Goal: Task Accomplishment & Management: Manage account settings

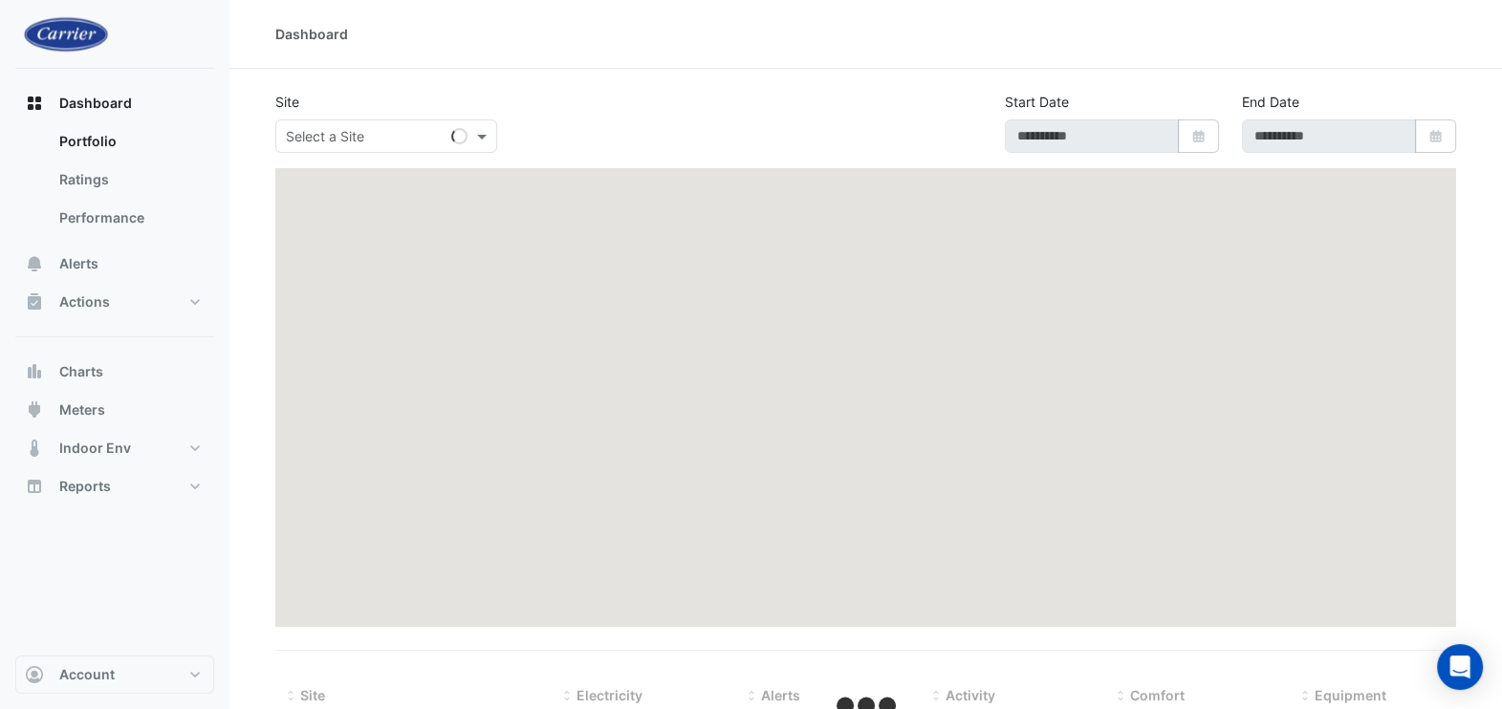
type input "**********"
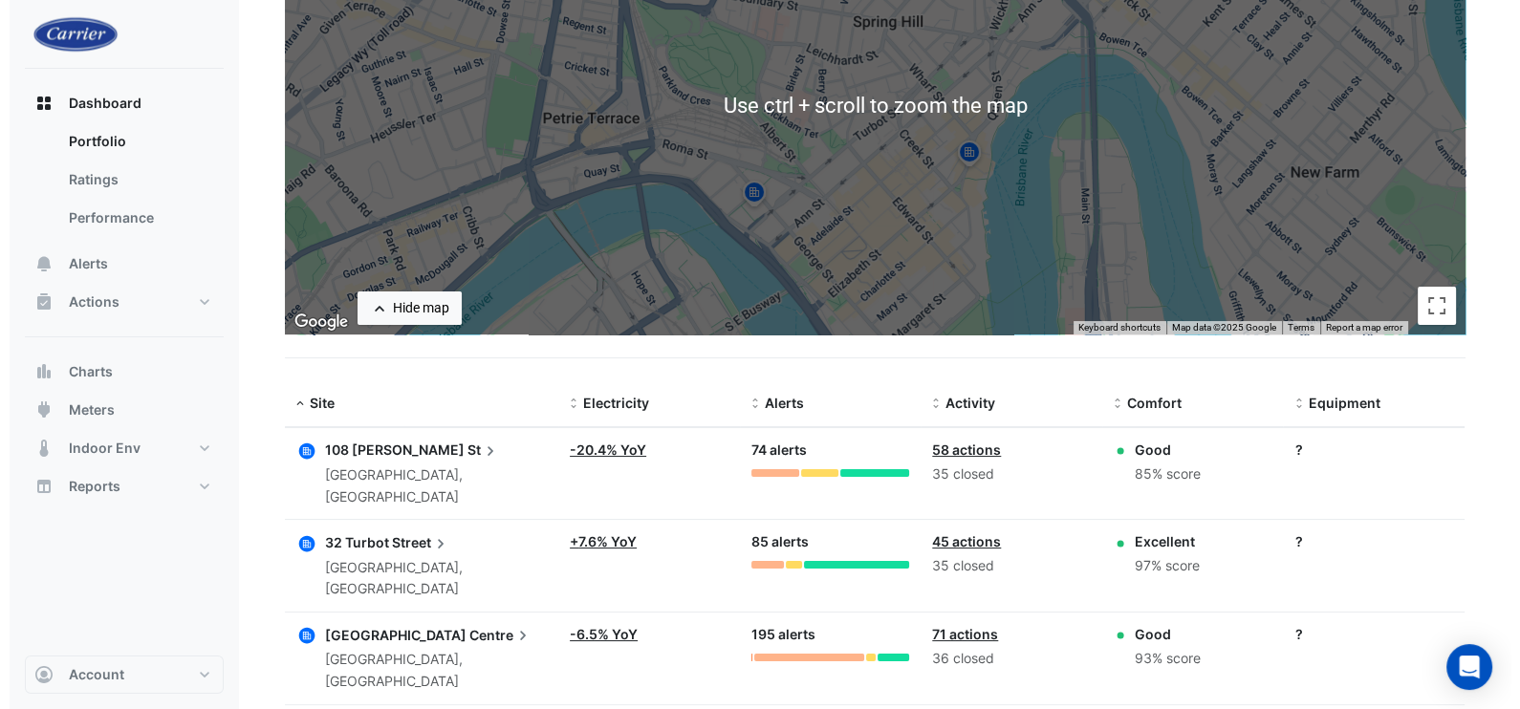
scroll to position [331, 0]
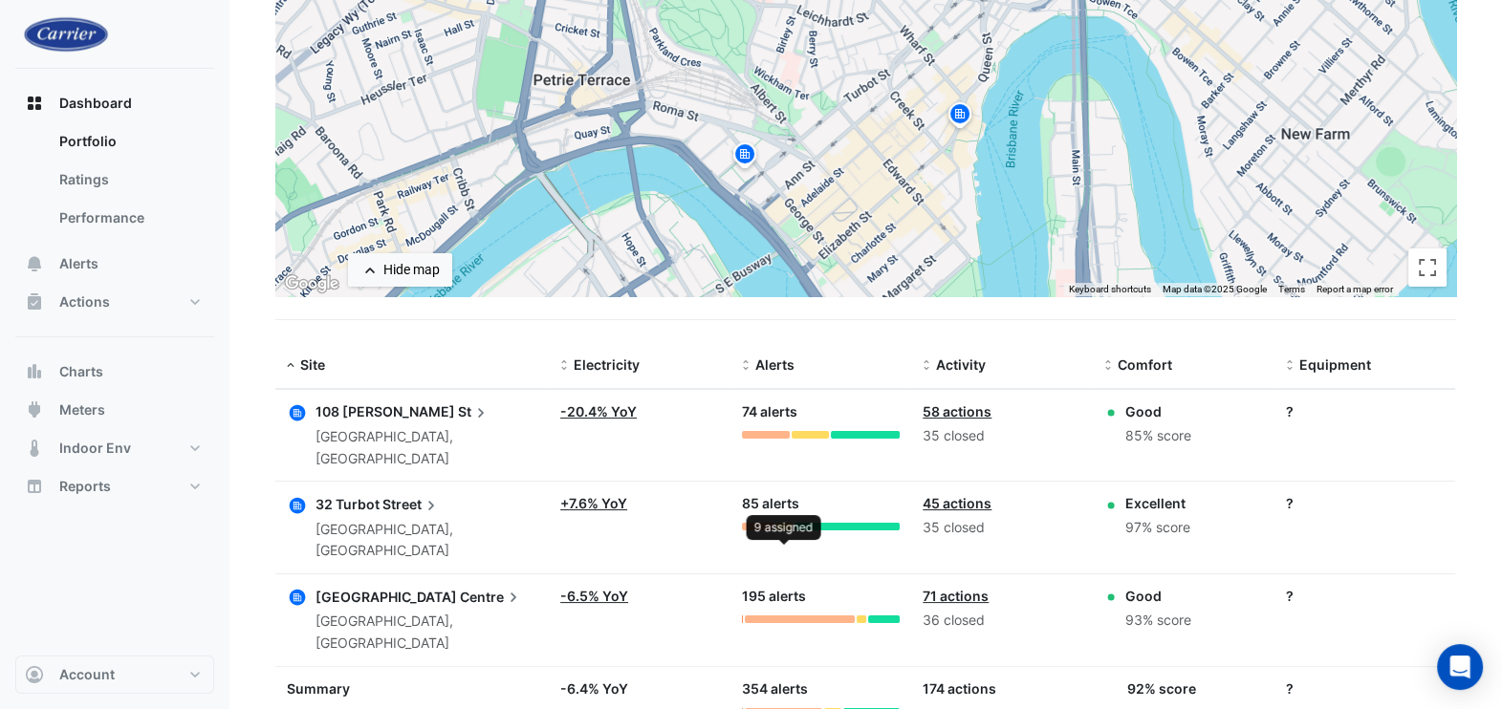
click at [784, 523] on div at bounding box center [784, 527] width 16 height 8
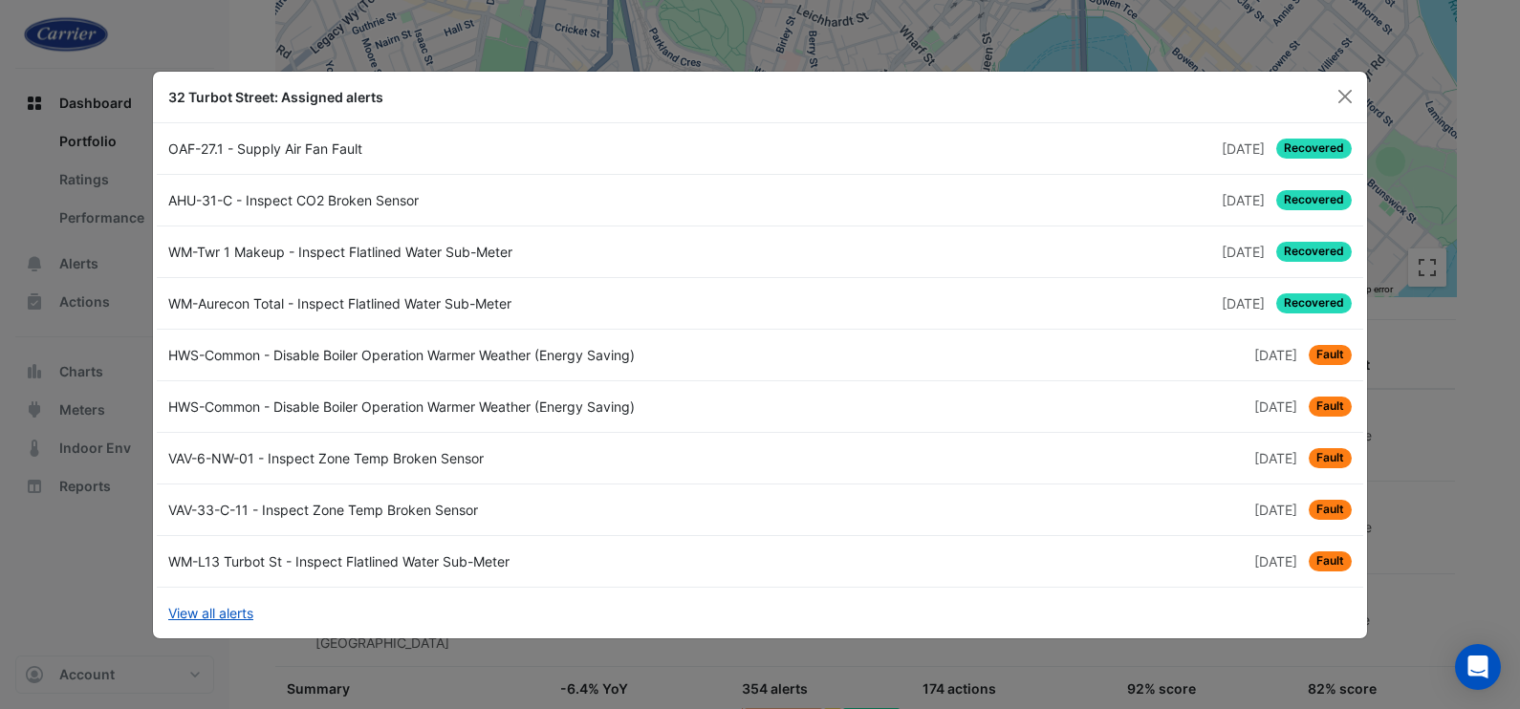
click at [1254, 512] on span "1 year and 4 months ago" at bounding box center [1275, 510] width 43 height 16
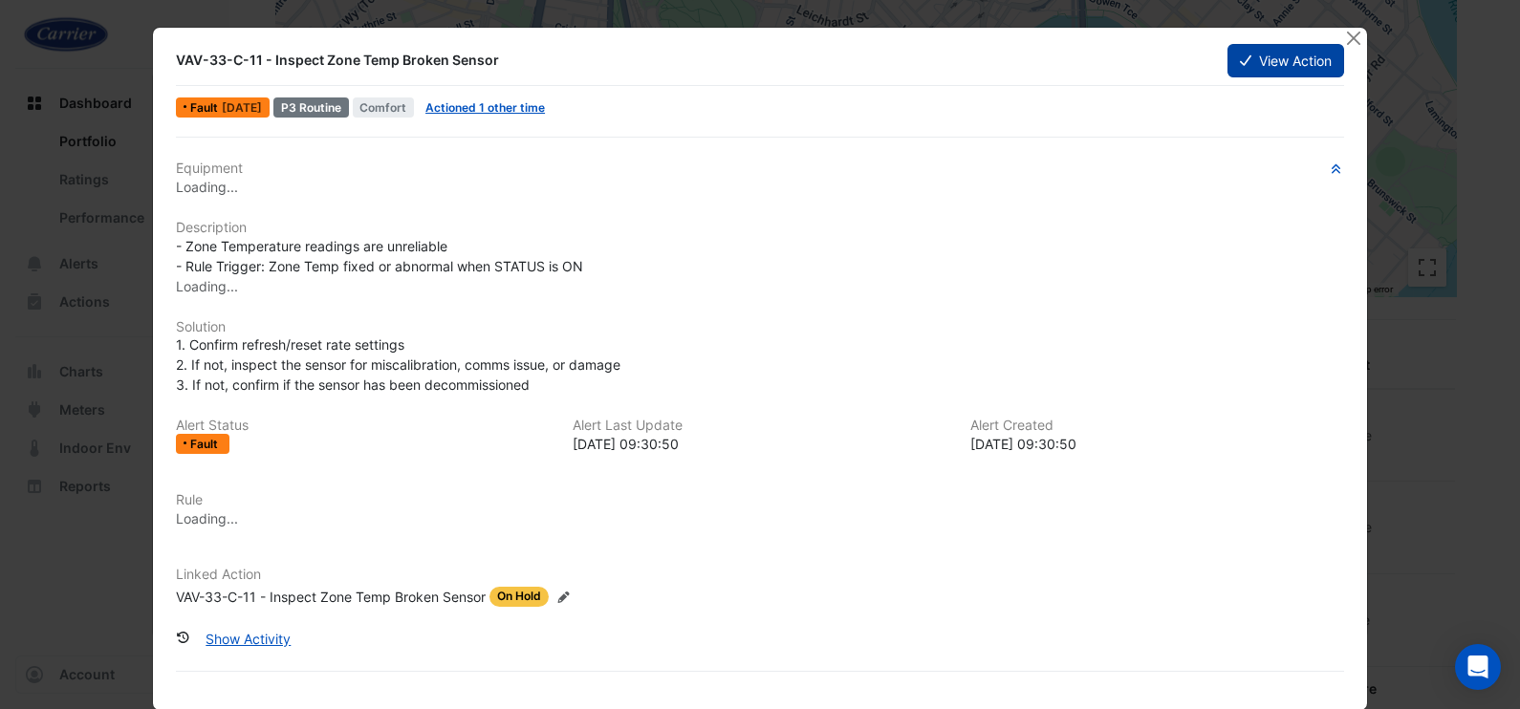
click at [1247, 57] on button "View Action" at bounding box center [1286, 60] width 117 height 33
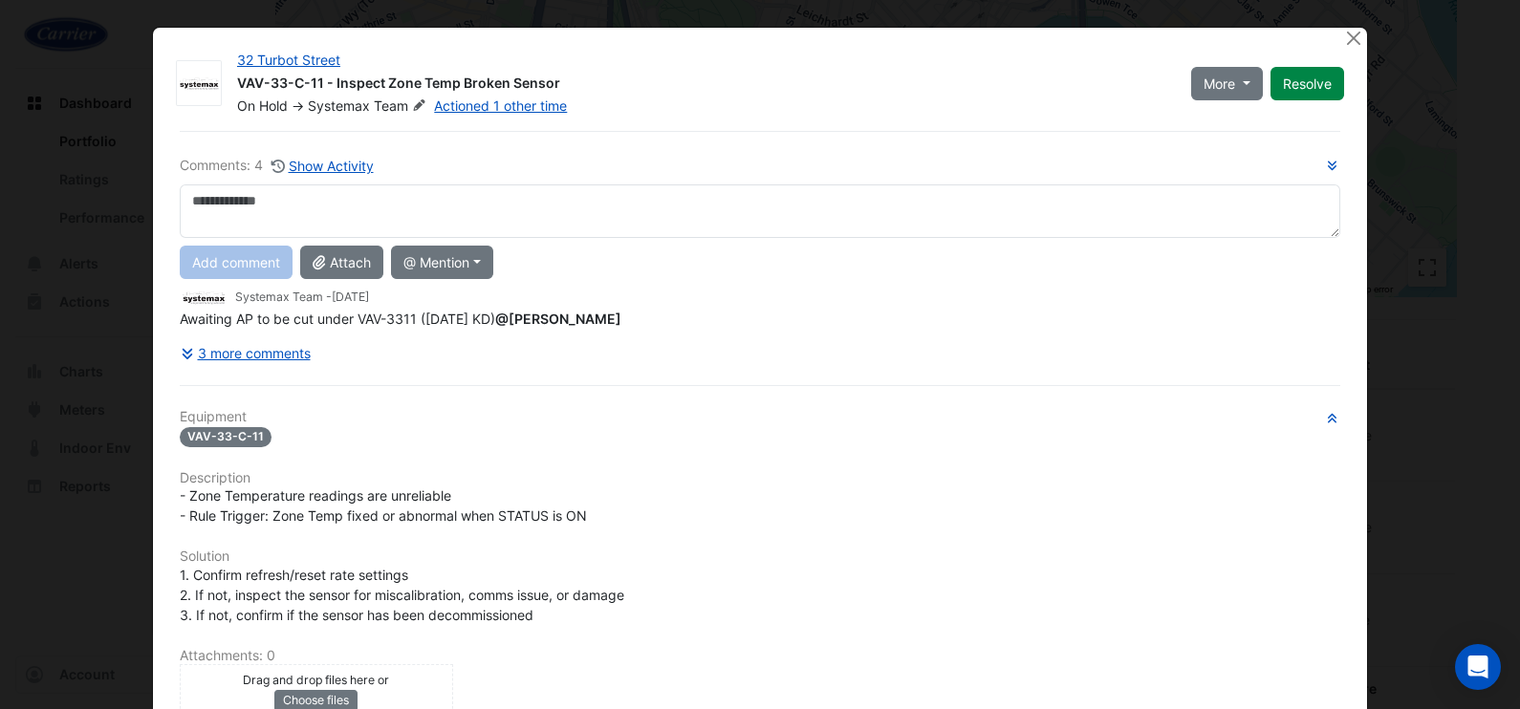
click at [264, 191] on textarea at bounding box center [760, 212] width 1161 height 54
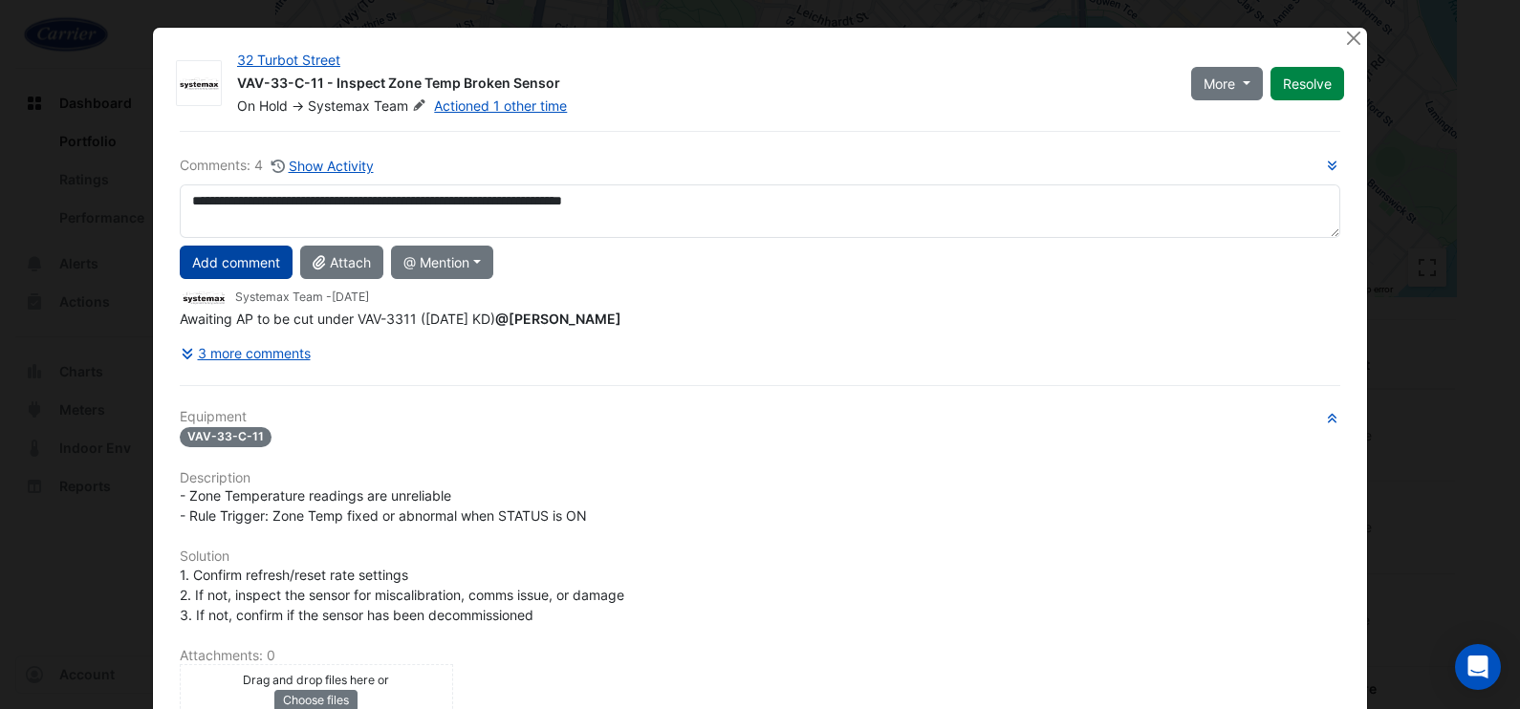
type textarea "**********"
click at [251, 263] on button "Add comment" at bounding box center [236, 262] width 113 height 33
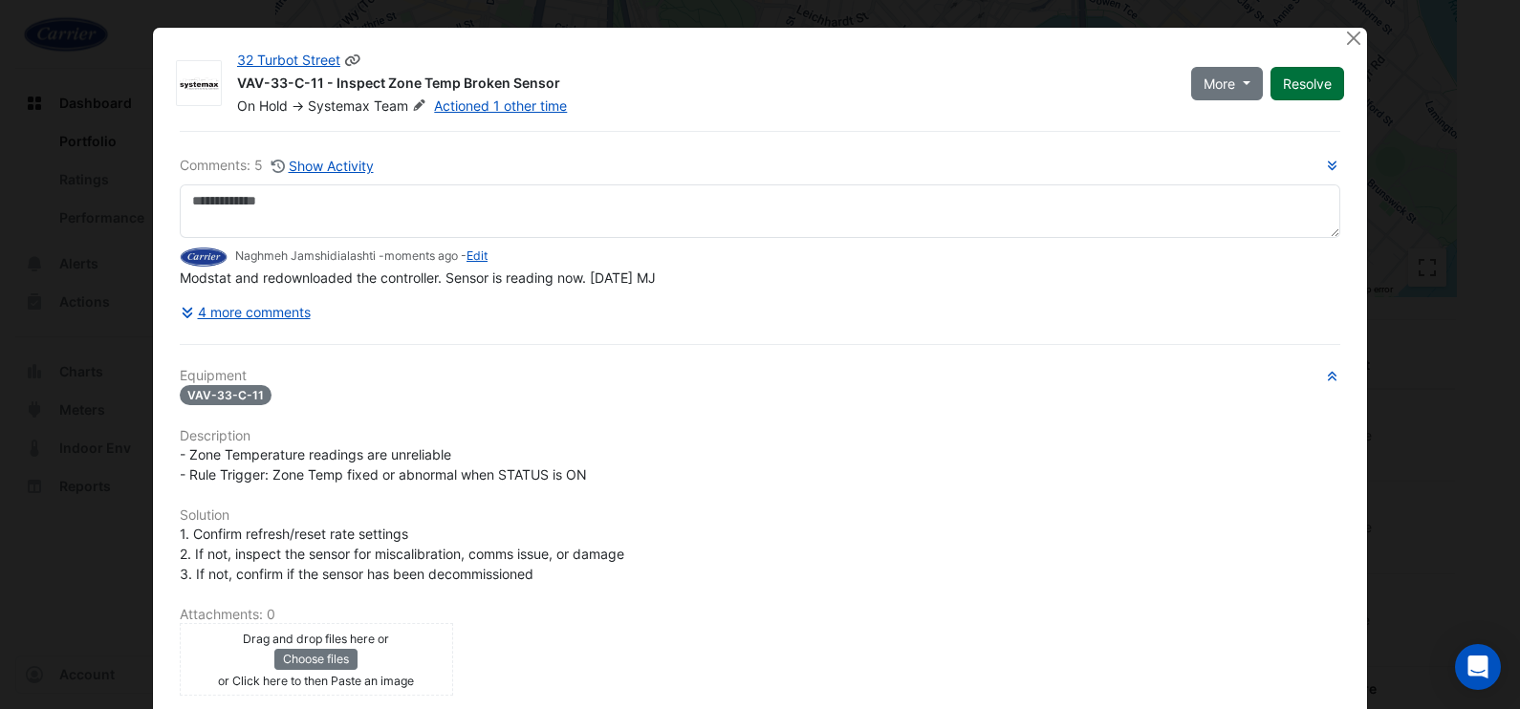
click at [1298, 87] on button "Resolve" at bounding box center [1308, 83] width 74 height 33
click at [1346, 38] on button "Close" at bounding box center [1353, 38] width 20 height 20
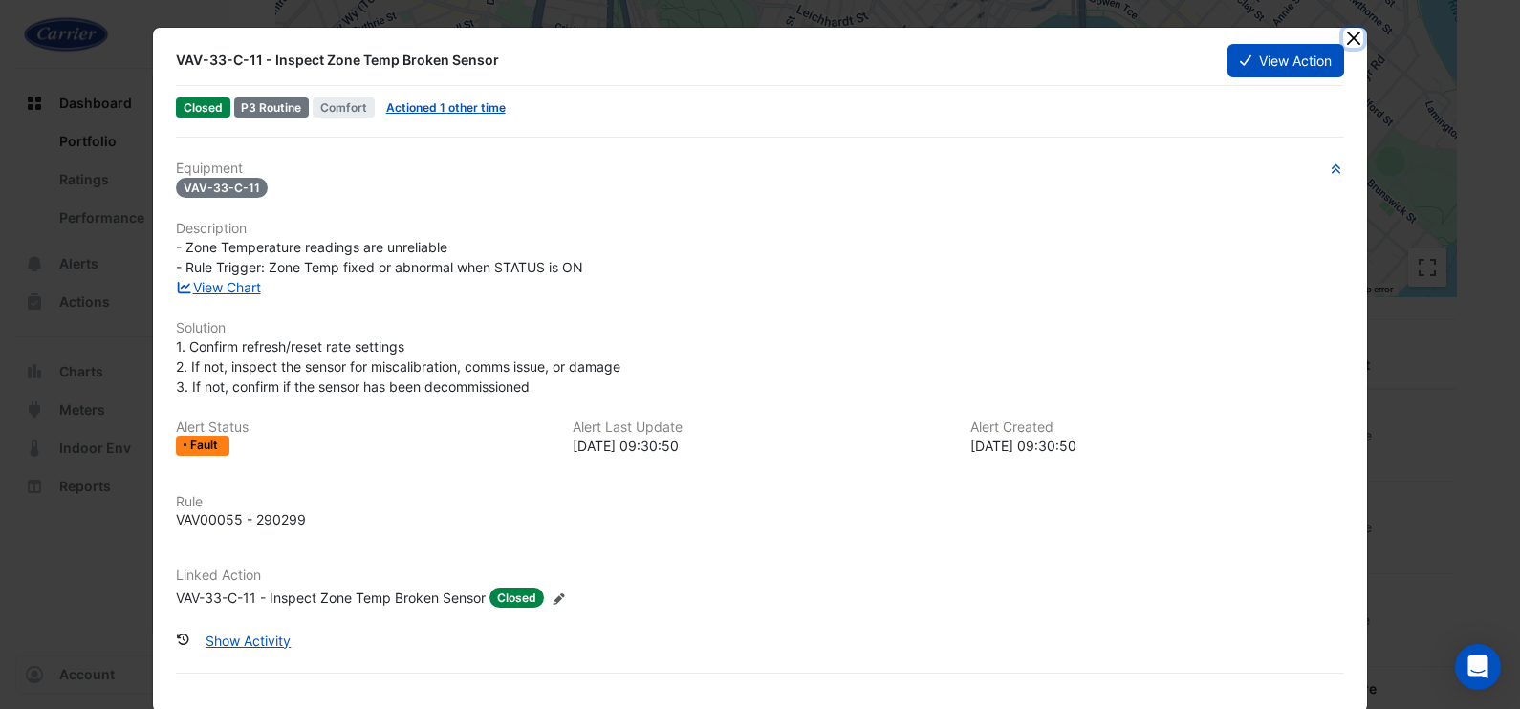
click at [1348, 35] on button "Close" at bounding box center [1353, 38] width 20 height 20
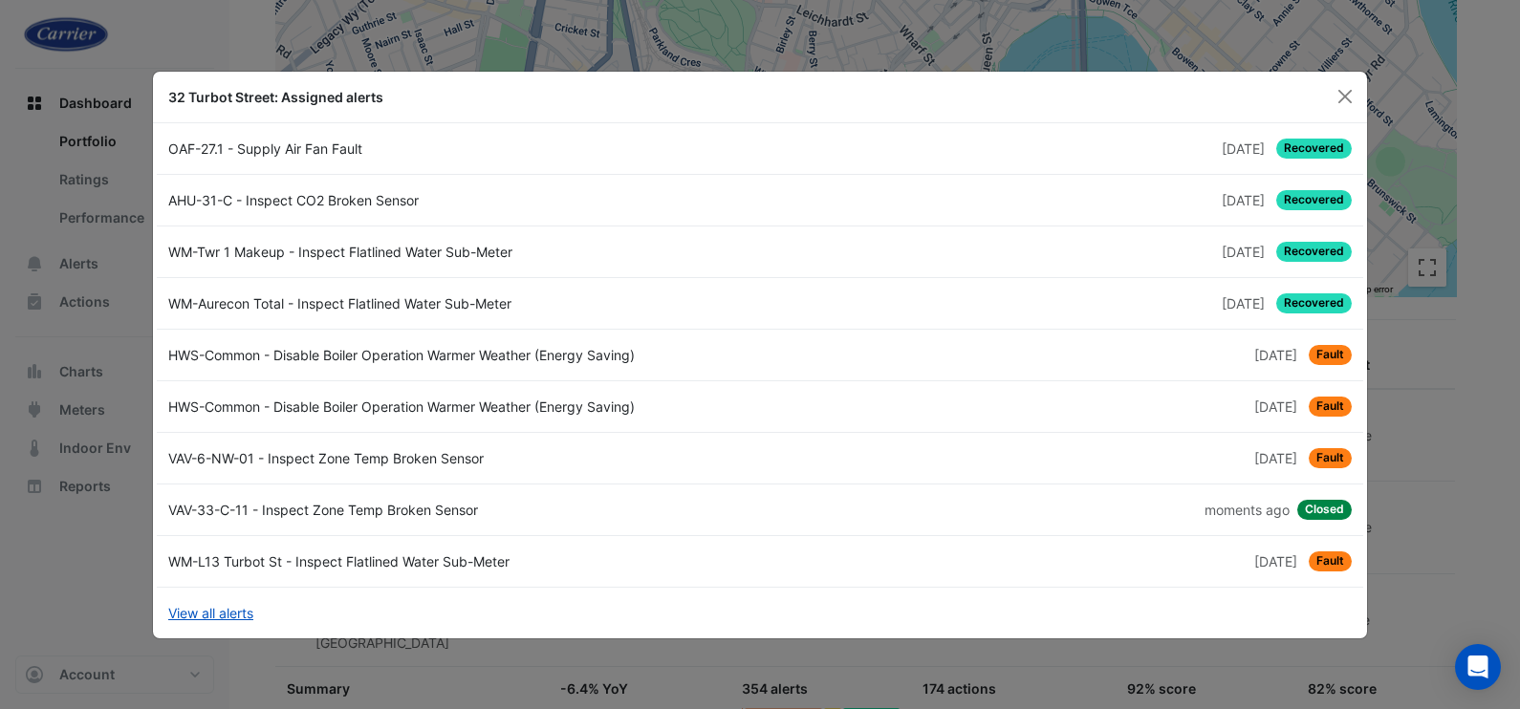
click at [197, 456] on div "VAV-6-NW-01 - Inspect Zone Temp Broken Sensor" at bounding box center [458, 458] width 603 height 20
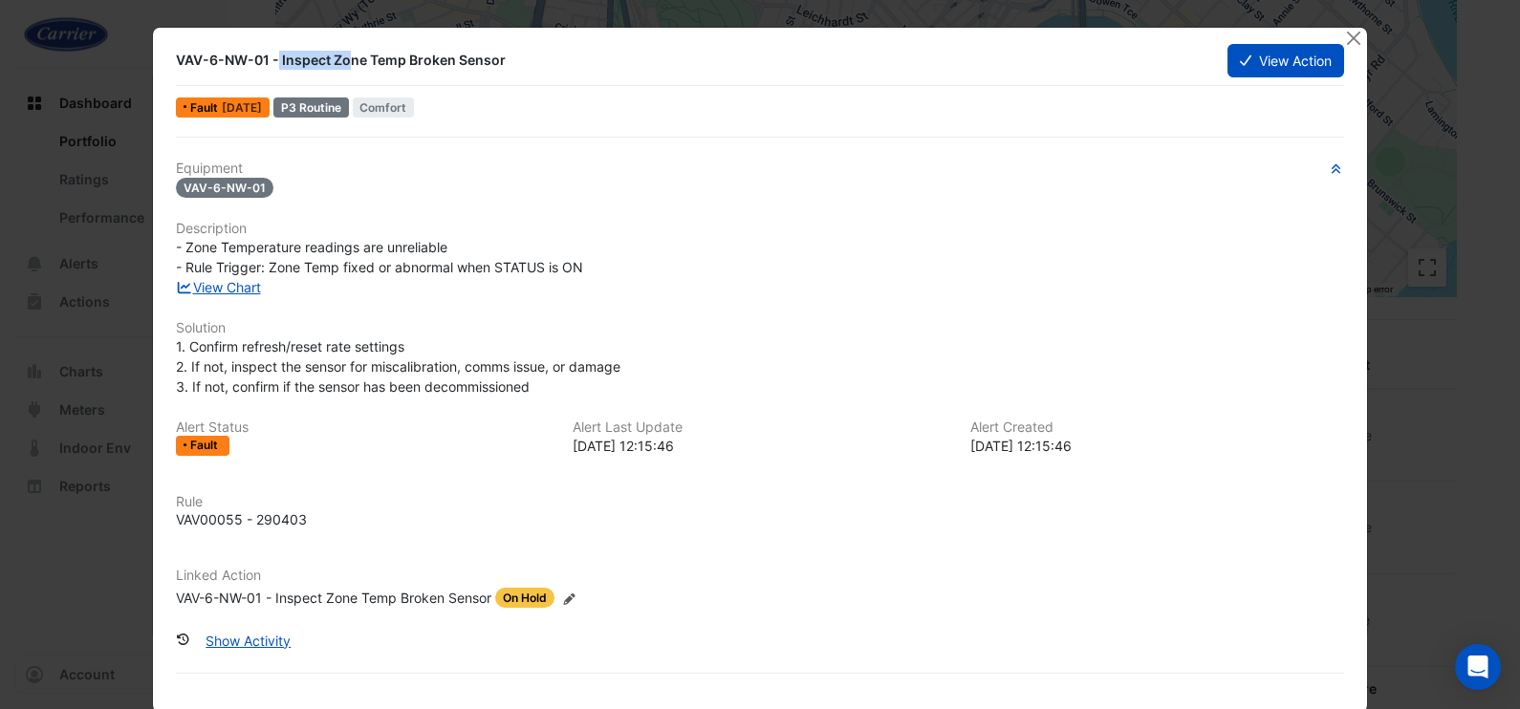
drag, startPoint x: 167, startPoint y: 61, endPoint x: 281, endPoint y: 81, distance: 115.5
click at [254, 55] on div "VAV-6-NW-01 - Inspect Zone Temp Broken Sensor" at bounding box center [690, 60] width 1029 height 19
copy div "VAV-6-NW-0"
click at [1273, 56] on button "View Action" at bounding box center [1286, 60] width 117 height 33
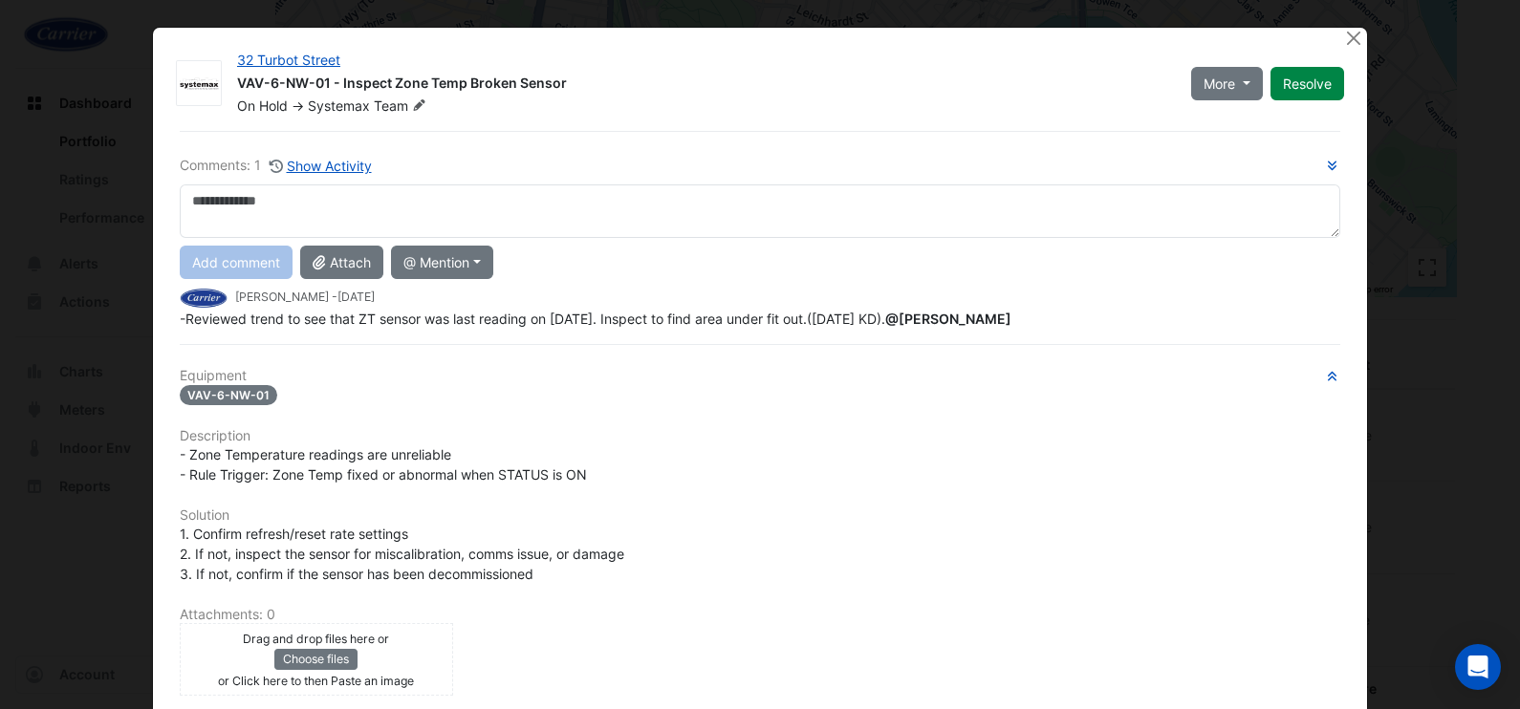
click at [220, 202] on textarea at bounding box center [760, 212] width 1161 height 54
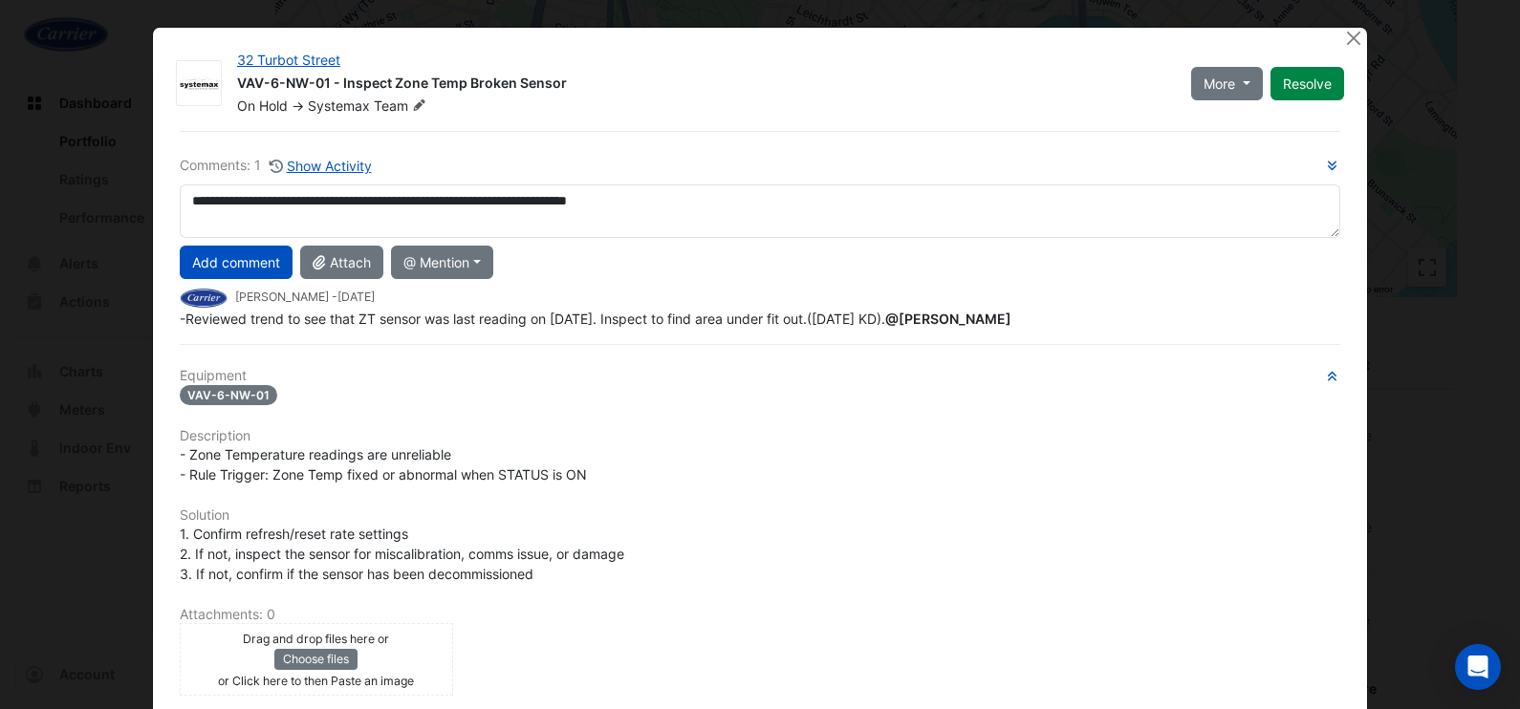
type textarea "**********"
click at [231, 263] on button "Add comment" at bounding box center [236, 262] width 113 height 33
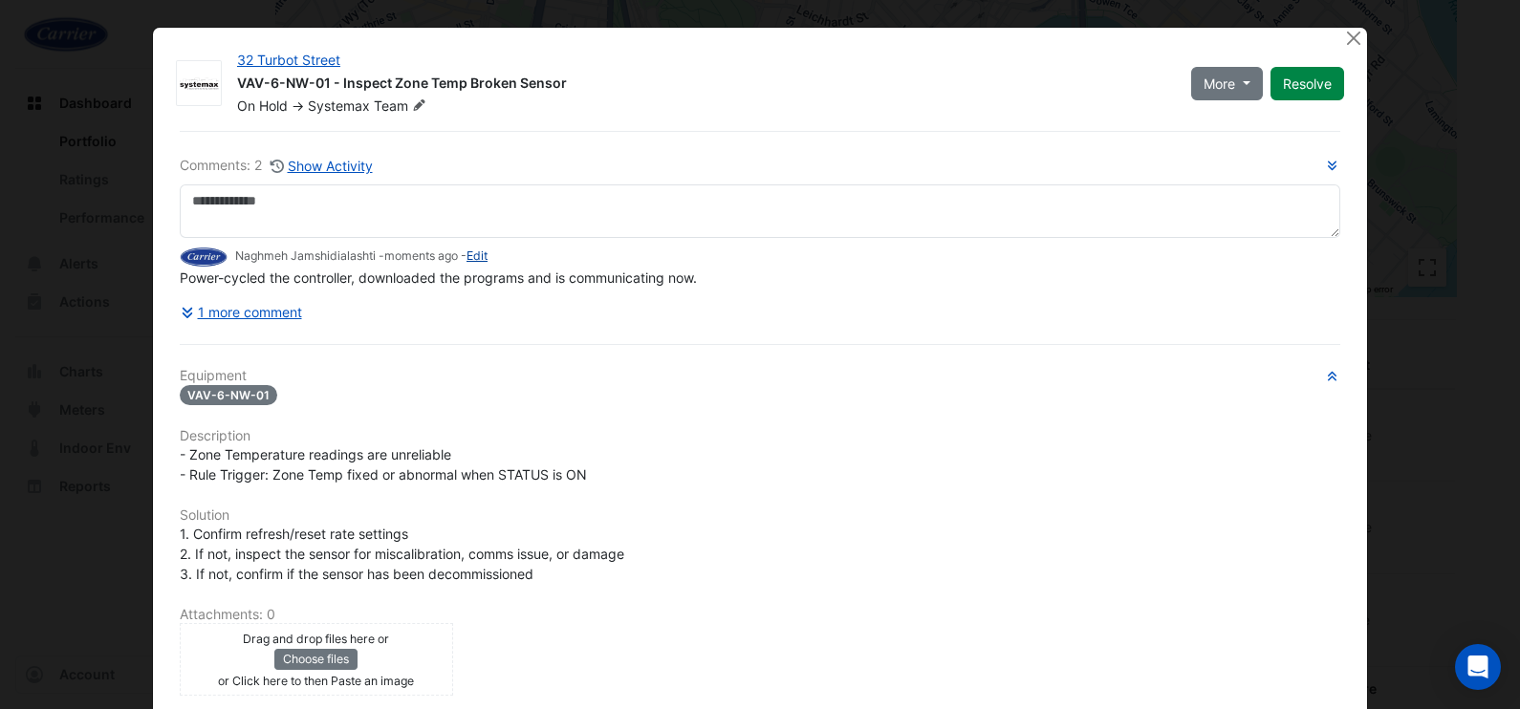
click at [480, 257] on link "Edit" at bounding box center [477, 256] width 21 height 14
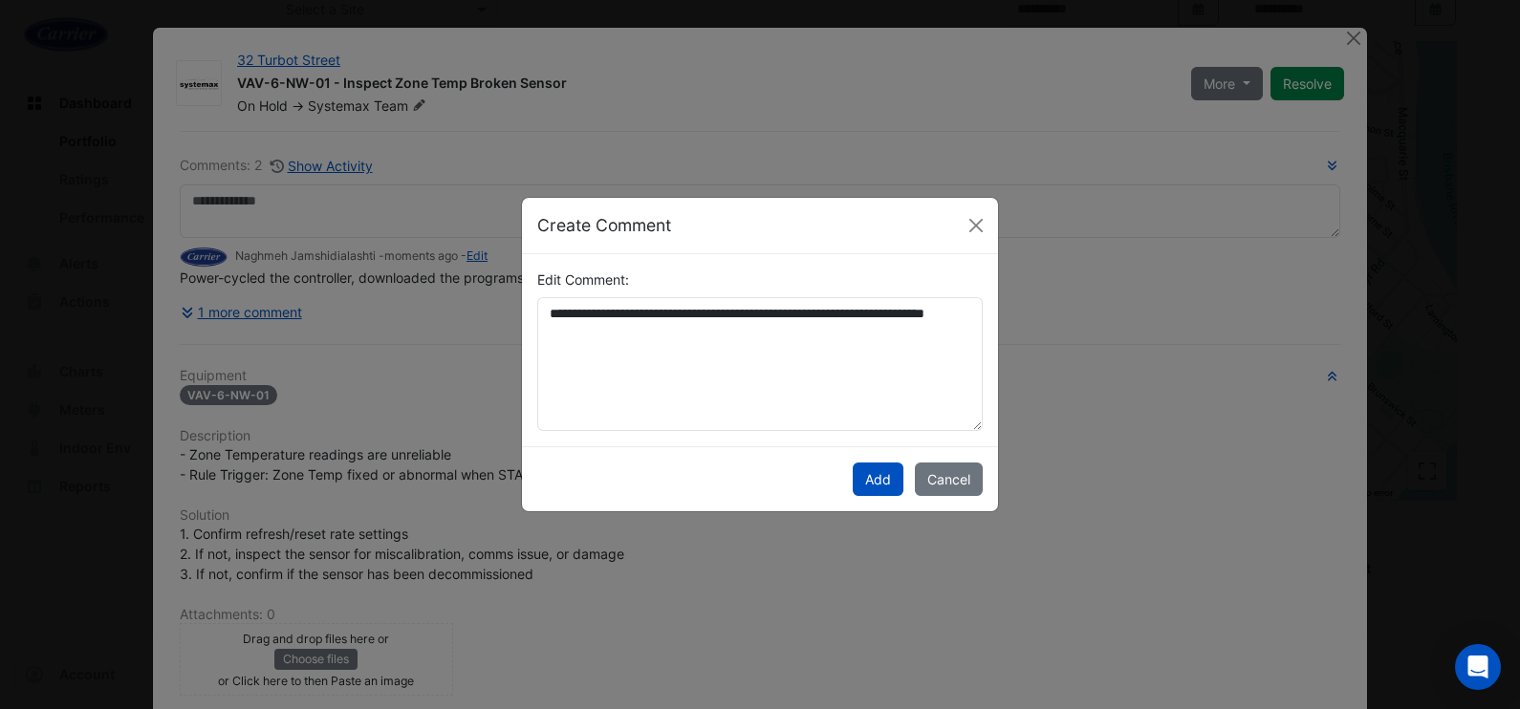
scroll to position [126, 0]
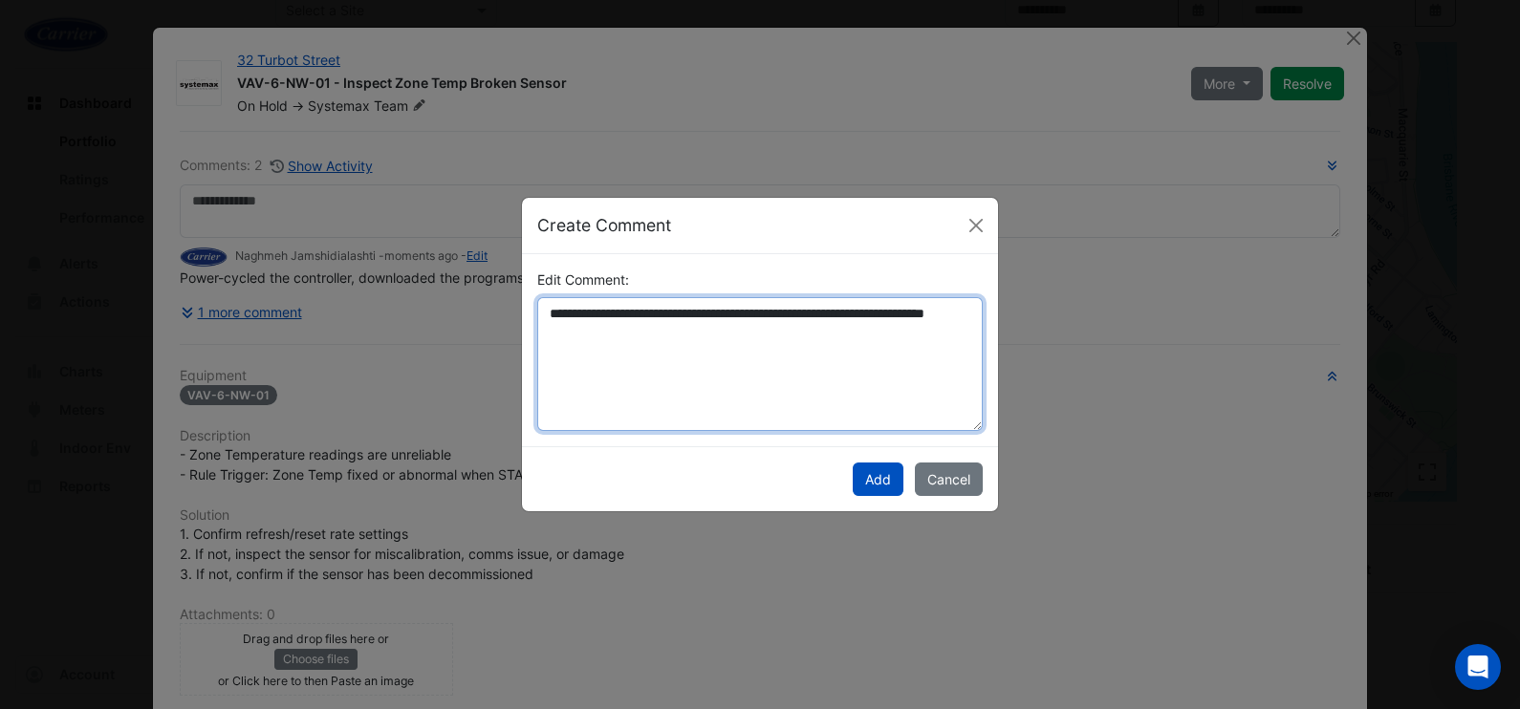
click at [688, 330] on textarea "**********" at bounding box center [760, 364] width 446 height 134
type textarea "**********"
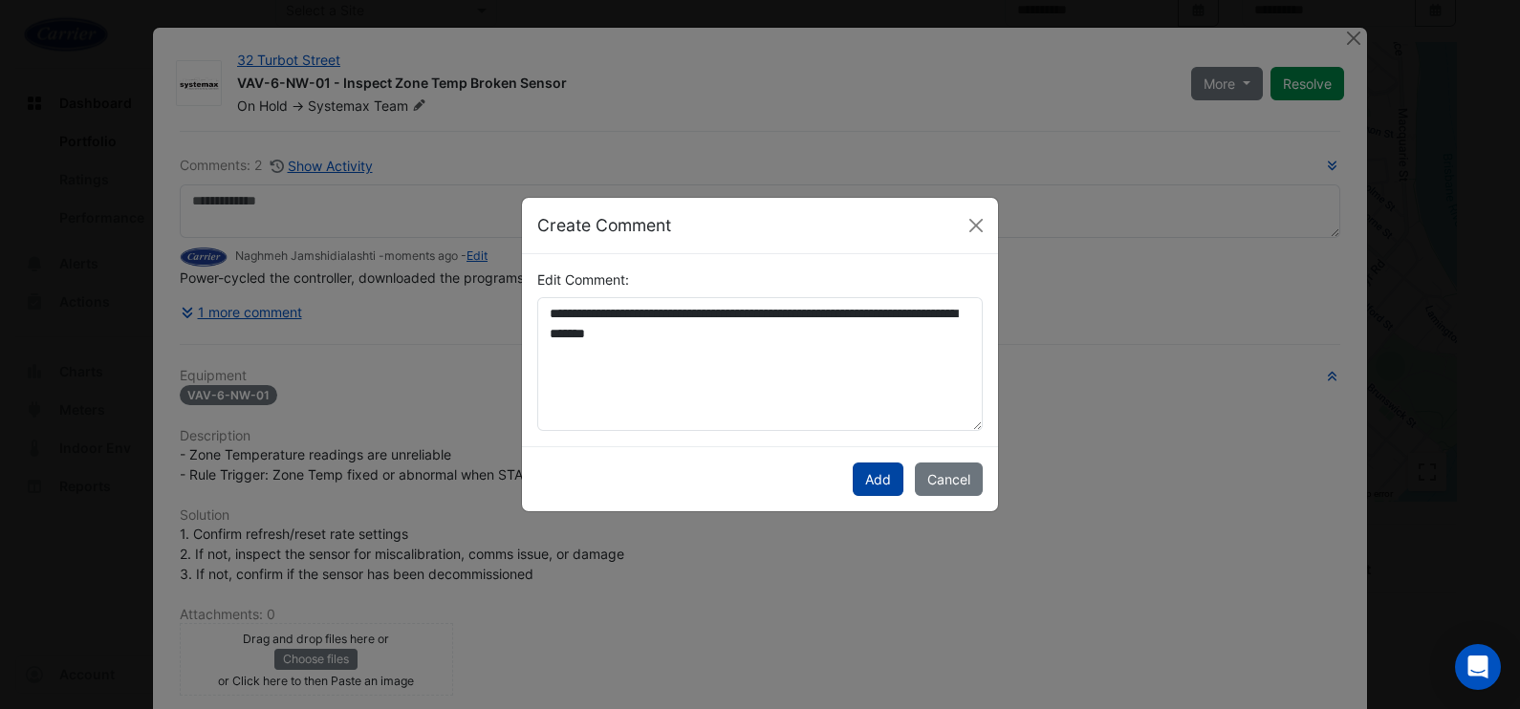
click at [880, 474] on button "Add" at bounding box center [878, 479] width 51 height 33
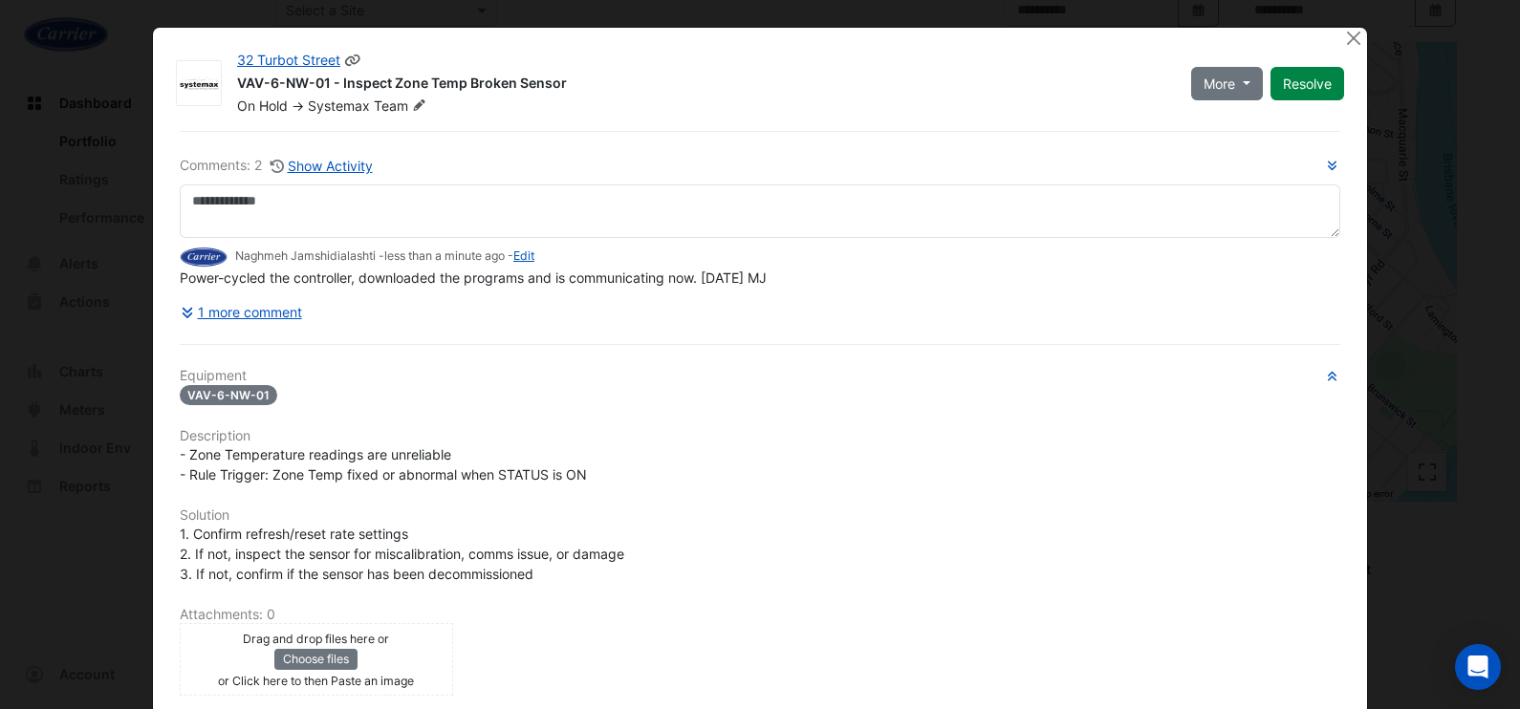
click at [1310, 81] on button "Resolve" at bounding box center [1308, 83] width 74 height 33
click at [1346, 34] on button "Close" at bounding box center [1353, 38] width 20 height 20
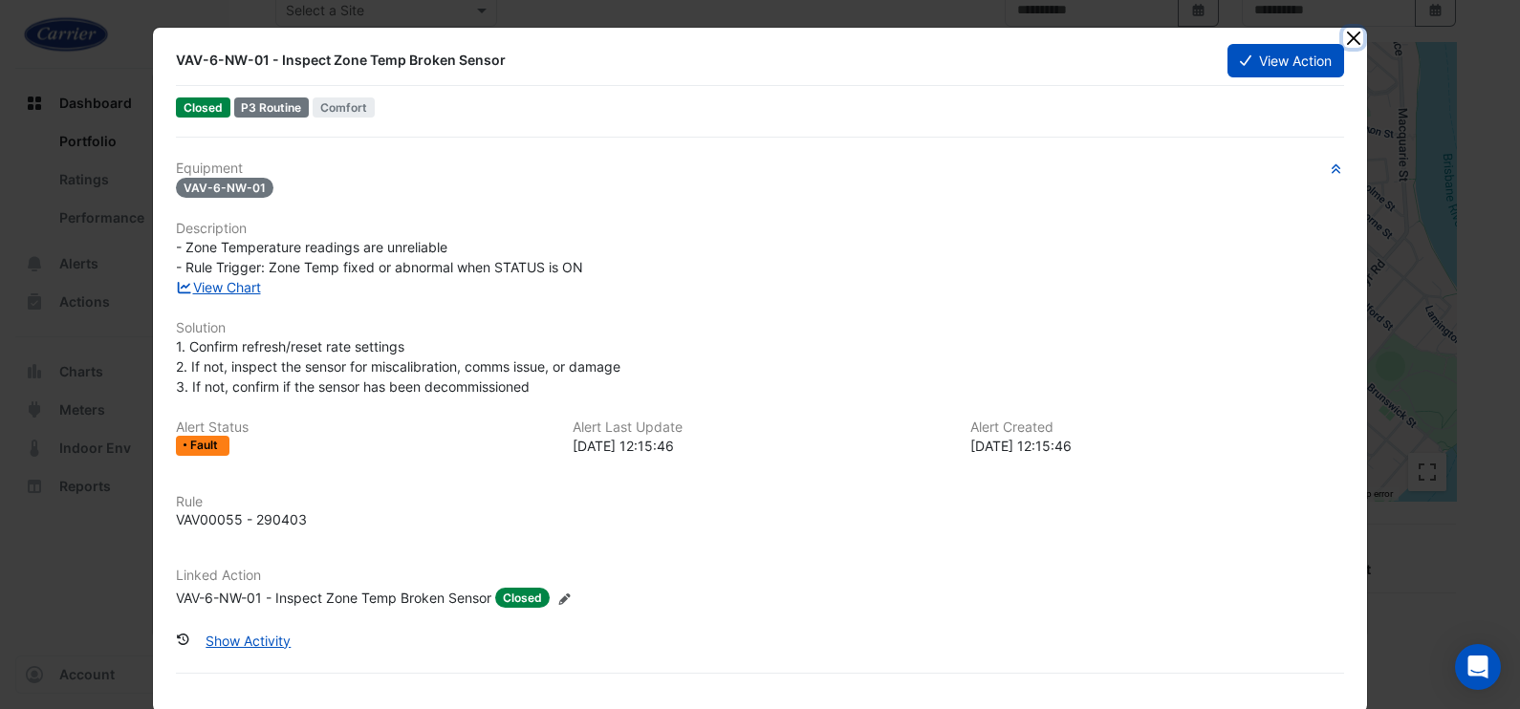
click at [1345, 36] on button "Close" at bounding box center [1353, 38] width 20 height 20
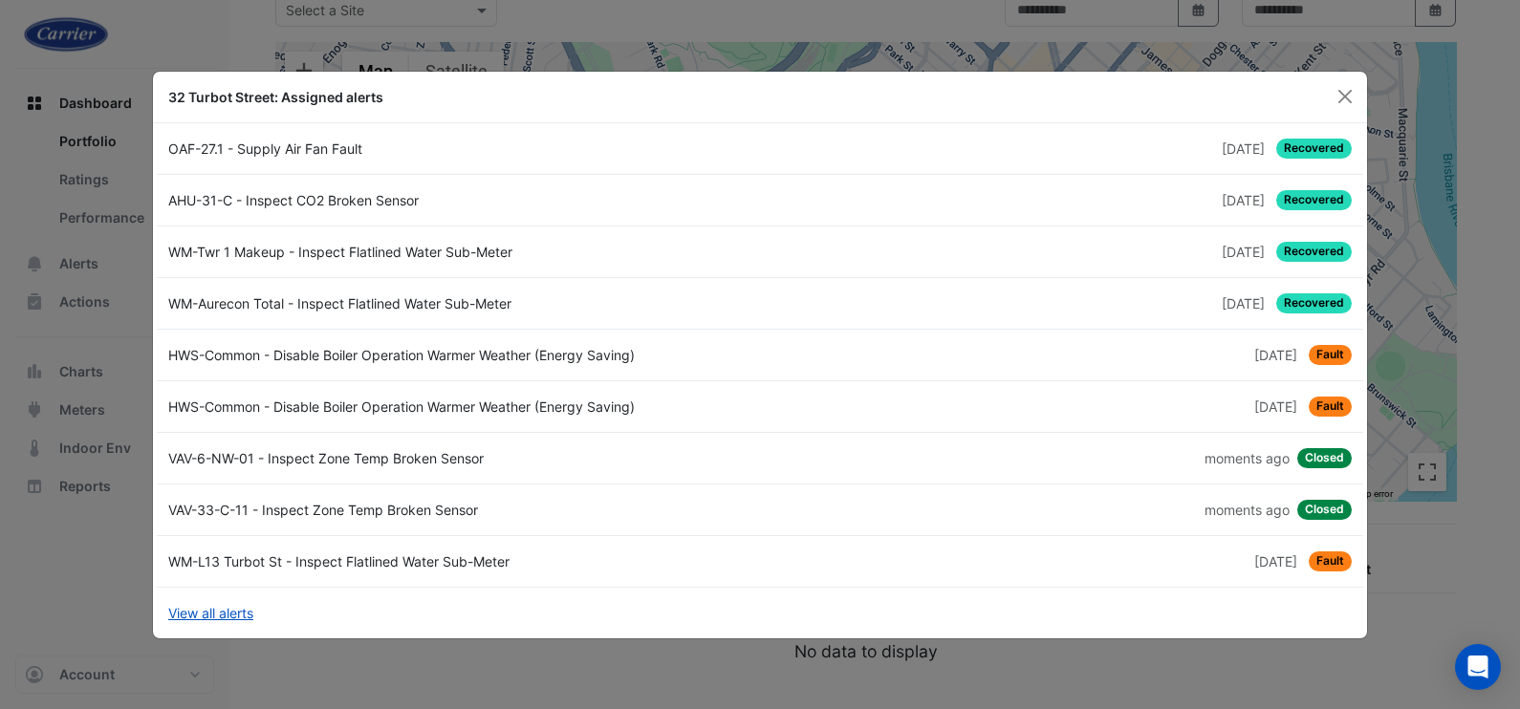
click at [376, 196] on div "AHU-31-C - Inspect CO2 Broken Sensor" at bounding box center [458, 200] width 603 height 20
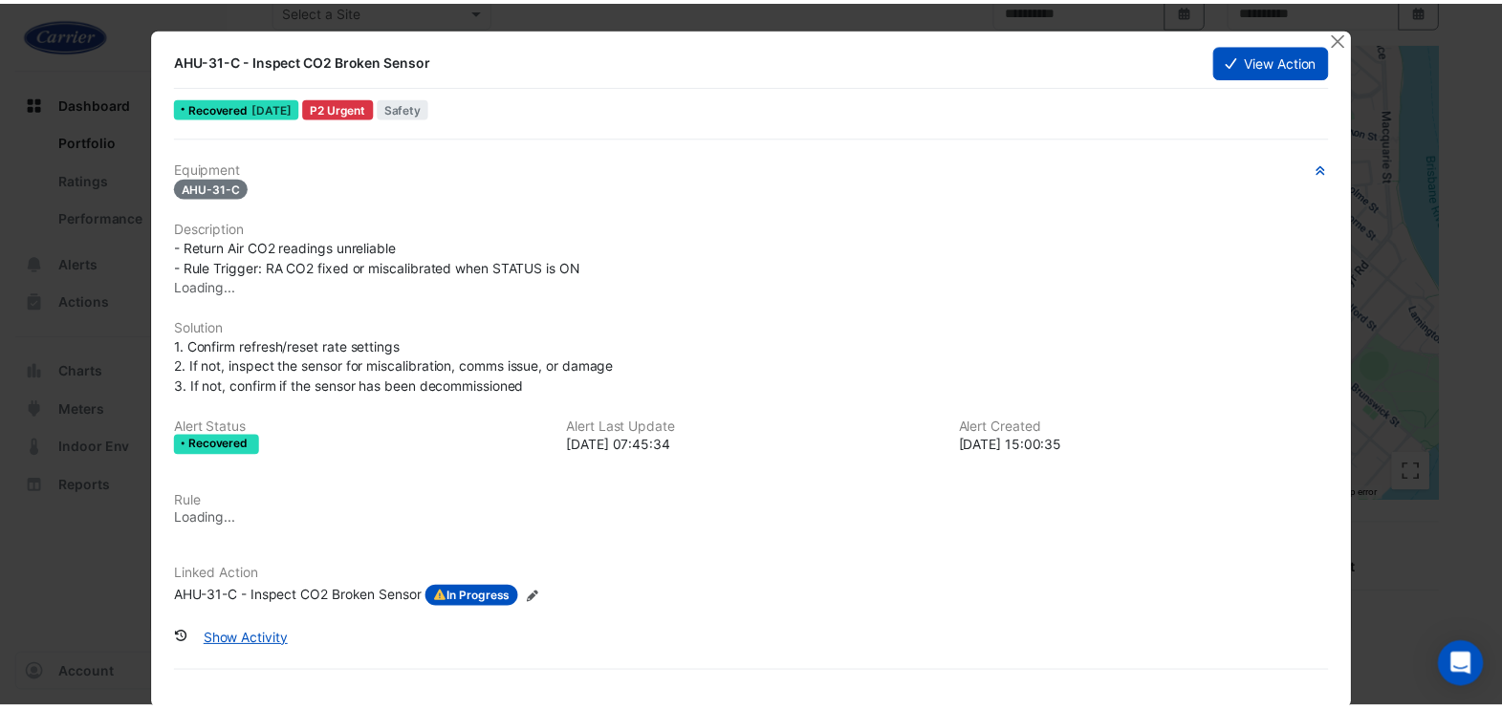
scroll to position [28, 0]
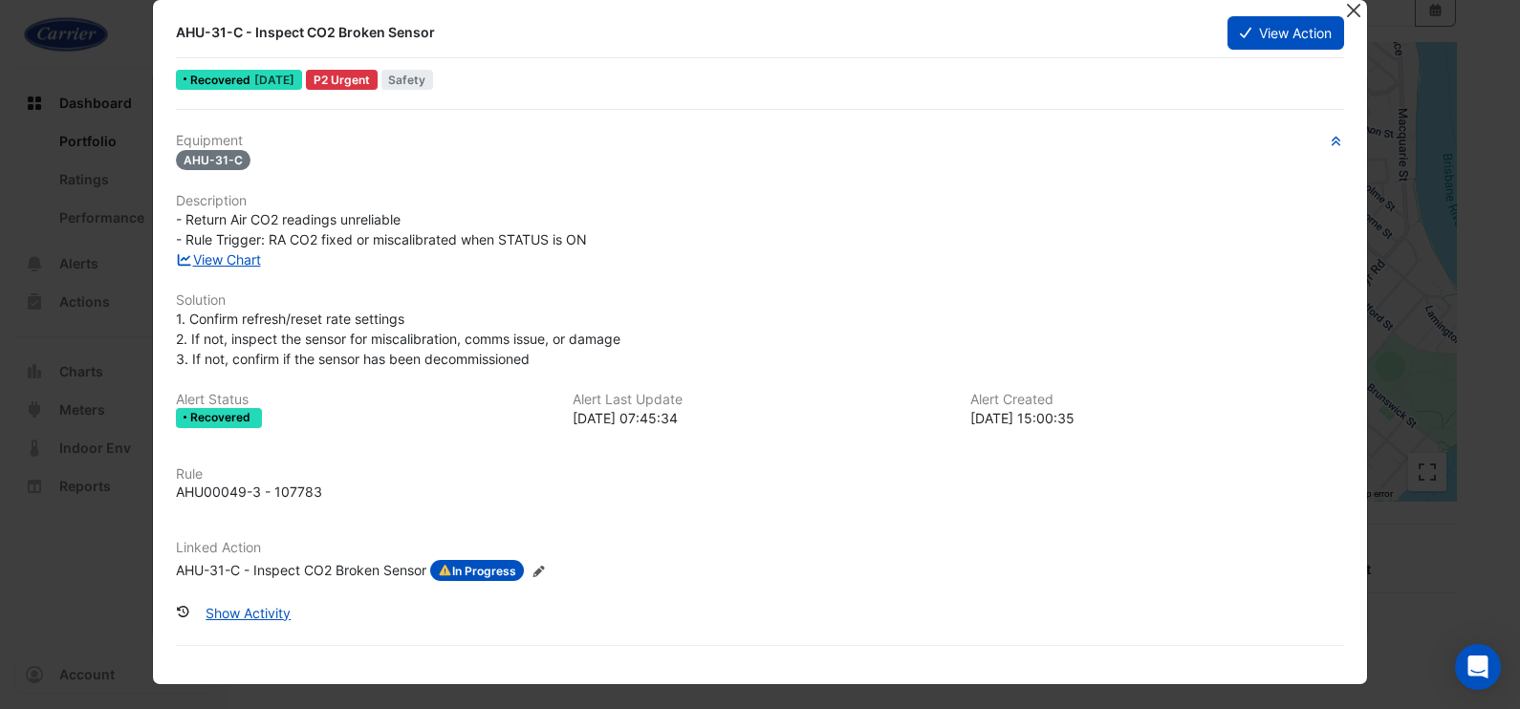
click at [1343, 7] on button "Close" at bounding box center [1353, 10] width 20 height 20
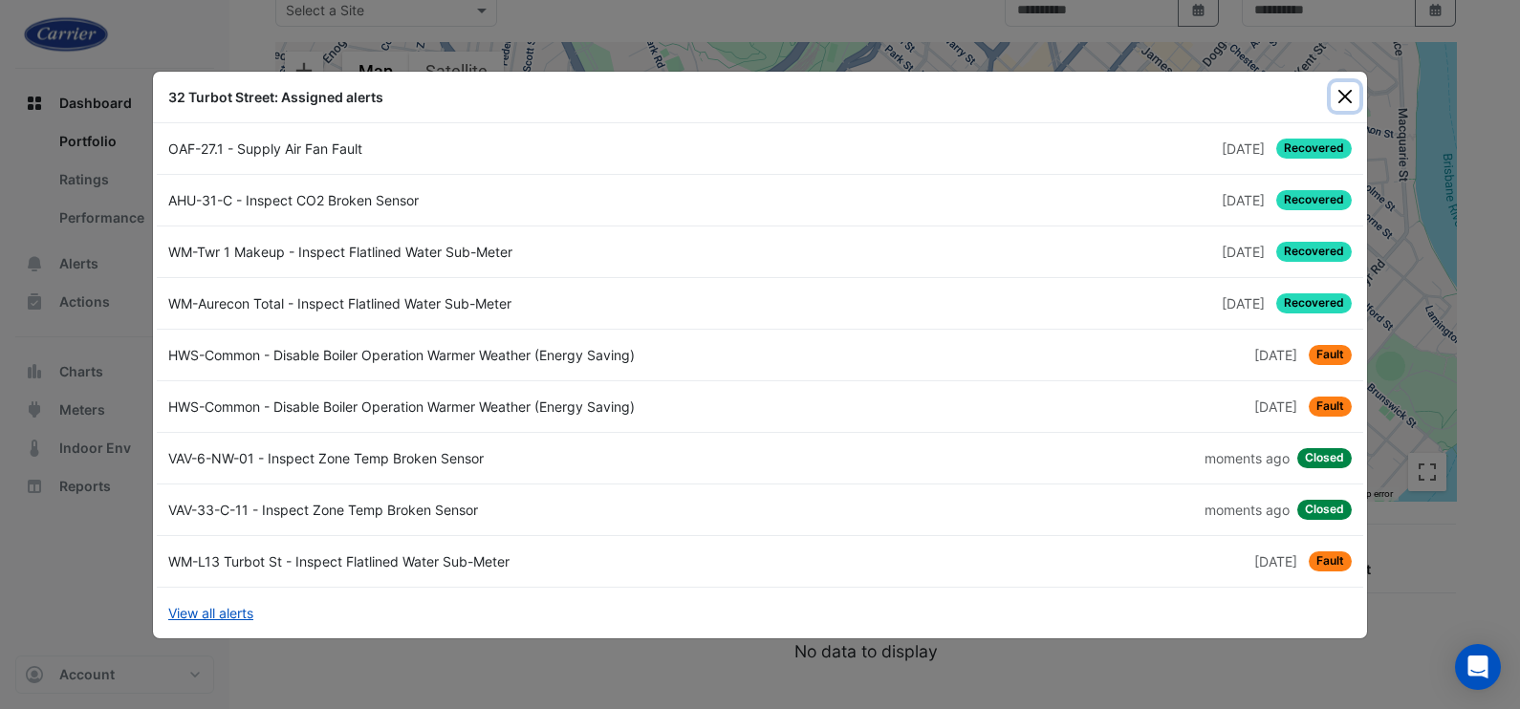
click at [1347, 101] on button "Close" at bounding box center [1345, 96] width 29 height 29
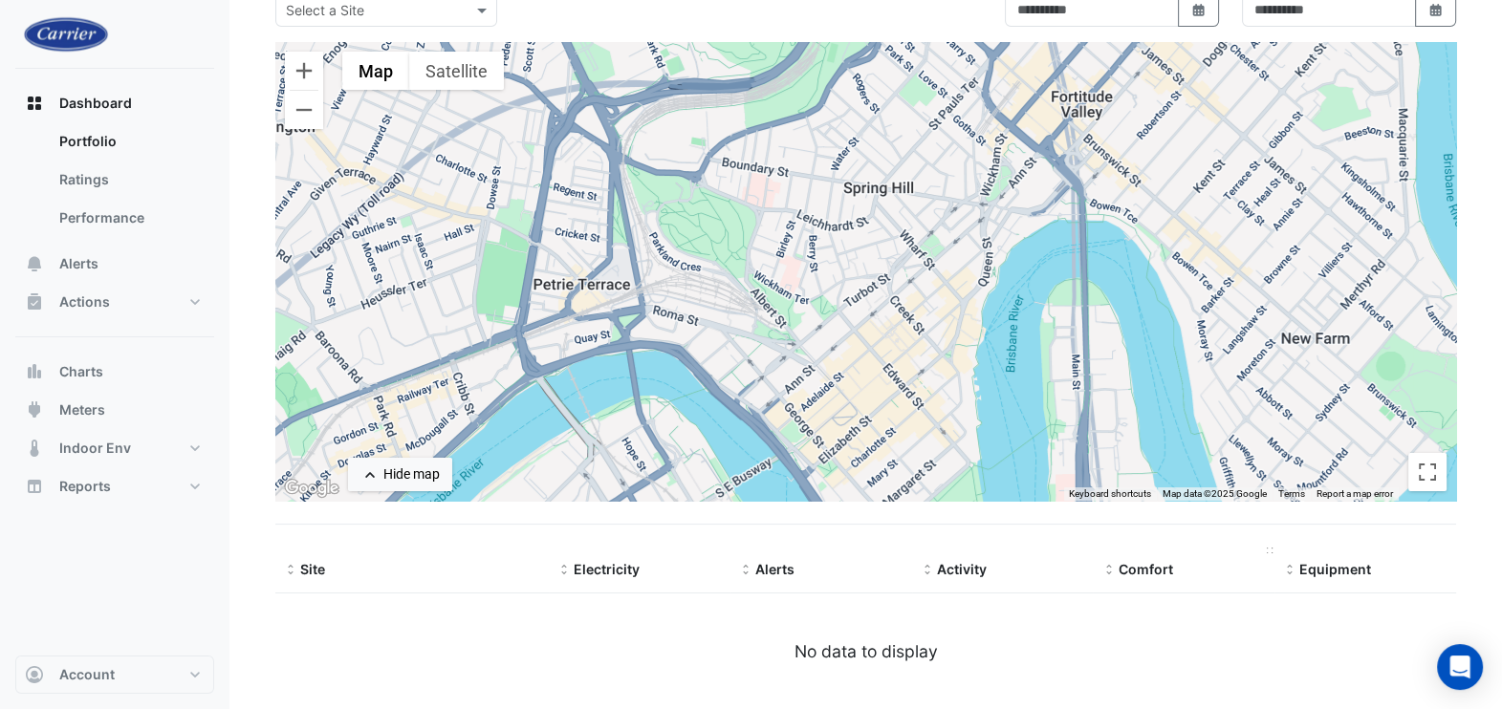
scroll to position [0, 0]
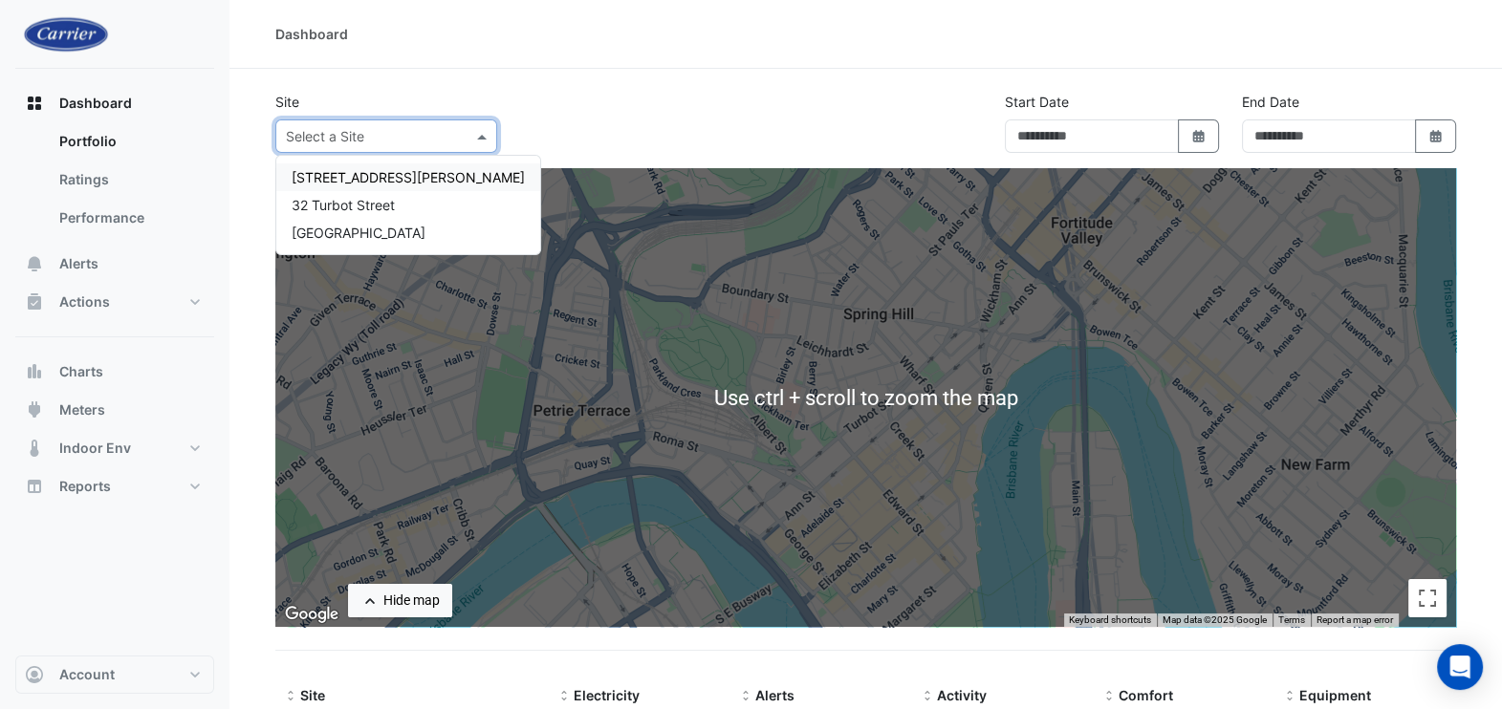
click at [478, 136] on span at bounding box center [484, 136] width 24 height 20
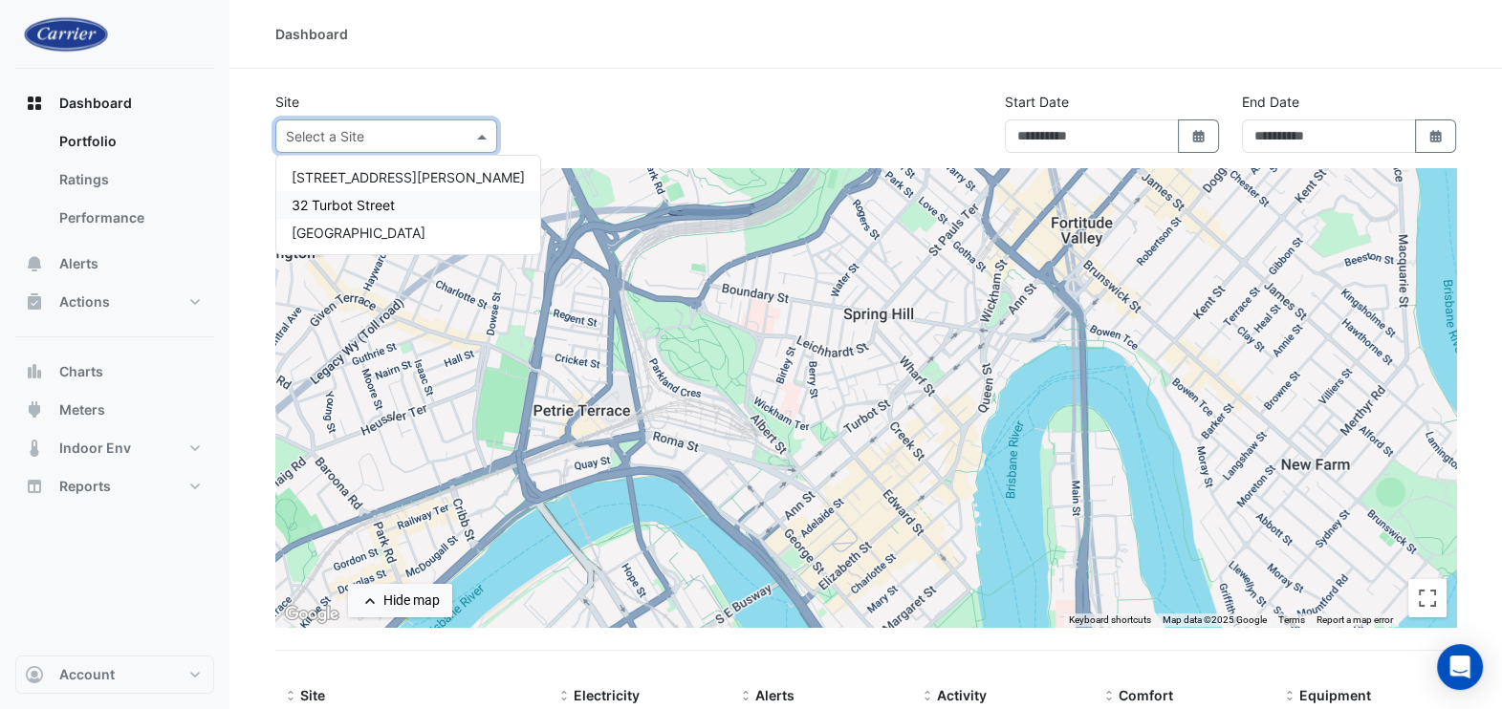
click at [355, 206] on span "32 Turbot Street" at bounding box center [343, 205] width 103 height 16
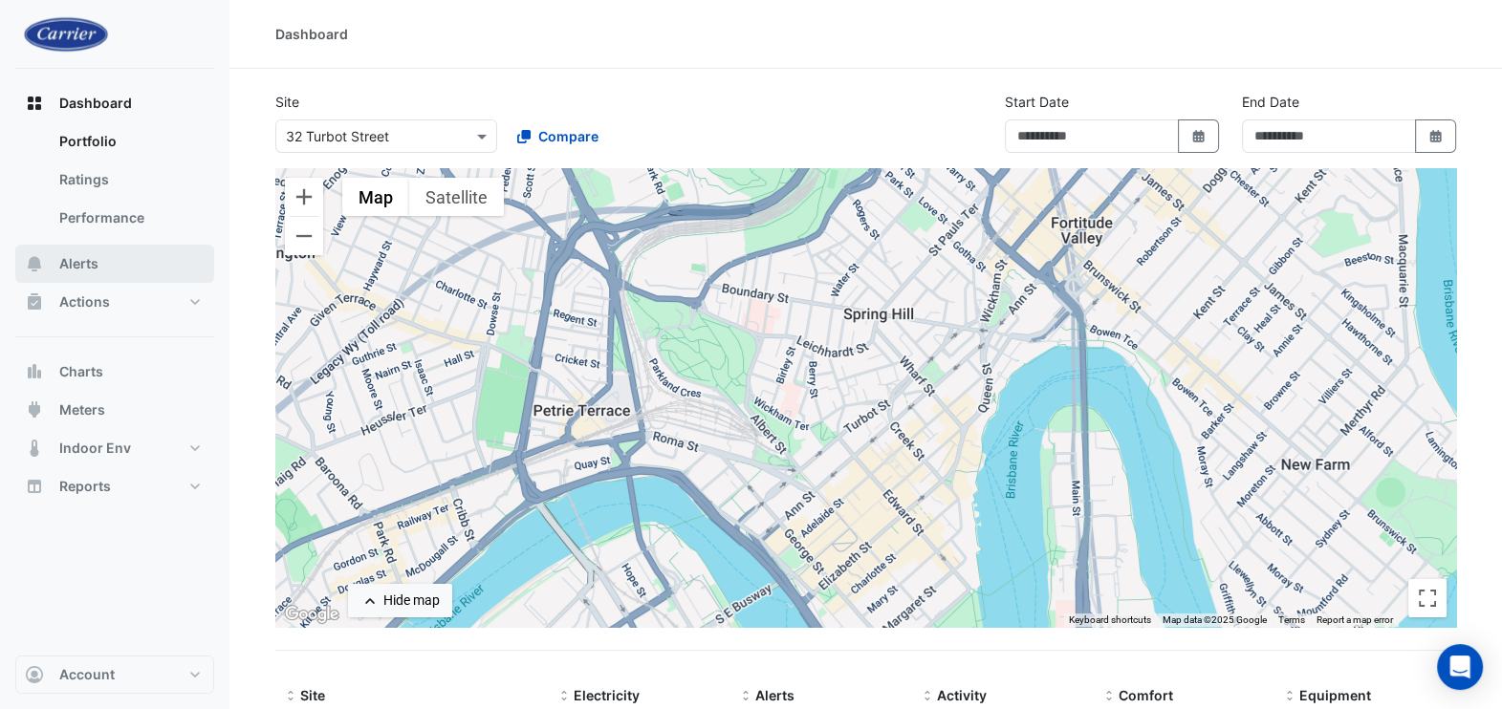
click at [71, 261] on span "Alerts" at bounding box center [78, 263] width 39 height 19
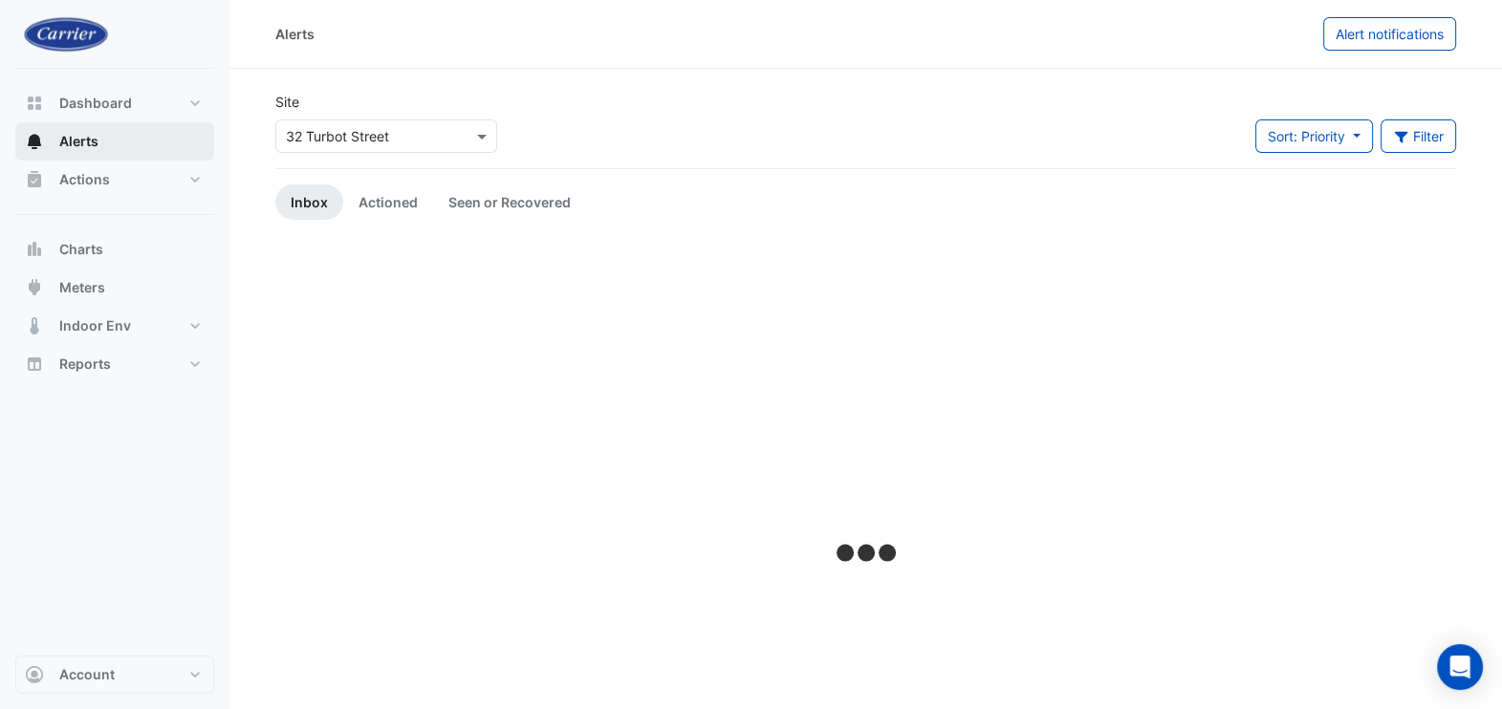
click at [116, 142] on button "Alerts" at bounding box center [114, 141] width 199 height 38
click at [396, 203] on link "Actioned" at bounding box center [388, 202] width 90 height 35
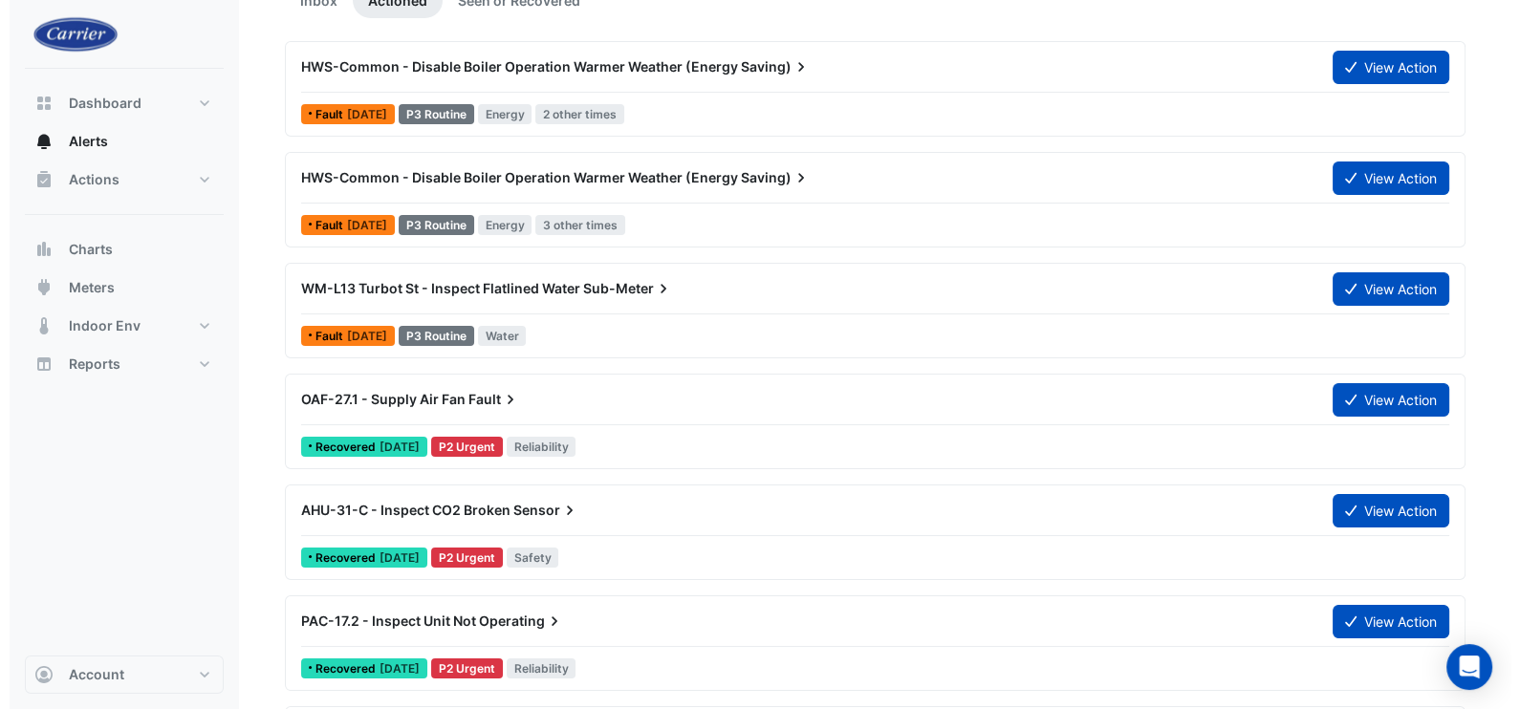
scroll to position [238, 0]
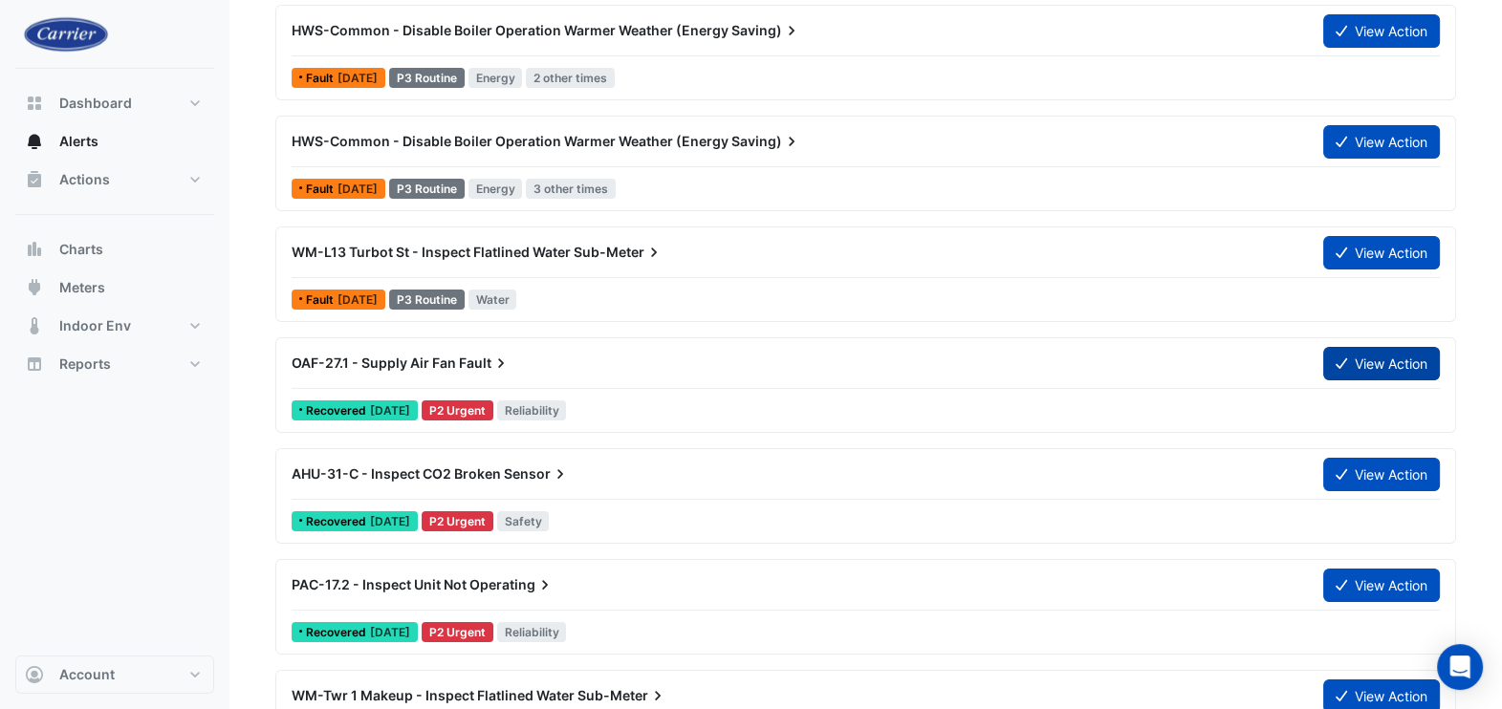
click at [1382, 371] on button "View Action" at bounding box center [1381, 363] width 117 height 33
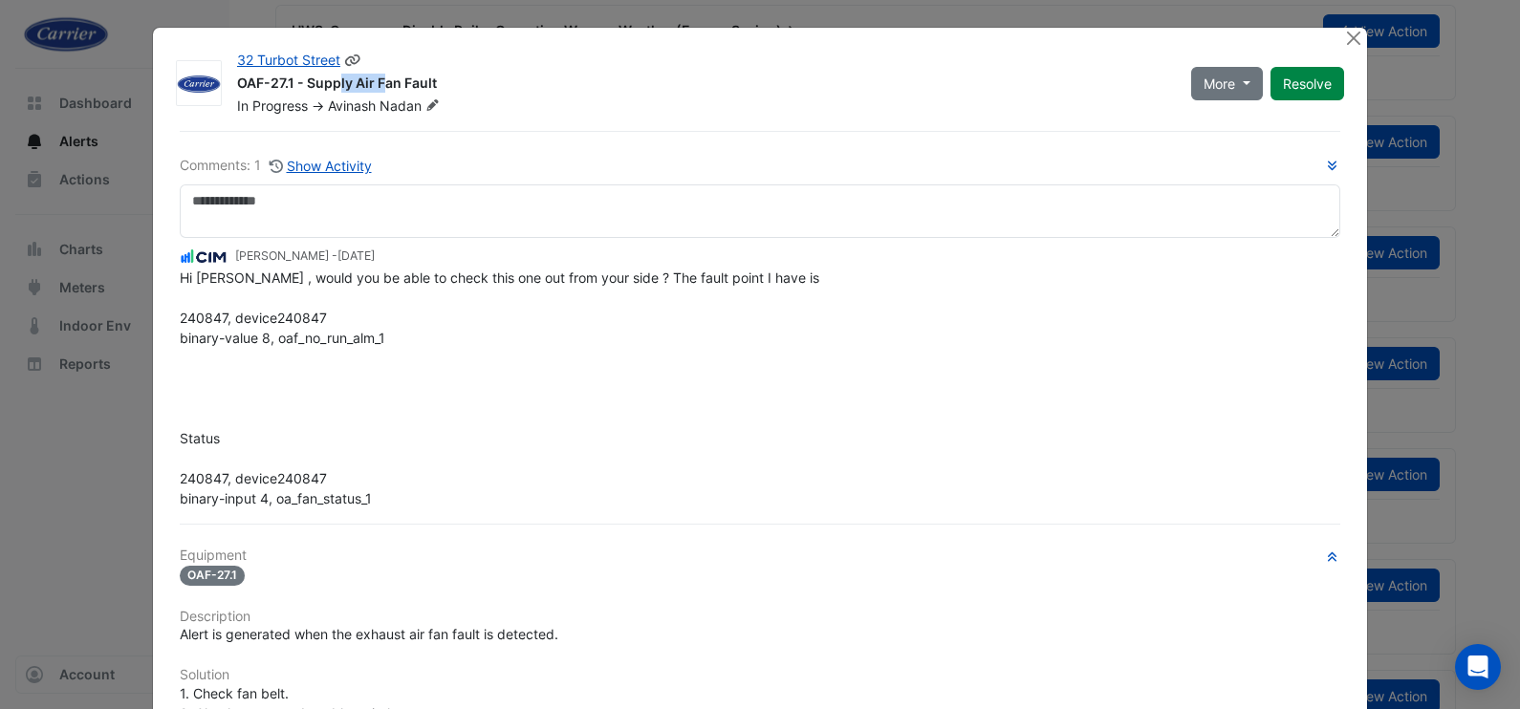
drag, startPoint x: 229, startPoint y: 81, endPoint x: 286, endPoint y: 81, distance: 57.4
click at [286, 81] on div "OAF-27.1 - Supply Air Fan Fault" at bounding box center [702, 85] width 931 height 23
copy div "OAF-27.1"
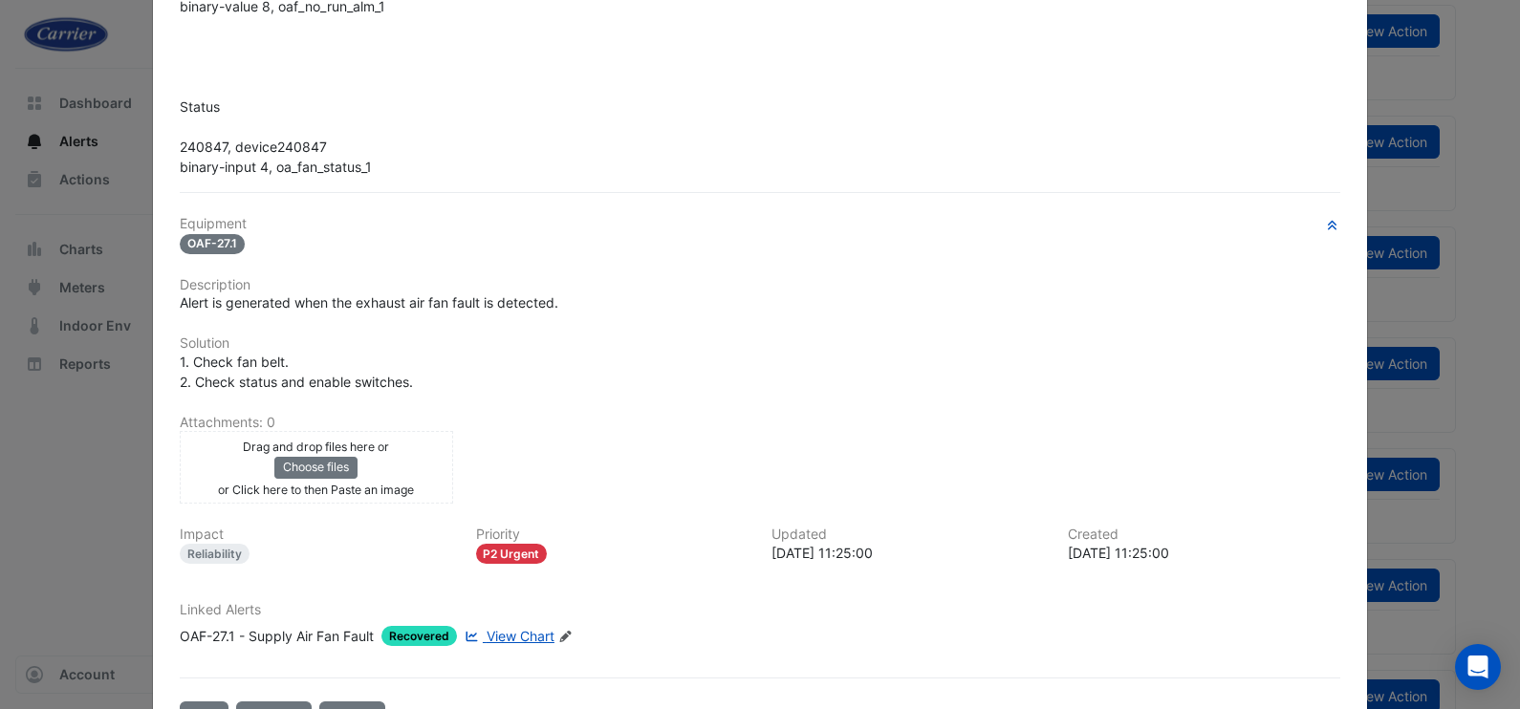
scroll to position [359, 0]
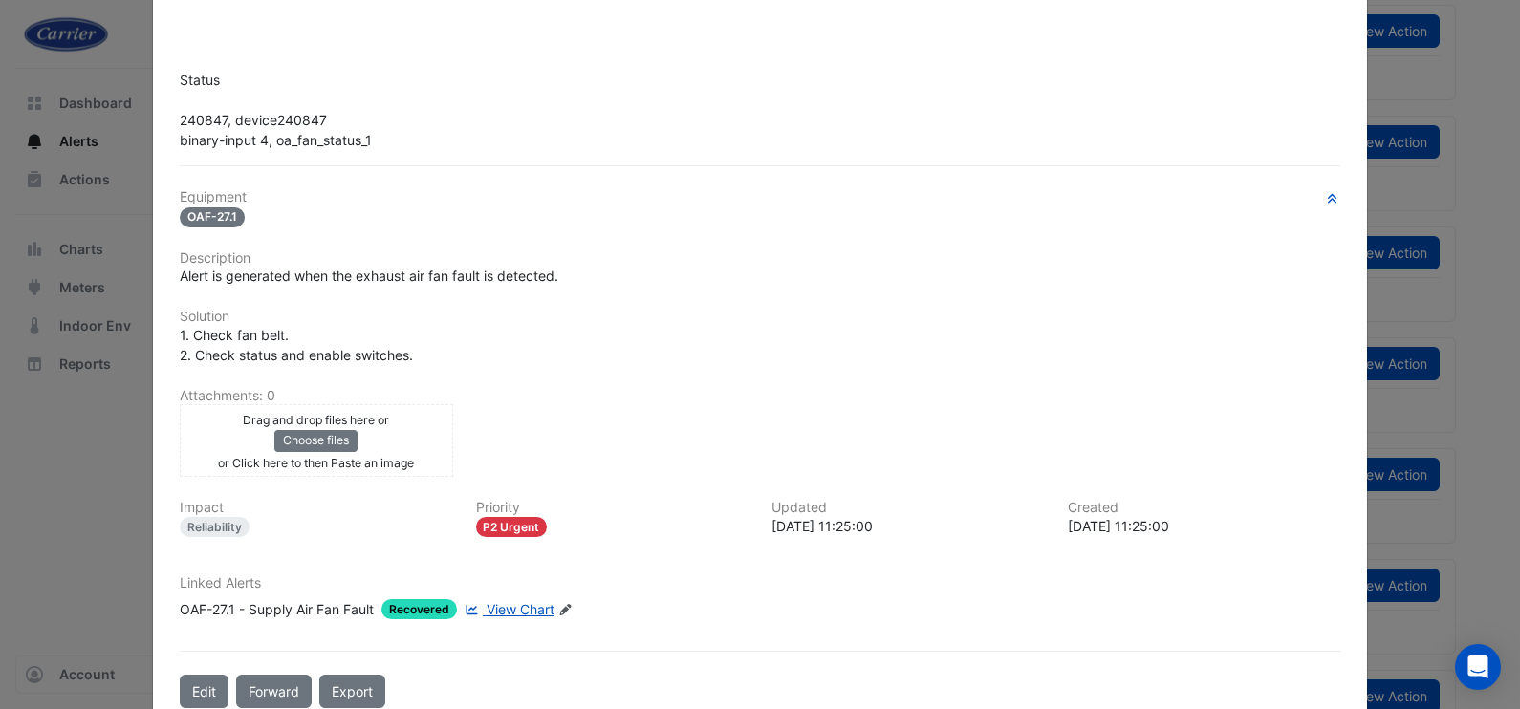
click at [33, 478] on ngb-modal-window "32 Turbot Street OAF-27.1 - Supply Air Fan Fault In Progress -> Avinash Nadan M…" at bounding box center [760, 354] width 1520 height 709
click at [503, 601] on span "View Chart" at bounding box center [521, 609] width 68 height 16
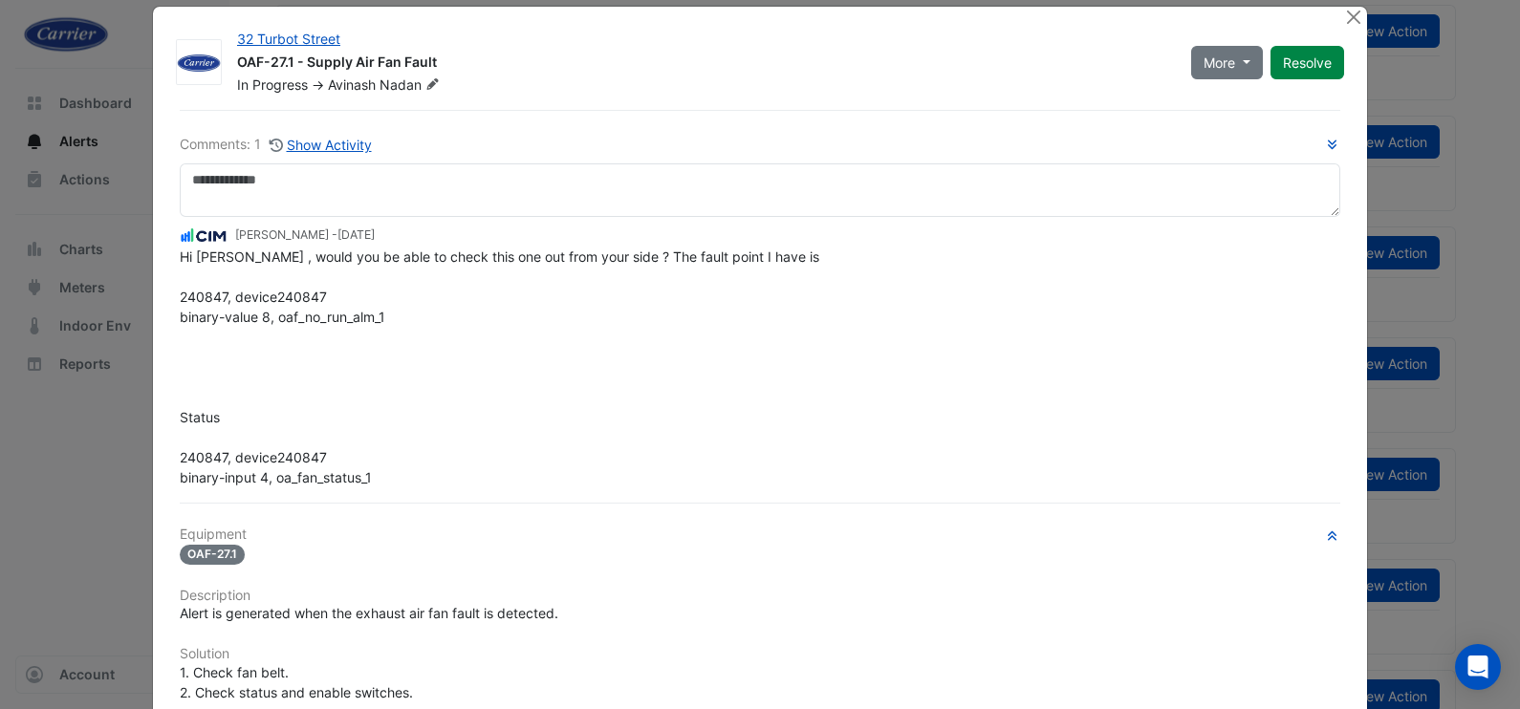
scroll to position [0, 0]
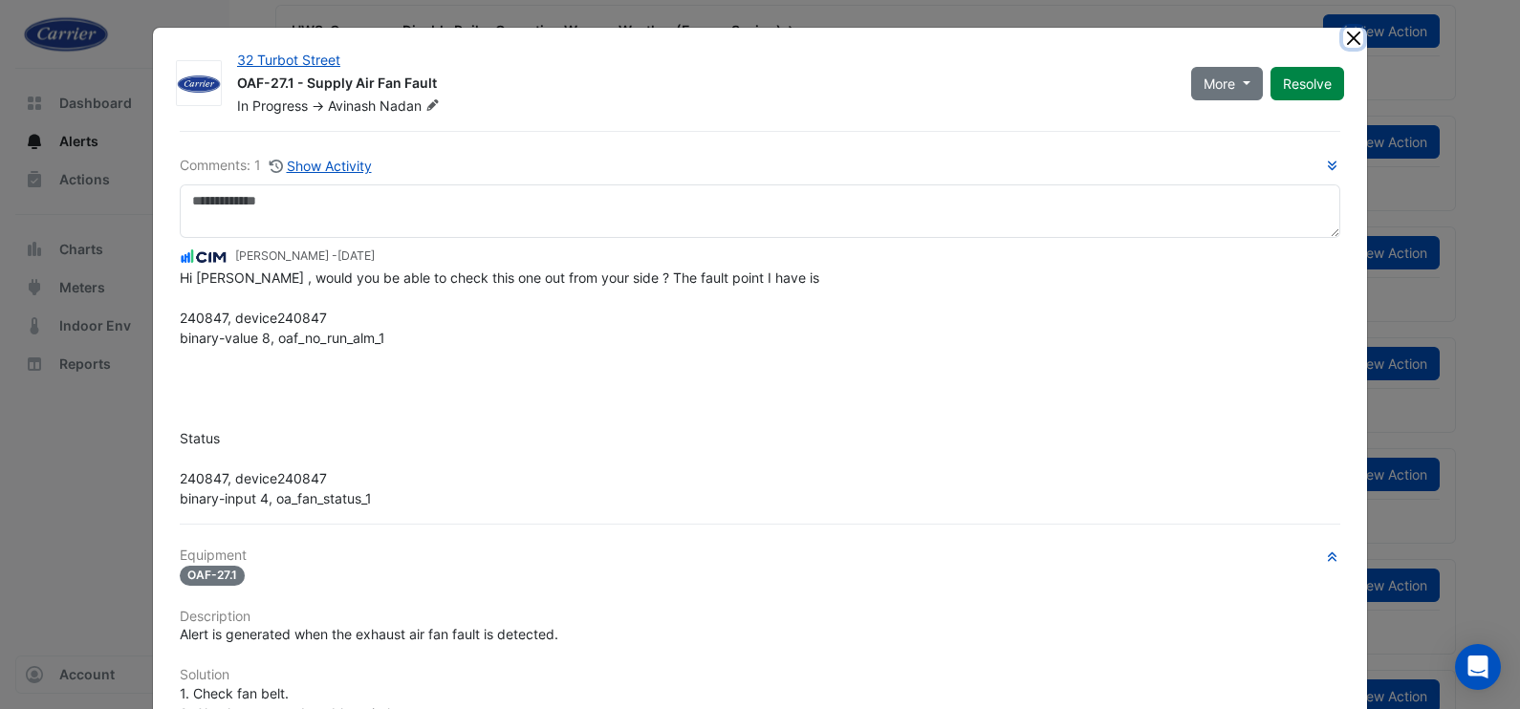
click at [1348, 47] on button "Close" at bounding box center [1353, 38] width 20 height 20
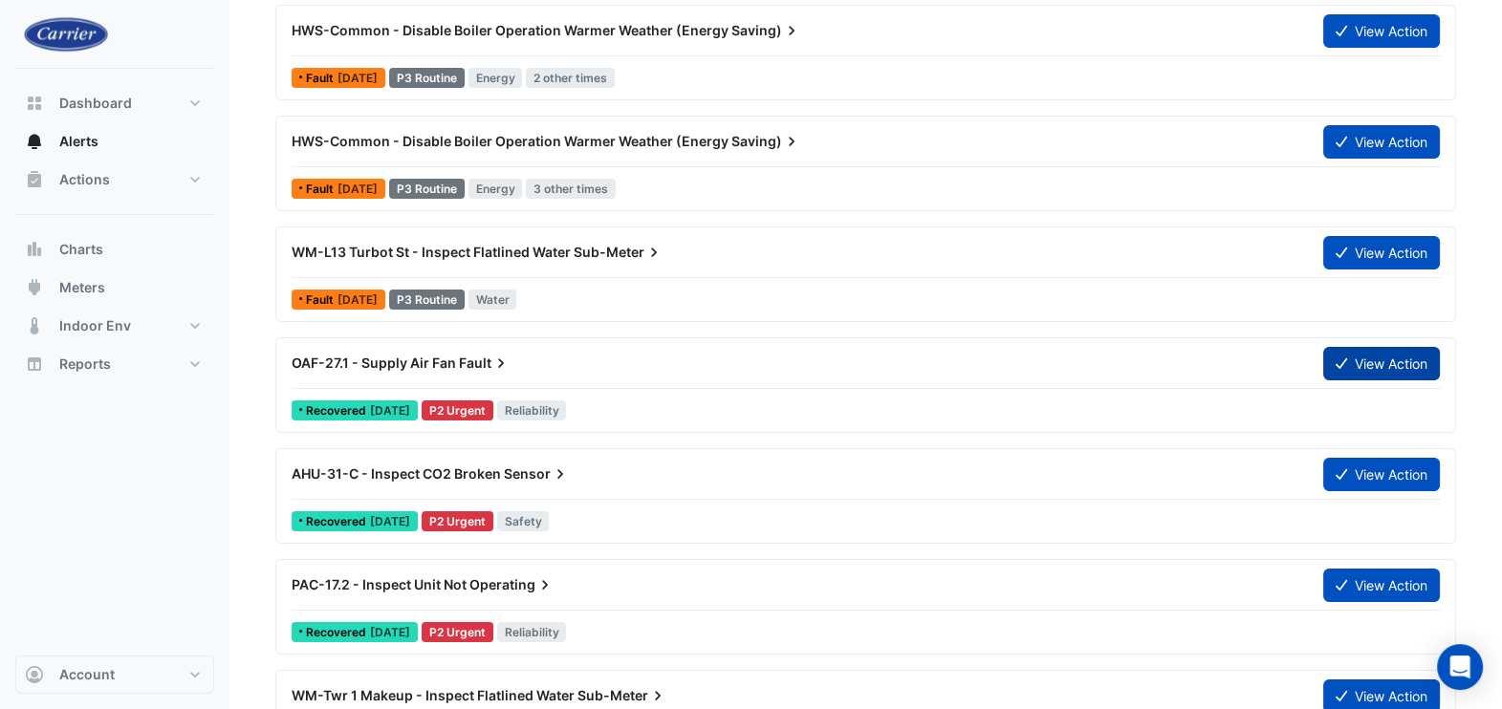
click at [1384, 353] on button "View Action" at bounding box center [1381, 363] width 117 height 33
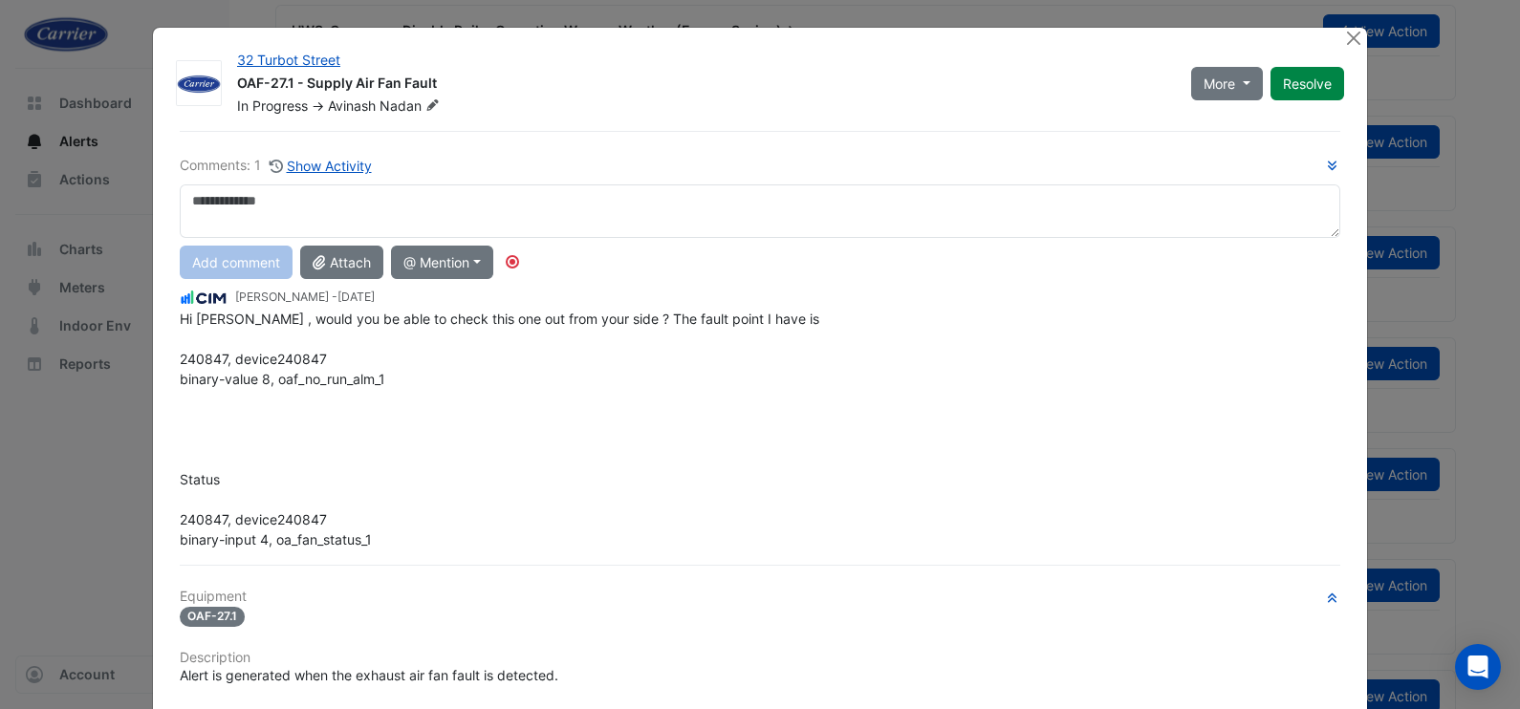
click at [102, 455] on ngb-modal-window "32 Turbot Street OAF-27.1 - Supply Air Fan Fault In Progress -> Avinash Nadan M…" at bounding box center [760, 354] width 1520 height 709
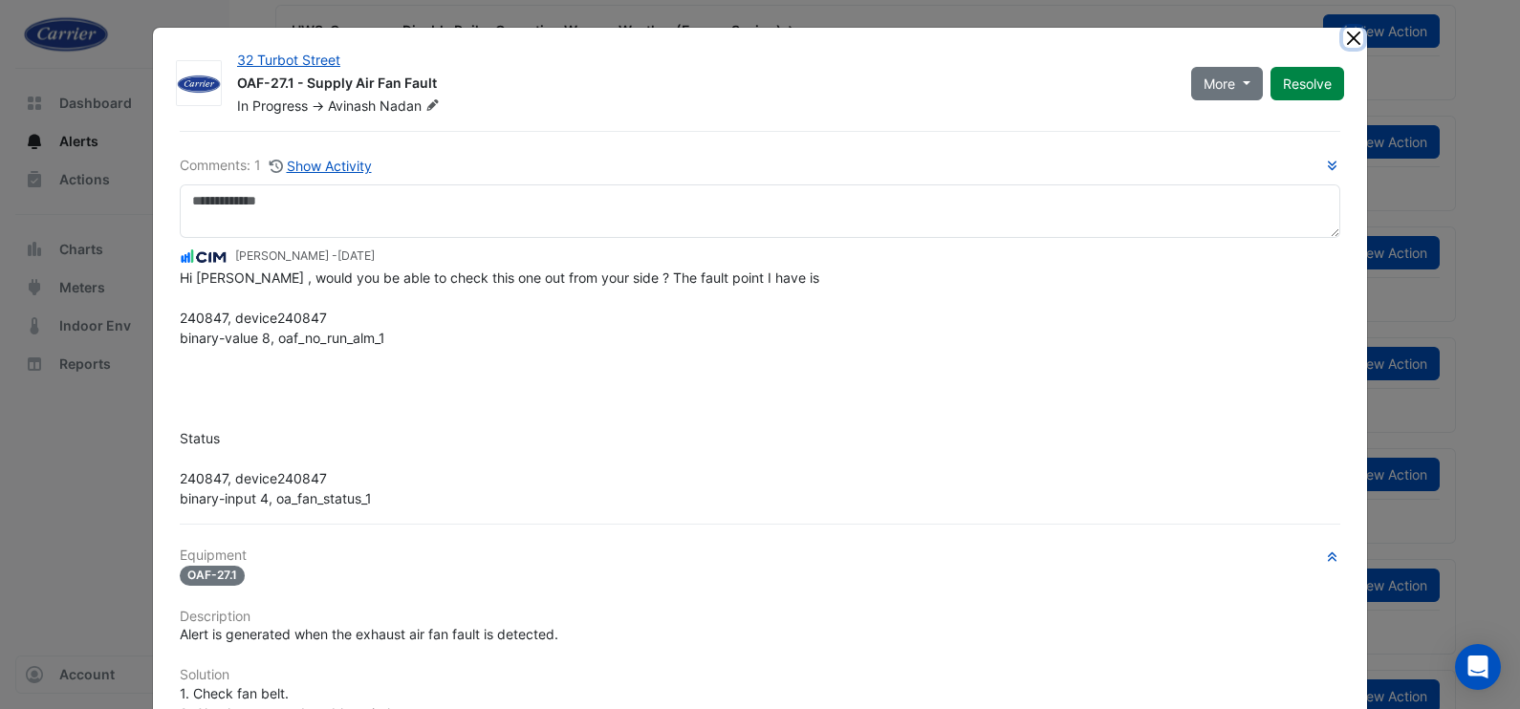
drag, startPoint x: 1343, startPoint y: 43, endPoint x: 1318, endPoint y: 39, distance: 26.1
click at [1343, 43] on button "Close" at bounding box center [1353, 38] width 20 height 20
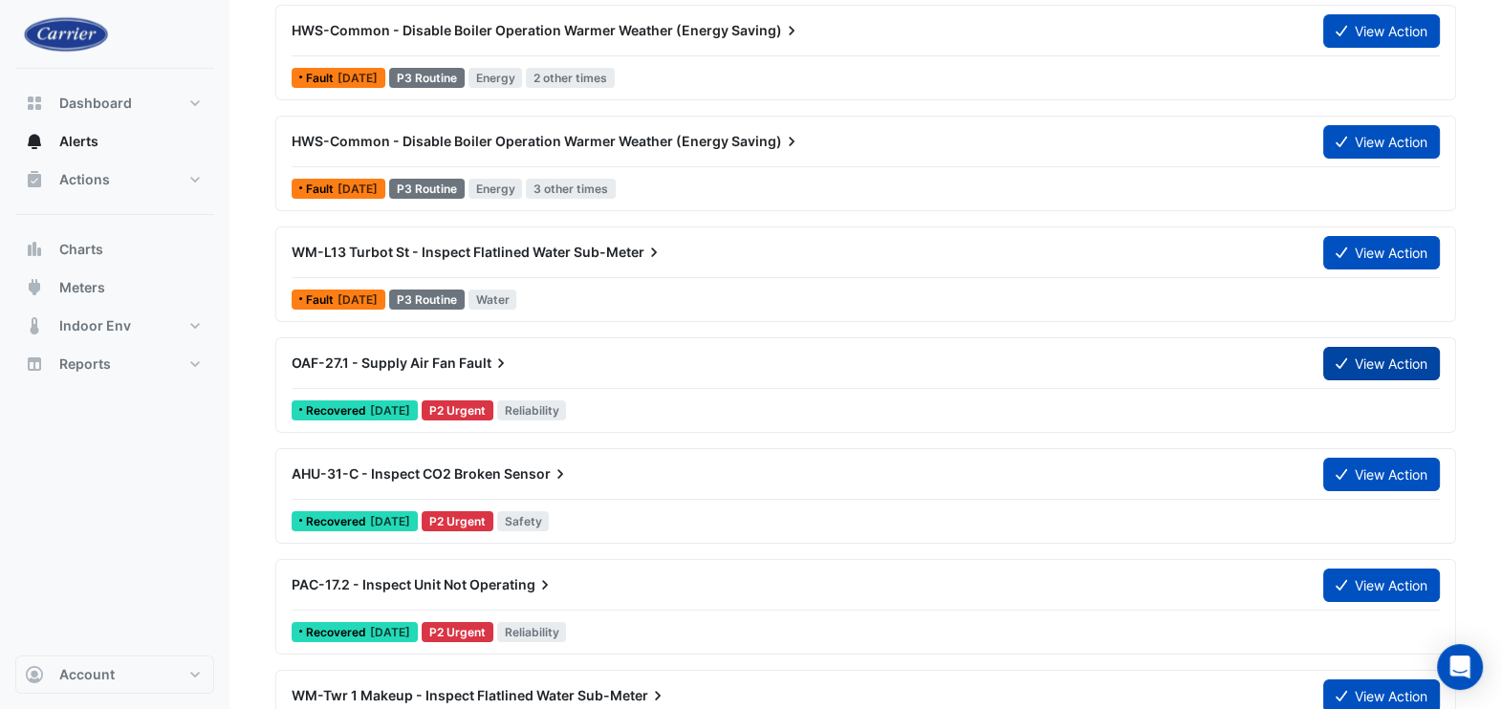
click at [1365, 359] on button "View Action" at bounding box center [1381, 363] width 117 height 33
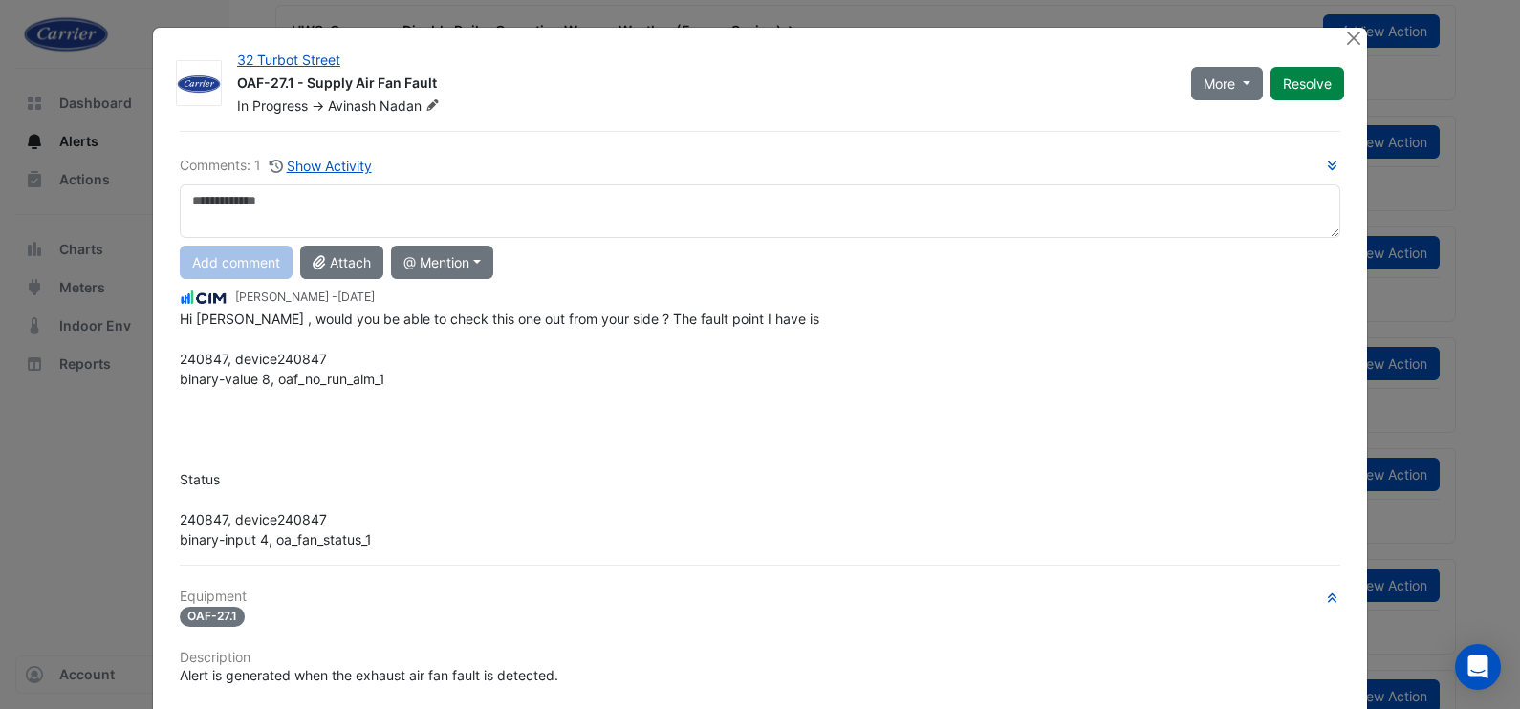
click at [275, 197] on textarea at bounding box center [760, 212] width 1161 height 54
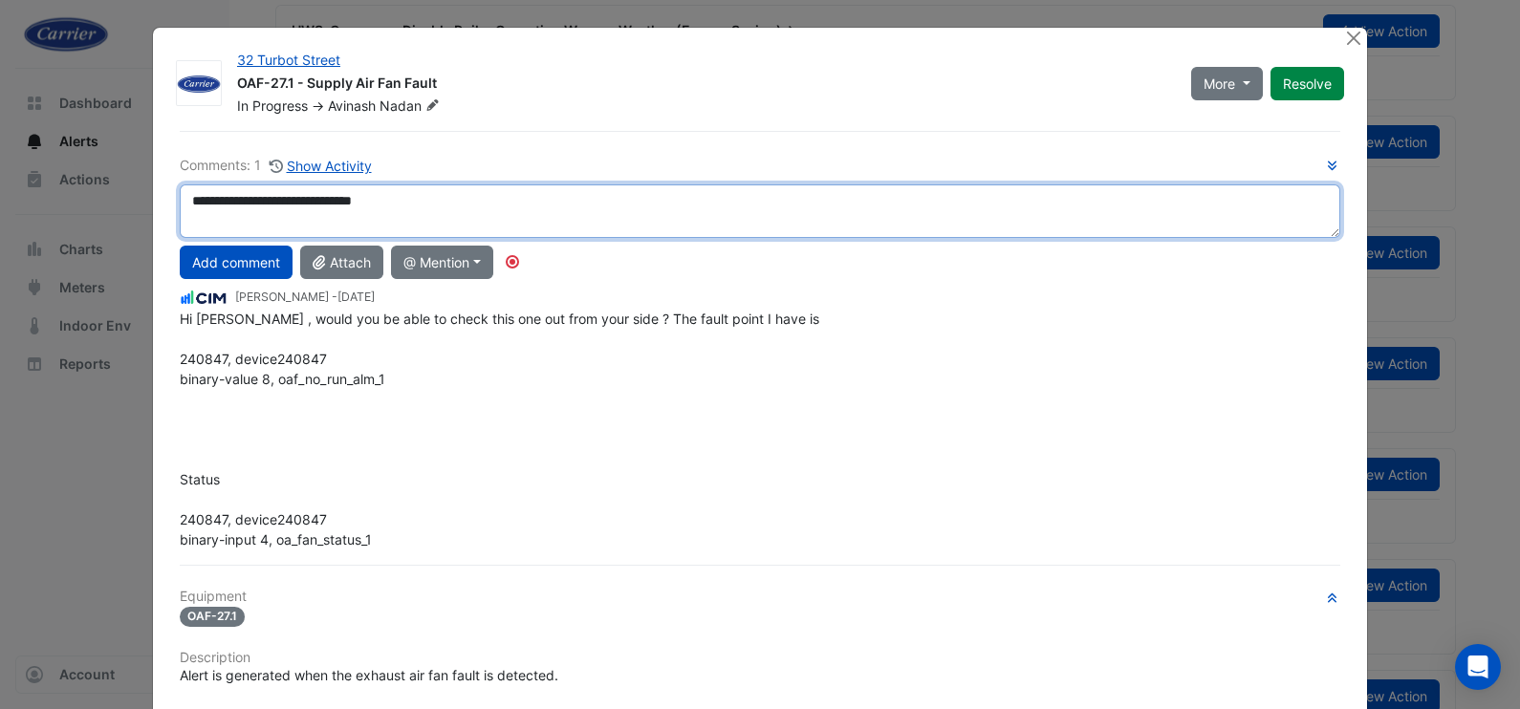
paste textarea "**********"
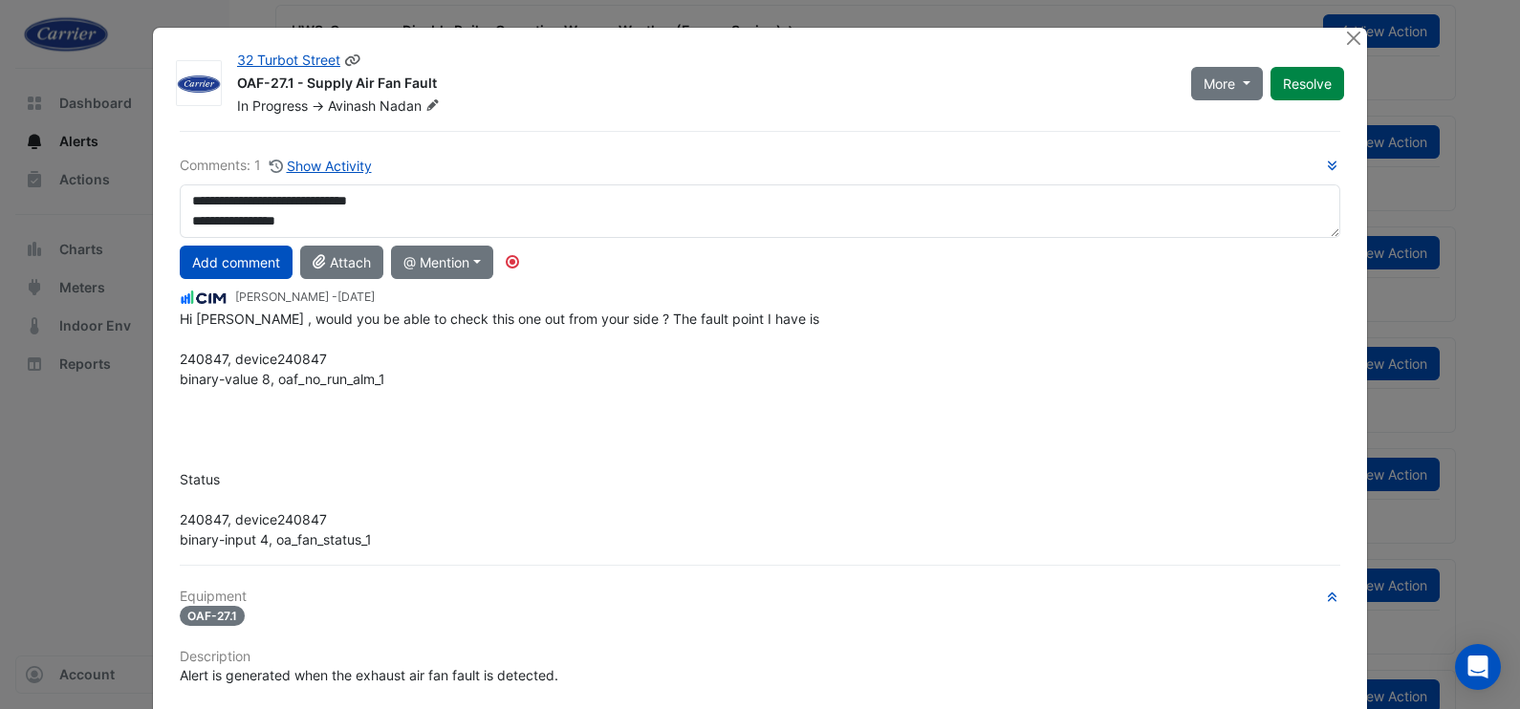
drag, startPoint x: 226, startPoint y: 78, endPoint x: 434, endPoint y: 81, distance: 208.5
click at [434, 81] on div "32 Turbot Street OAF-27.1 - Supply Air Fan Fault In Progress -> Avinash Nadan" at bounding box center [703, 83] width 954 height 65
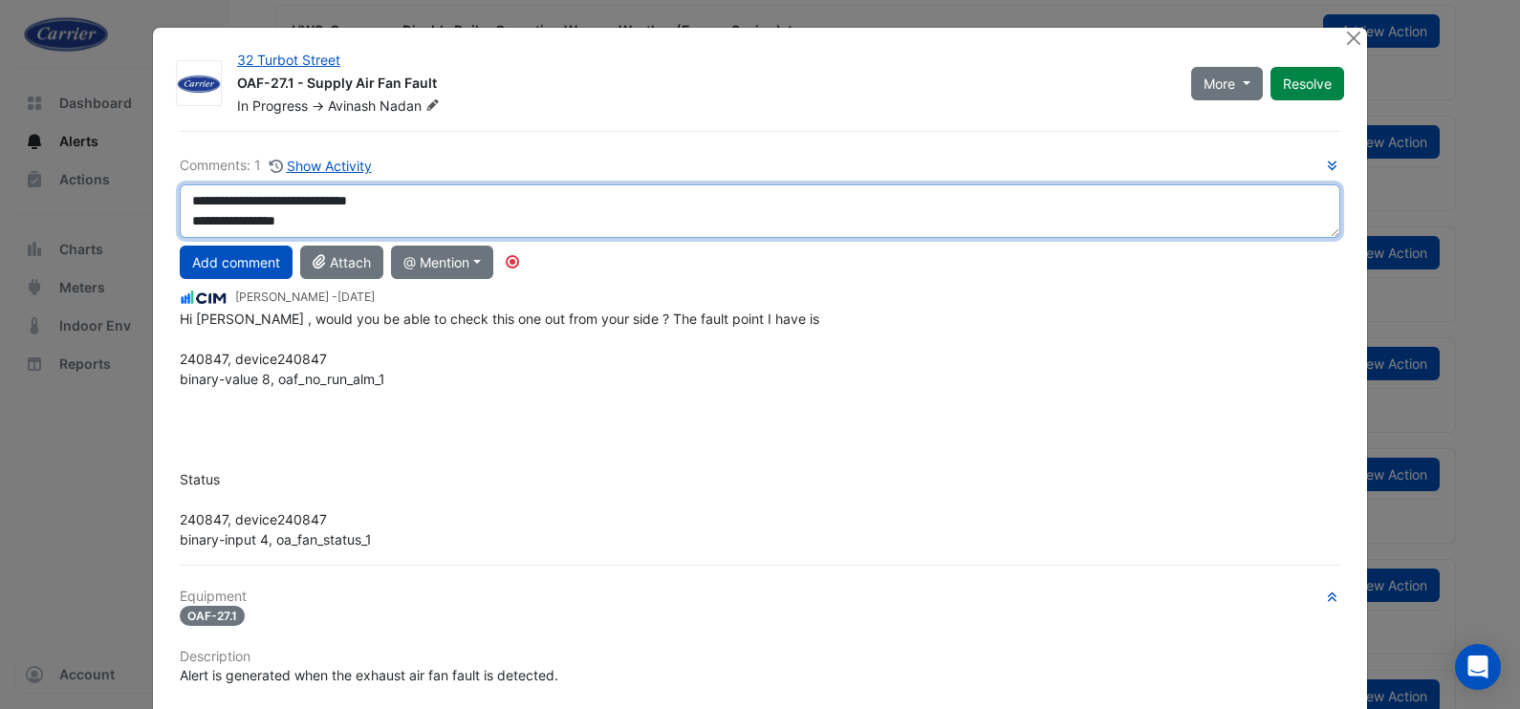
click at [316, 209] on textarea "**********" at bounding box center [760, 212] width 1161 height 54
type textarea "**********"
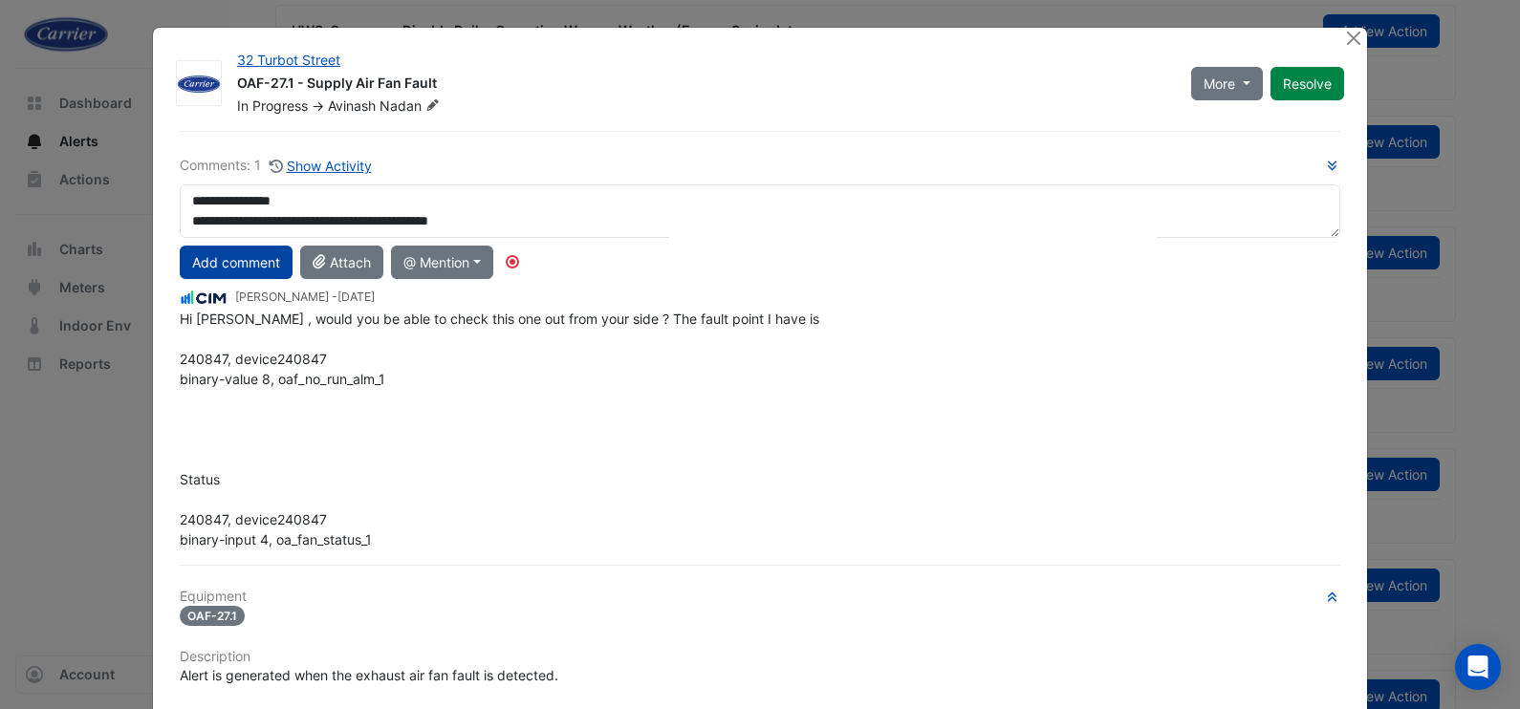
click at [266, 256] on button "Add comment" at bounding box center [236, 262] width 113 height 33
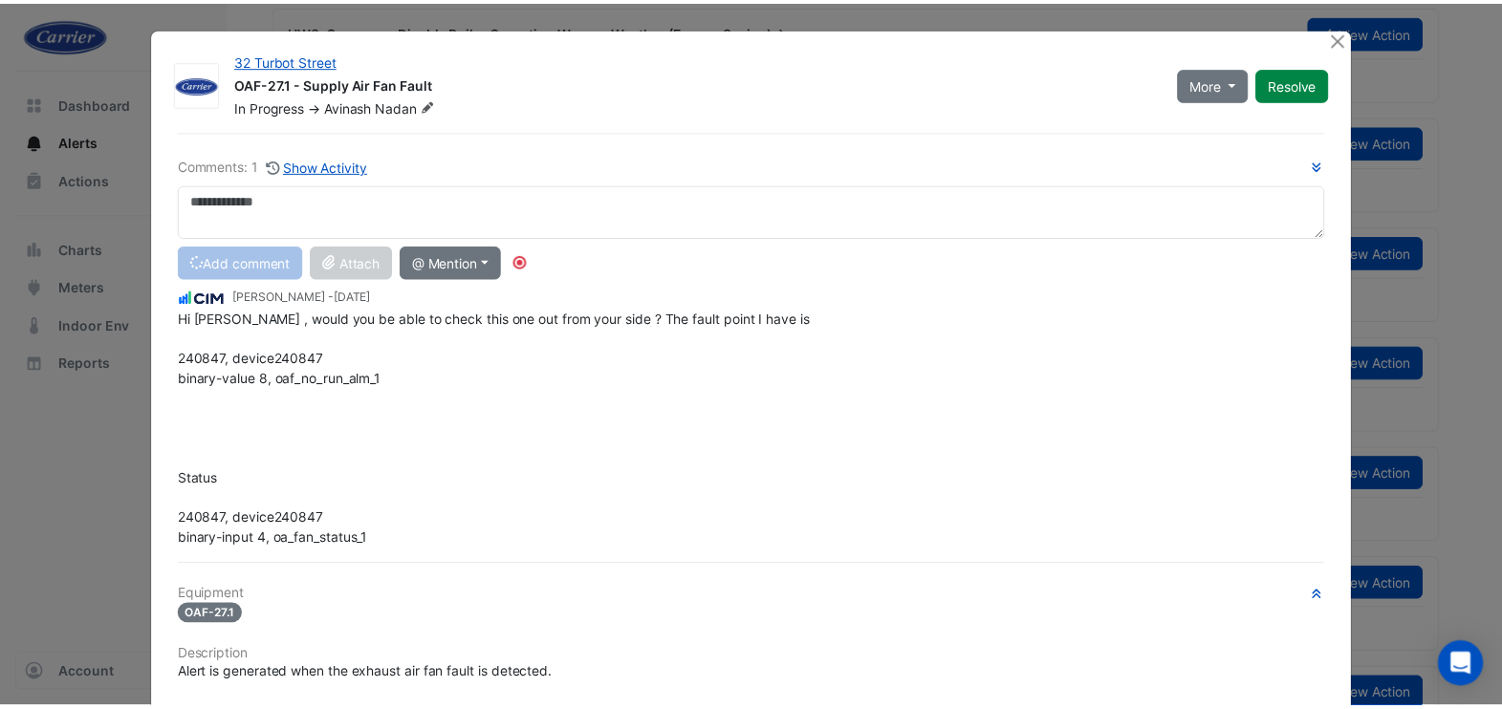
scroll to position [0, 0]
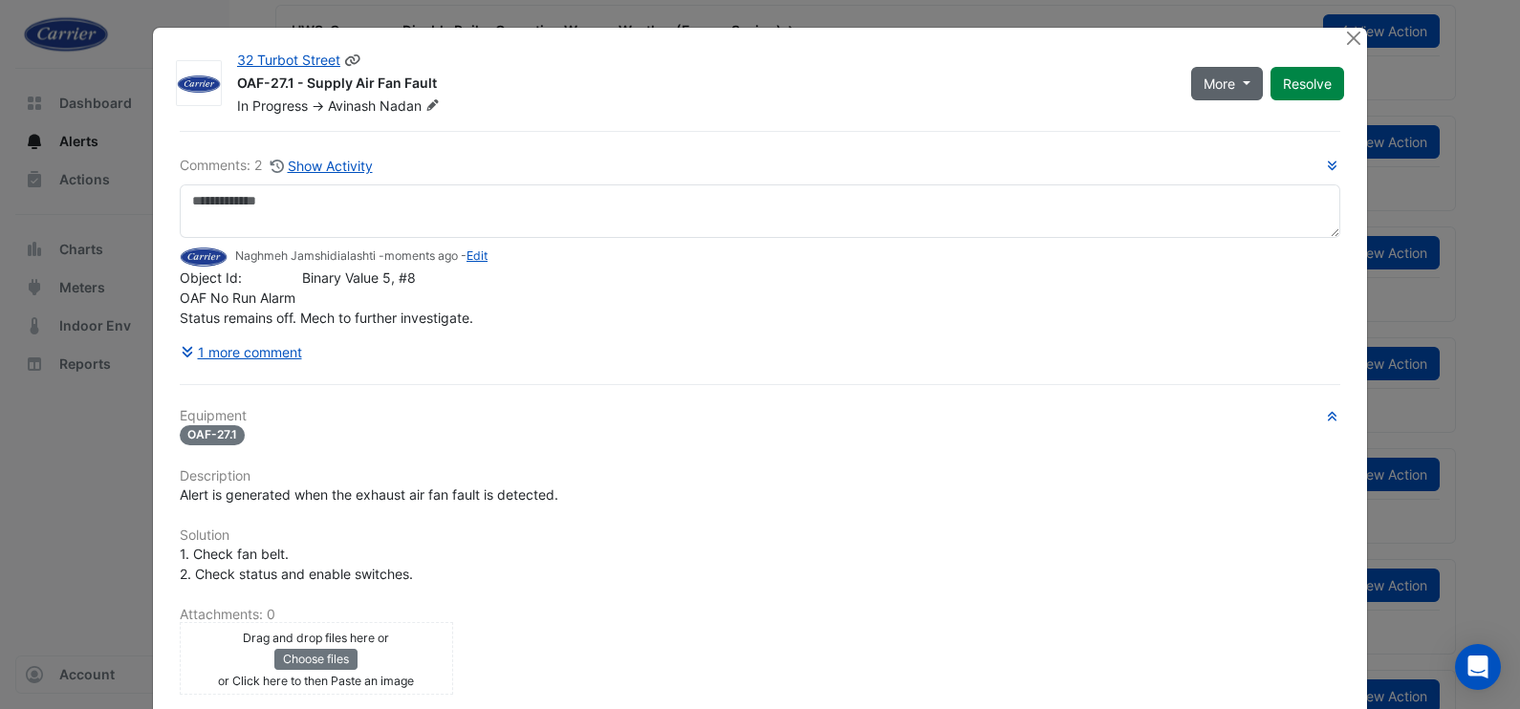
click at [1216, 80] on span "More" at bounding box center [1220, 84] width 32 height 20
click at [1231, 118] on button "On Hold" at bounding box center [1258, 125] width 151 height 28
drag, startPoint x: 229, startPoint y: 82, endPoint x: 437, endPoint y: 86, distance: 207.5
click at [430, 86] on div "OAF-27.1 - Supply Air Fan Fault" at bounding box center [702, 85] width 931 height 23
copy div "OAF-27.1 - Supply Air Fan Fault"
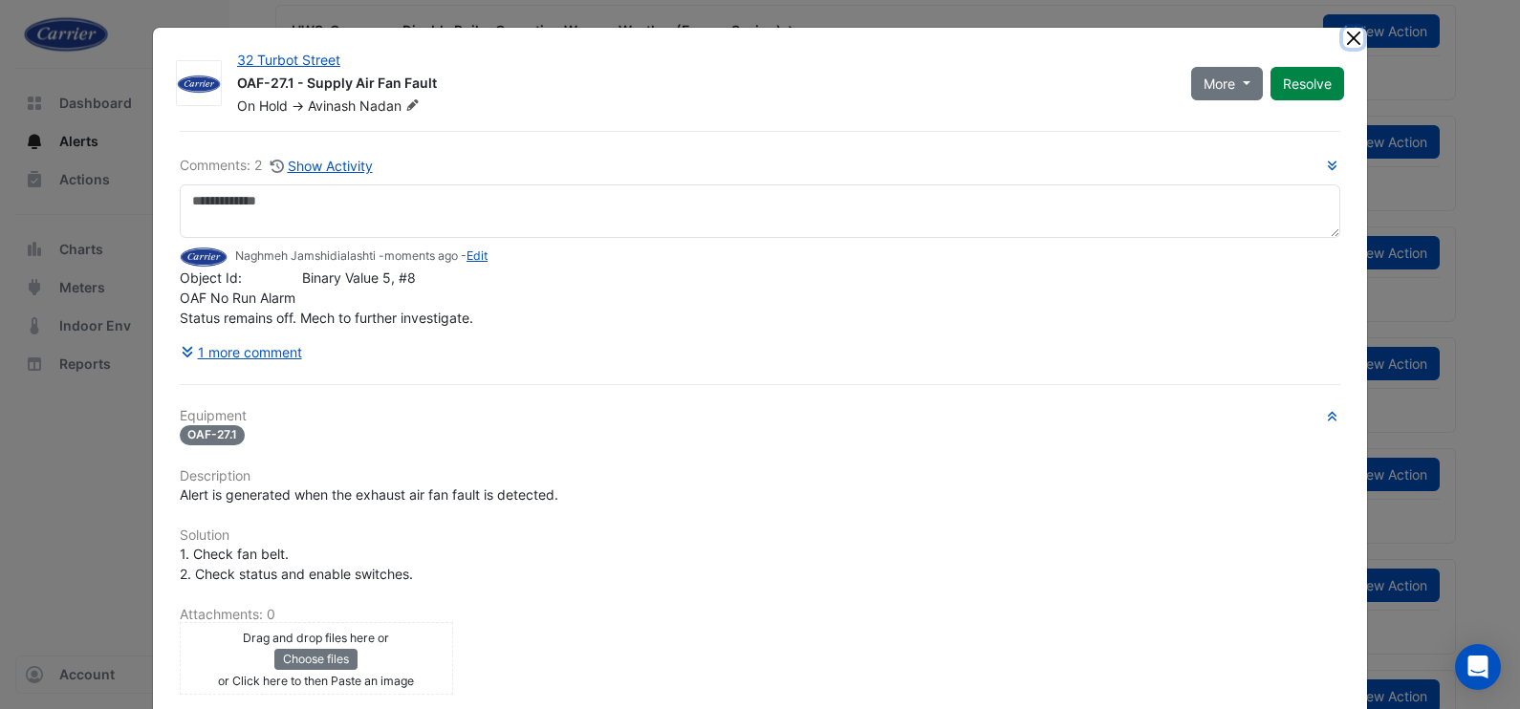
click at [1343, 44] on button "Close" at bounding box center [1353, 38] width 20 height 20
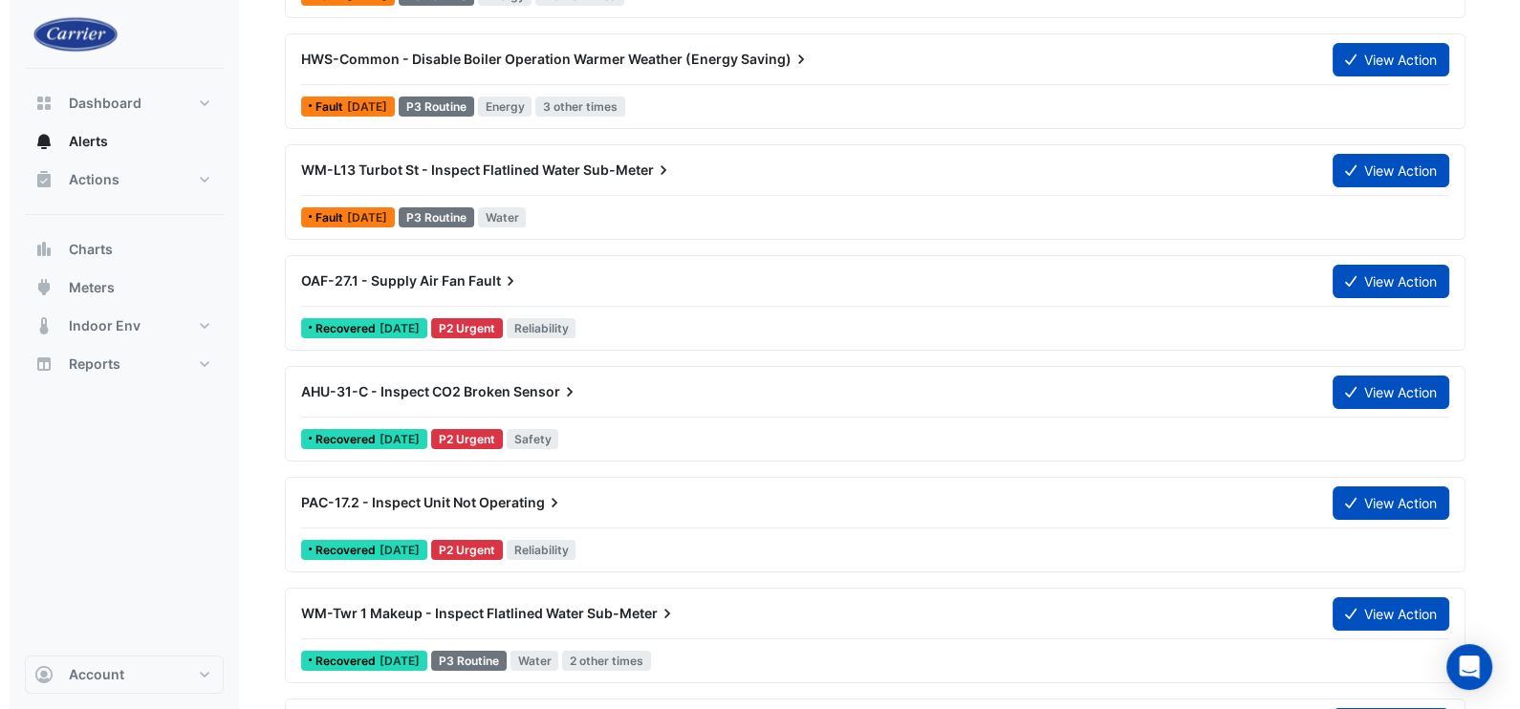
scroll to position [359, 0]
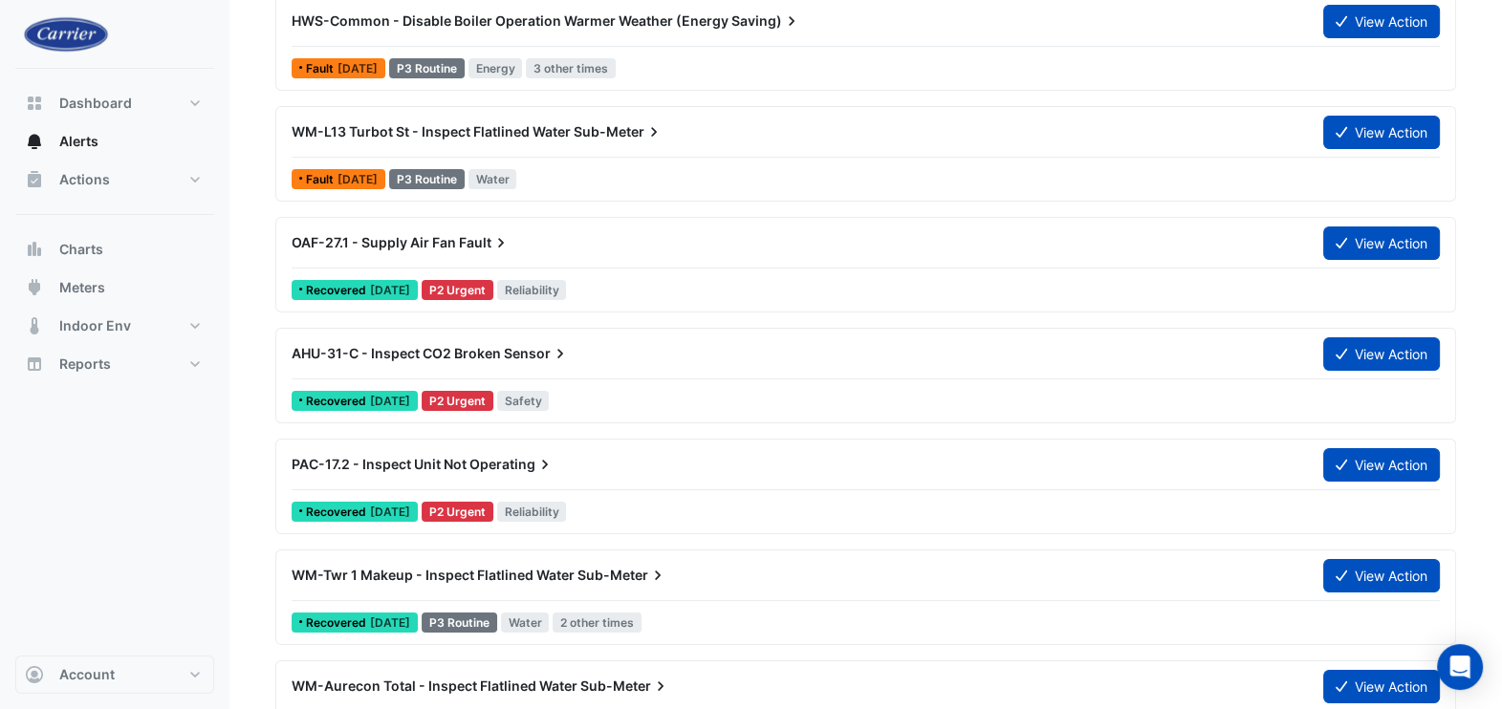
click at [410, 352] on span "AHU-31-C - Inspect CO2 Broken" at bounding box center [396, 353] width 209 height 16
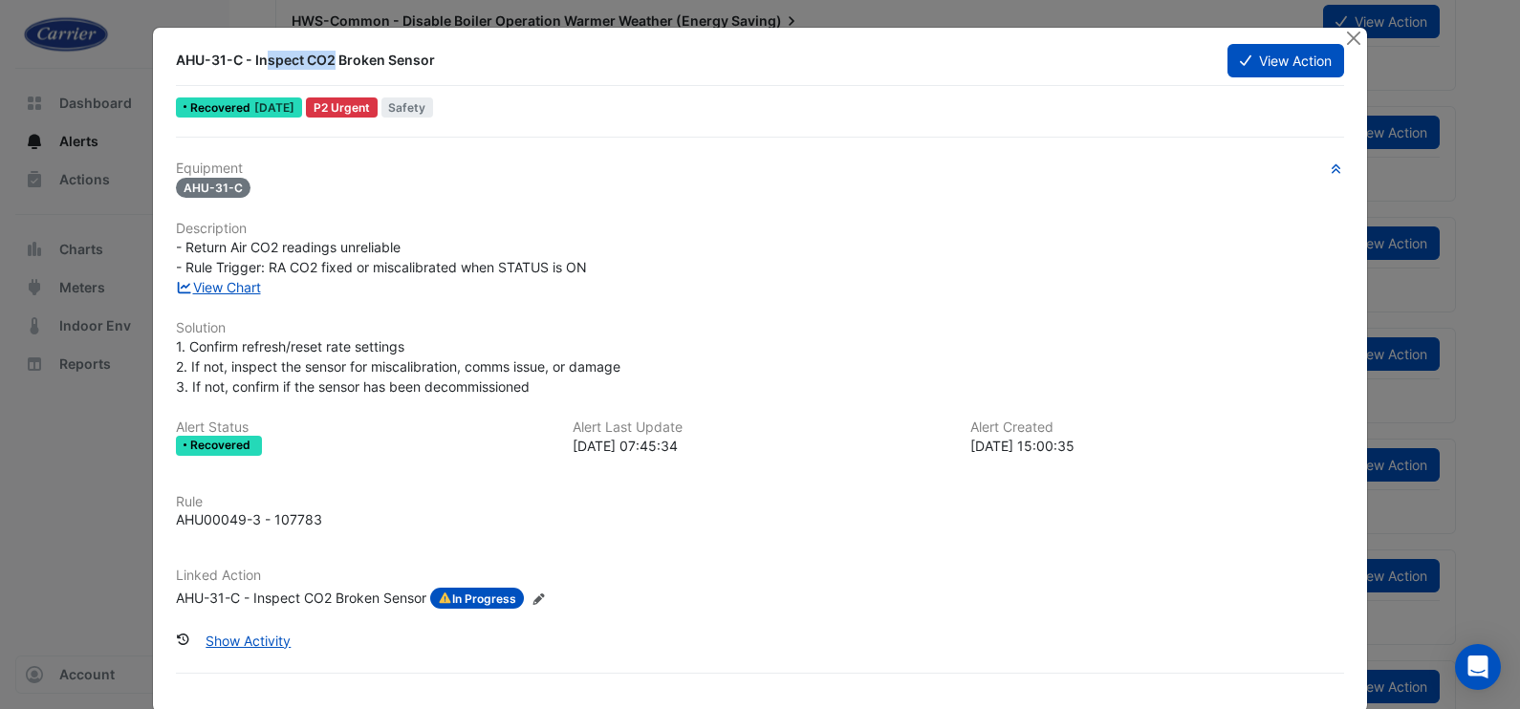
drag, startPoint x: 165, startPoint y: 57, endPoint x: 235, endPoint y: 65, distance: 70.2
click at [235, 65] on div "AHU-31-C - Inspect CO2 Broken Sensor" at bounding box center [690, 60] width 1052 height 34
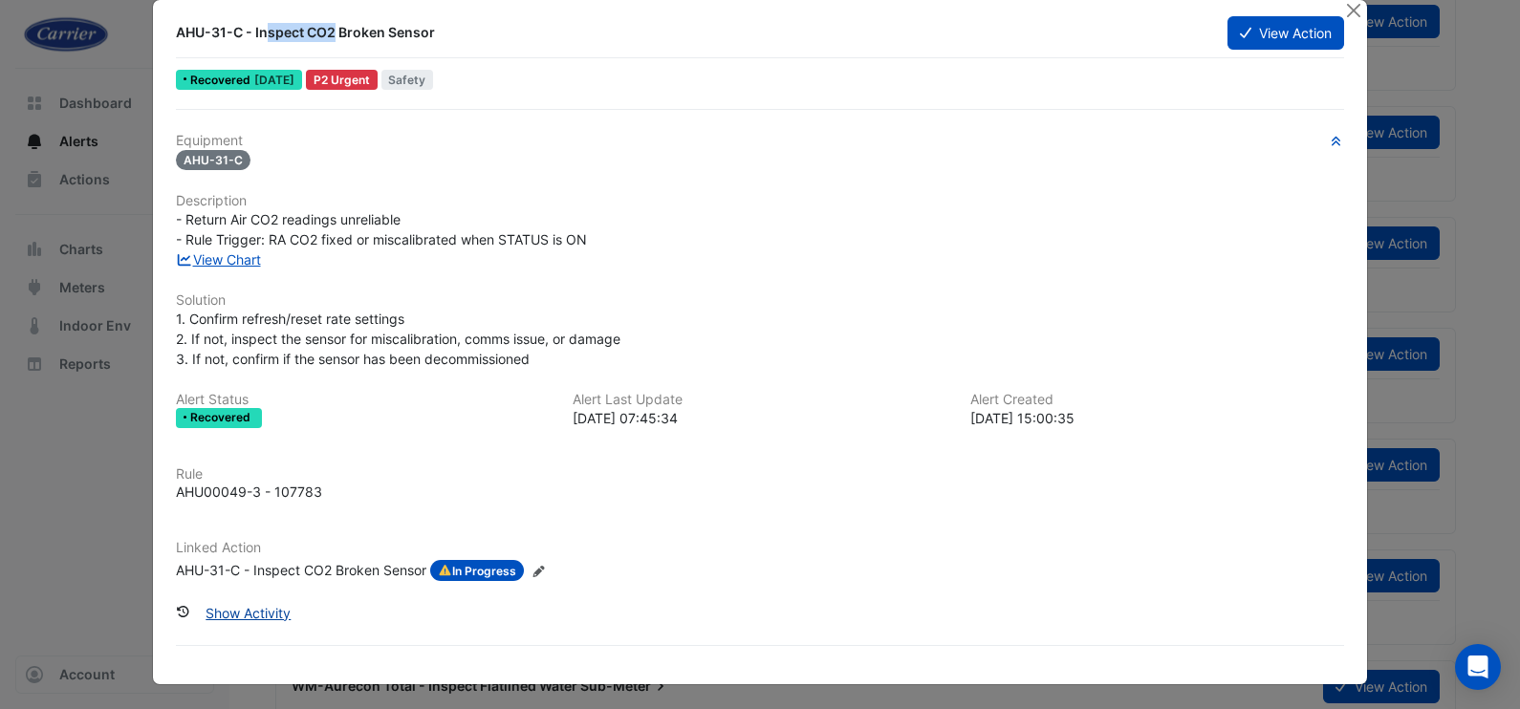
click at [264, 613] on button "Show Activity" at bounding box center [248, 613] width 110 height 33
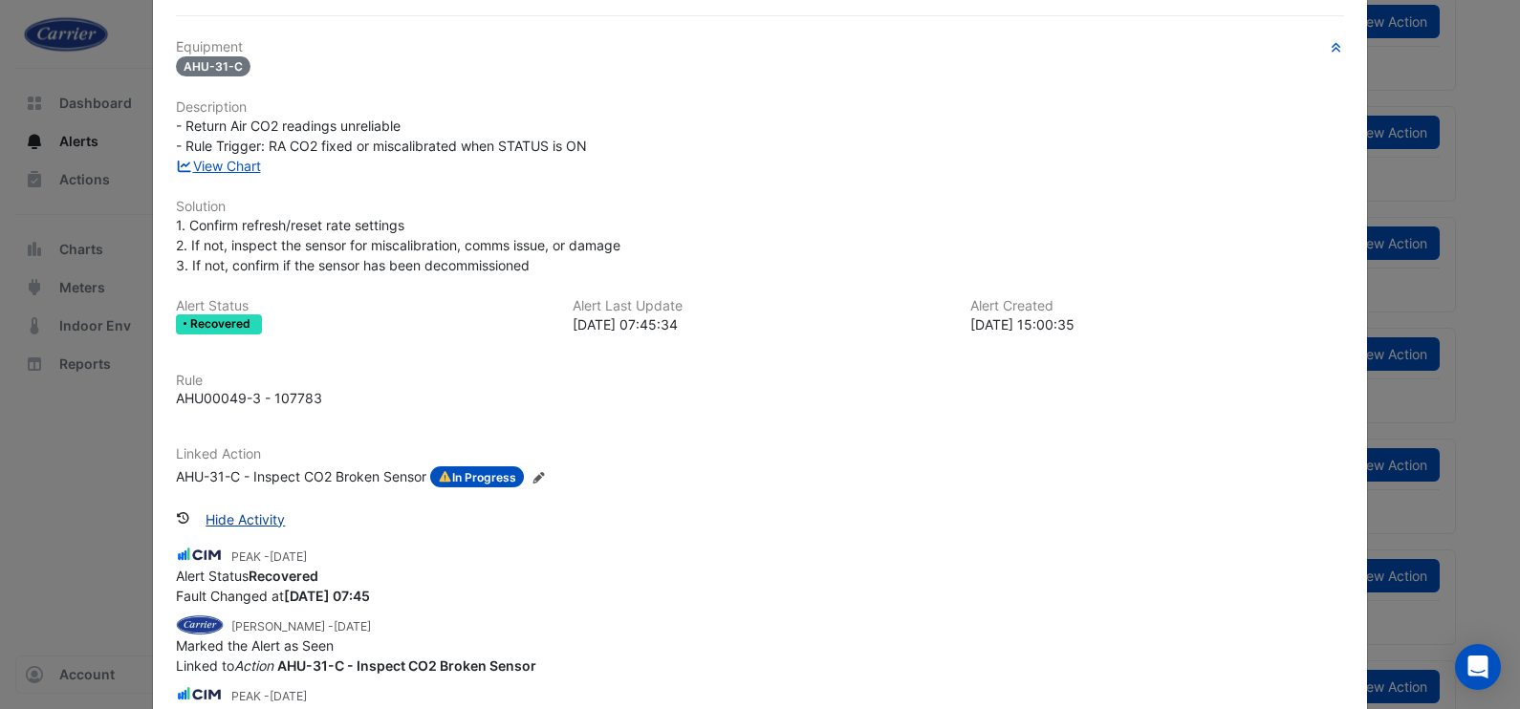
scroll to position [0, 0]
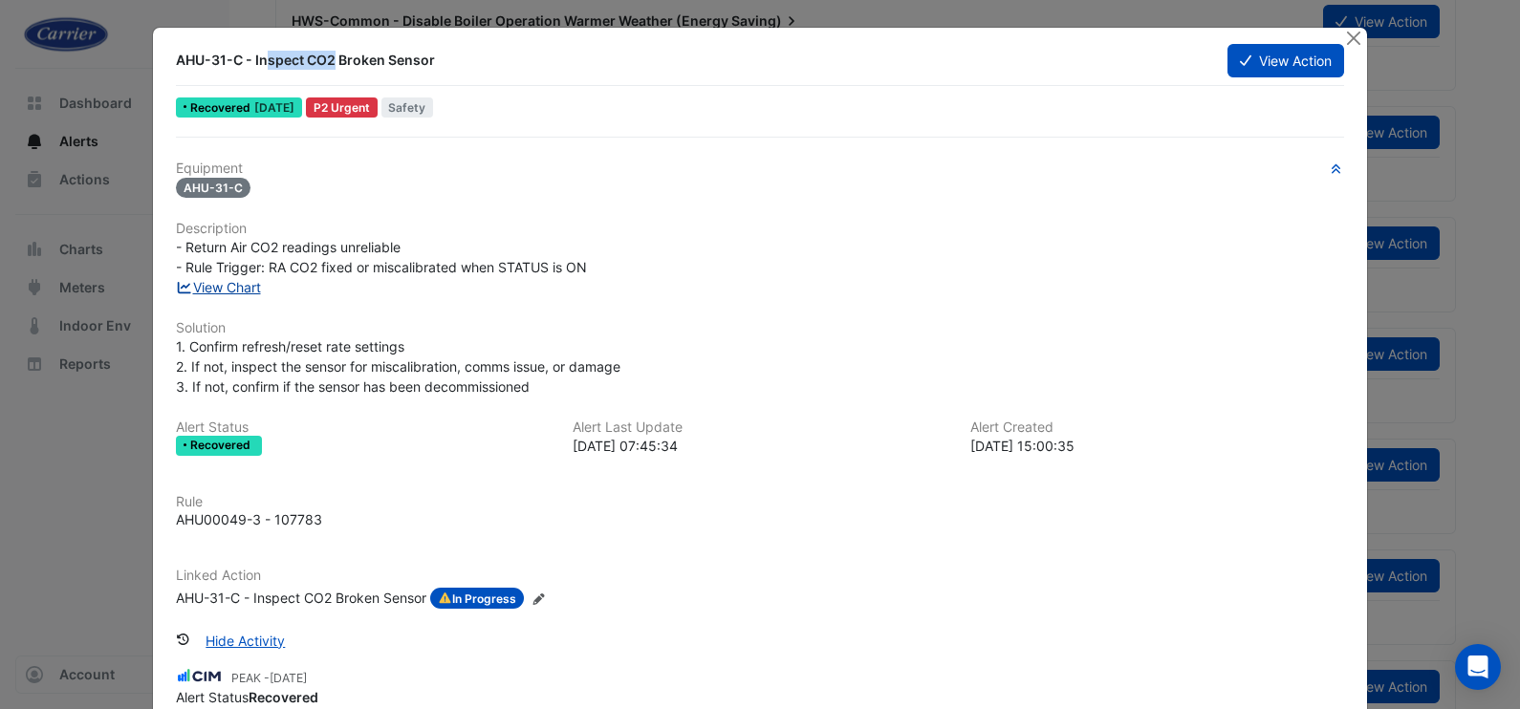
click at [215, 281] on link "View Chart" at bounding box center [218, 287] width 85 height 16
click at [1243, 67] on button "View Action" at bounding box center [1286, 60] width 117 height 33
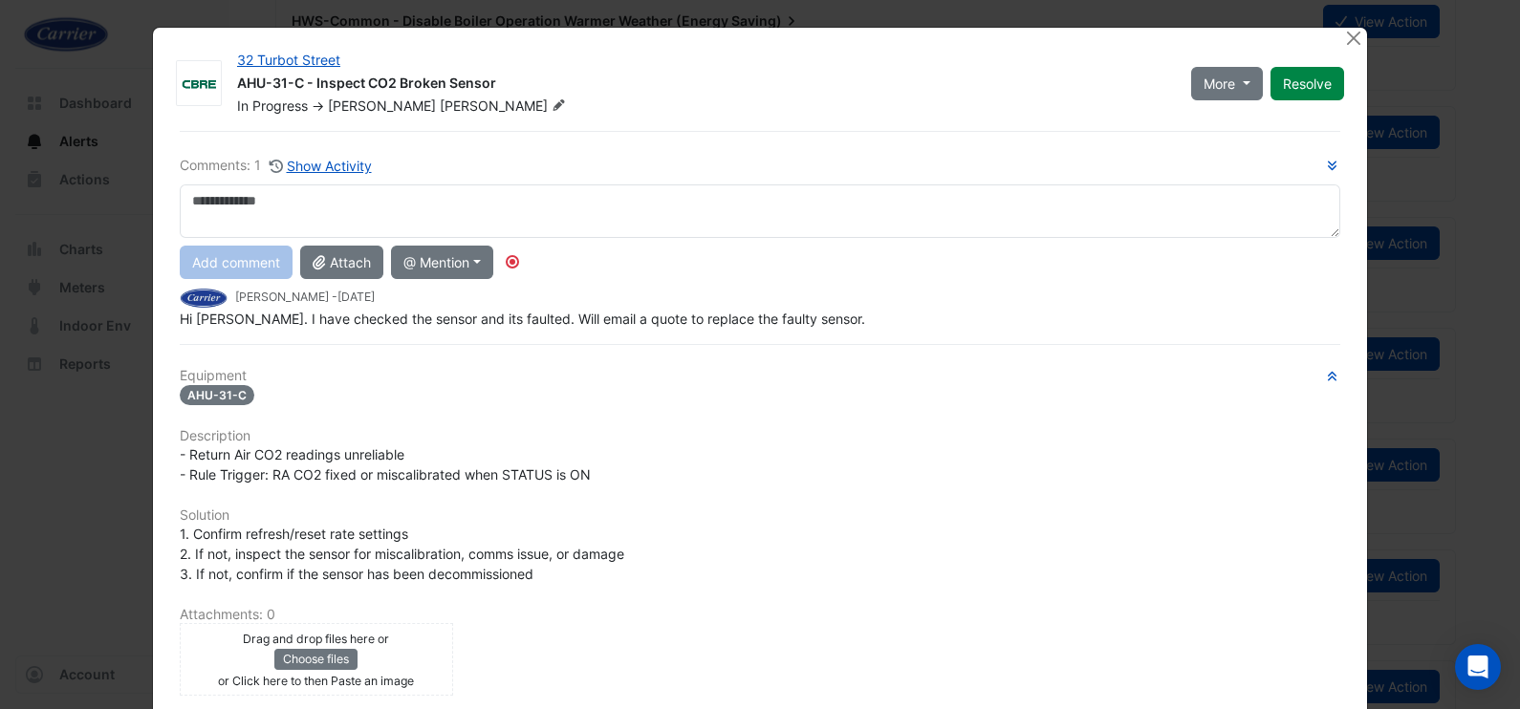
click at [308, 214] on textarea at bounding box center [760, 212] width 1161 height 54
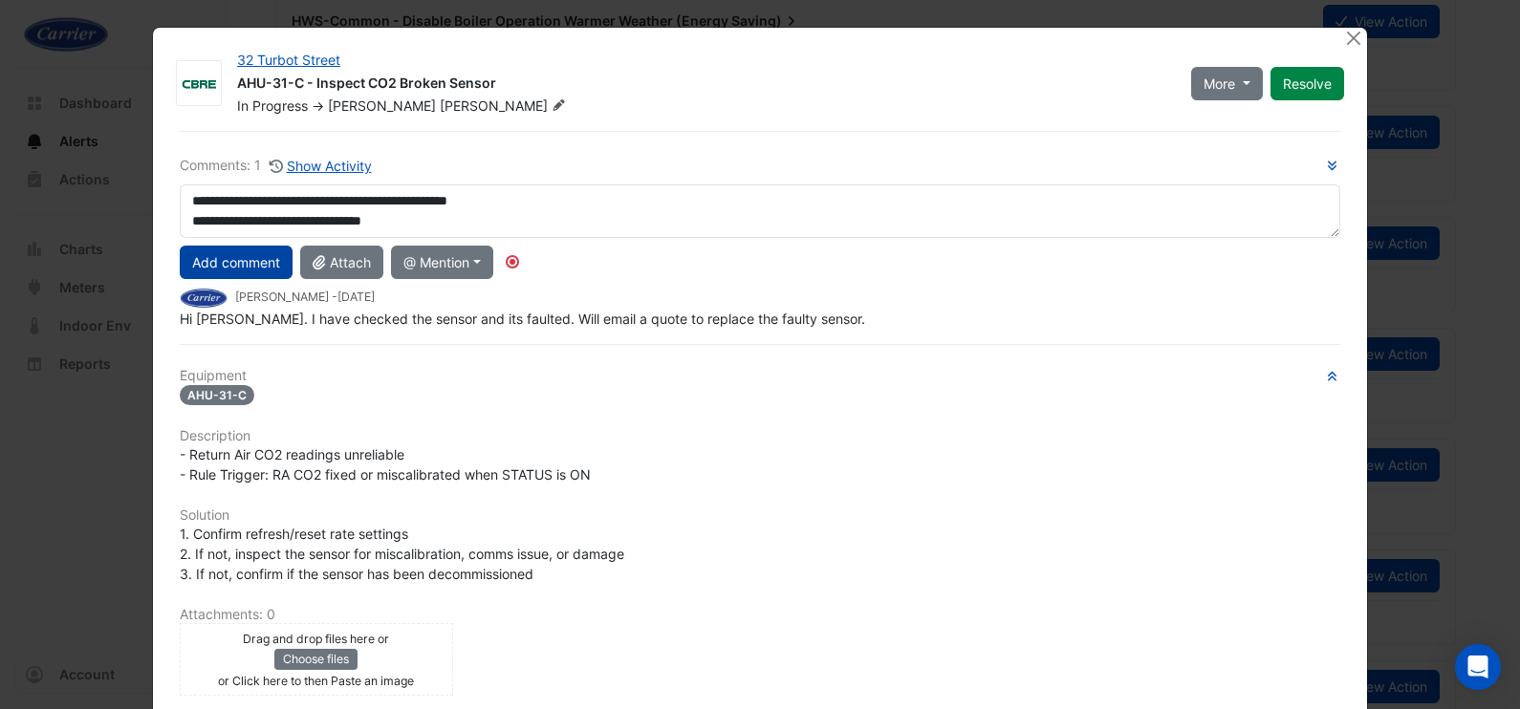
type textarea "**********"
click at [264, 267] on button "Add comment" at bounding box center [236, 262] width 113 height 33
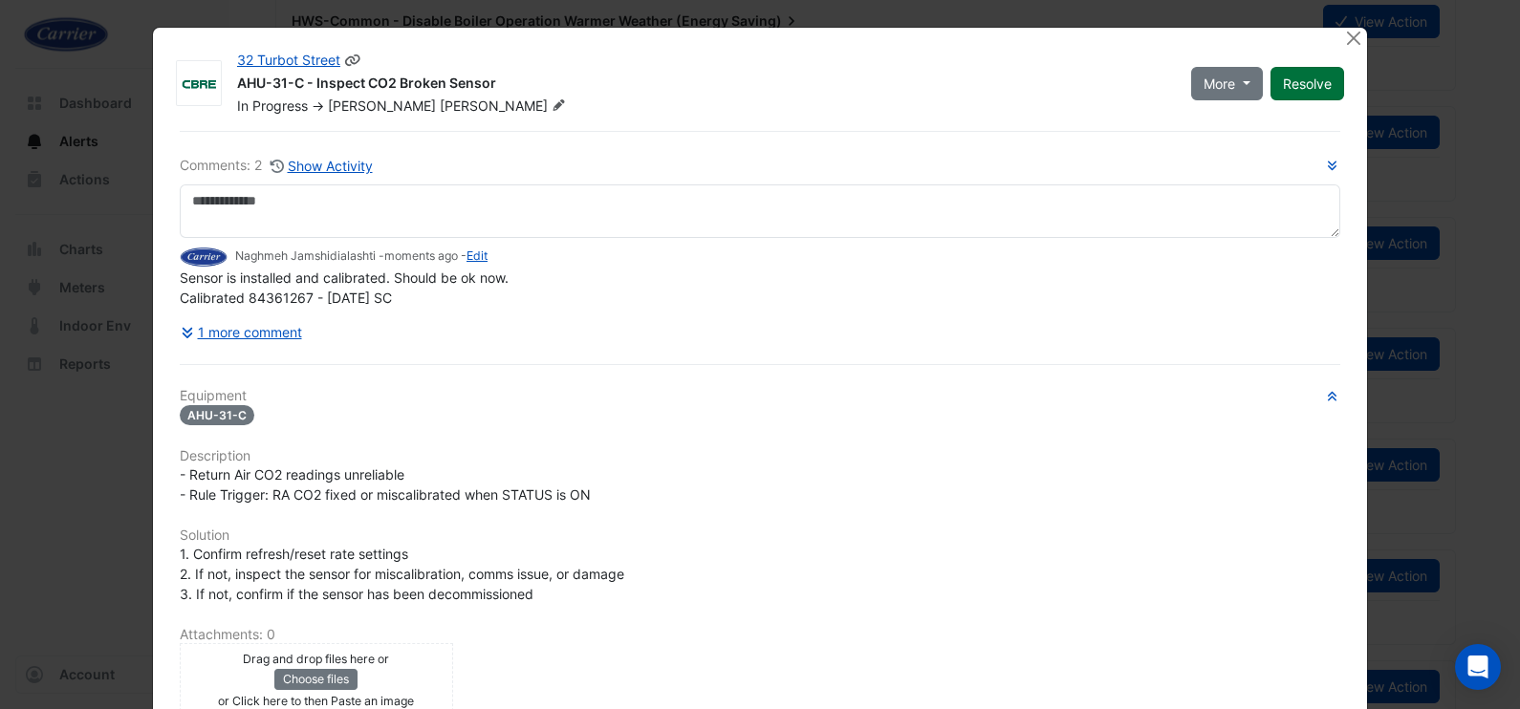
click at [1296, 74] on button "Resolve" at bounding box center [1308, 83] width 74 height 33
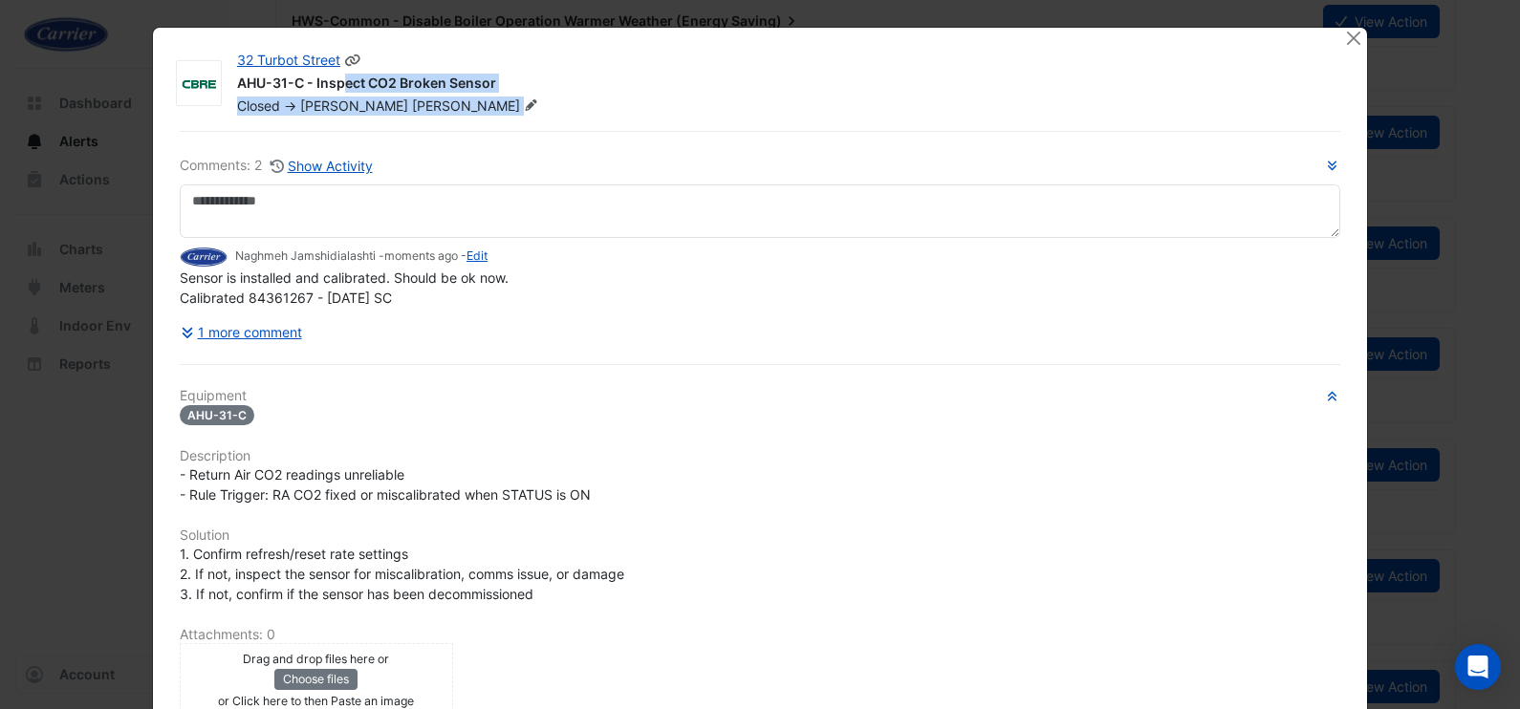
drag, startPoint x: 225, startPoint y: 84, endPoint x: 497, endPoint y: 96, distance: 272.7
click at [497, 96] on div "32 Turbot Street AHU-31-C - Inspect CO2 Broken Sensor Closed -> Danny Smith" at bounding box center [779, 83] width 1107 height 65
copy div "AHU-31-C - Inspect CO2 Broken Sensor Closed -> Danny Smith"
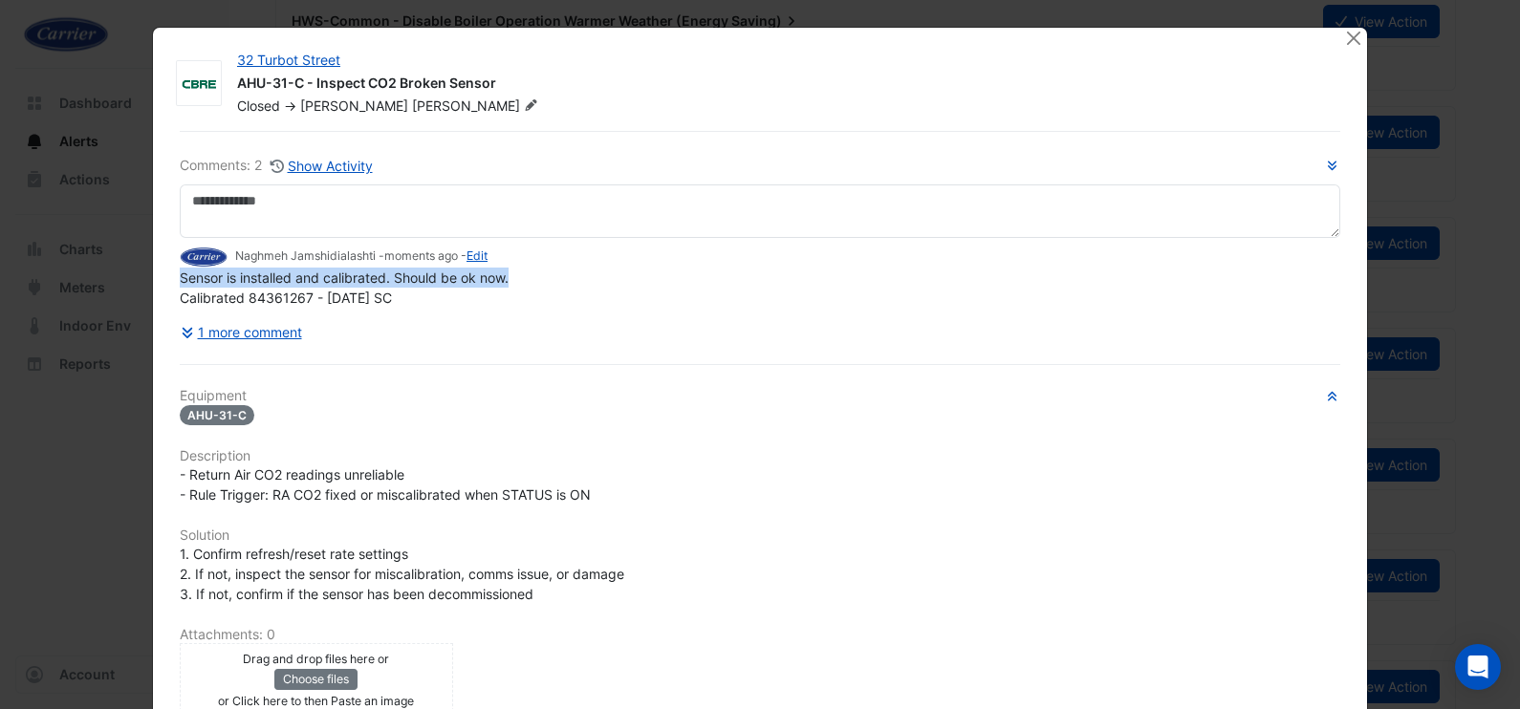
drag, startPoint x: 167, startPoint y: 277, endPoint x: 504, endPoint y: 280, distance: 336.6
click at [504, 280] on div "Comments: 2 Show Activity Naghmeh Jamshidialashti - moments ago - Edit Sensor i…" at bounding box center [760, 539] width 1184 height 816
copy span "Sensor is installed and calibrated. Should be ok now."
click at [1349, 44] on button "Close" at bounding box center [1353, 38] width 20 height 20
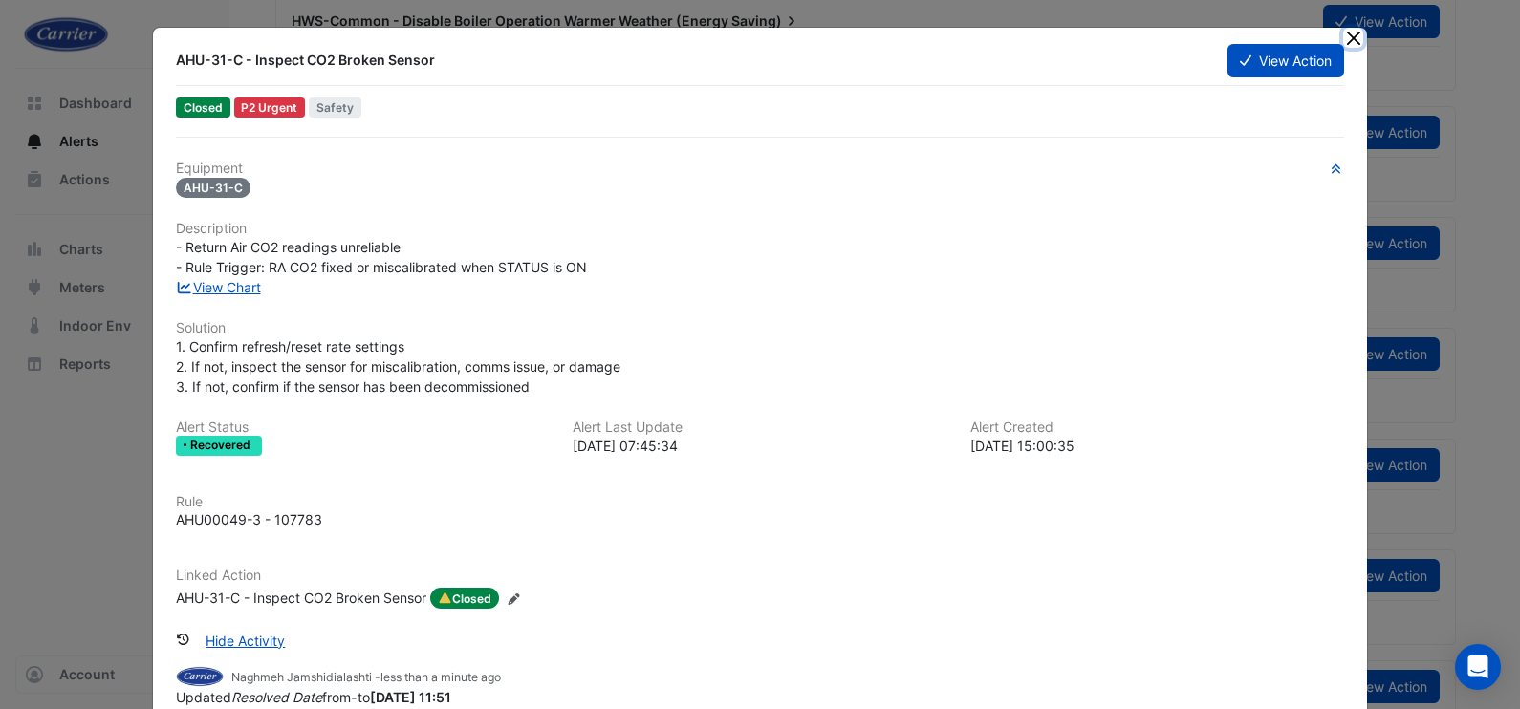
click at [1343, 39] on button "Close" at bounding box center [1353, 38] width 20 height 20
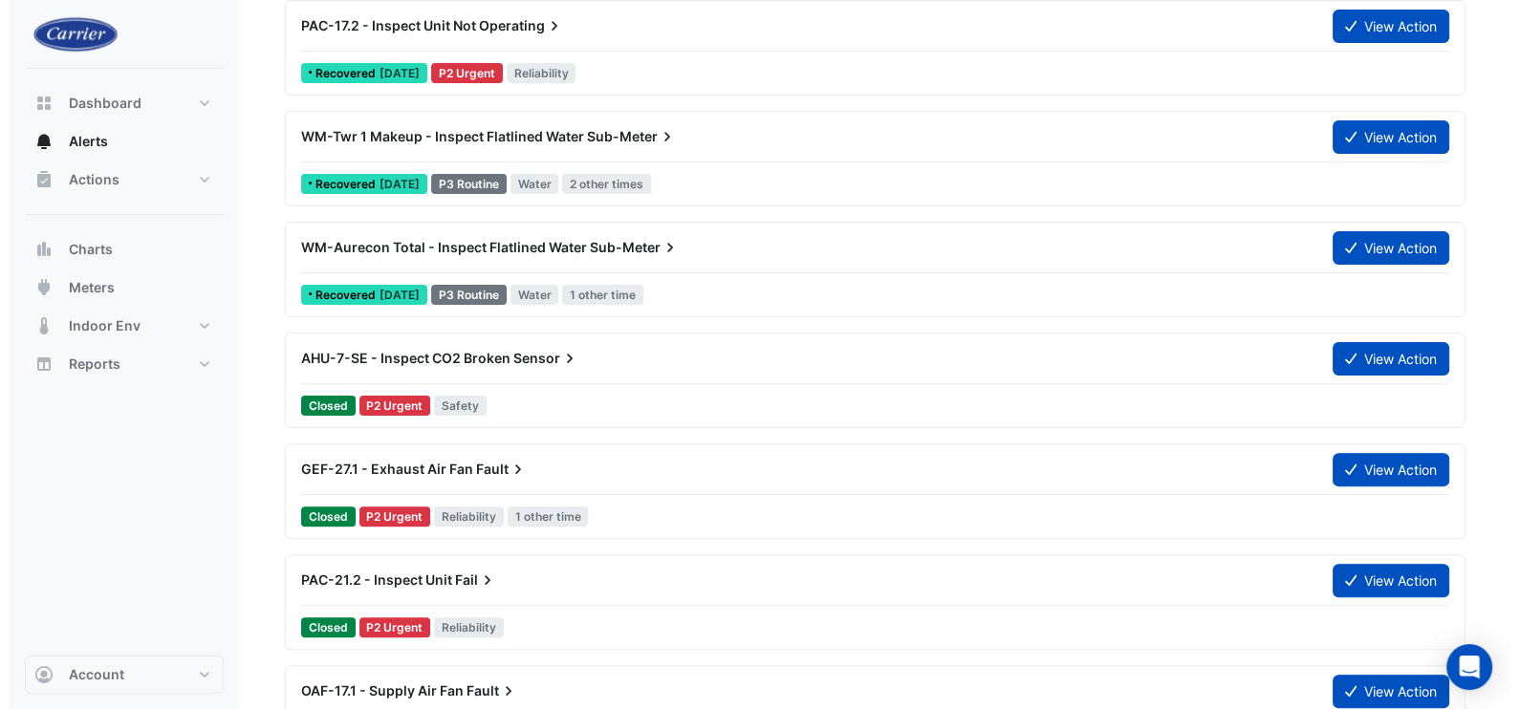
scroll to position [717, 0]
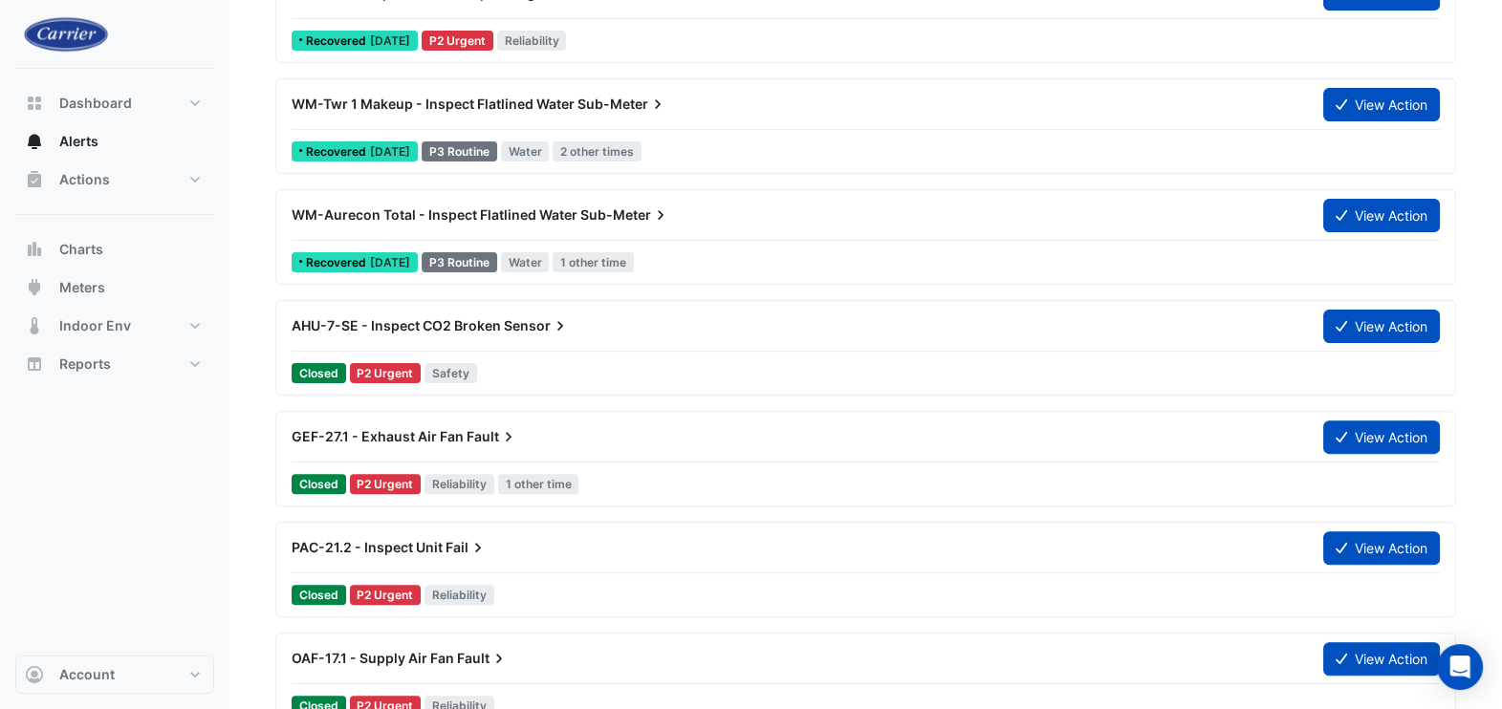
click at [419, 318] on span "AHU-7-SE - Inspect CO2 Broken" at bounding box center [396, 325] width 209 height 16
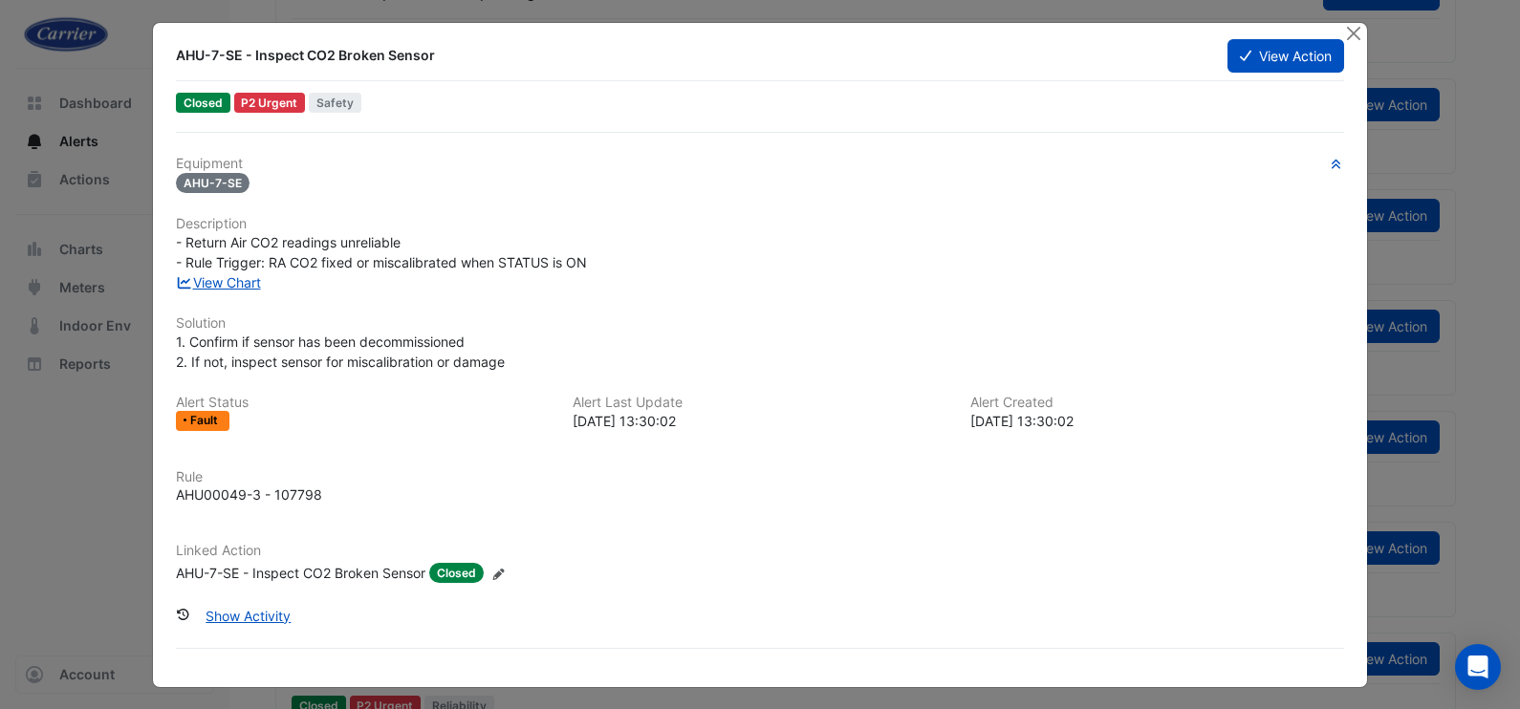
scroll to position [7, 0]
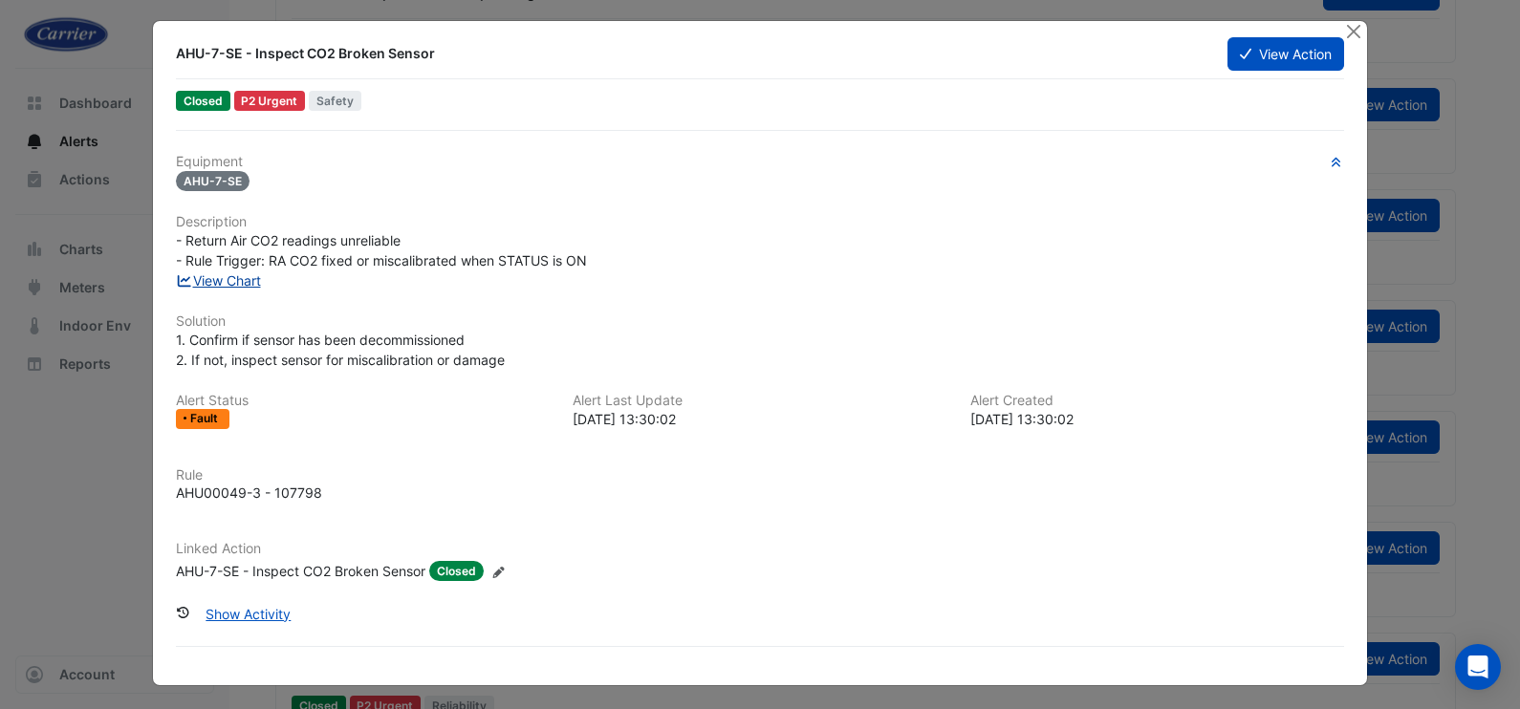
click at [228, 274] on link "View Chart" at bounding box center [218, 281] width 85 height 16
click at [272, 615] on button "Show Activity" at bounding box center [248, 614] width 110 height 33
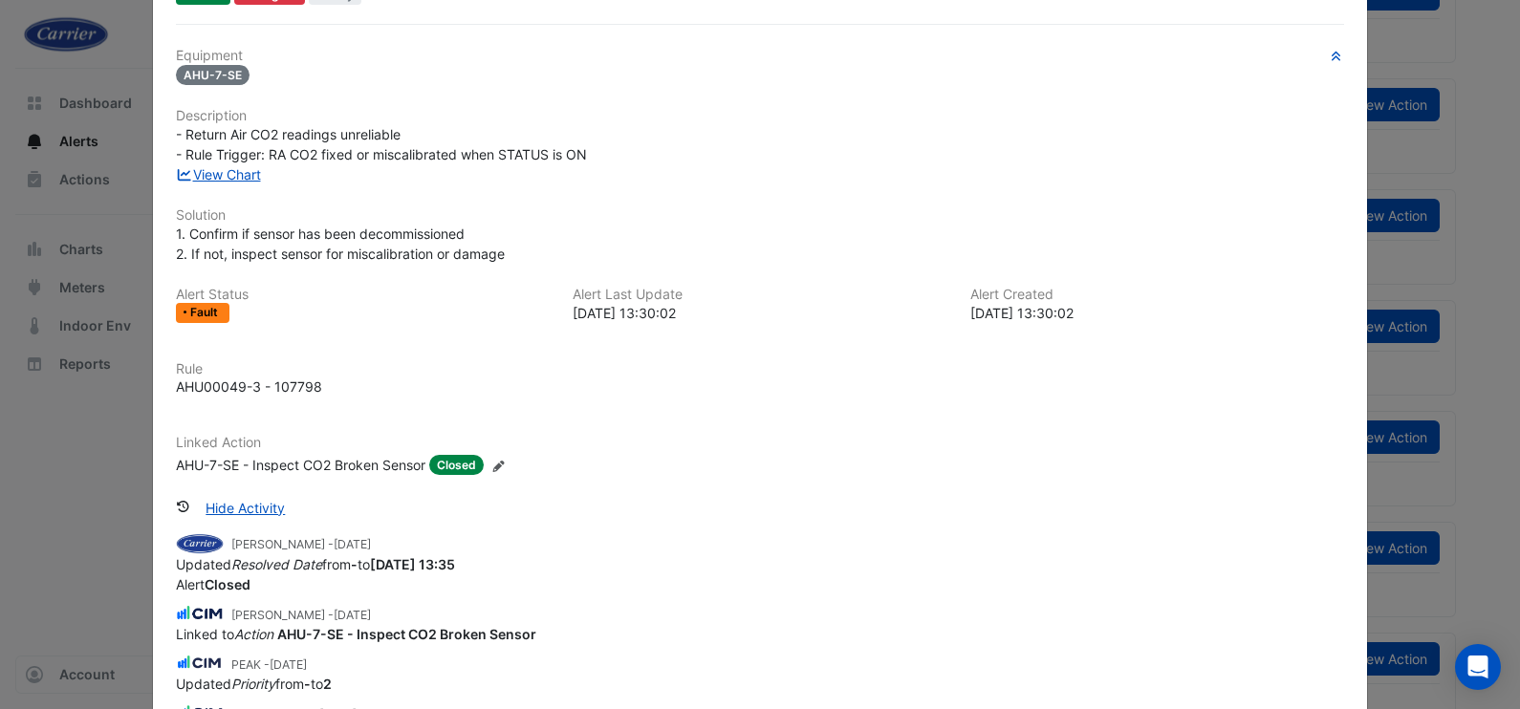
scroll to position [0, 0]
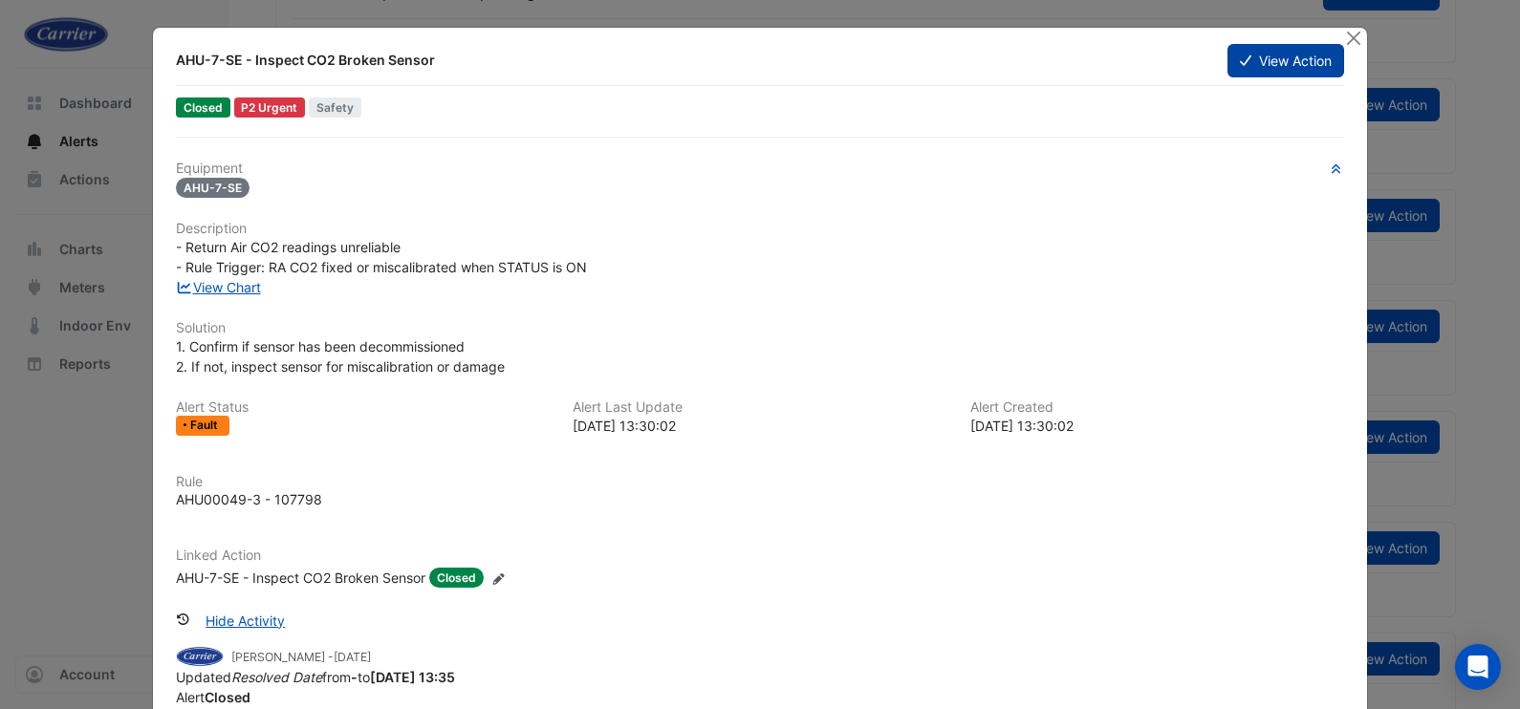
click at [1262, 67] on button "View Action" at bounding box center [1286, 60] width 117 height 33
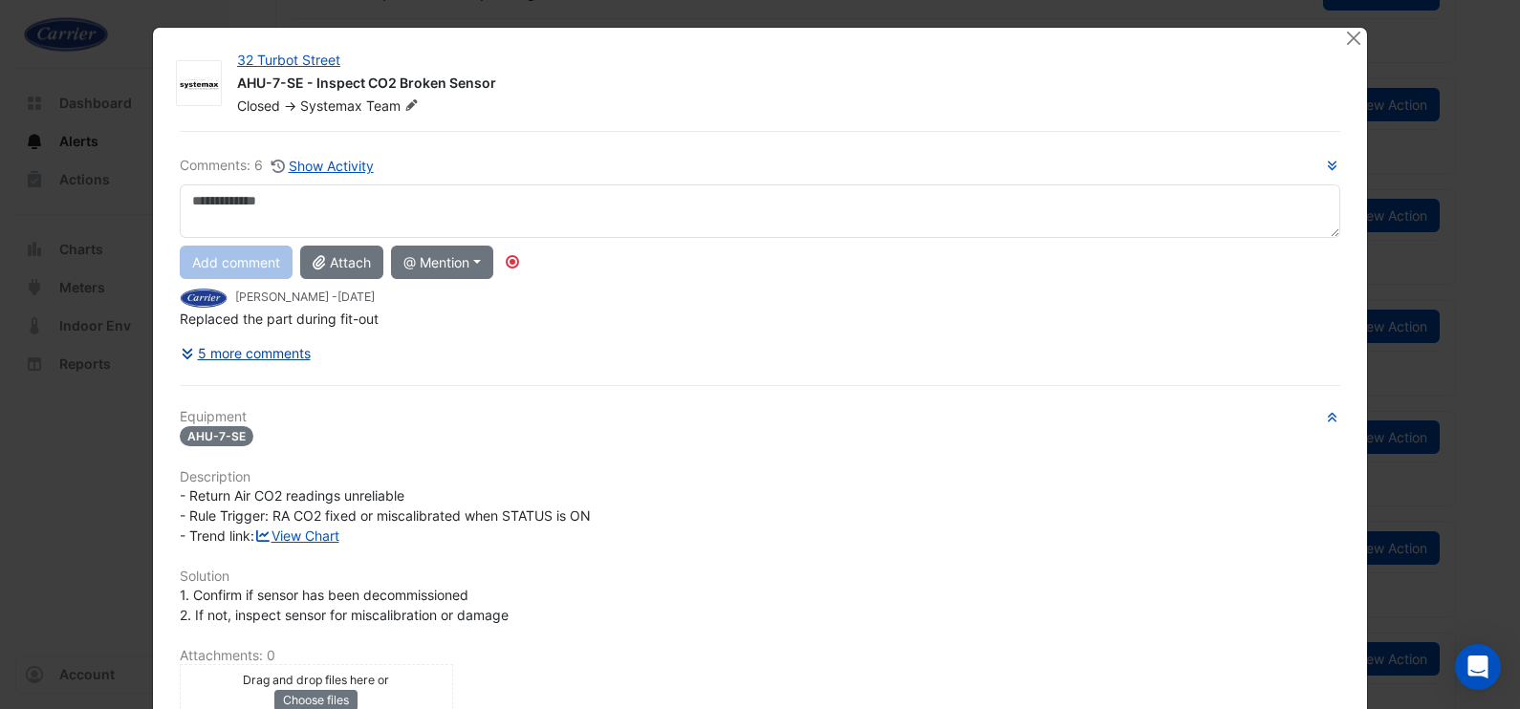
click at [205, 354] on button "5 more comments" at bounding box center [246, 353] width 132 height 33
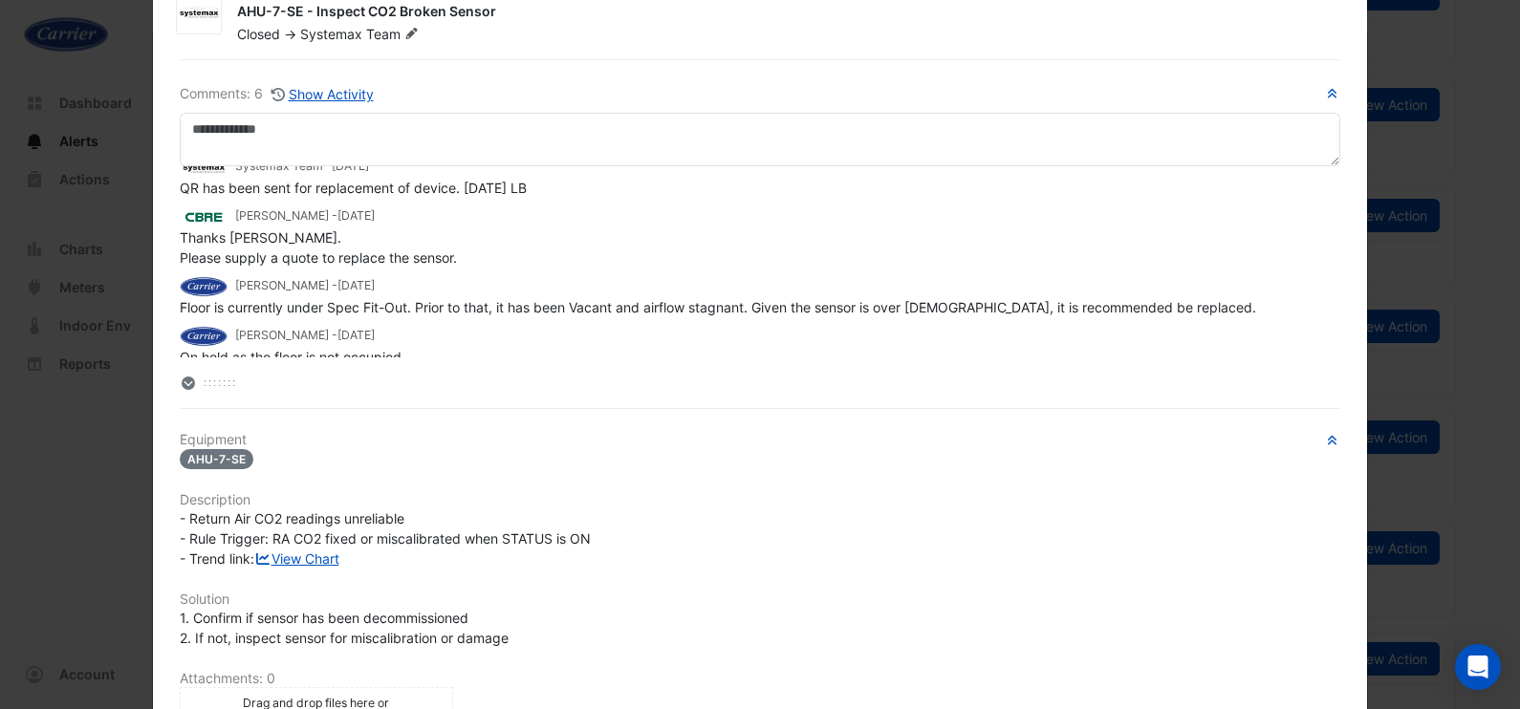
scroll to position [119, 0]
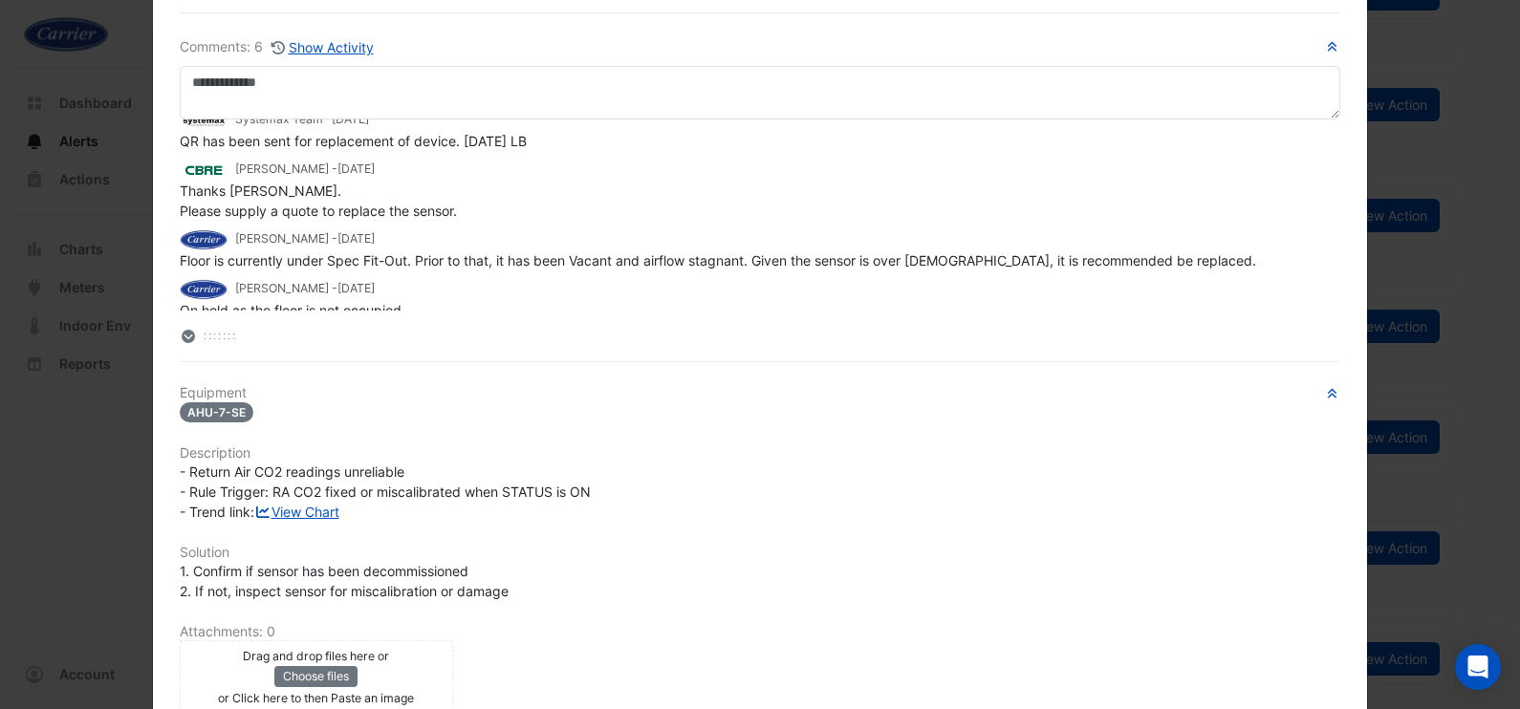
drag, startPoint x: 795, startPoint y: 38, endPoint x: 797, endPoint y: 49, distance: 10.9
click at [796, 38] on h6 "Comments: 6 Show Activity" at bounding box center [760, 47] width 1161 height 22
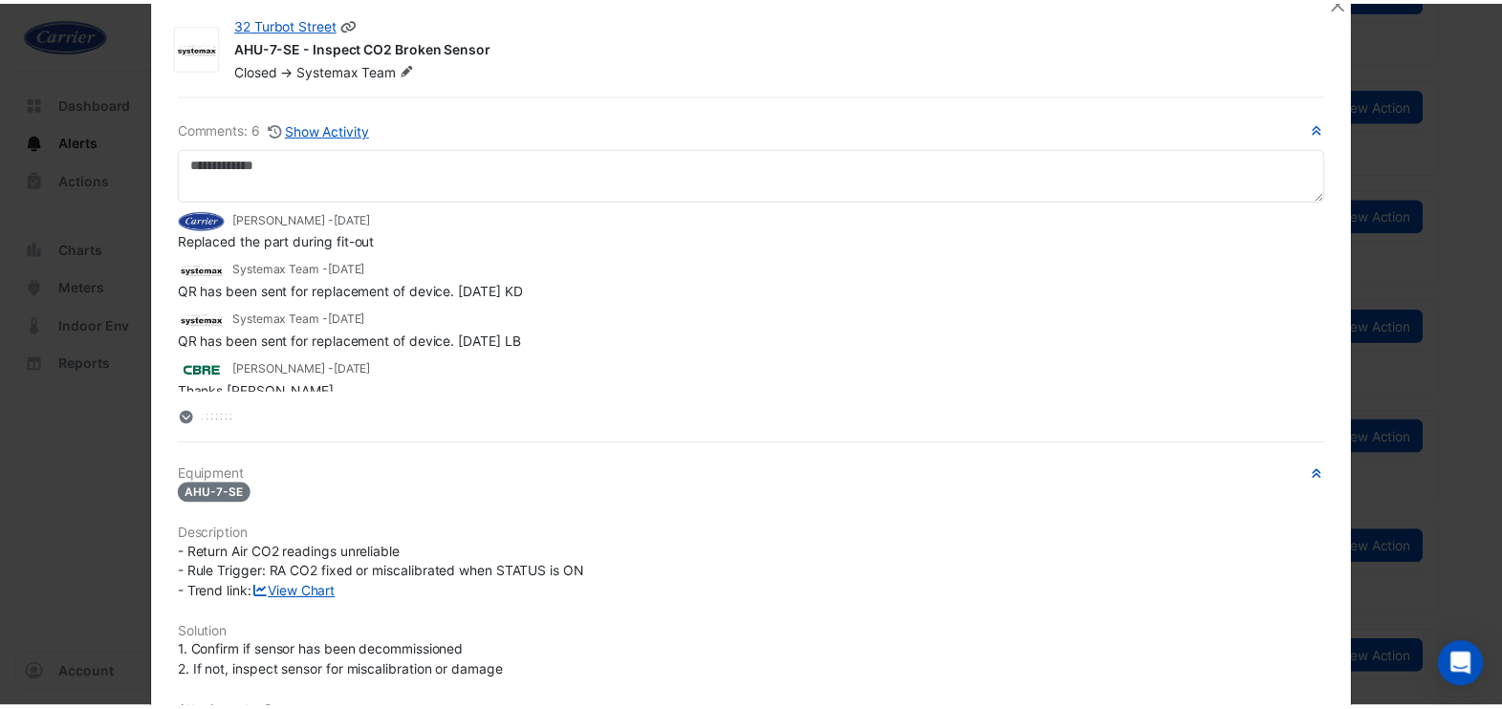
scroll to position [0, 0]
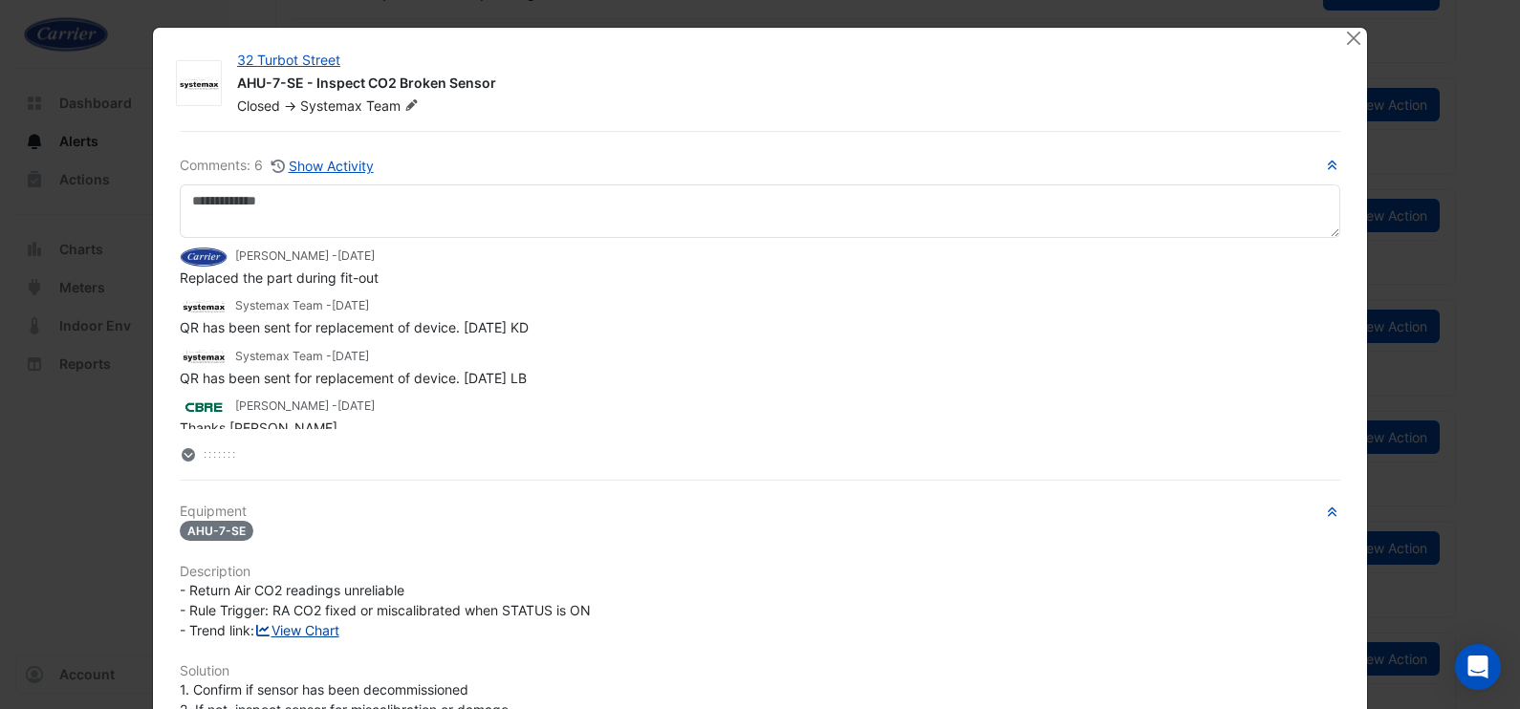
click at [254, 639] on link "View Chart" at bounding box center [296, 630] width 85 height 16
click at [136, 495] on ngb-modal-window "32 Turbot Street AHU-7-SE - Inspect CO2 Broken Sensor Closed -> Systemax Team C…" at bounding box center [760, 354] width 1520 height 709
click at [1351, 30] on button "Close" at bounding box center [1353, 38] width 20 height 20
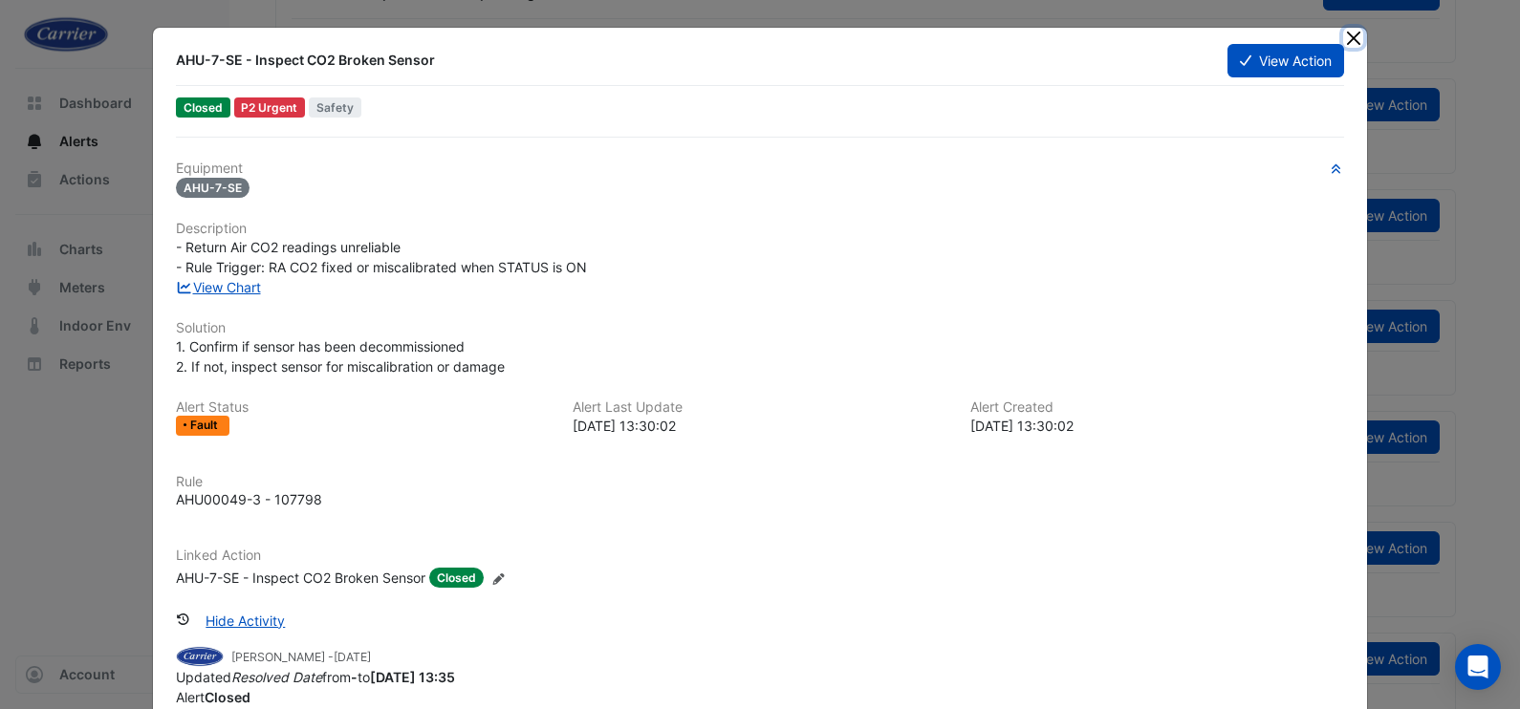
click at [1343, 37] on button "Close" at bounding box center [1353, 38] width 20 height 20
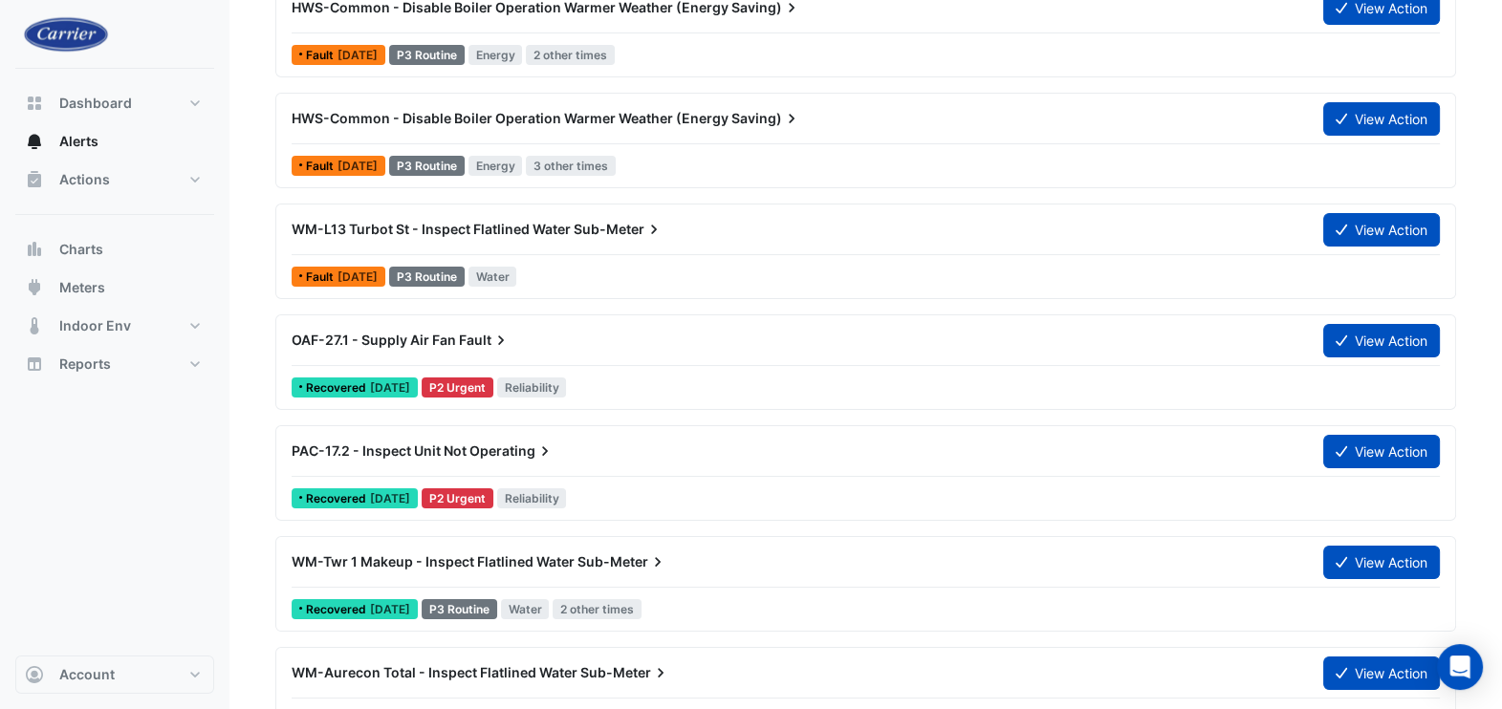
scroll to position [238, 0]
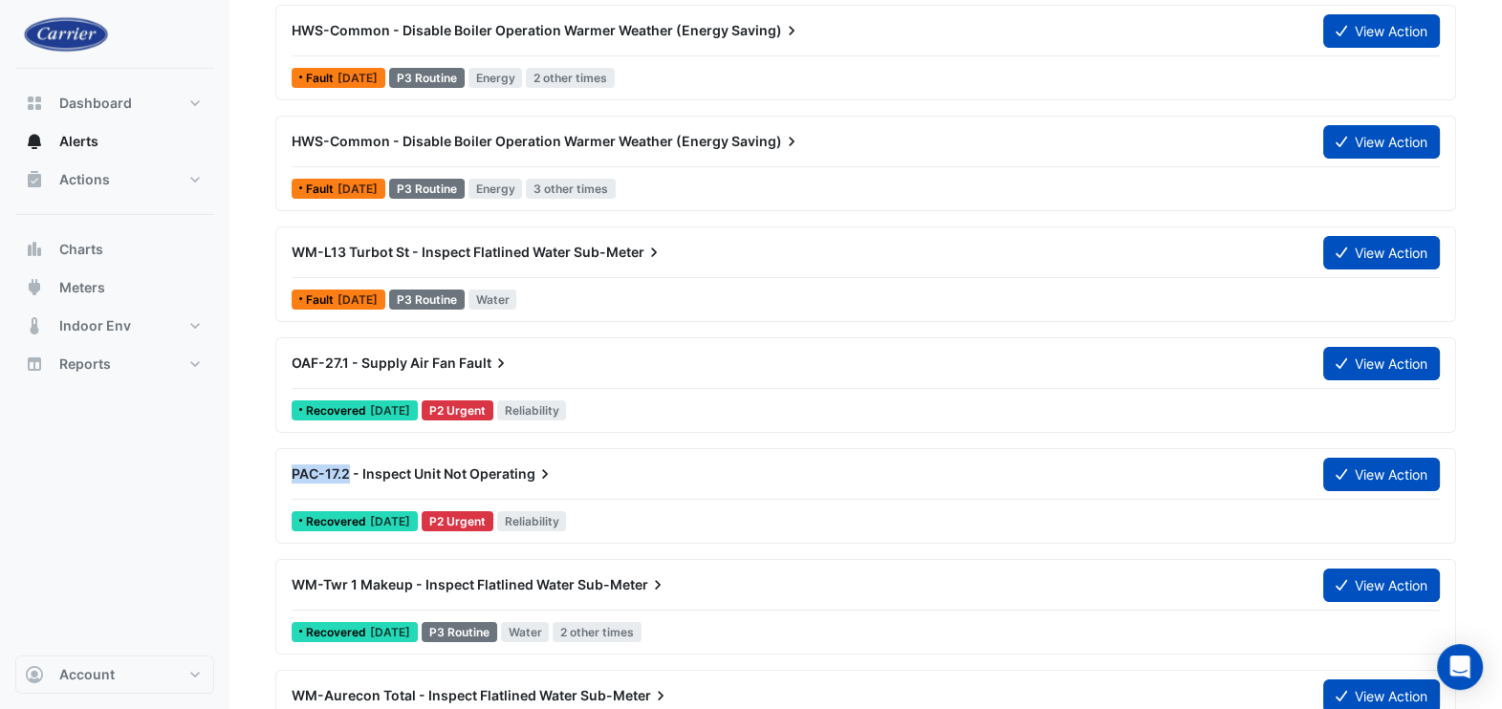
drag, startPoint x: 282, startPoint y: 471, endPoint x: 350, endPoint y: 468, distance: 68.0
click at [350, 468] on div "PAC-17.2 - Inspect Unit Not Operating" at bounding box center [796, 474] width 1032 height 34
copy span "PAC-17.2"
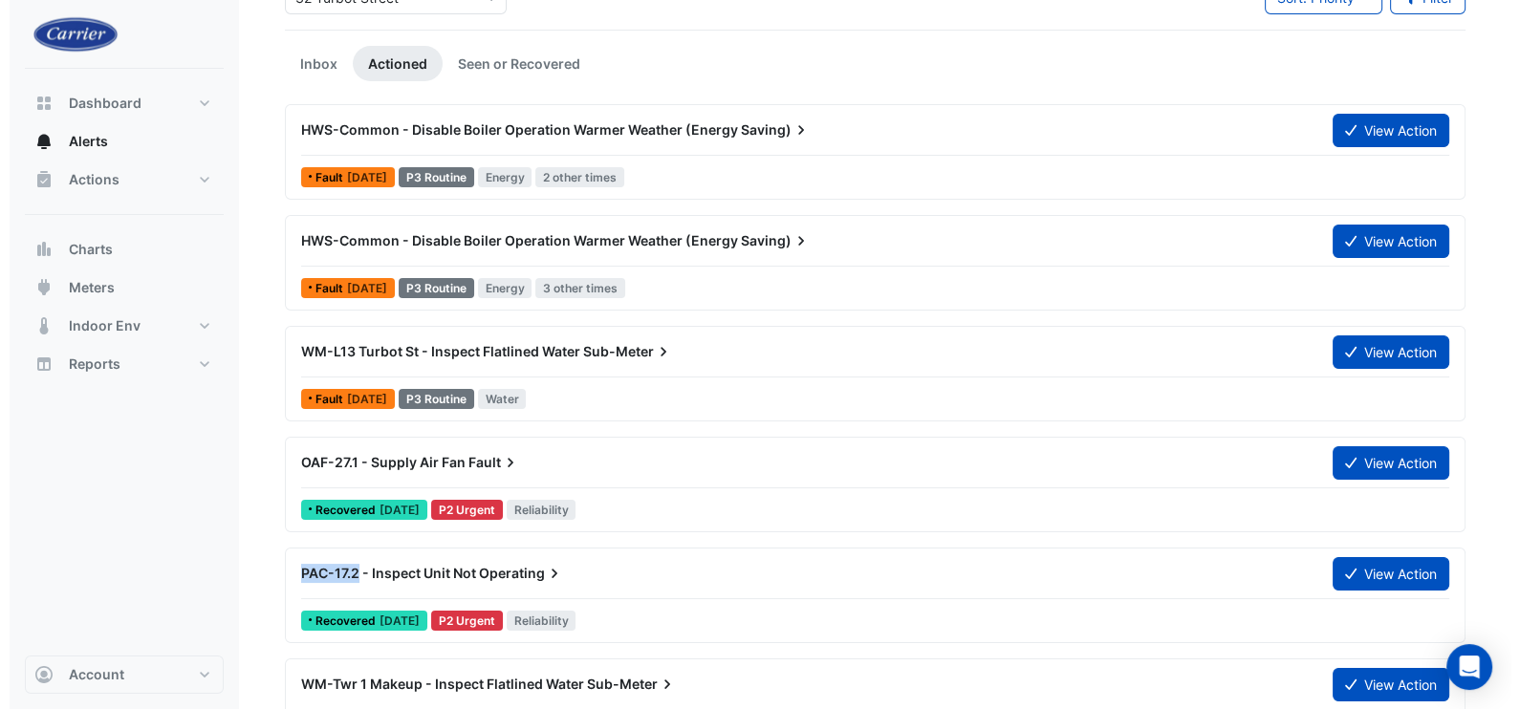
scroll to position [0, 0]
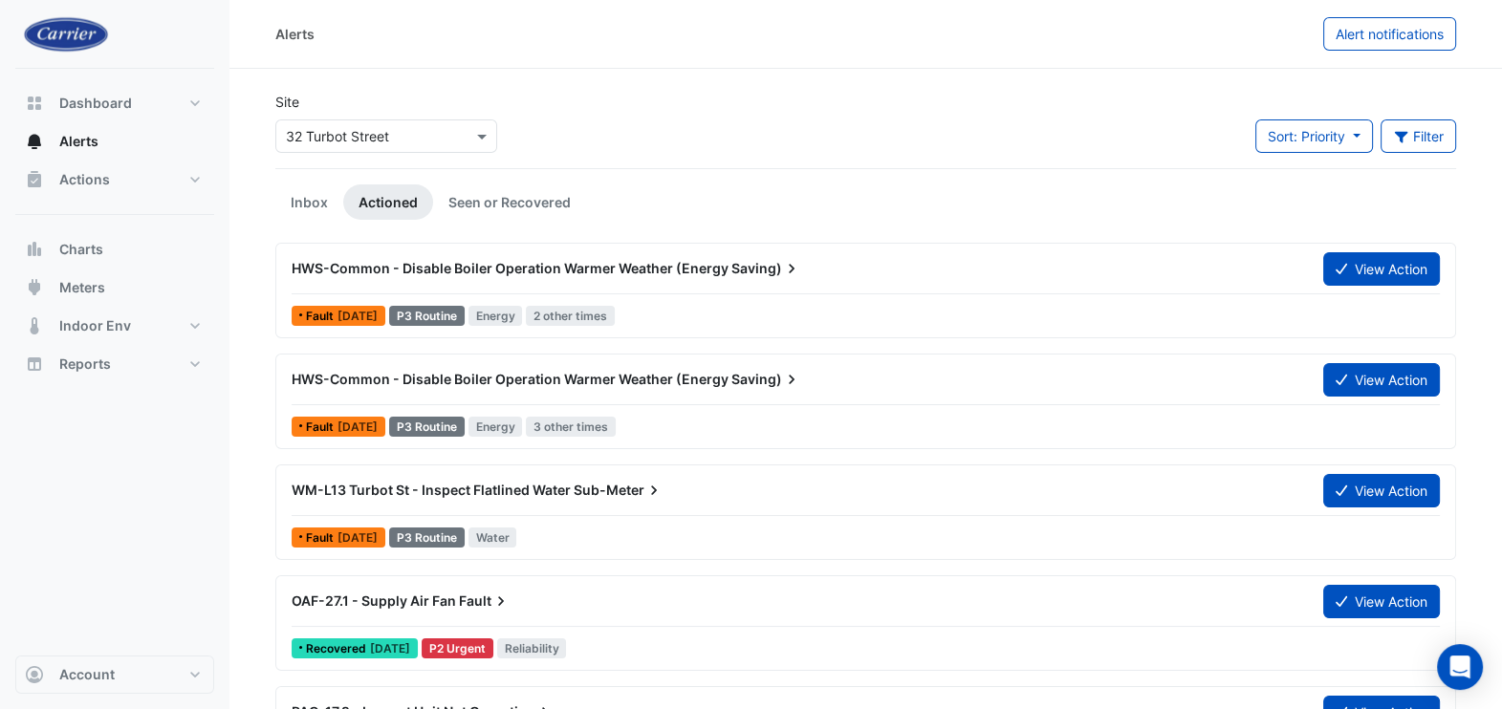
click at [732, 391] on div "HWS-Common - Disable Boiler Operation Warmer Weather (Energy Saving)" at bounding box center [796, 379] width 1032 height 34
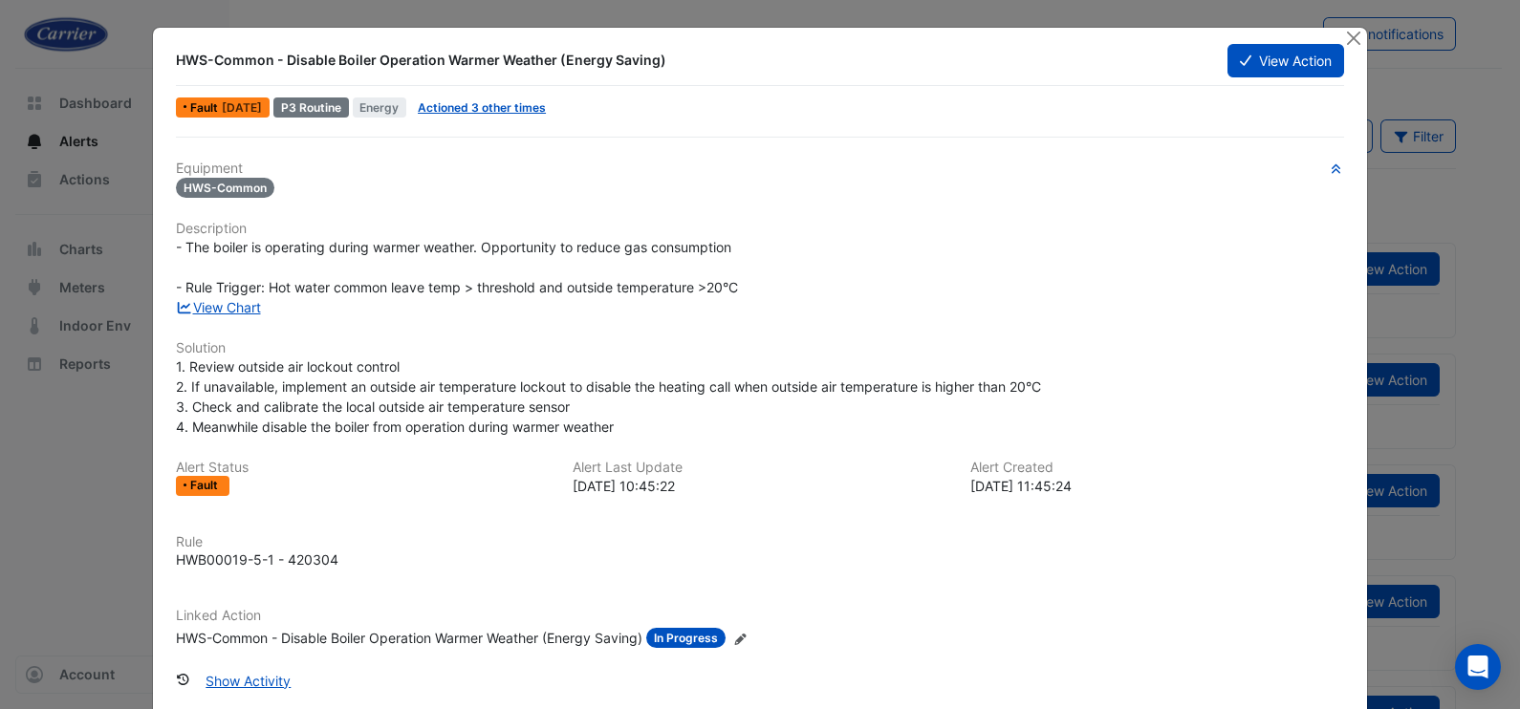
click at [229, 290] on span "- The boiler is operating during warmer weather. Opportunity to reduce gas cons…" at bounding box center [457, 267] width 562 height 56
click at [231, 304] on link "View Chart" at bounding box center [218, 307] width 85 height 16
click at [239, 304] on link "View Chart" at bounding box center [218, 307] width 85 height 16
click at [1253, 53] on button "View Action" at bounding box center [1286, 60] width 117 height 33
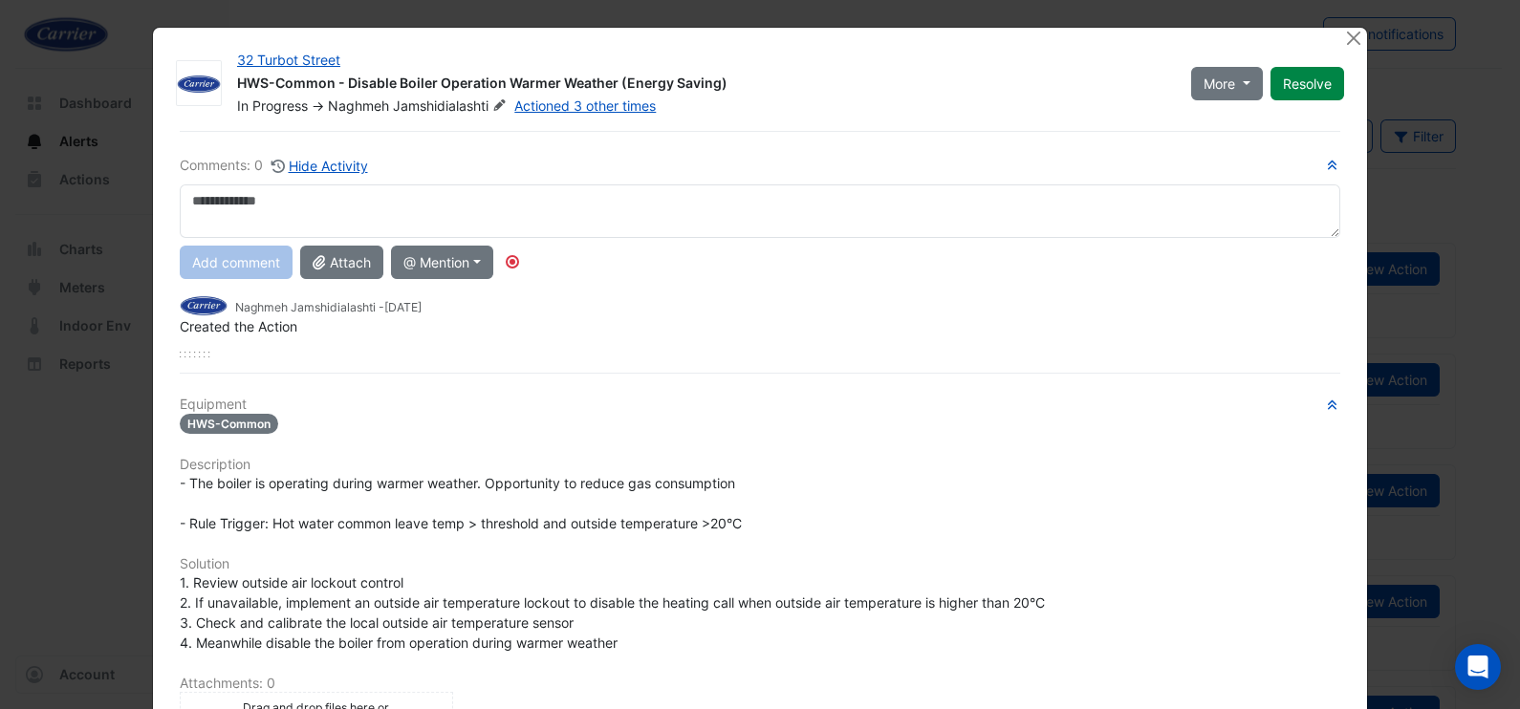
click at [292, 205] on textarea at bounding box center [760, 212] width 1161 height 54
click at [559, 102] on link "Actioned 3 other times" at bounding box center [585, 106] width 142 height 16
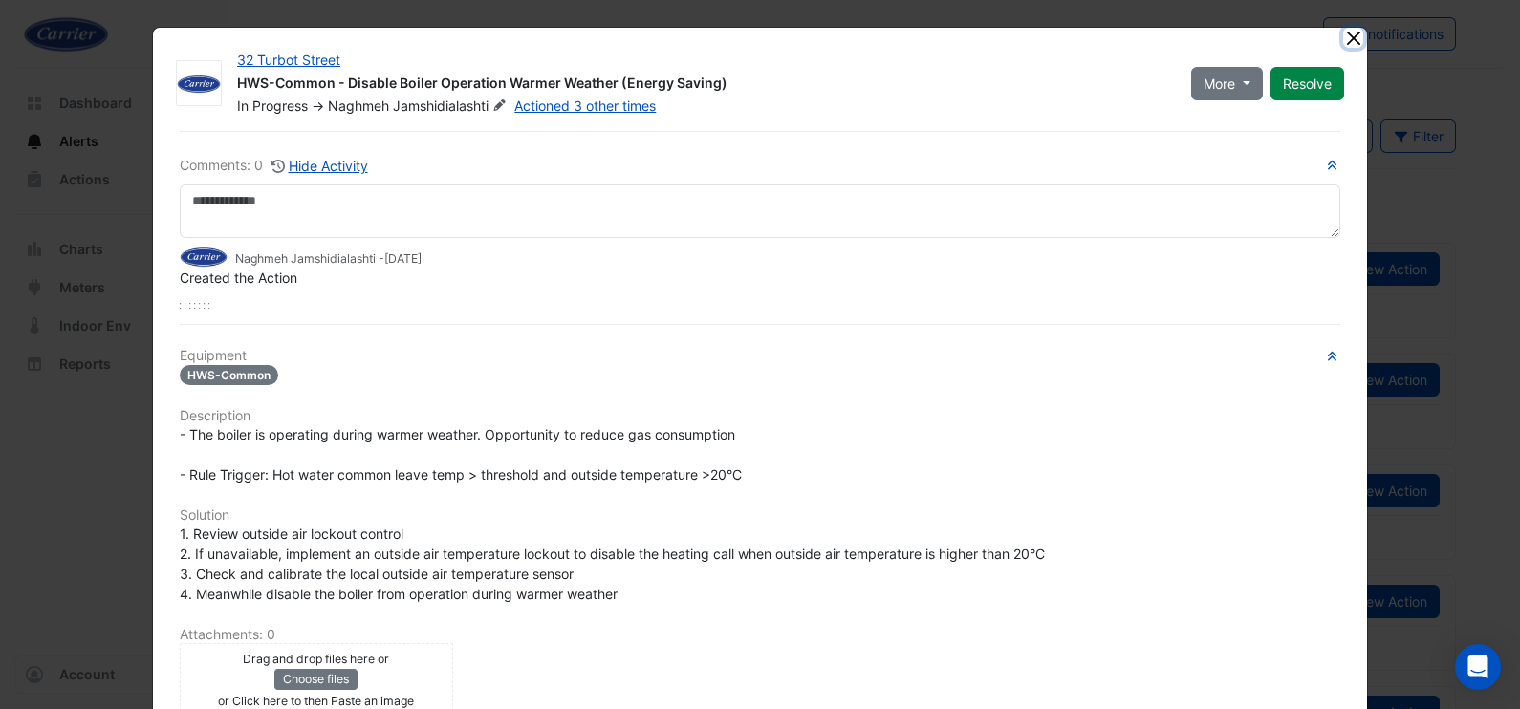
click at [1344, 36] on button "Close" at bounding box center [1353, 38] width 20 height 20
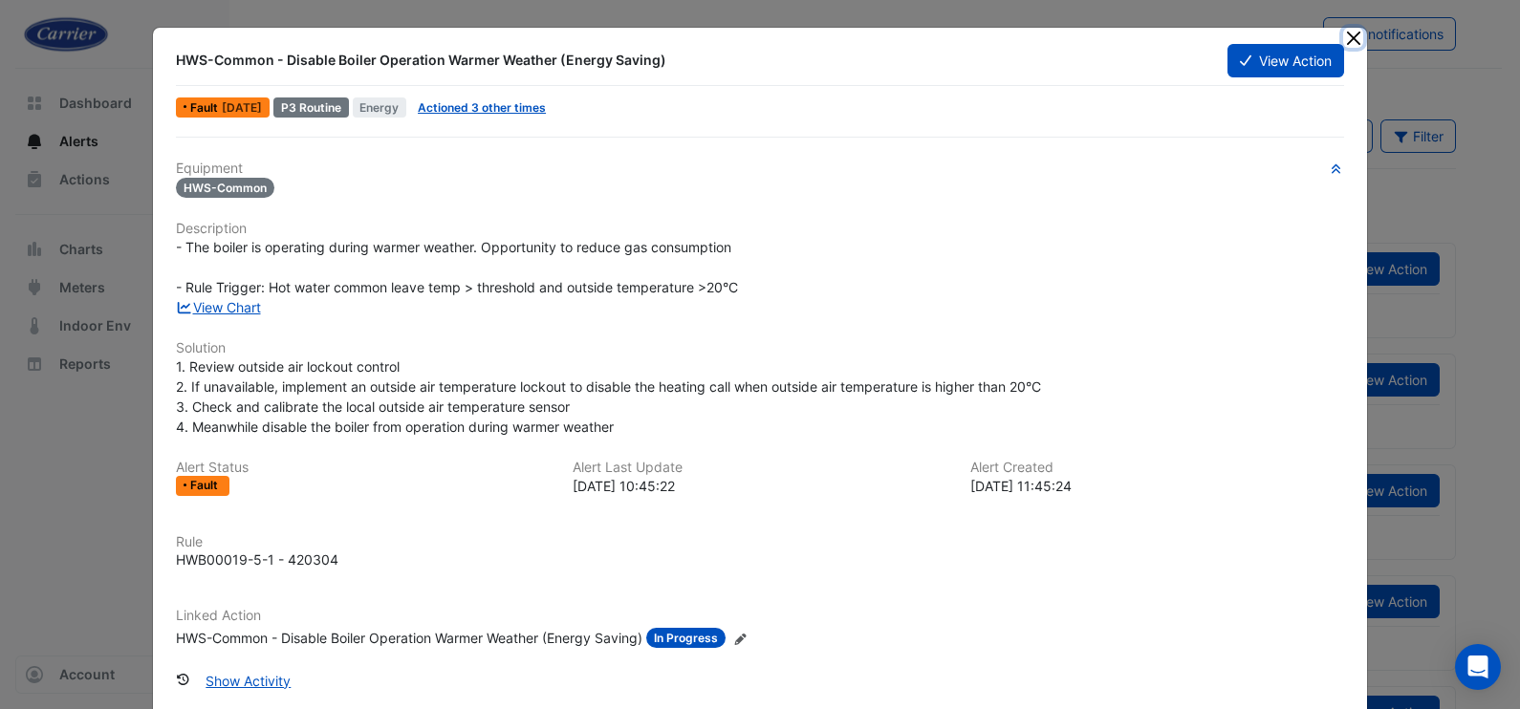
click at [1343, 34] on button "Close" at bounding box center [1353, 38] width 20 height 20
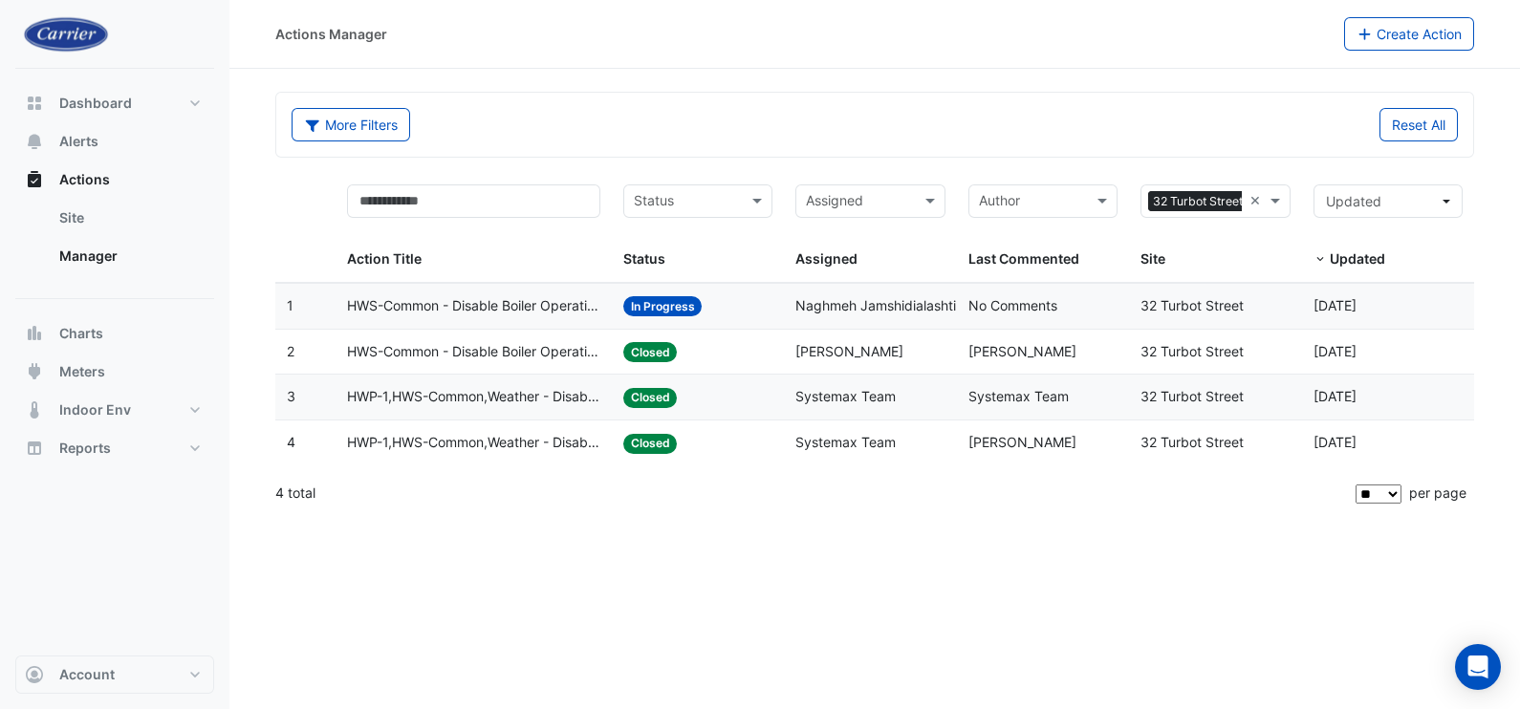
click at [503, 308] on span "HWS-Common - Disable Boiler Operation Warmer Weather (Energy Saving)" at bounding box center [473, 306] width 253 height 22
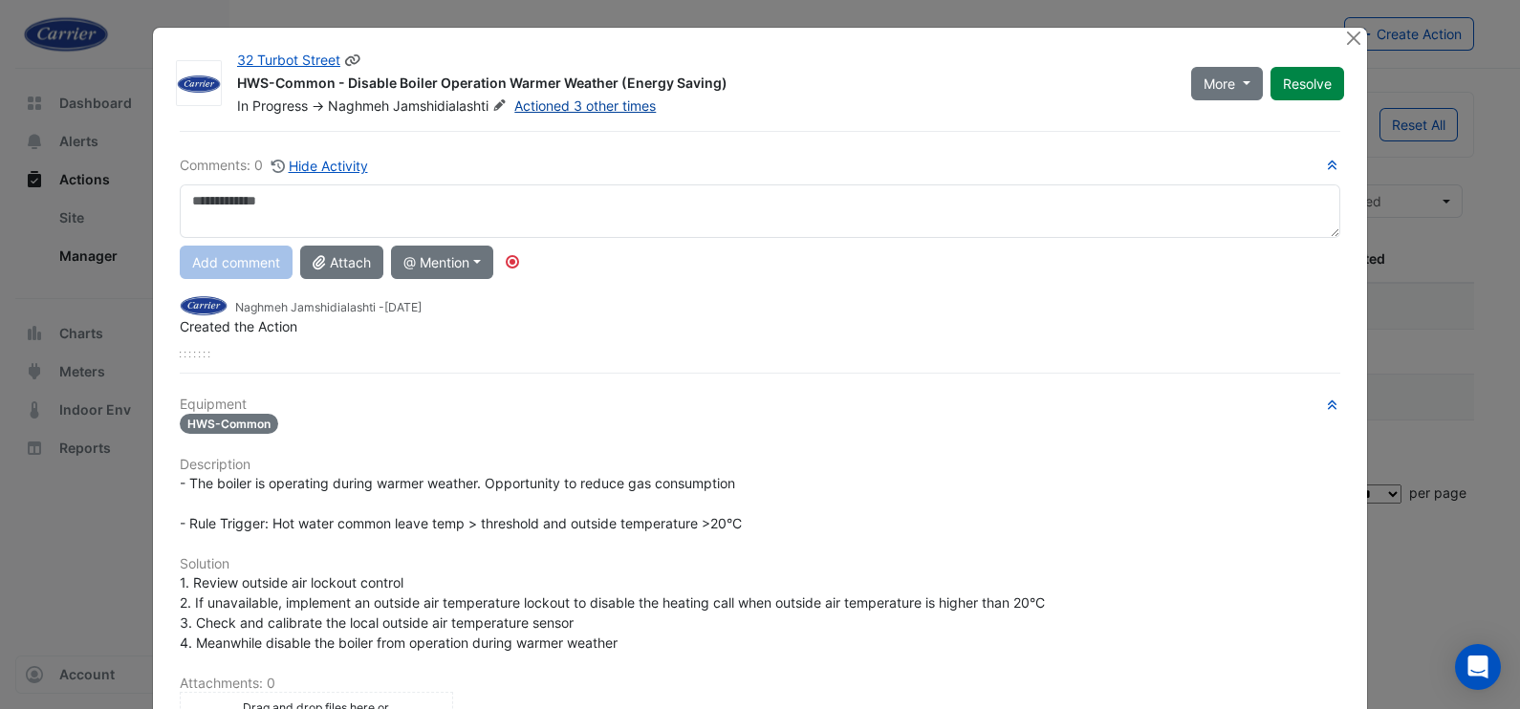
click at [604, 109] on link "Actioned 3 other times" at bounding box center [585, 106] width 142 height 16
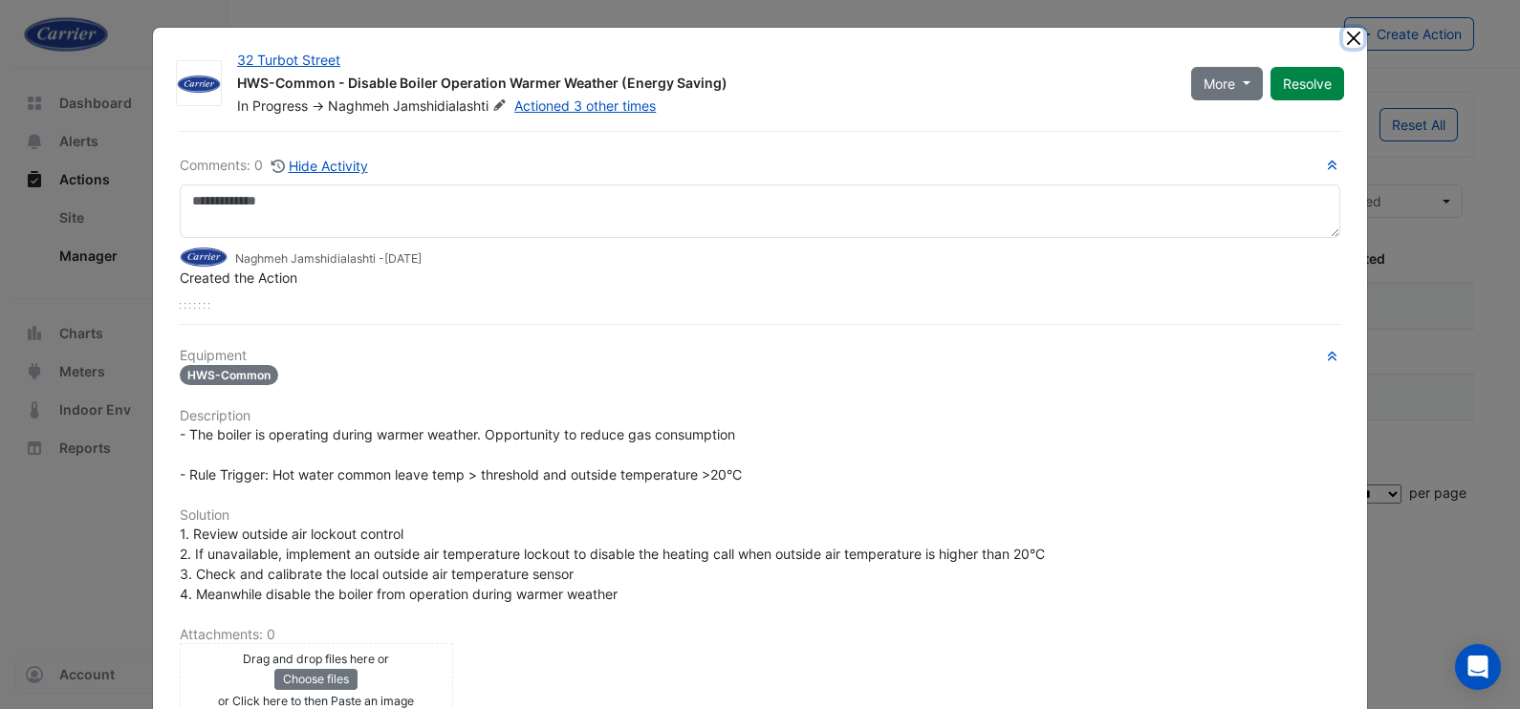
click at [1343, 35] on button "Close" at bounding box center [1353, 38] width 20 height 20
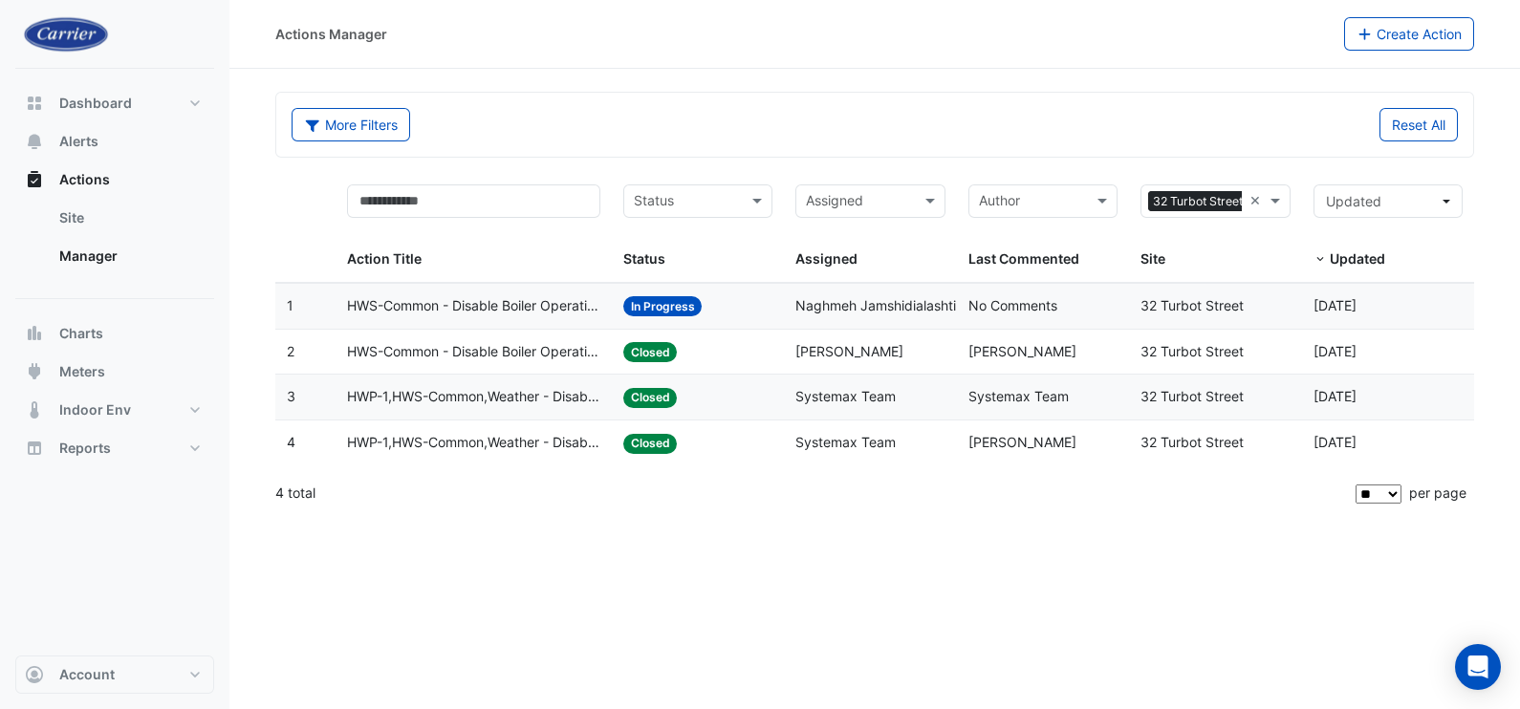
click at [547, 351] on span "HWS-Common - Disable Boiler Operation Warmer Weather (Energy Saving)" at bounding box center [473, 352] width 253 height 22
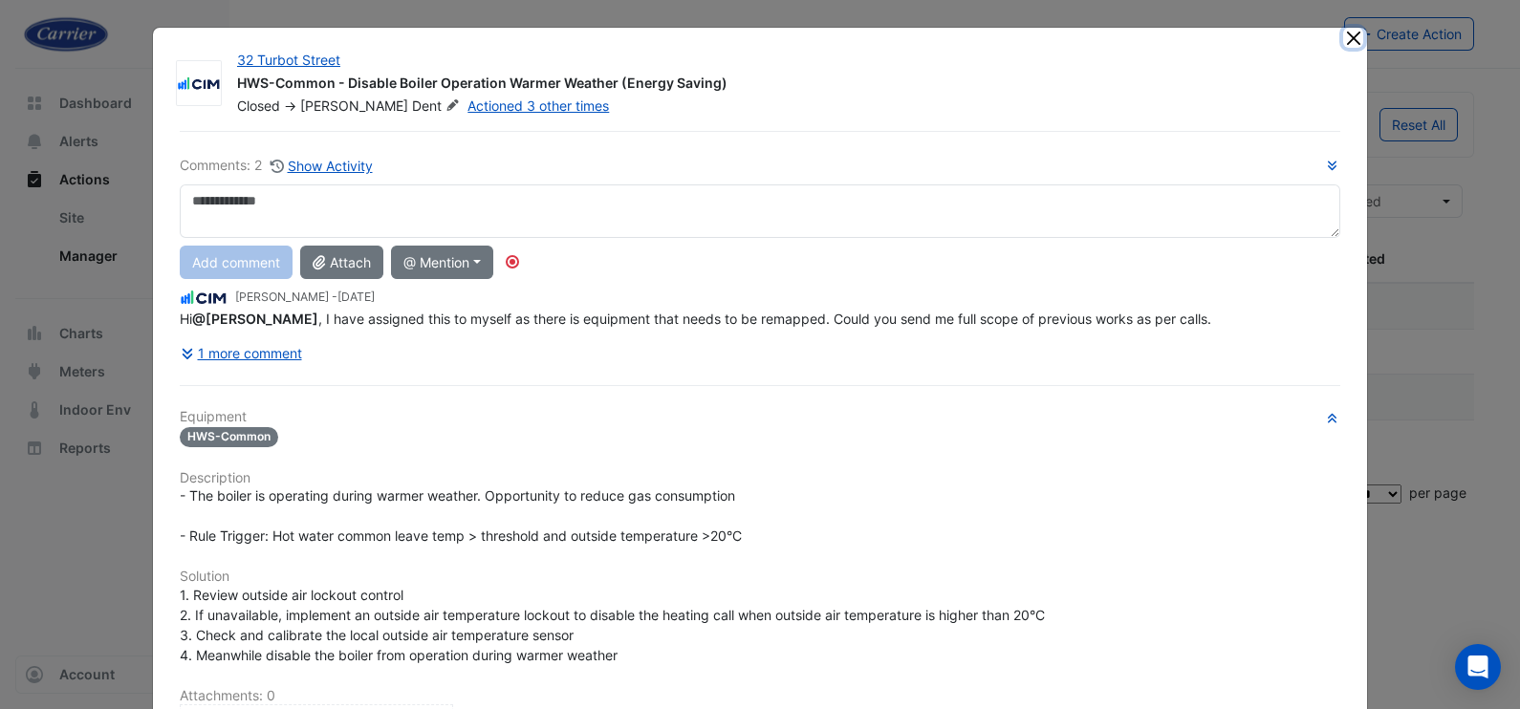
click at [1343, 33] on button "Close" at bounding box center [1353, 38] width 20 height 20
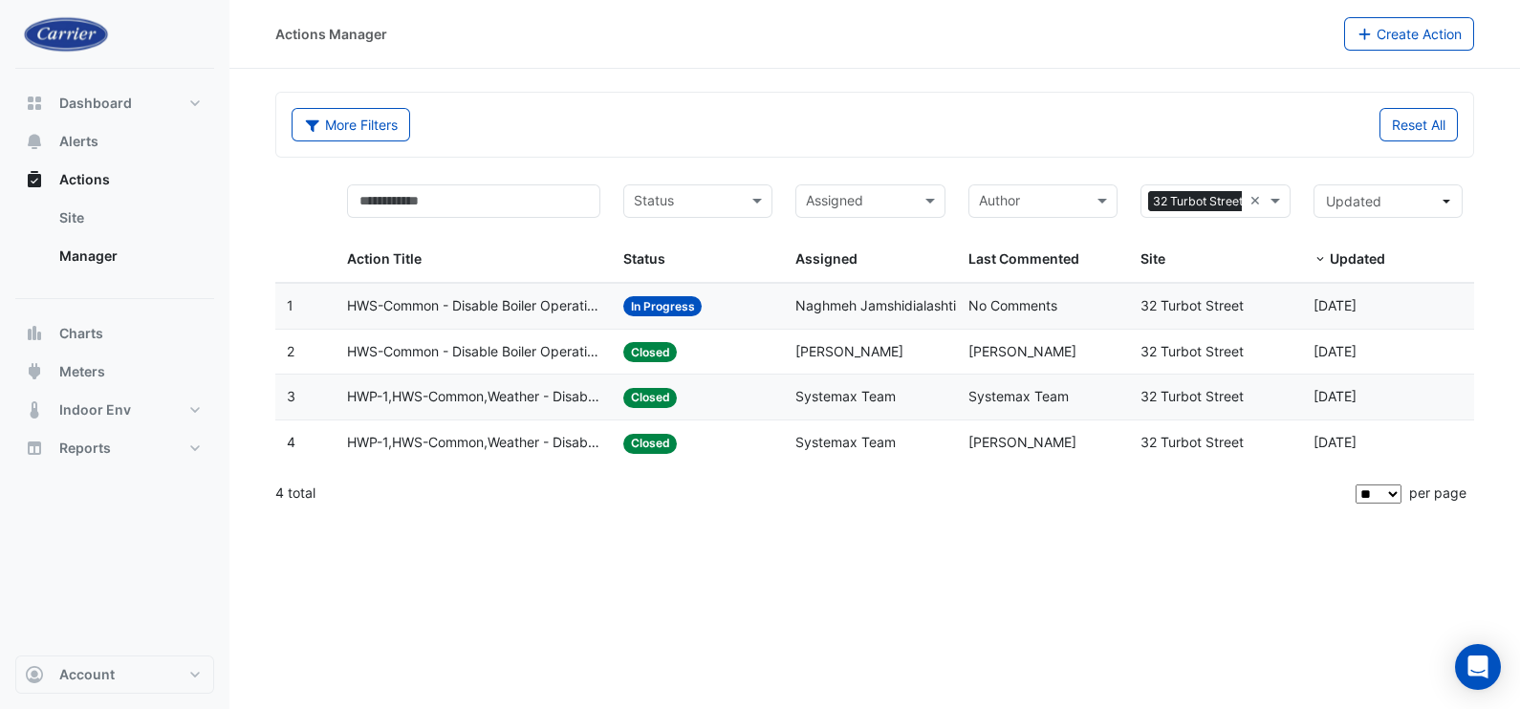
click at [505, 390] on span "HWP-1,HWS-Common,Weather - Disable Boiler Operation Warmer Weather (Energy Savi…" at bounding box center [473, 397] width 253 height 22
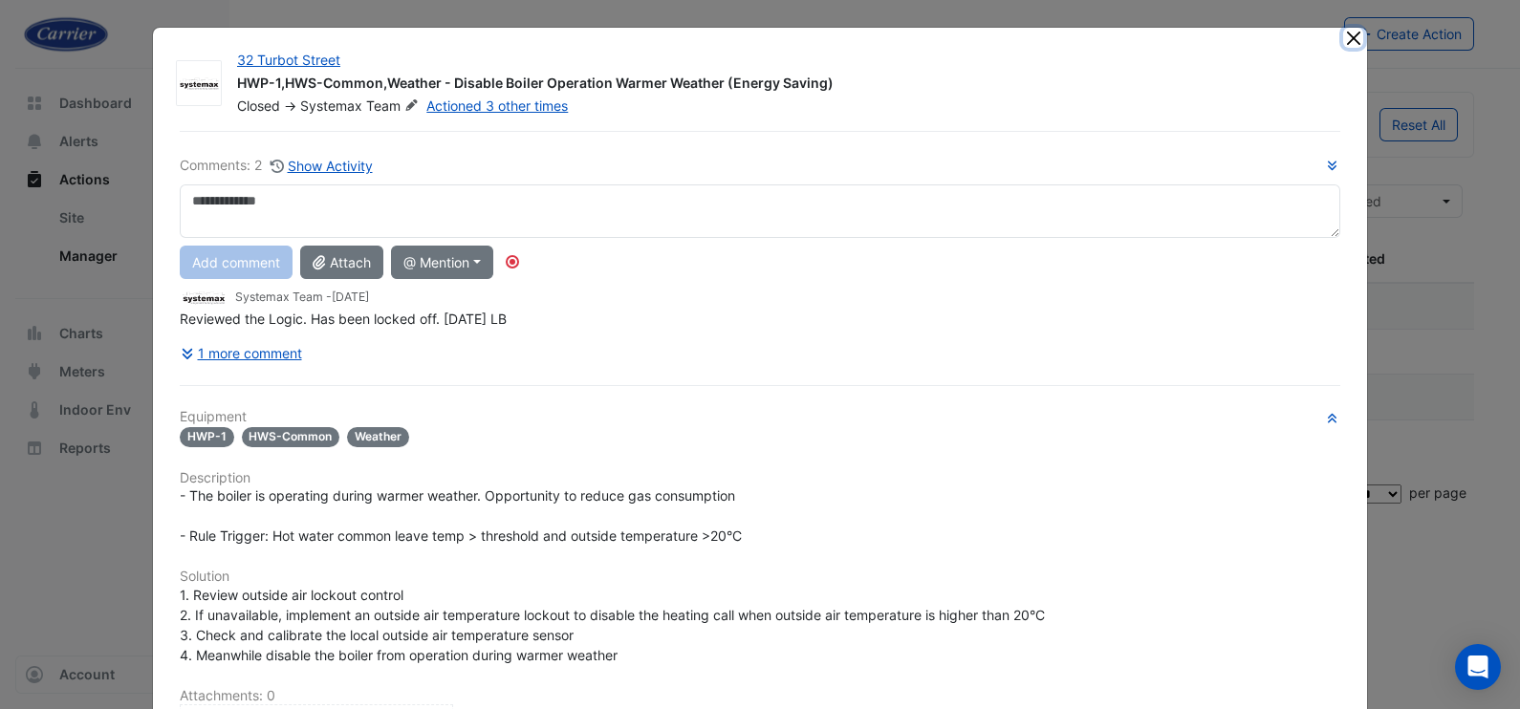
click at [1343, 43] on button "Close" at bounding box center [1353, 38] width 20 height 20
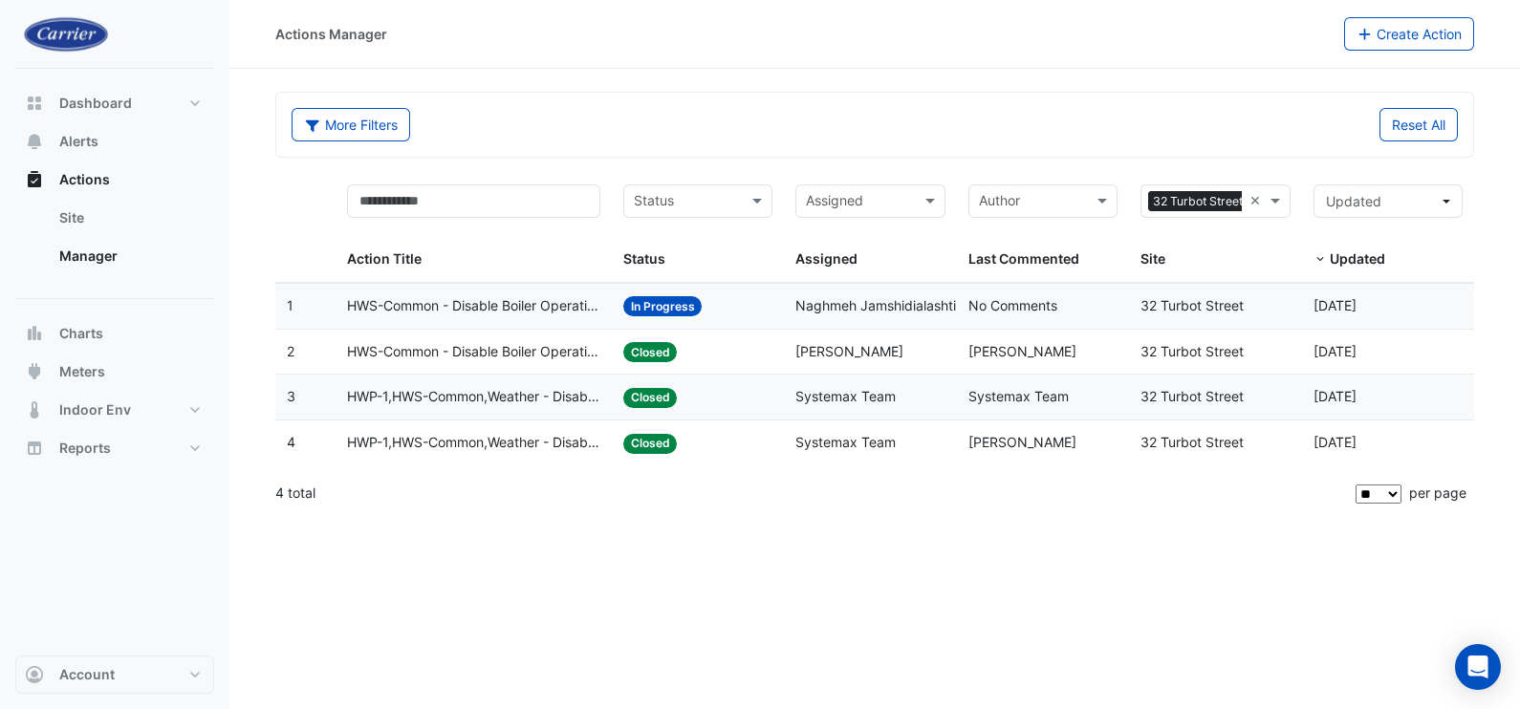
click at [512, 303] on span "HWS-Common - Disable Boiler Operation Warmer Weather (Energy Saving)" at bounding box center [473, 306] width 253 height 22
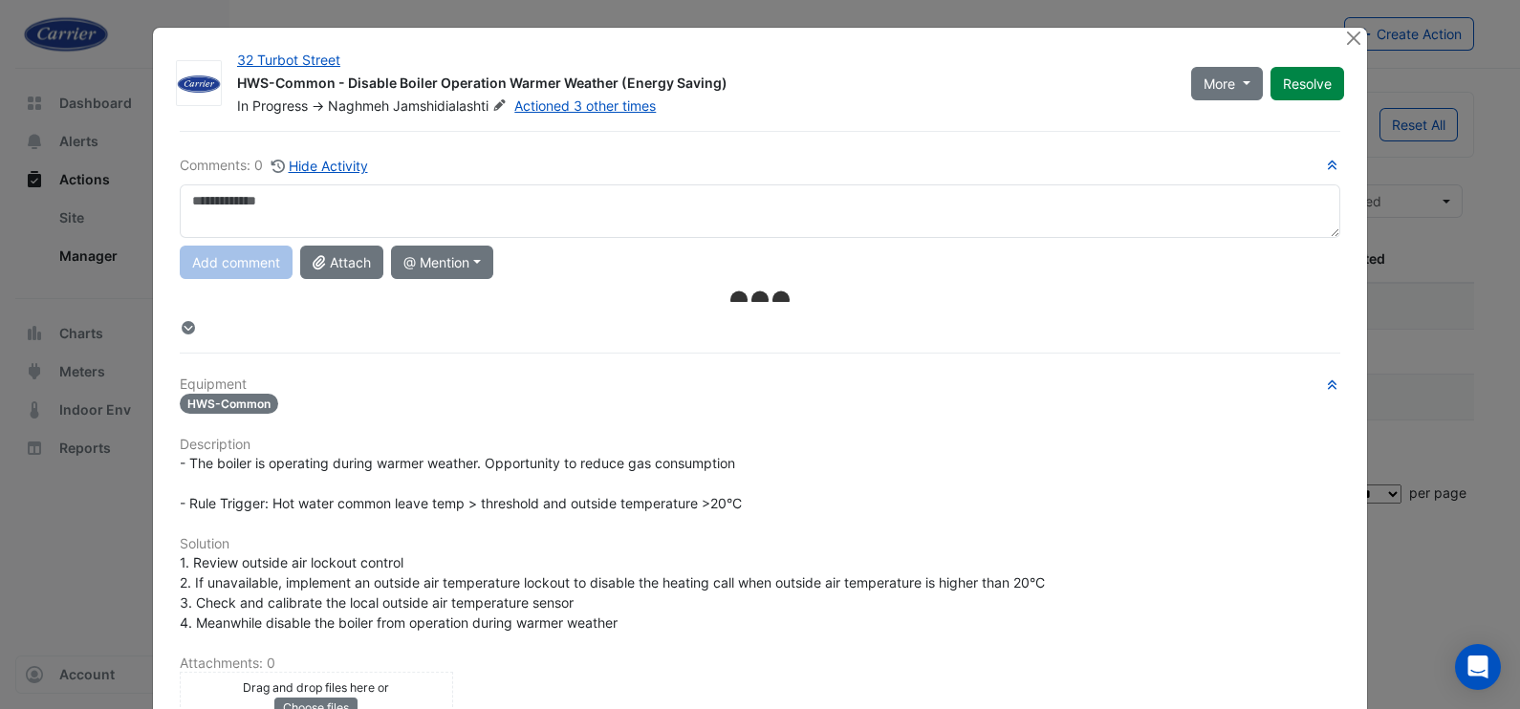
click at [512, 201] on textarea at bounding box center [760, 212] width 1161 height 54
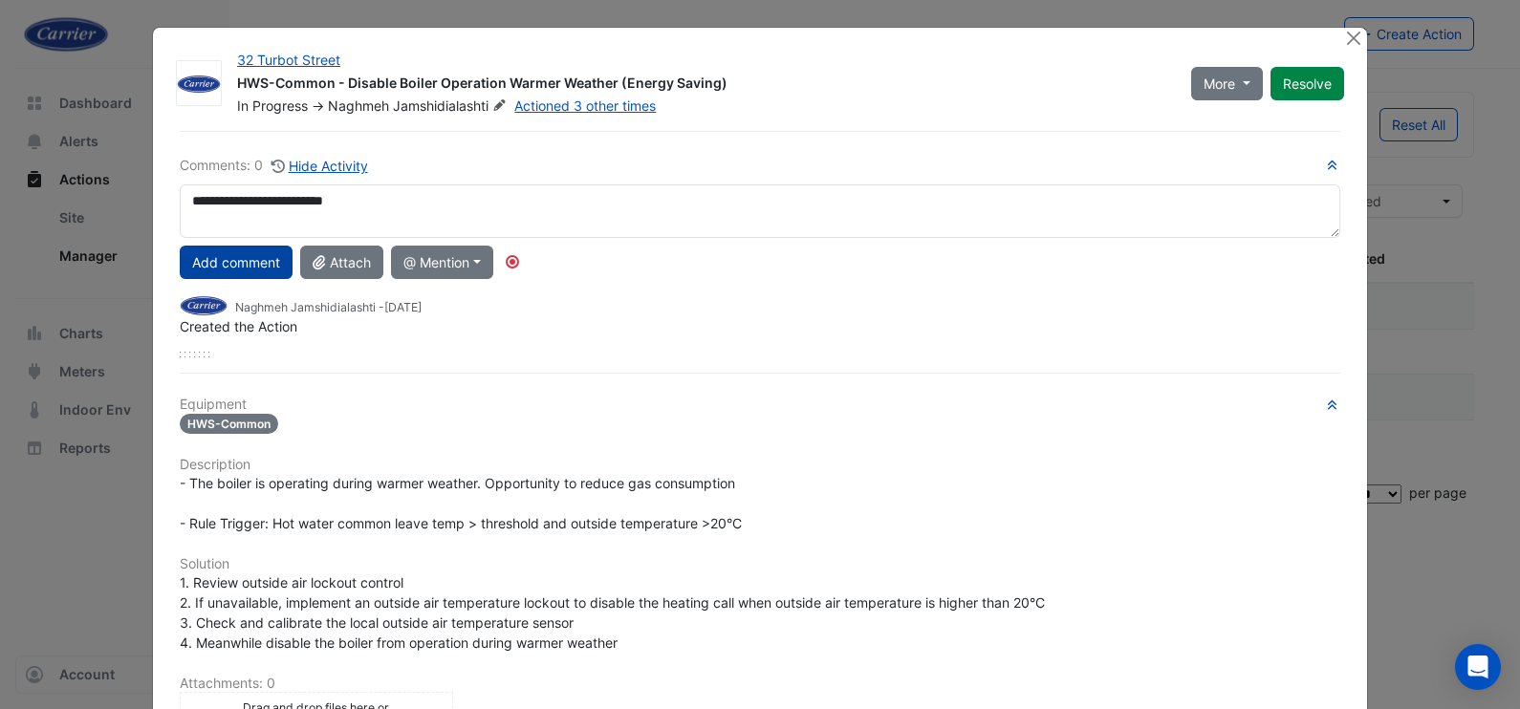
type textarea "**********"
drag, startPoint x: 250, startPoint y: 259, endPoint x: 258, endPoint y: 264, distance: 9.8
click at [250, 260] on button "Add comment" at bounding box center [236, 262] width 113 height 33
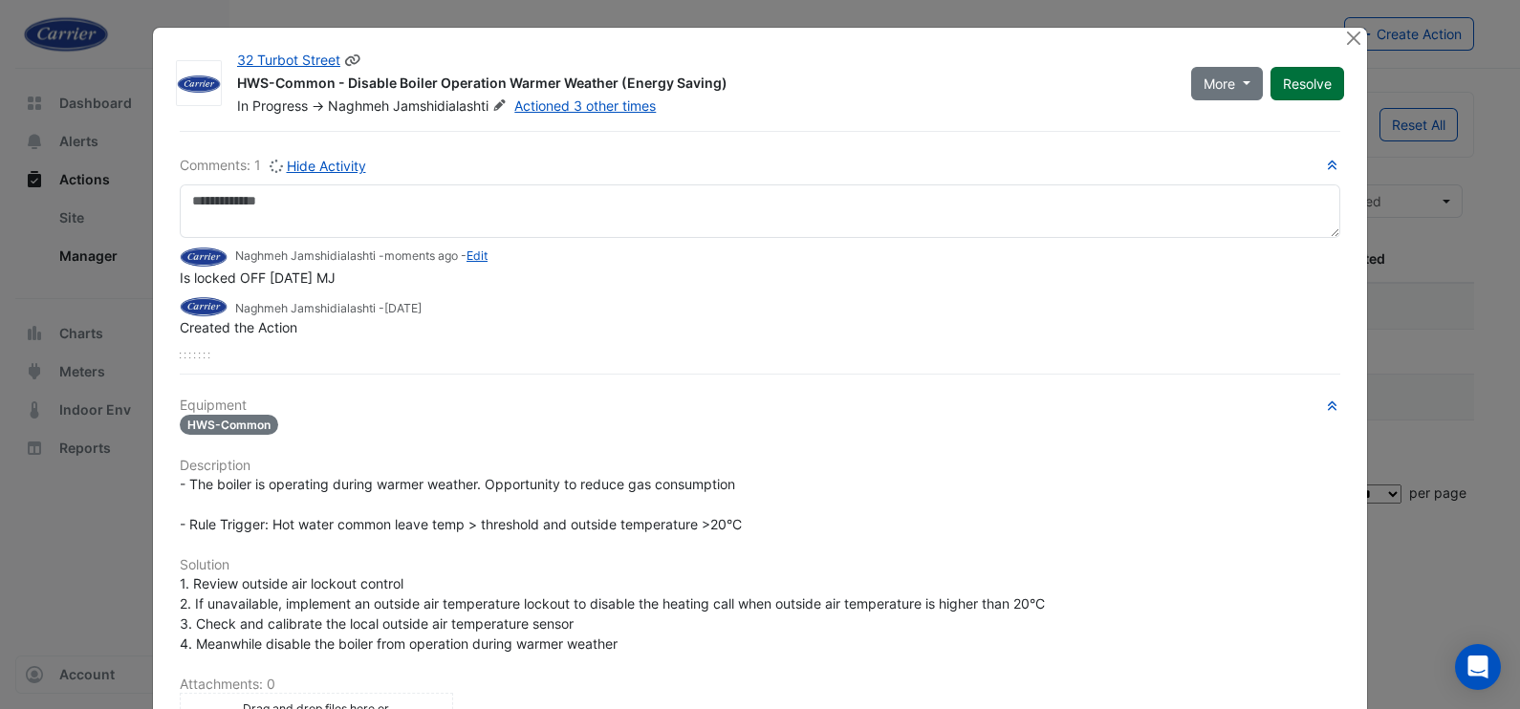
click at [1324, 76] on button "Resolve" at bounding box center [1308, 83] width 74 height 33
click at [1351, 34] on button "Close" at bounding box center [1353, 38] width 20 height 20
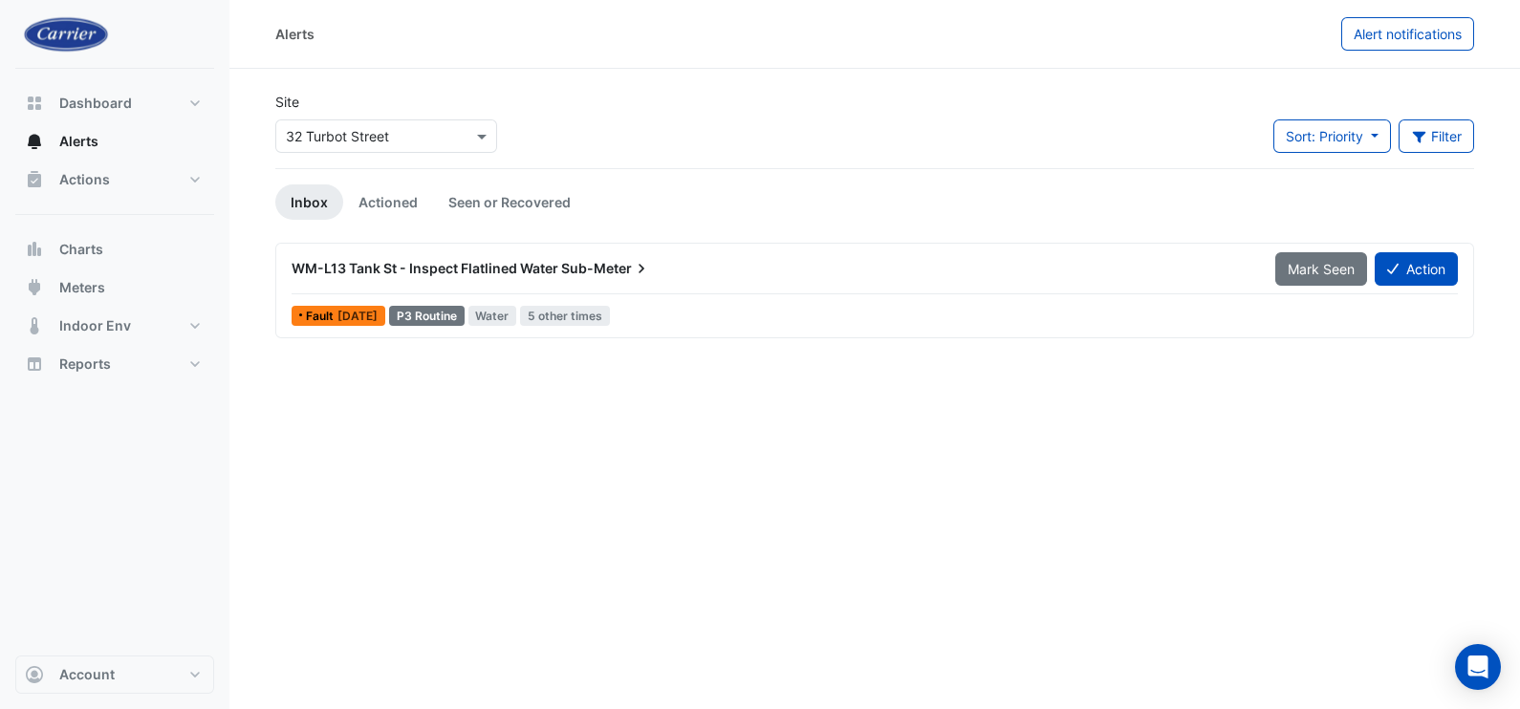
click at [351, 262] on span "WM-L13 Tank St - Inspect Flatlined Water" at bounding box center [425, 268] width 267 height 16
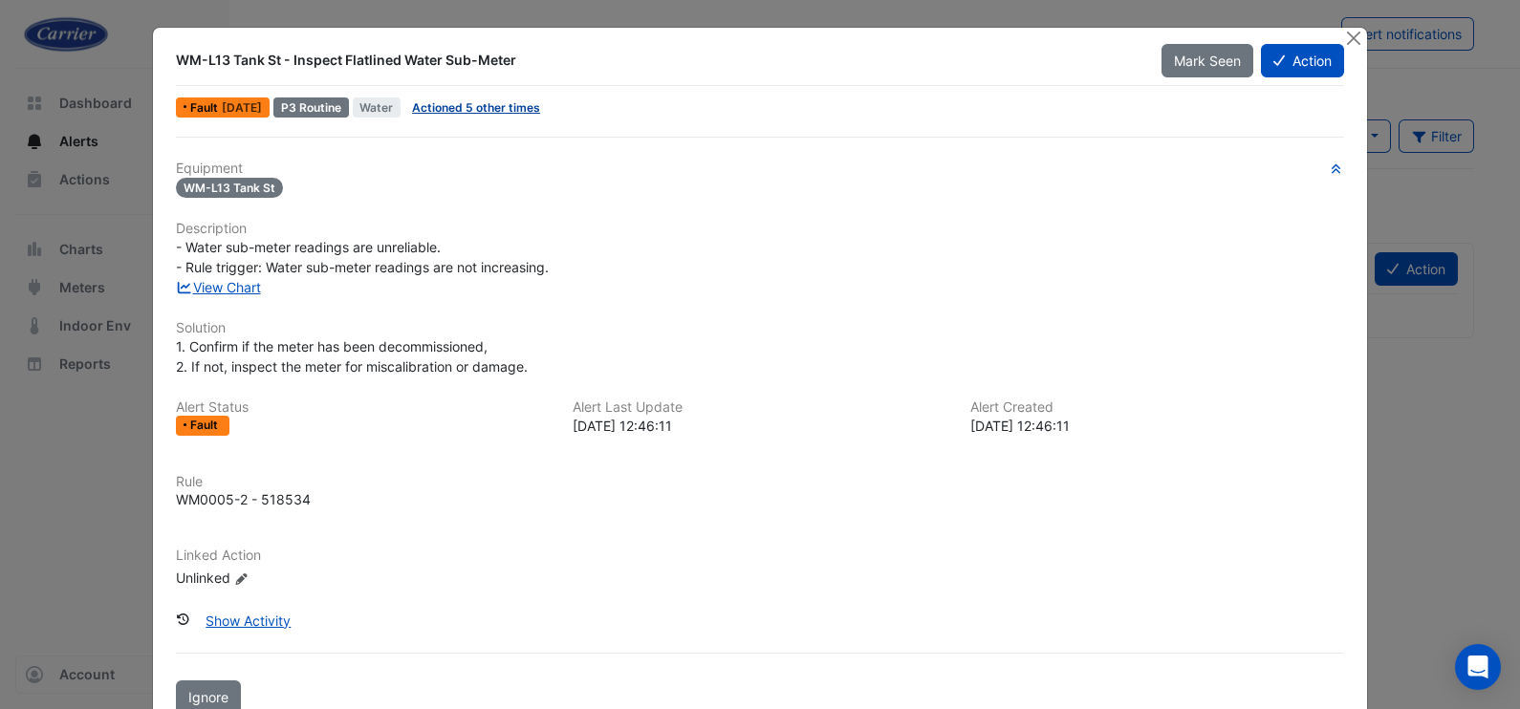
click at [499, 108] on link "Actioned 5 other times" at bounding box center [476, 107] width 128 height 14
drag, startPoint x: 167, startPoint y: 55, endPoint x: 537, endPoint y: 62, distance: 370.1
click at [537, 62] on div "WM-L13 Tank St - Inspect Flatlined Water Sub-Meter" at bounding box center [657, 60] width 963 height 19
click at [1343, 37] on button "Close" at bounding box center [1353, 38] width 20 height 20
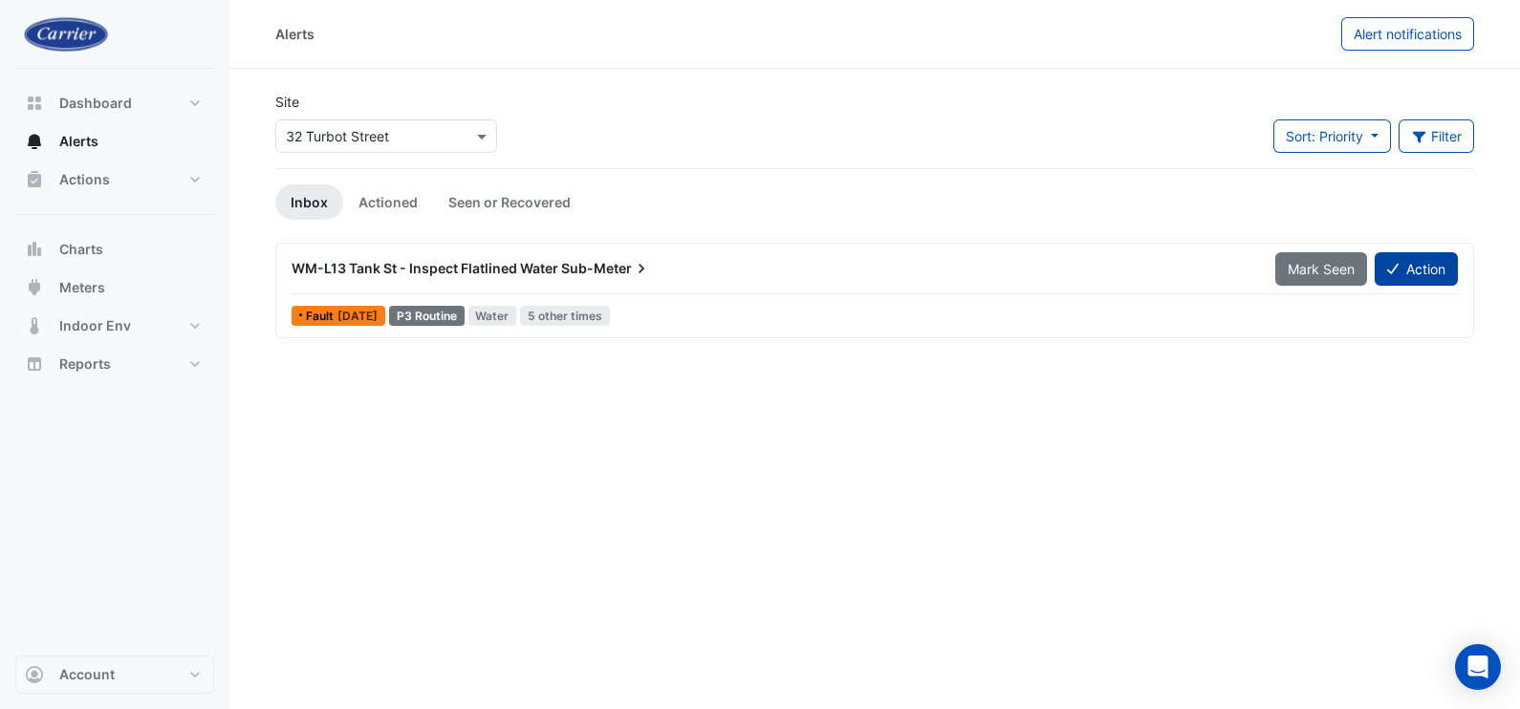
click at [1424, 281] on button "Action" at bounding box center [1416, 268] width 83 height 33
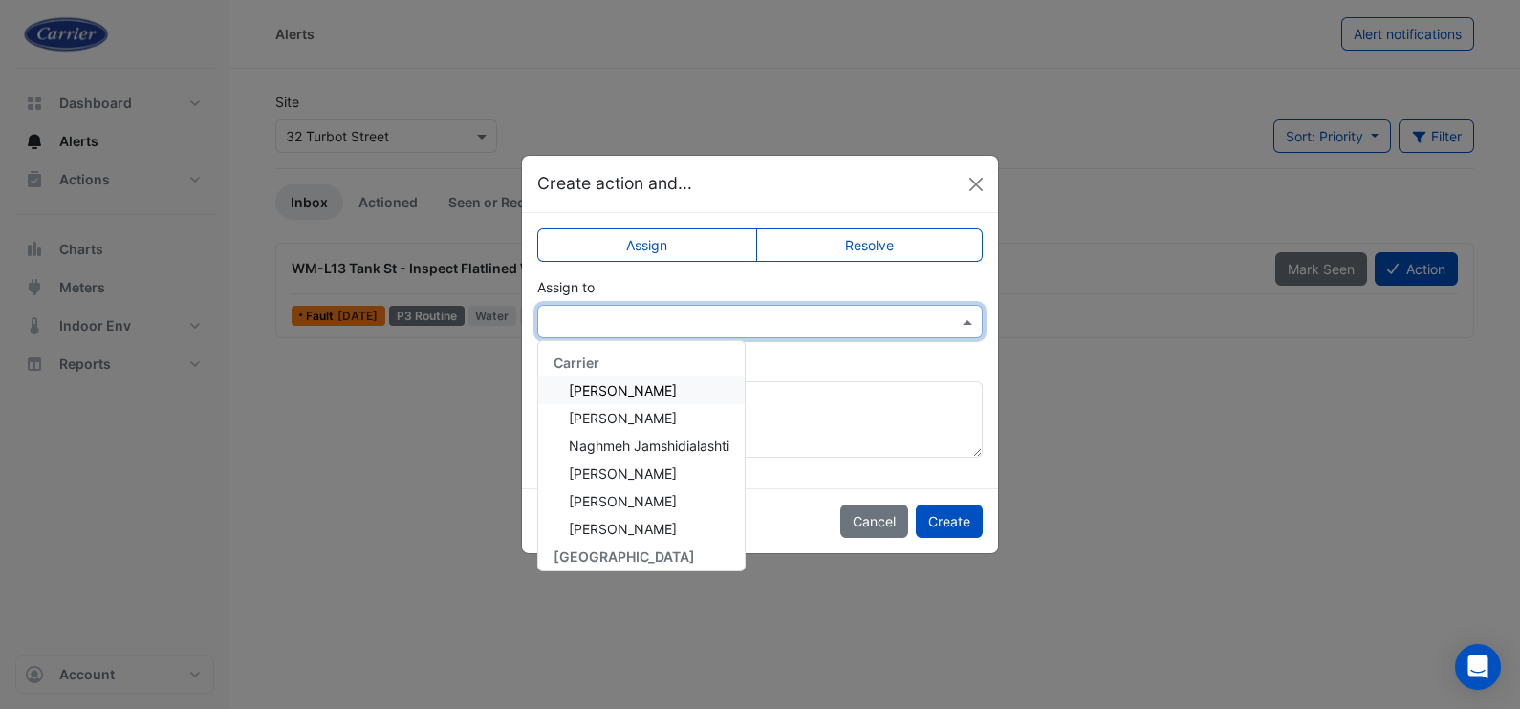
click at [778, 316] on input "text" at bounding box center [741, 323] width 386 height 20
drag, startPoint x: 980, startPoint y: 186, endPoint x: 879, endPoint y: 214, distance: 105.1
click at [979, 186] on button "Close" at bounding box center [976, 184] width 29 height 29
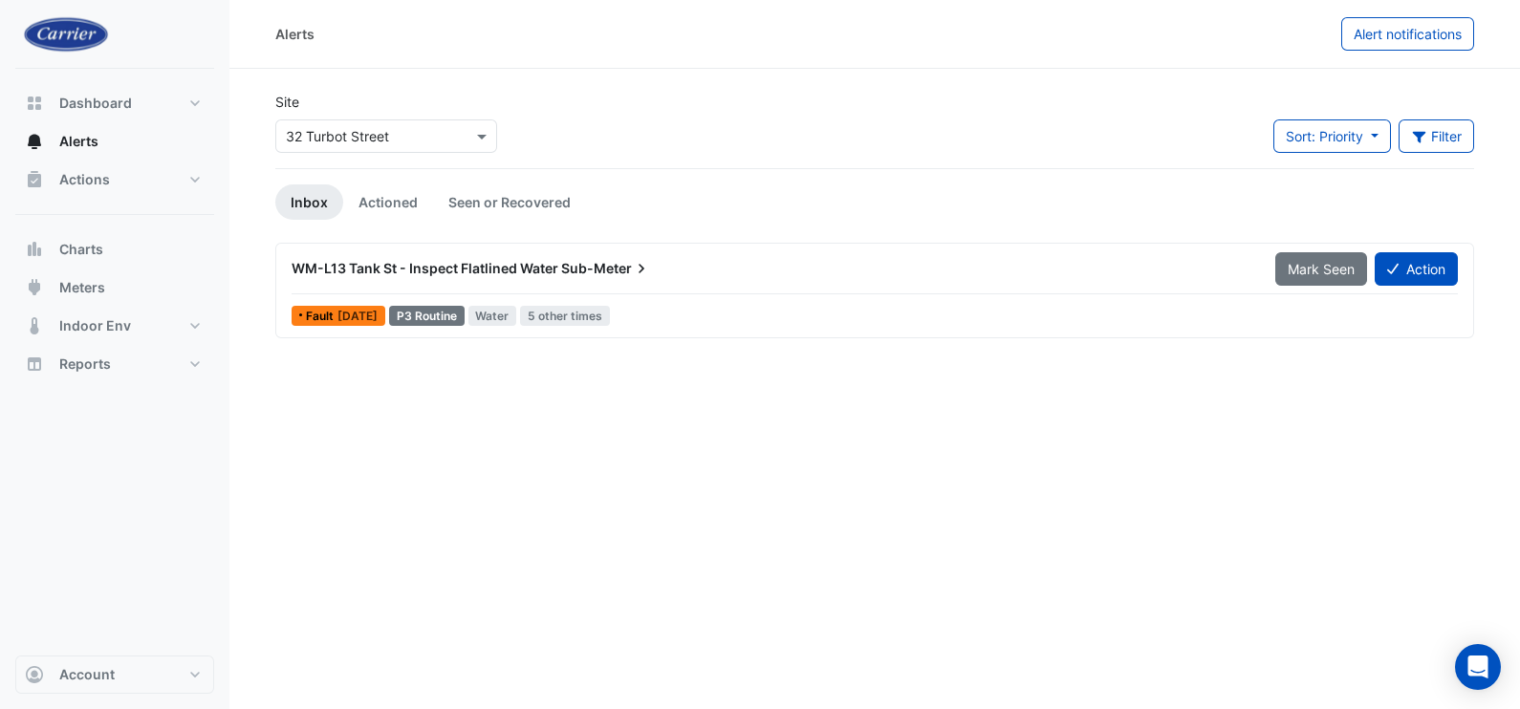
click at [424, 264] on span "WM-L13 Tank St - Inspect Flatlined Water" at bounding box center [425, 268] width 267 height 16
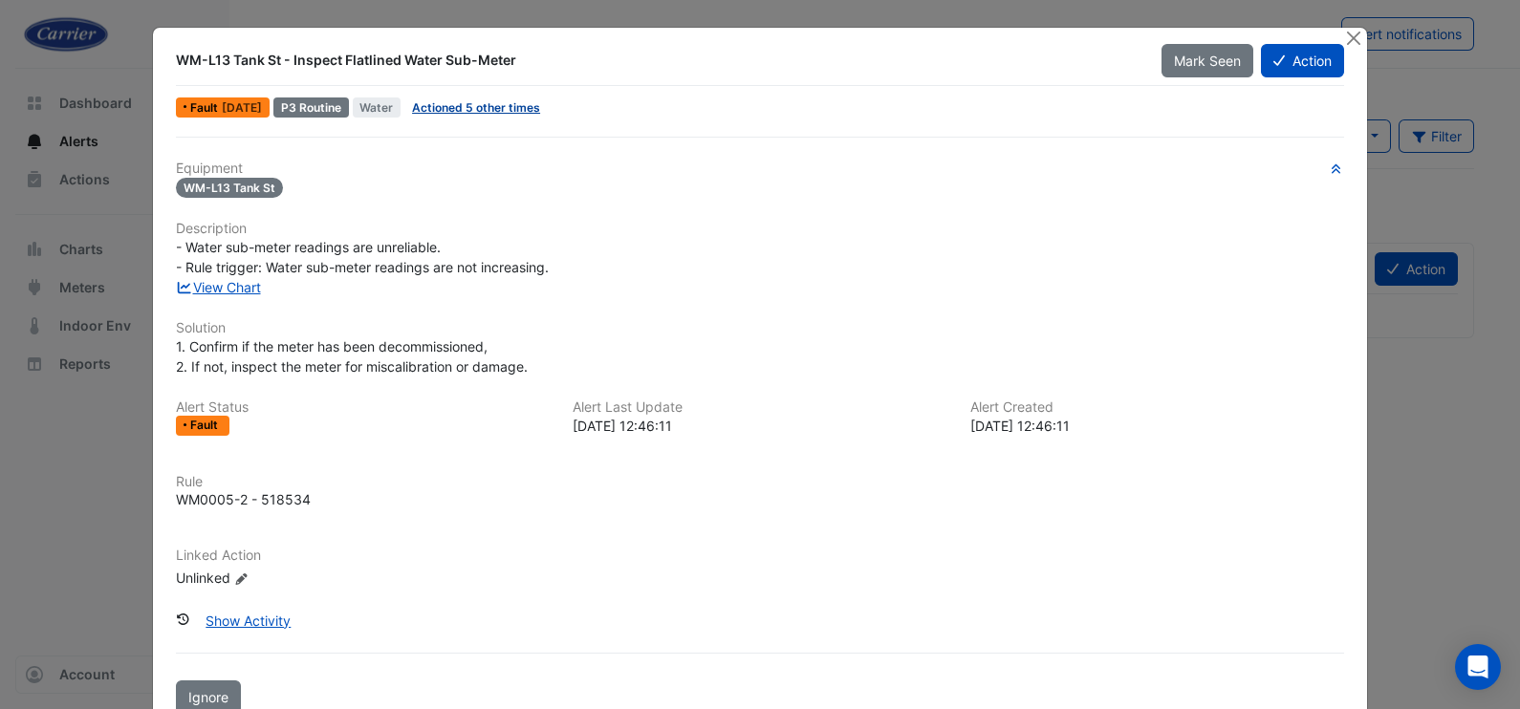
click at [496, 105] on link "Actioned 5 other times" at bounding box center [476, 107] width 128 height 14
click at [1344, 38] on button "Close" at bounding box center [1353, 38] width 20 height 20
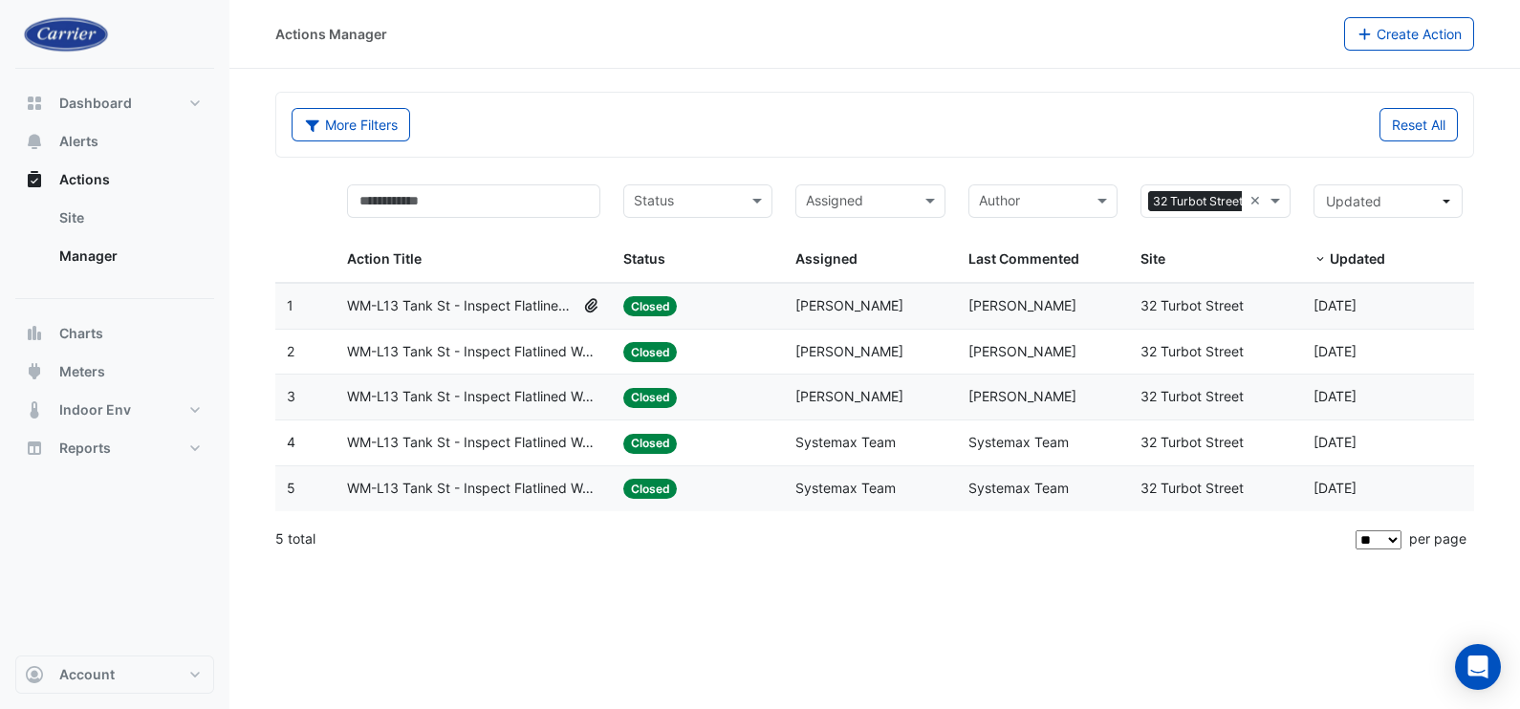
click at [444, 296] on span "WM-L13 Tank St - Inspect Flatlined Water Sub-Meter" at bounding box center [461, 306] width 229 height 22
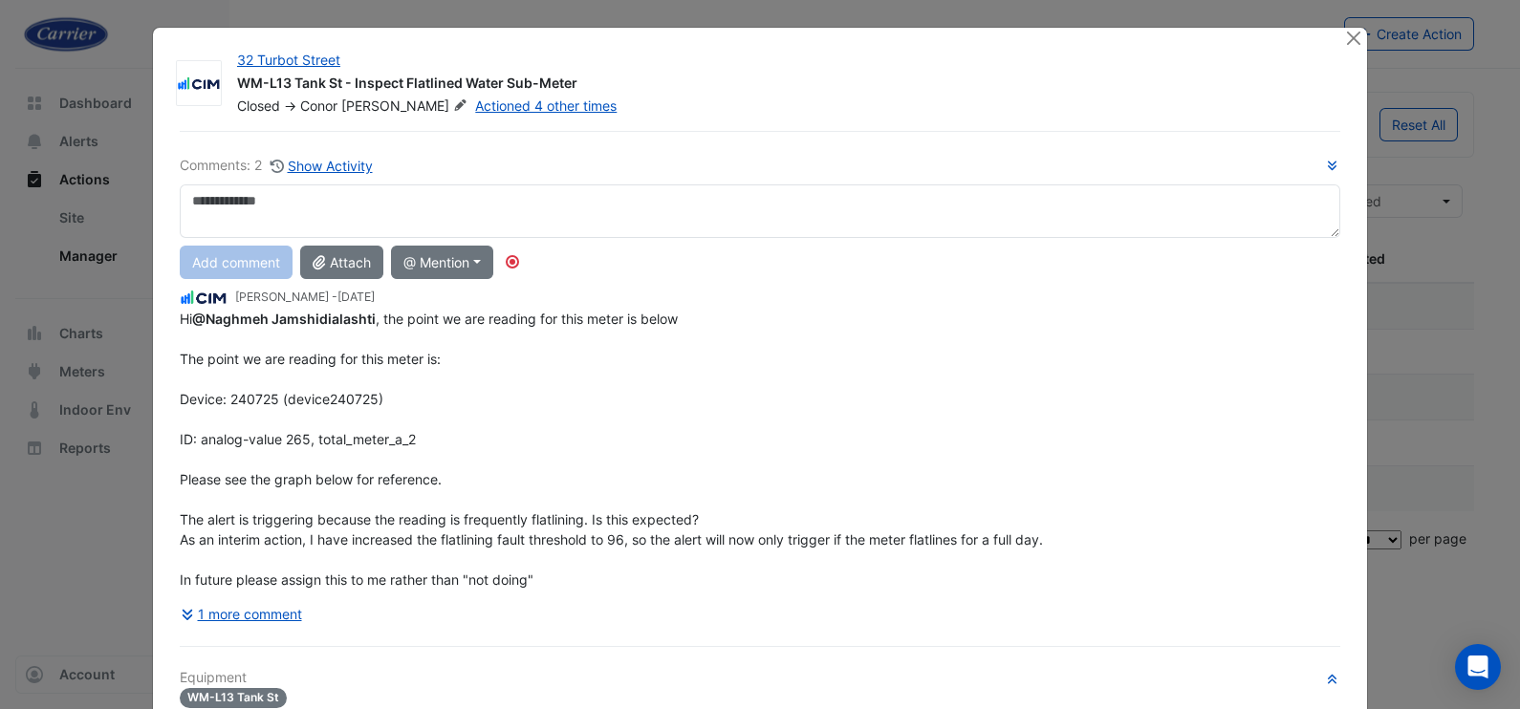
scroll to position [119, 0]
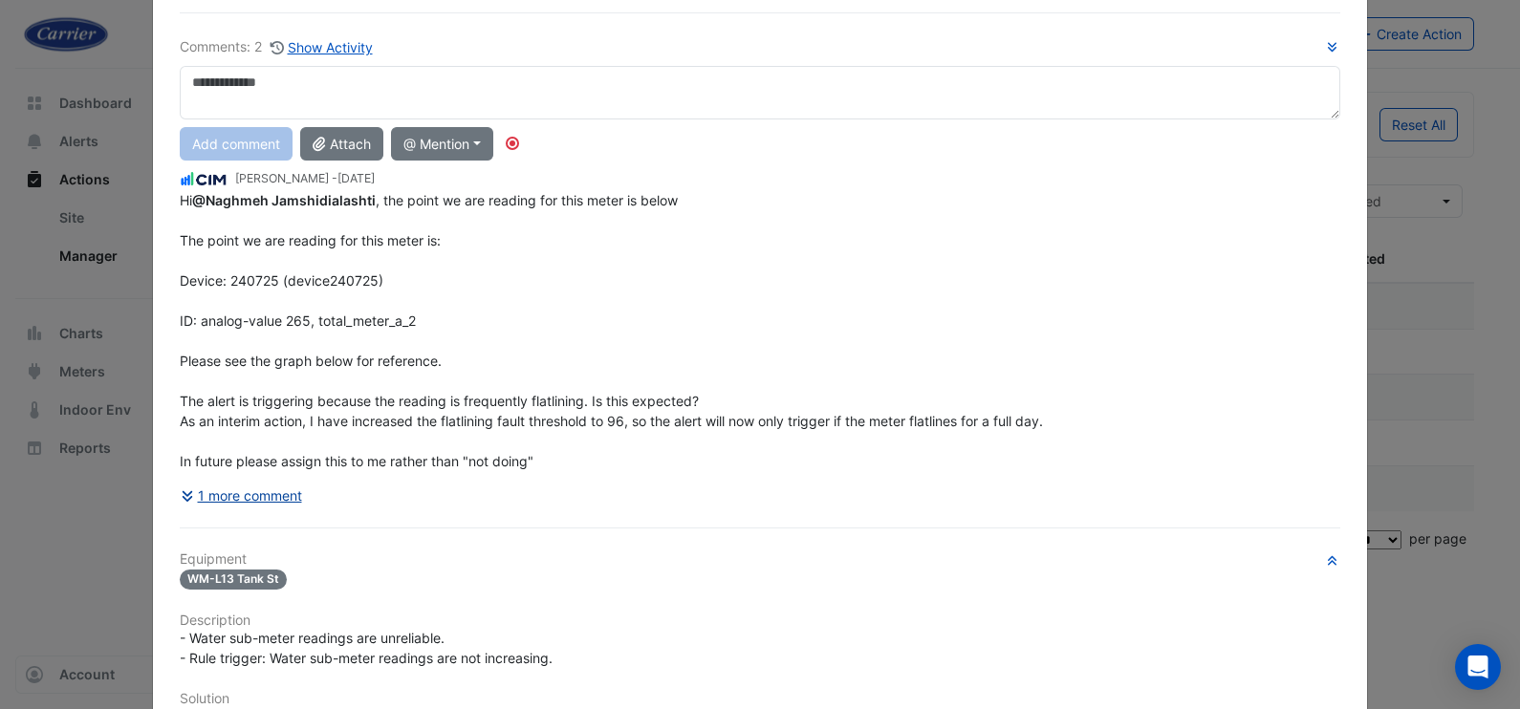
click at [246, 493] on button "1 more comment" at bounding box center [241, 495] width 123 height 33
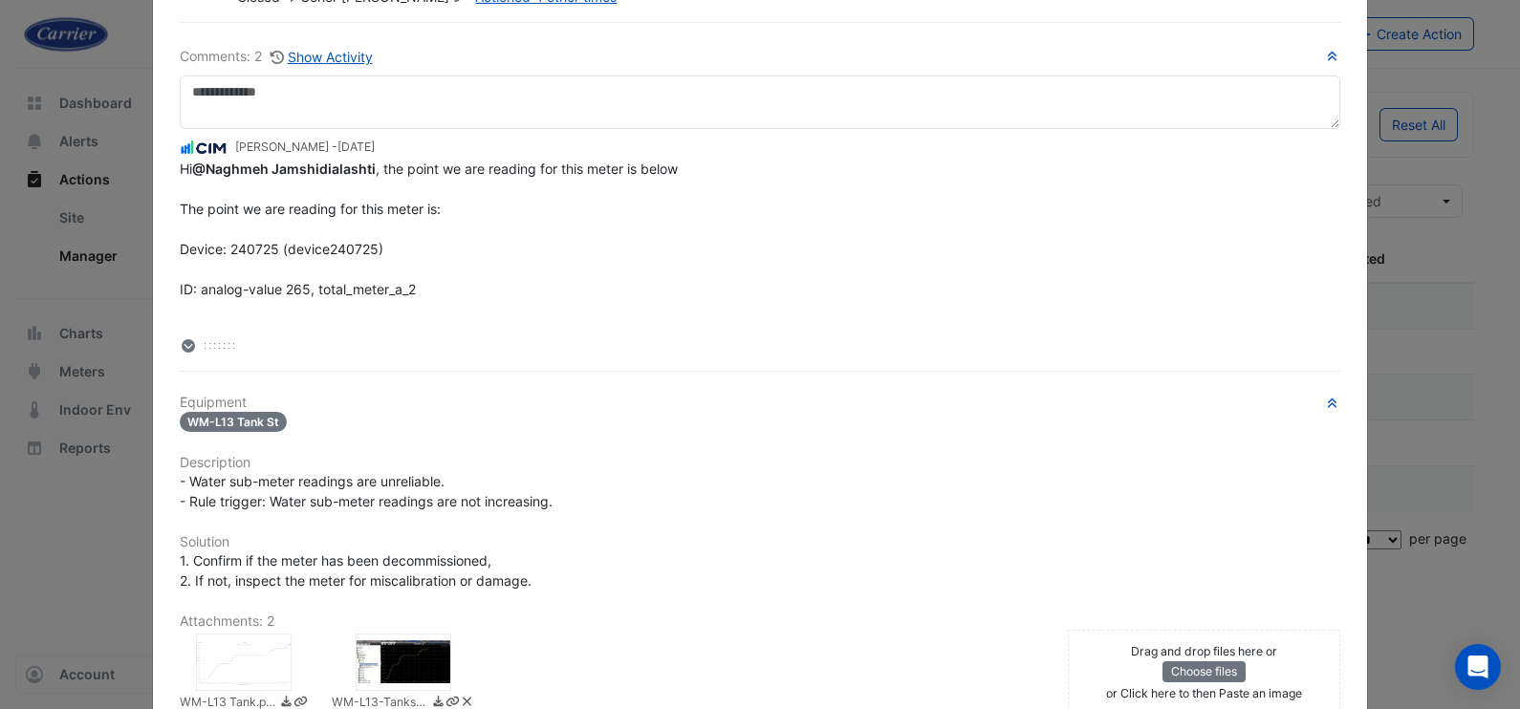
scroll to position [0, 0]
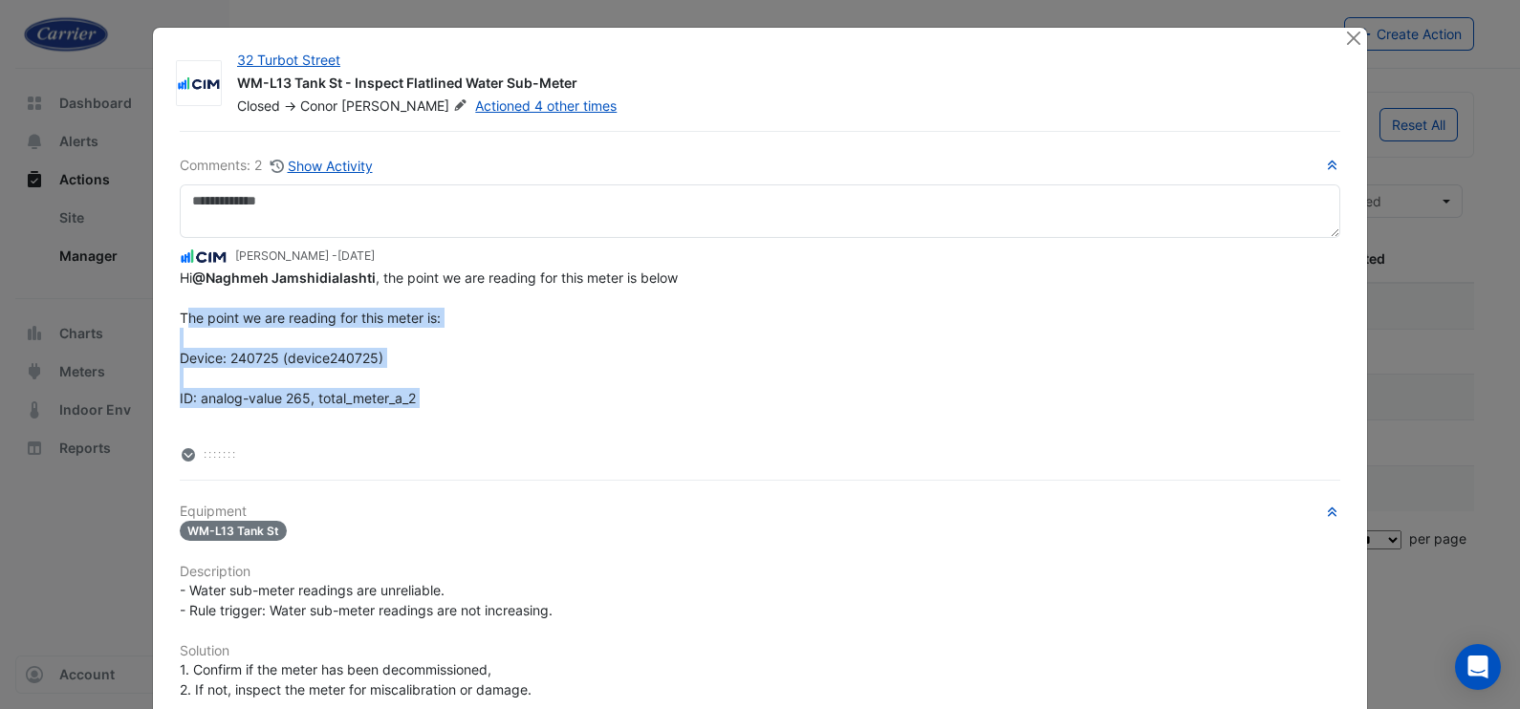
drag, startPoint x: 411, startPoint y: 402, endPoint x: 161, endPoint y: 310, distance: 266.8
click at [168, 310] on div "Comments: 2 Show Activity Conor Deane - 1 month and 14 days ago Hi @Naghmeh Jam…" at bounding box center [760, 592] width 1184 height 923
copy span "The point we are reading for this meter is: Device: 240725 (device240725) ID: a…"
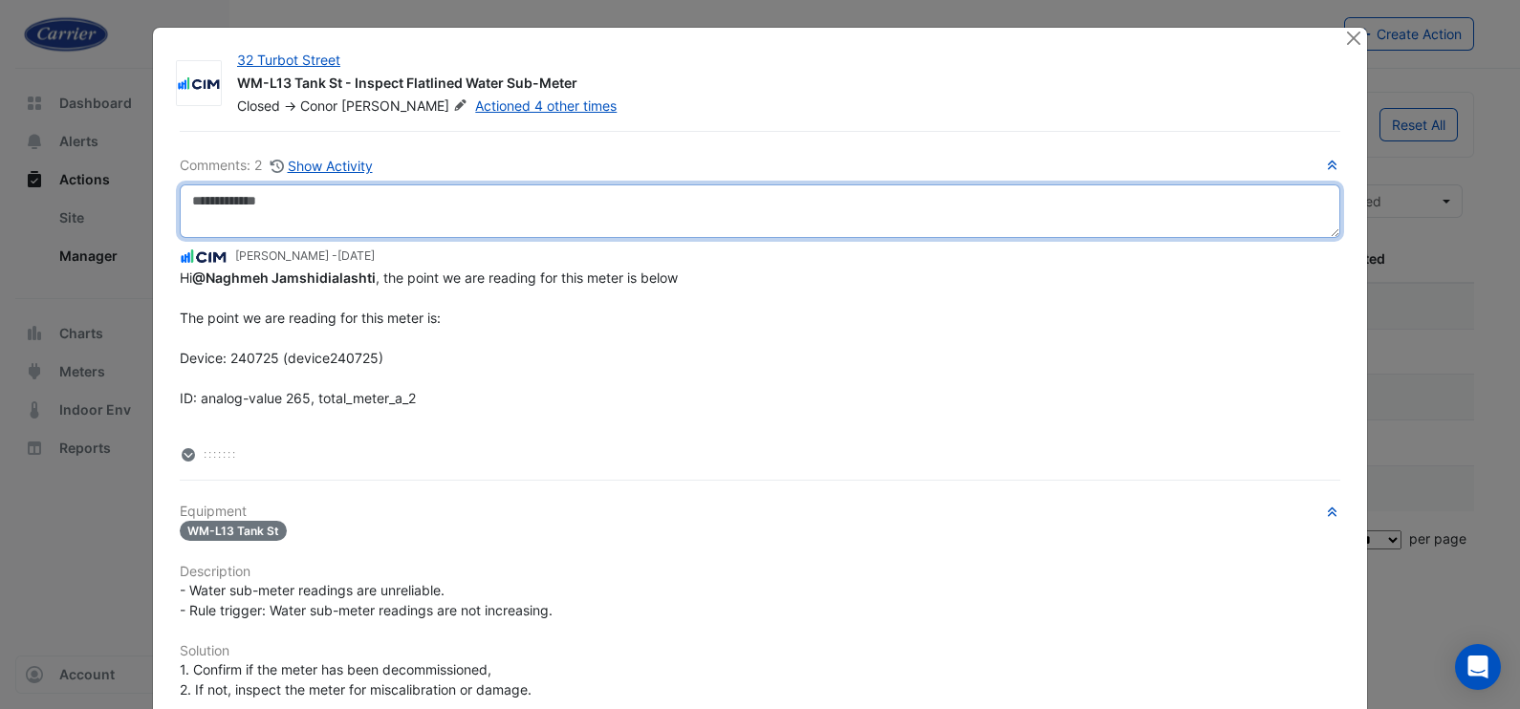
click at [234, 192] on textarea at bounding box center [760, 212] width 1161 height 54
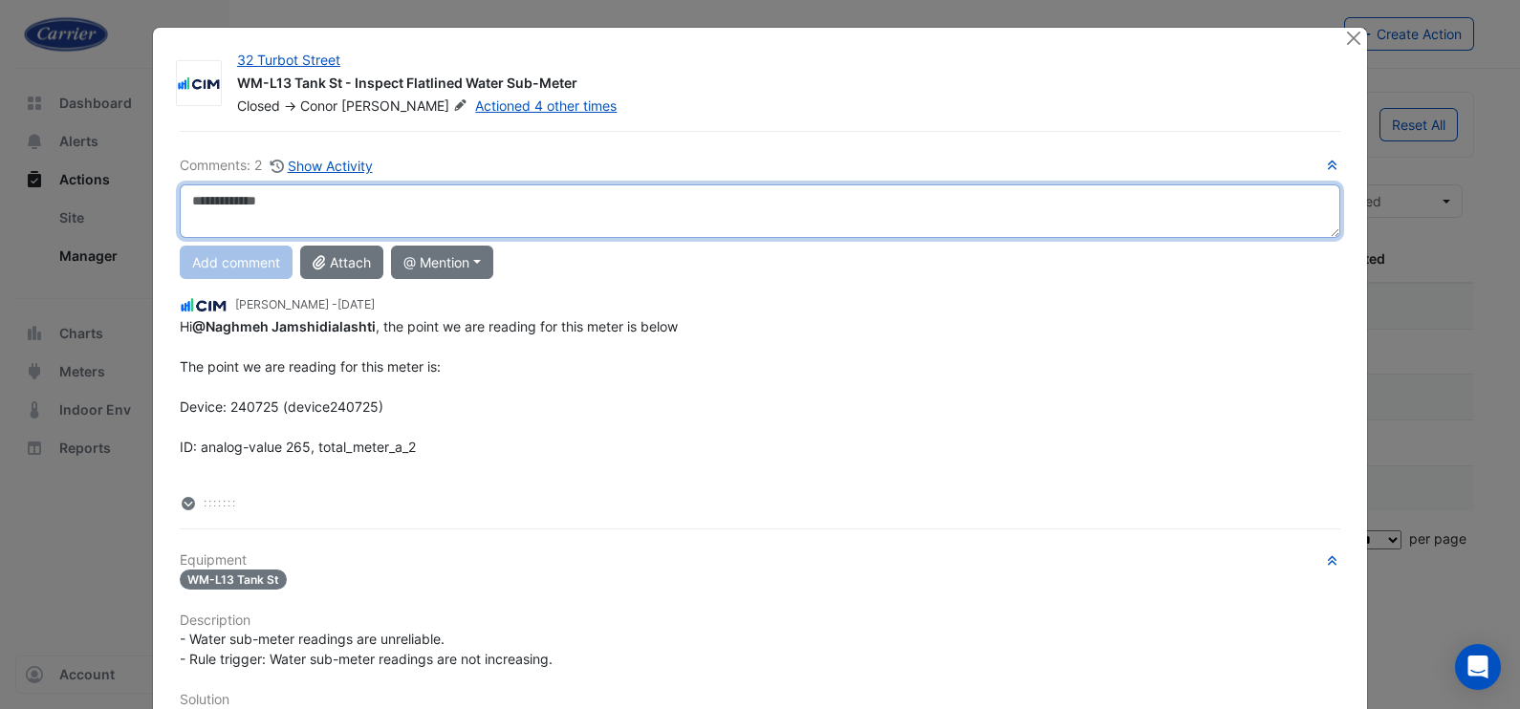
paste textarea "**********"
click at [249, 206] on textarea "**********" at bounding box center [760, 212] width 1161 height 54
drag, startPoint x: 247, startPoint y: 204, endPoint x: 459, endPoint y: 204, distance: 212.3
click at [459, 204] on textarea "**********" at bounding box center [760, 212] width 1161 height 54
drag, startPoint x: 212, startPoint y: 203, endPoint x: 101, endPoint y: 179, distance: 113.5
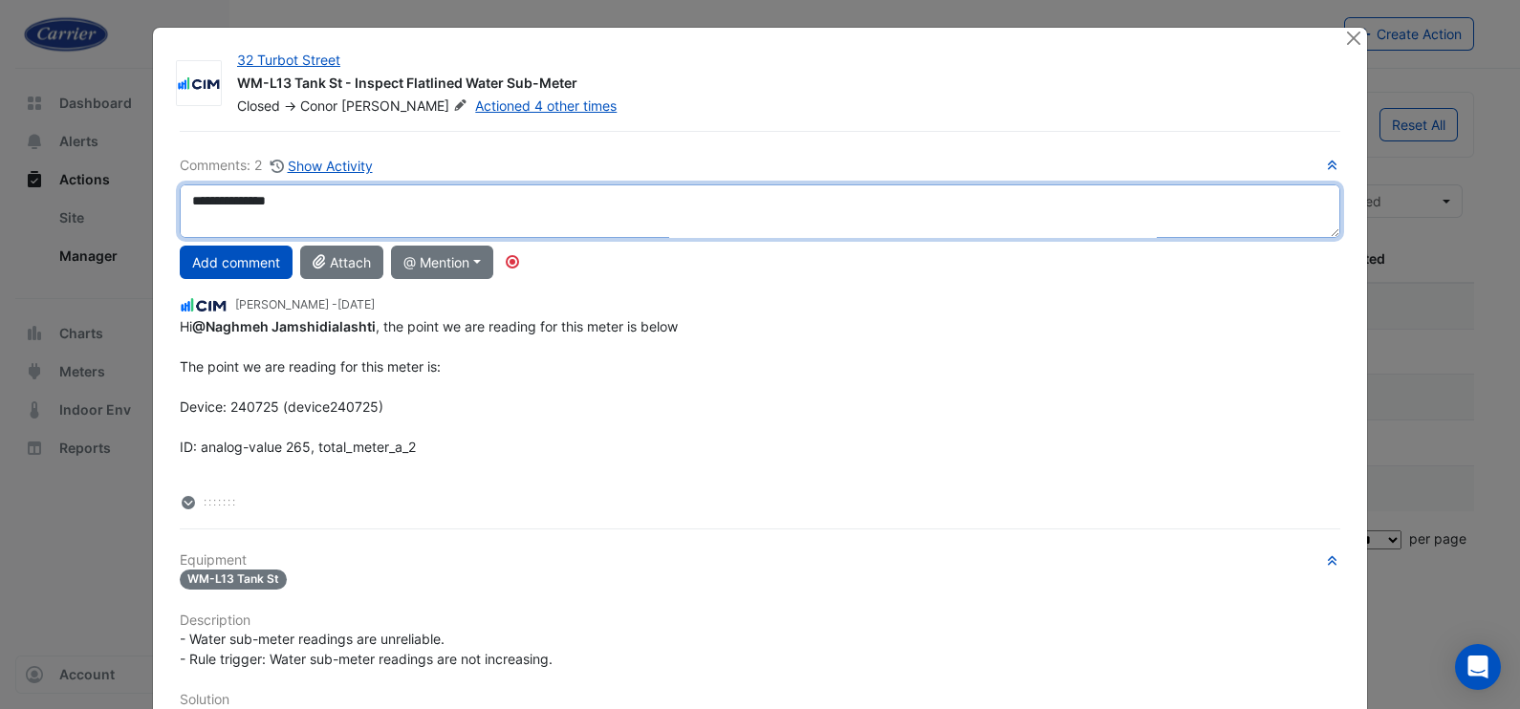
click at [101, 179] on ngb-modal-window "32 Turbot Street WM-L13 Tank St - Inspect Flatlined Water Sub-Meter Closed -> C…" at bounding box center [760, 354] width 1520 height 709
click at [251, 225] on textarea "**********" at bounding box center [760, 212] width 1161 height 54
drag, startPoint x: 204, startPoint y: 221, endPoint x: 217, endPoint y: 228, distance: 15.0
click at [206, 221] on textarea "**********" at bounding box center [760, 212] width 1161 height 54
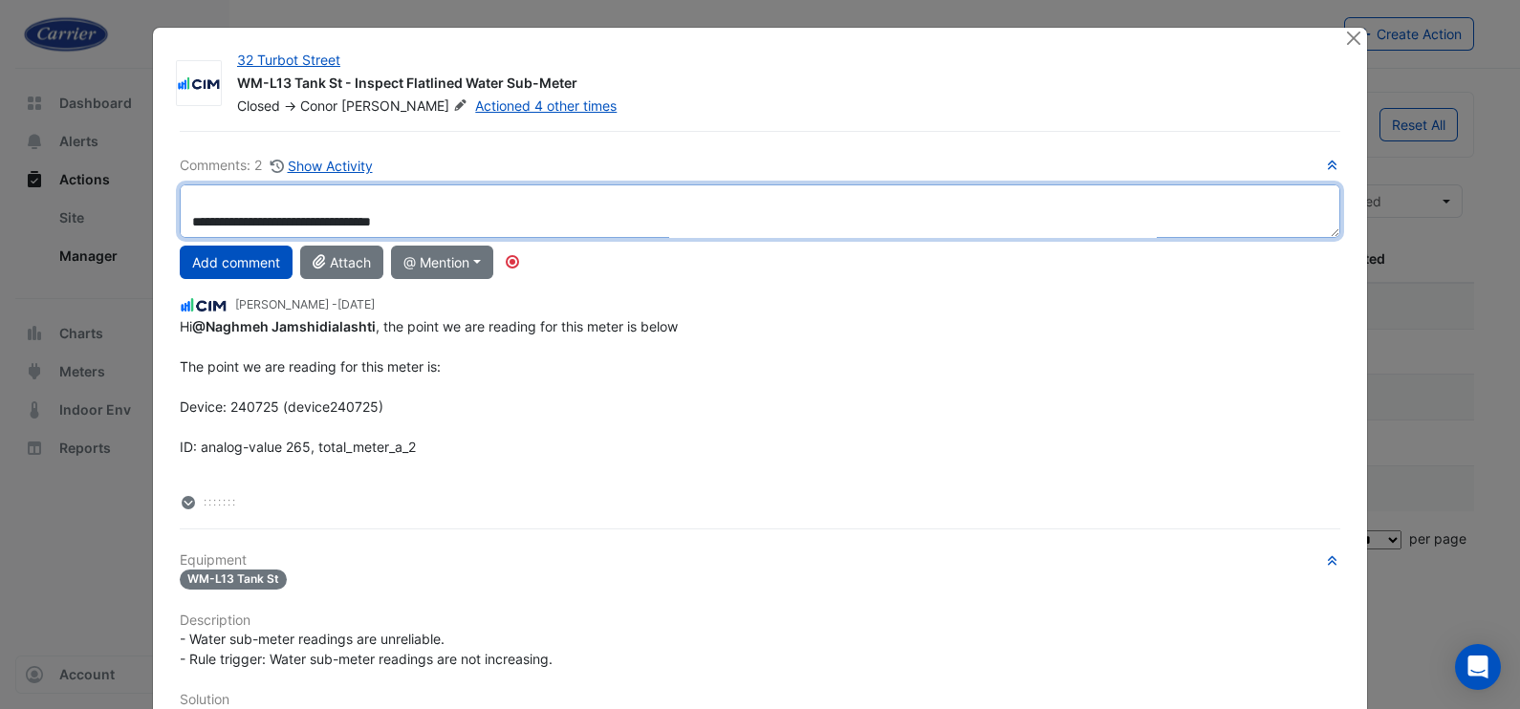
click at [430, 222] on textarea "**********" at bounding box center [760, 212] width 1161 height 54
paste textarea "**********"
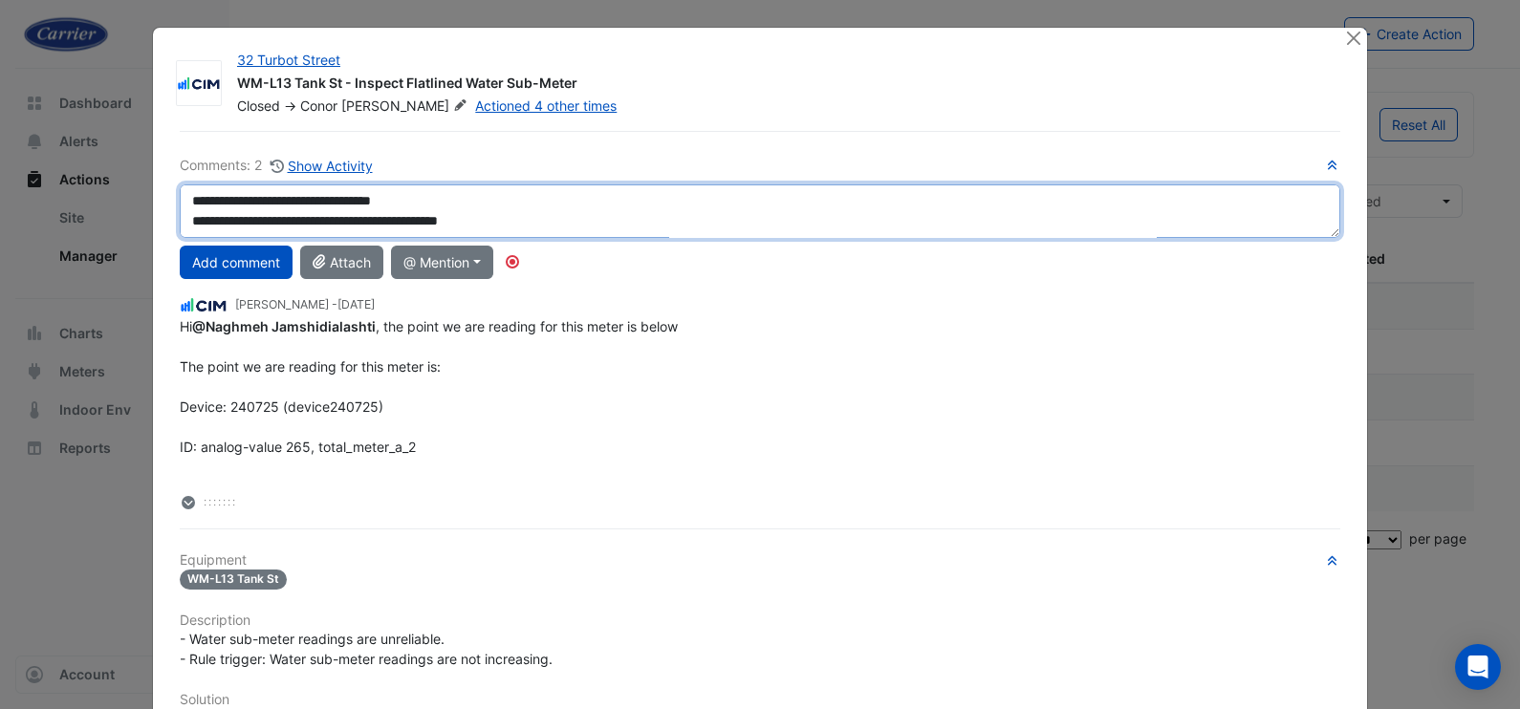
drag, startPoint x: 255, startPoint y: 226, endPoint x: 305, endPoint y: 228, distance: 49.8
click at [305, 228] on textarea "**********" at bounding box center [760, 212] width 1161 height 54
drag, startPoint x: 430, startPoint y: 200, endPoint x: 207, endPoint y: 202, distance: 222.8
click at [207, 202] on textarea "**********" at bounding box center [760, 212] width 1161 height 54
click at [341, 209] on textarea "**********" at bounding box center [760, 212] width 1161 height 54
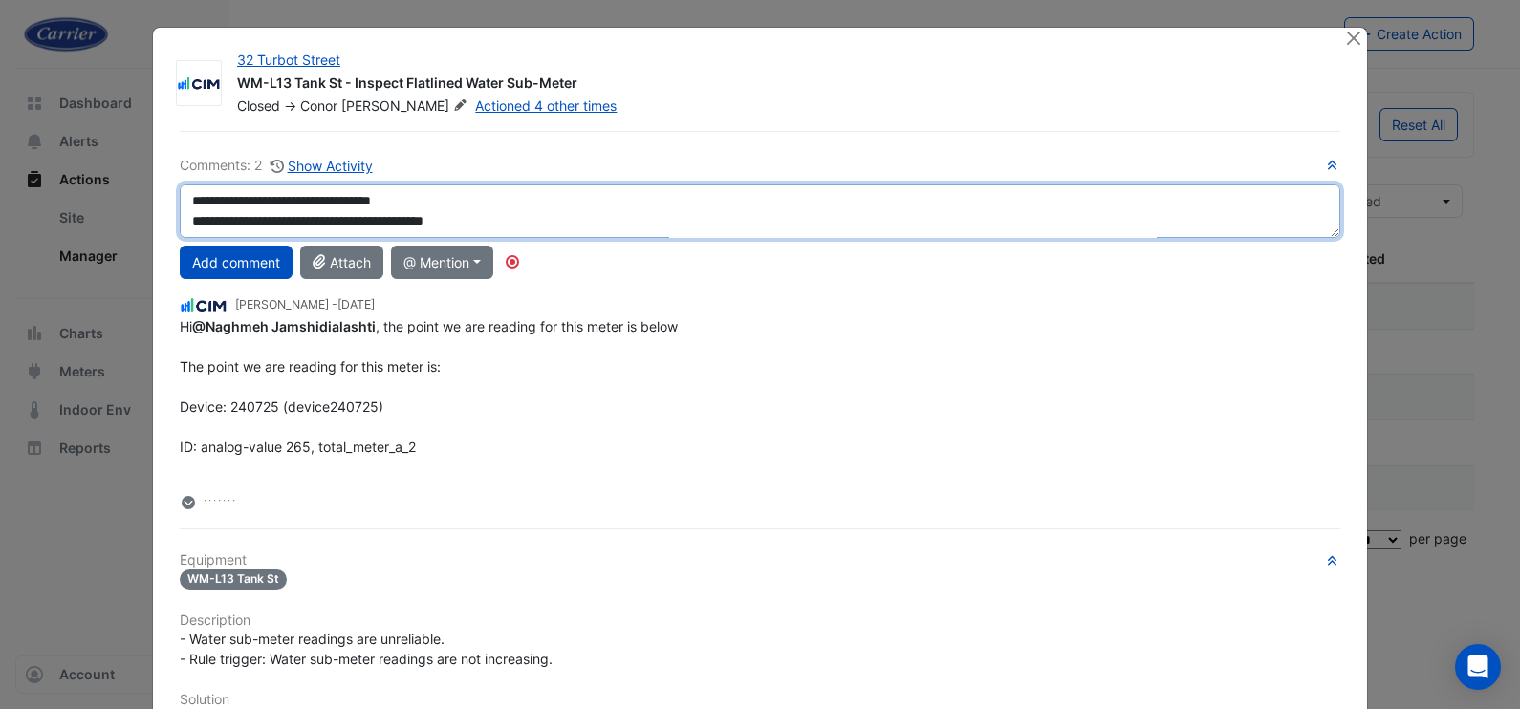
drag, startPoint x: 425, startPoint y: 201, endPoint x: 182, endPoint y: 208, distance: 243.9
click at [182, 208] on textarea "**********" at bounding box center [760, 212] width 1161 height 54
paste textarea "******"
drag, startPoint x: 233, startPoint y: 201, endPoint x: 389, endPoint y: 202, distance: 155.9
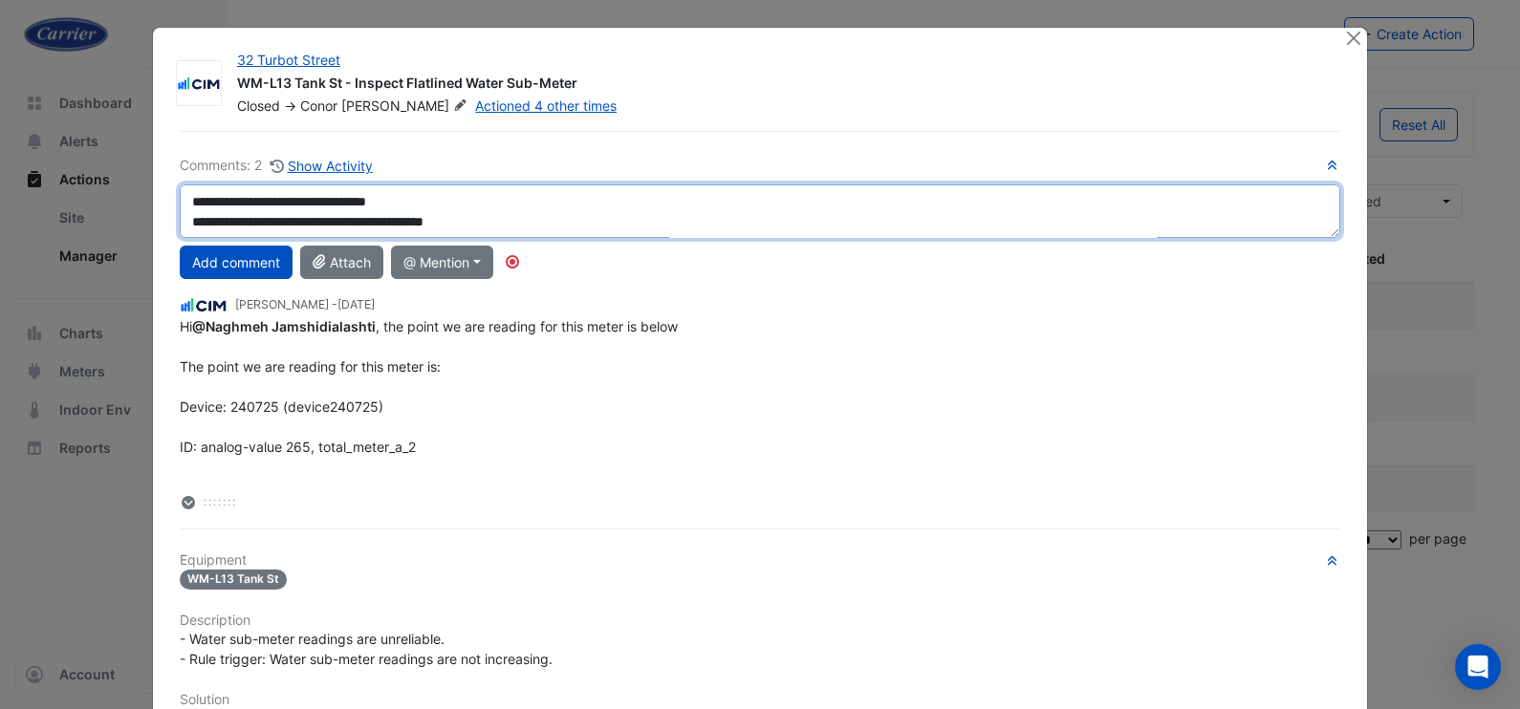
click at [389, 202] on textarea "**********" at bounding box center [760, 212] width 1161 height 54
click at [201, 200] on textarea "**********" at bounding box center [760, 212] width 1161 height 54
drag, startPoint x: 248, startPoint y: 197, endPoint x: 253, endPoint y: 206, distance: 10.3
click at [249, 197] on textarea "**********" at bounding box center [760, 212] width 1161 height 54
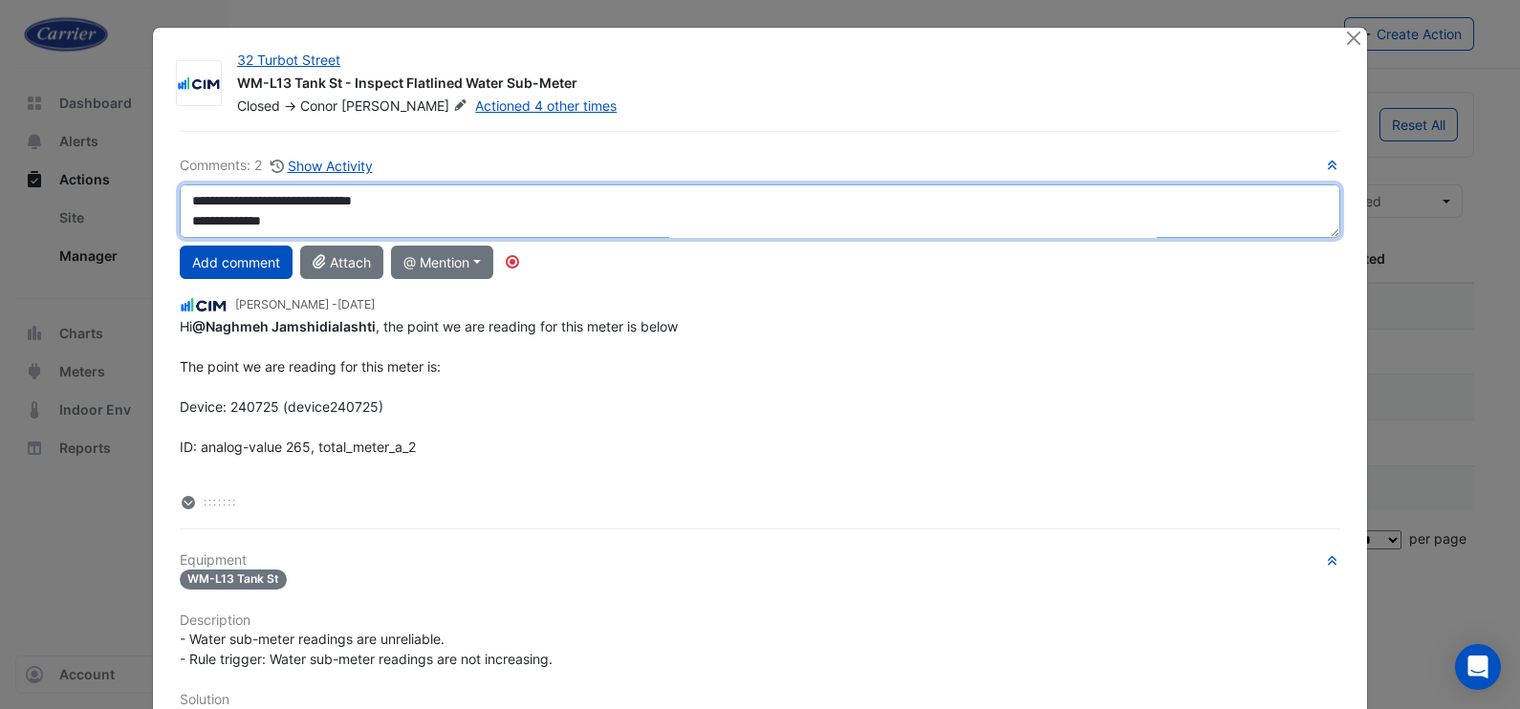
scroll to position [19, 0]
drag, startPoint x: 509, startPoint y: 220, endPoint x: 497, endPoint y: 246, distance: 28.3
click at [509, 222] on textarea "**********" at bounding box center [760, 212] width 1161 height 54
click at [182, 195] on textarea "**********" at bounding box center [760, 212] width 1161 height 54
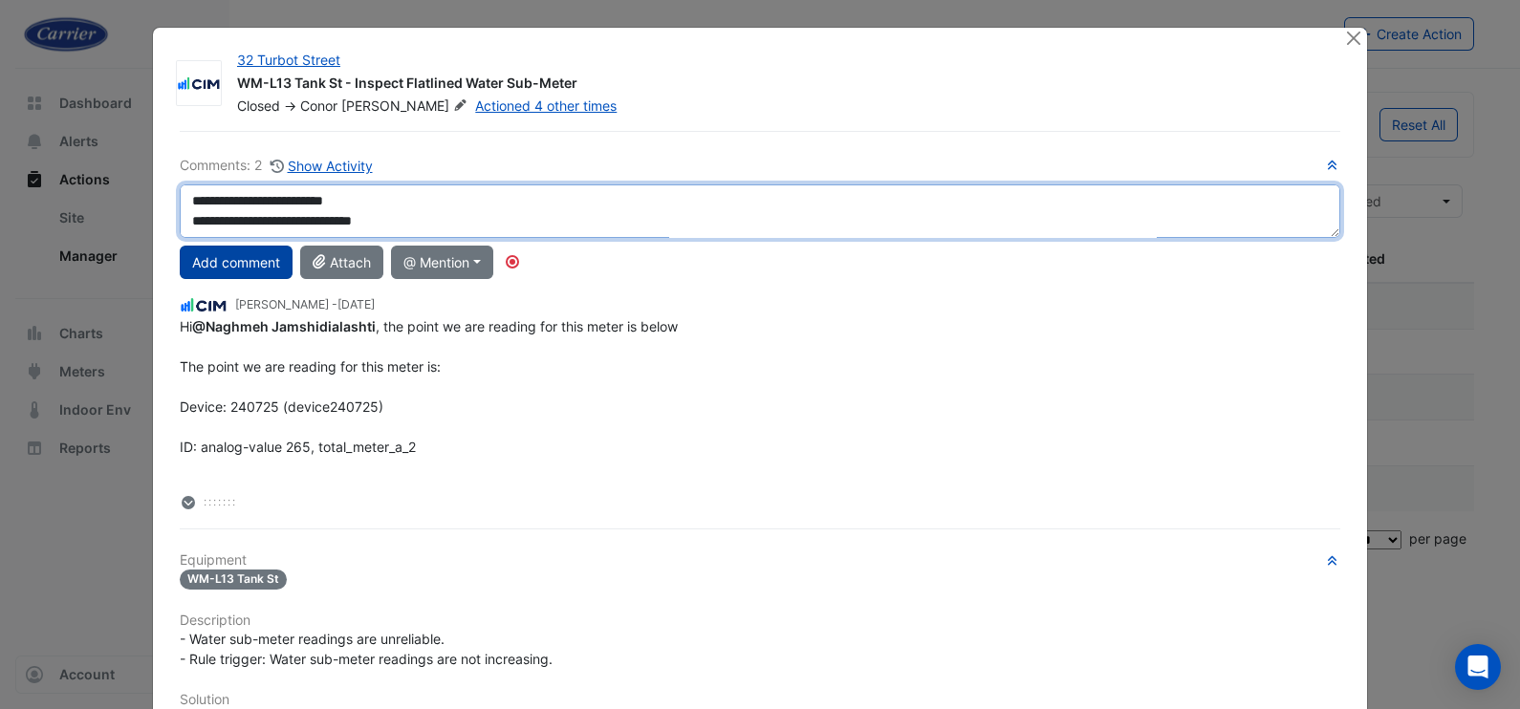
drag, startPoint x: 256, startPoint y: 271, endPoint x: 277, endPoint y: 269, distance: 21.1
click at [256, 271] on div "**********" at bounding box center [760, 334] width 1161 height 359
type textarea "**********"
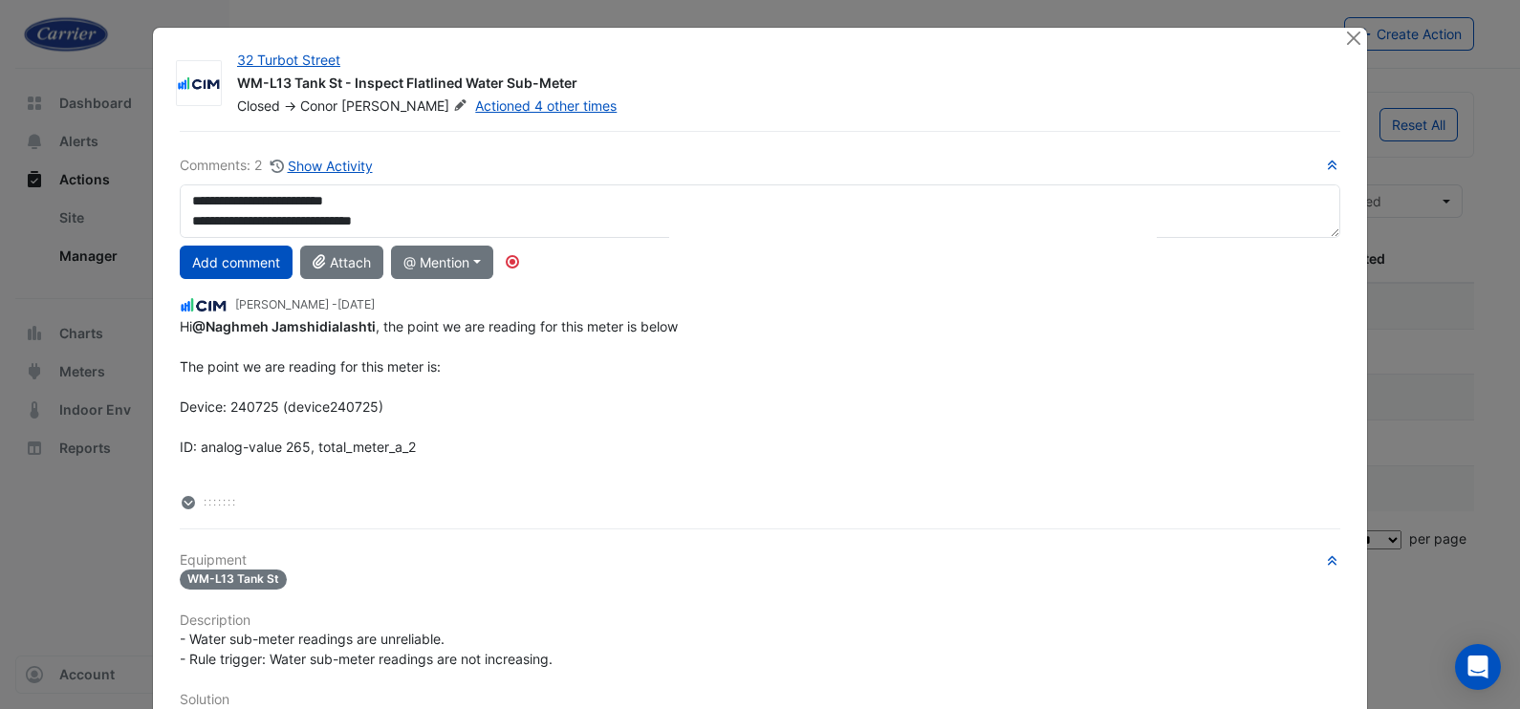
drag, startPoint x: 235, startPoint y: 268, endPoint x: 232, endPoint y: 281, distance: 13.7
click at [235, 268] on button "Add comment" at bounding box center [236, 262] width 113 height 33
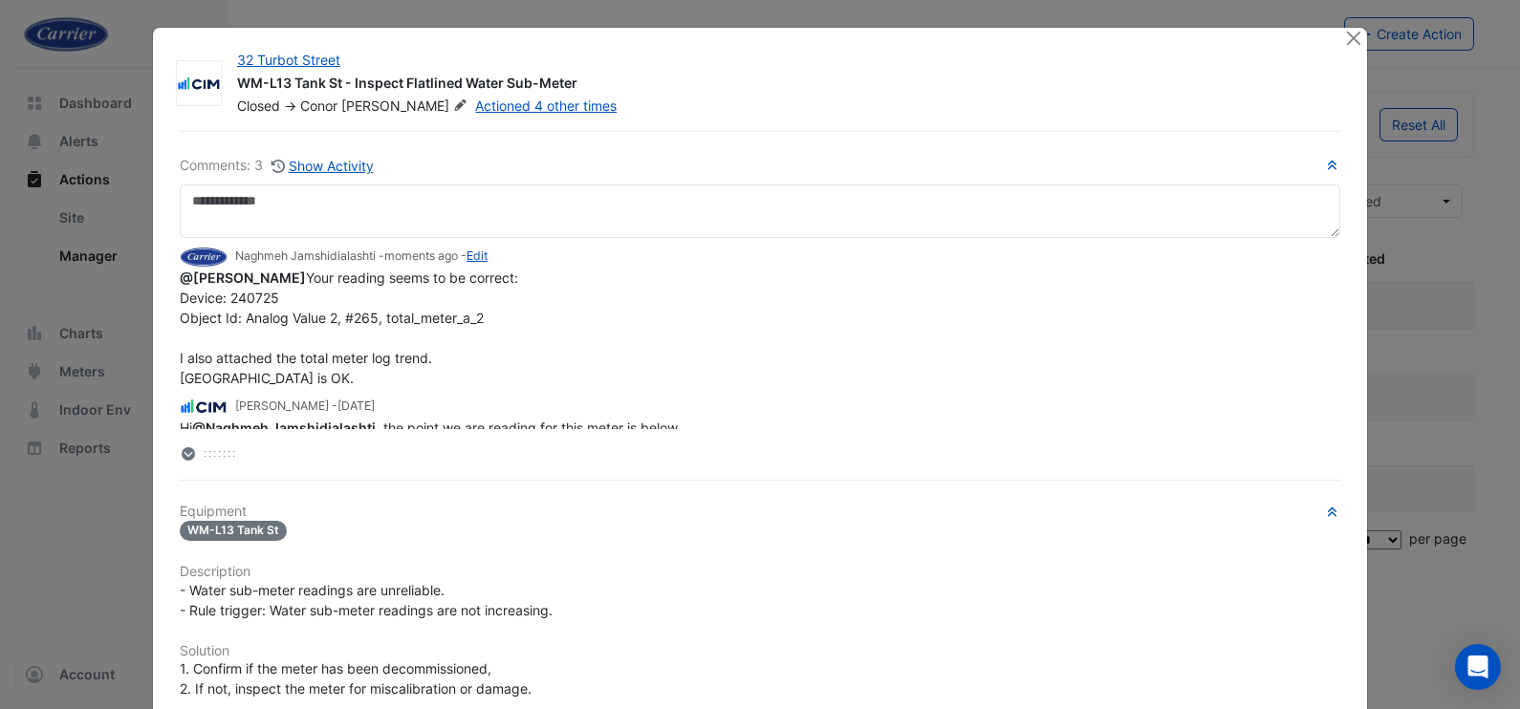
drag, startPoint x: 474, startPoint y: 247, endPoint x: 460, endPoint y: 259, distance: 19.0
click at [475, 248] on small "Naghmeh Jamshidialashti - moments ago - Edit" at bounding box center [361, 256] width 252 height 17
click at [490, 257] on div "Naghmeh Jamshidialashti - moments ago - Edit" at bounding box center [760, 257] width 1161 height 22
click at [478, 257] on link "Edit" at bounding box center [477, 256] width 21 height 14
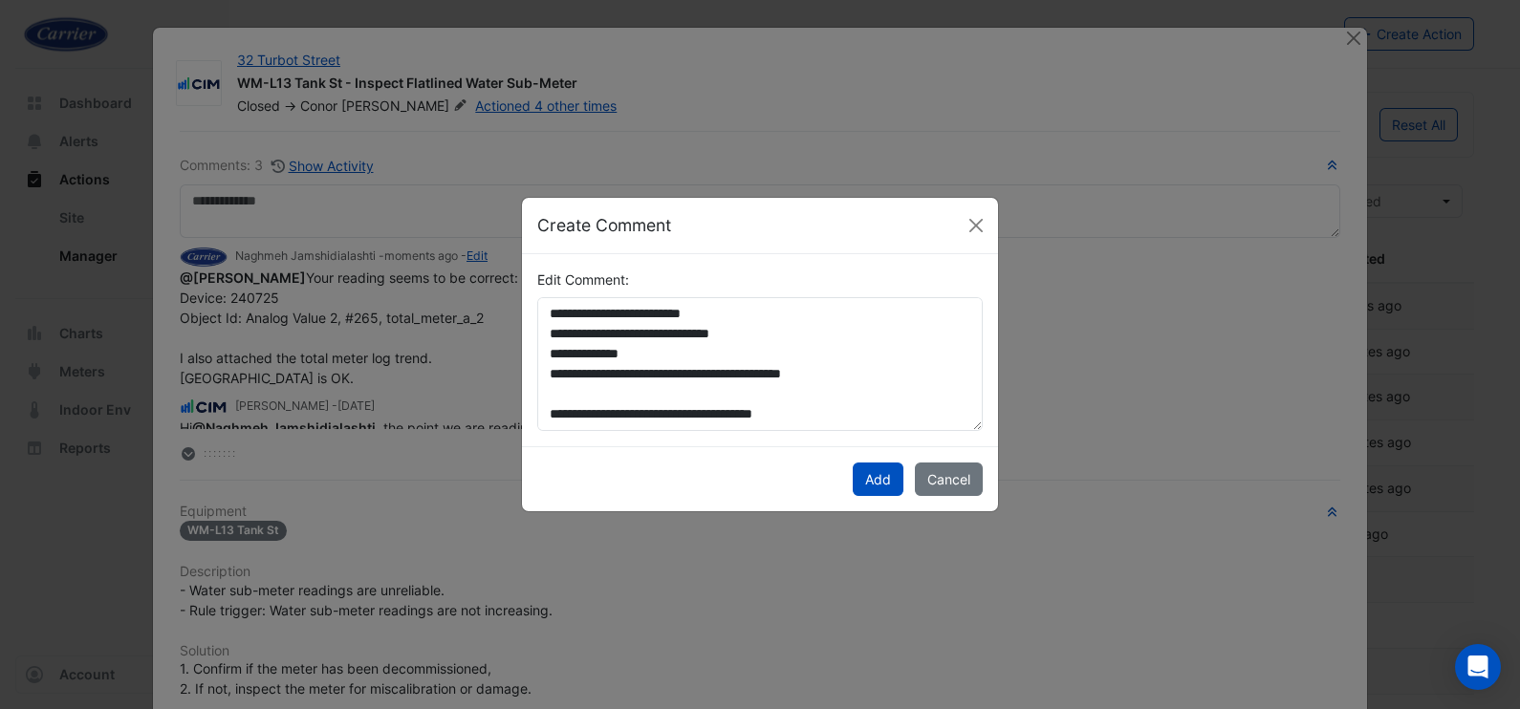
drag, startPoint x: 869, startPoint y: 477, endPoint x: 650, endPoint y: 433, distance: 223.3
click at [651, 437] on app-upsert-ticket-comment-modal "**********" at bounding box center [760, 355] width 476 height 314
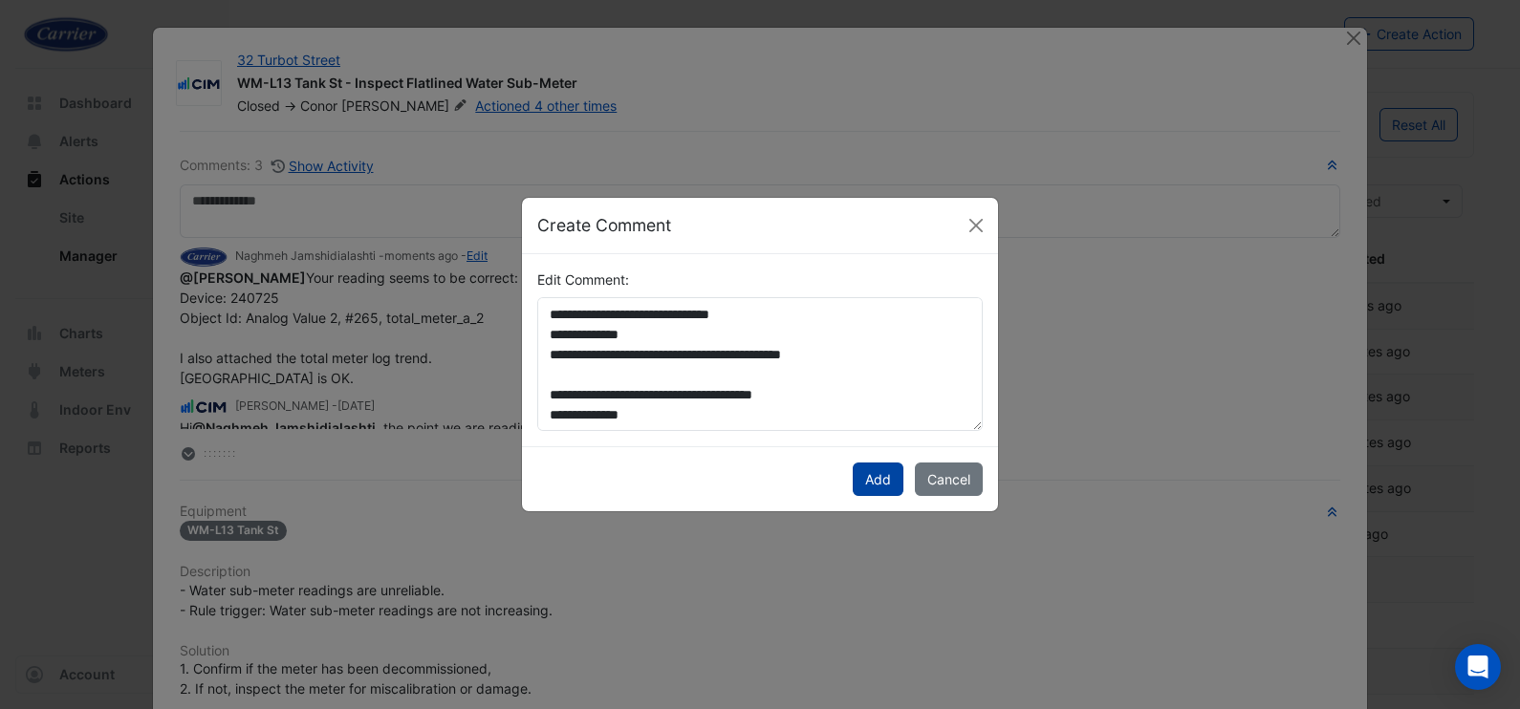
click at [875, 478] on button "Add" at bounding box center [878, 479] width 51 height 33
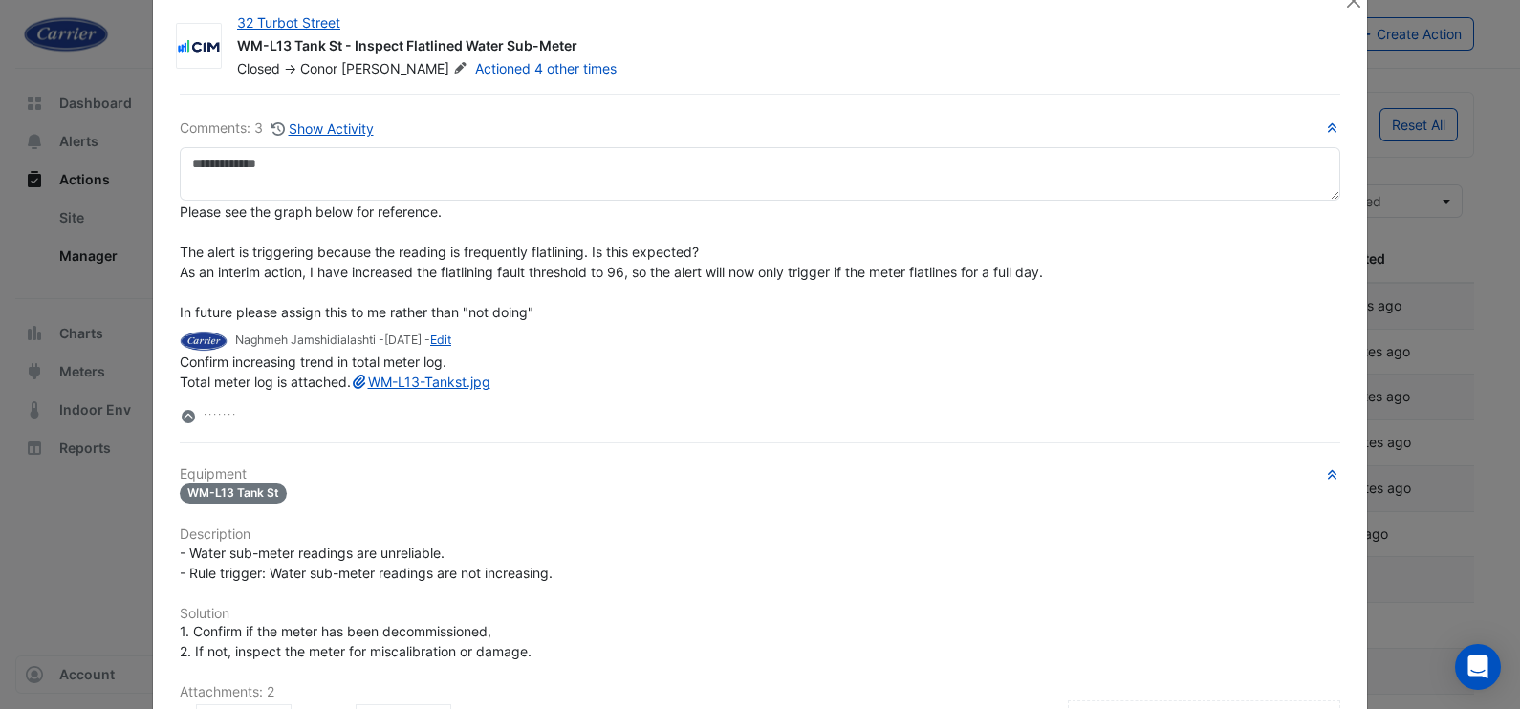
scroll to position [0, 0]
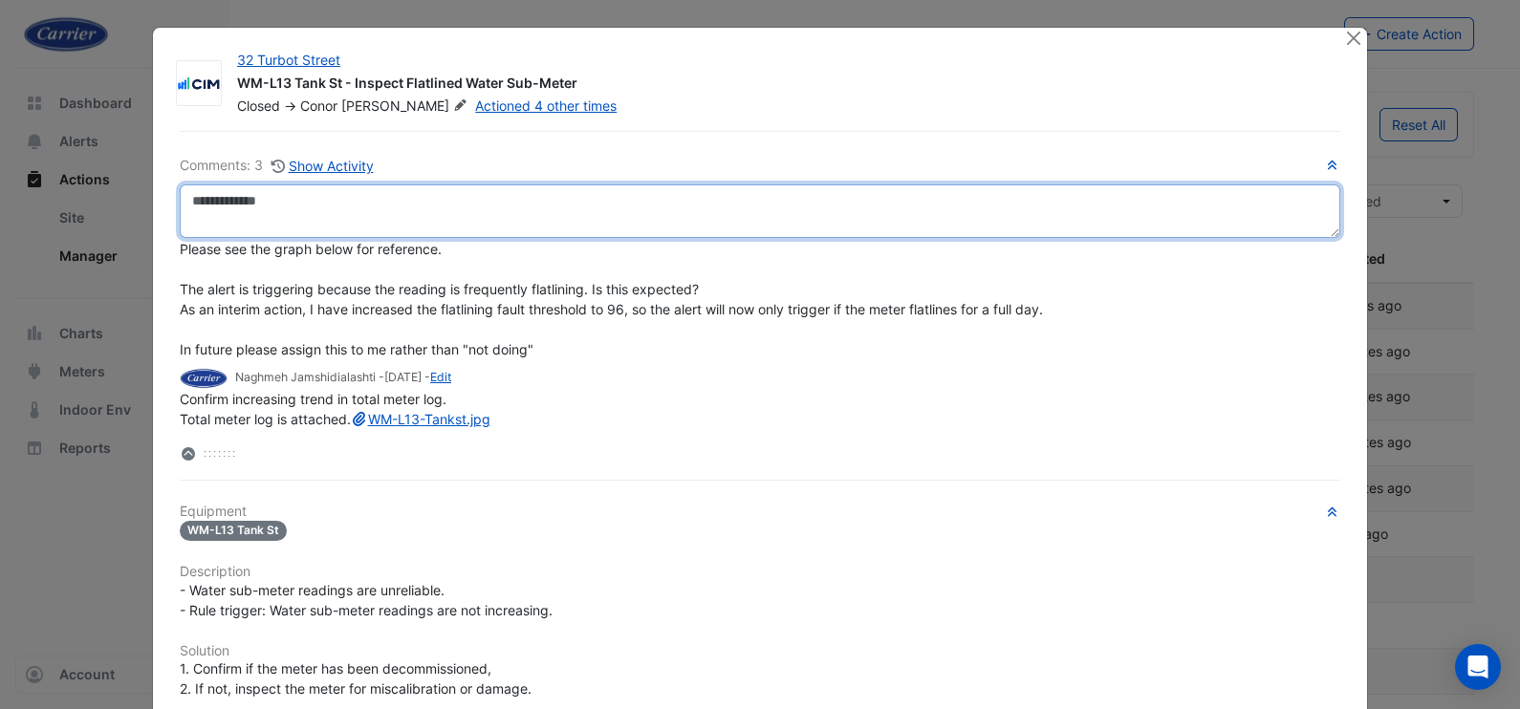
click at [265, 232] on textarea at bounding box center [760, 212] width 1161 height 54
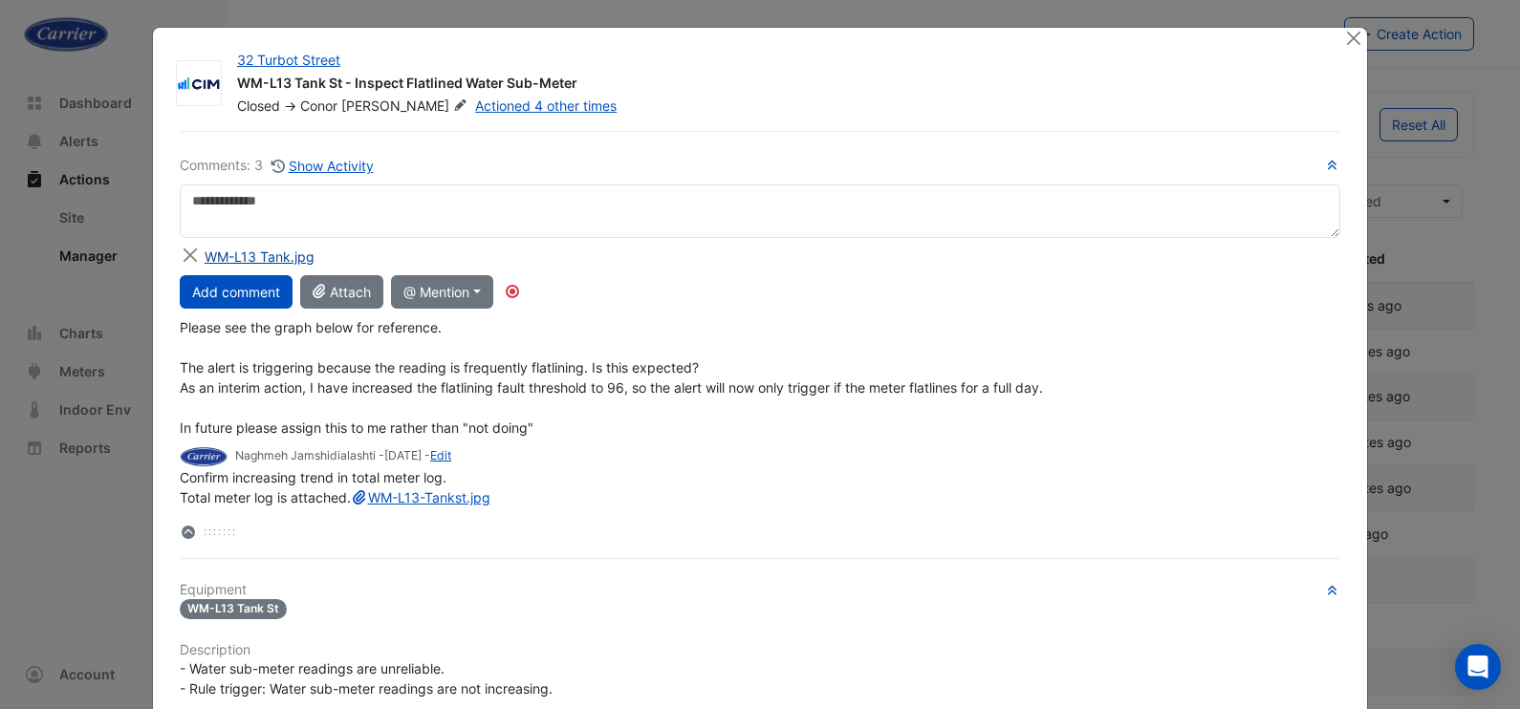
click at [287, 248] on div "WM-L13 Tank.jpg" at bounding box center [260, 257] width 110 height 20
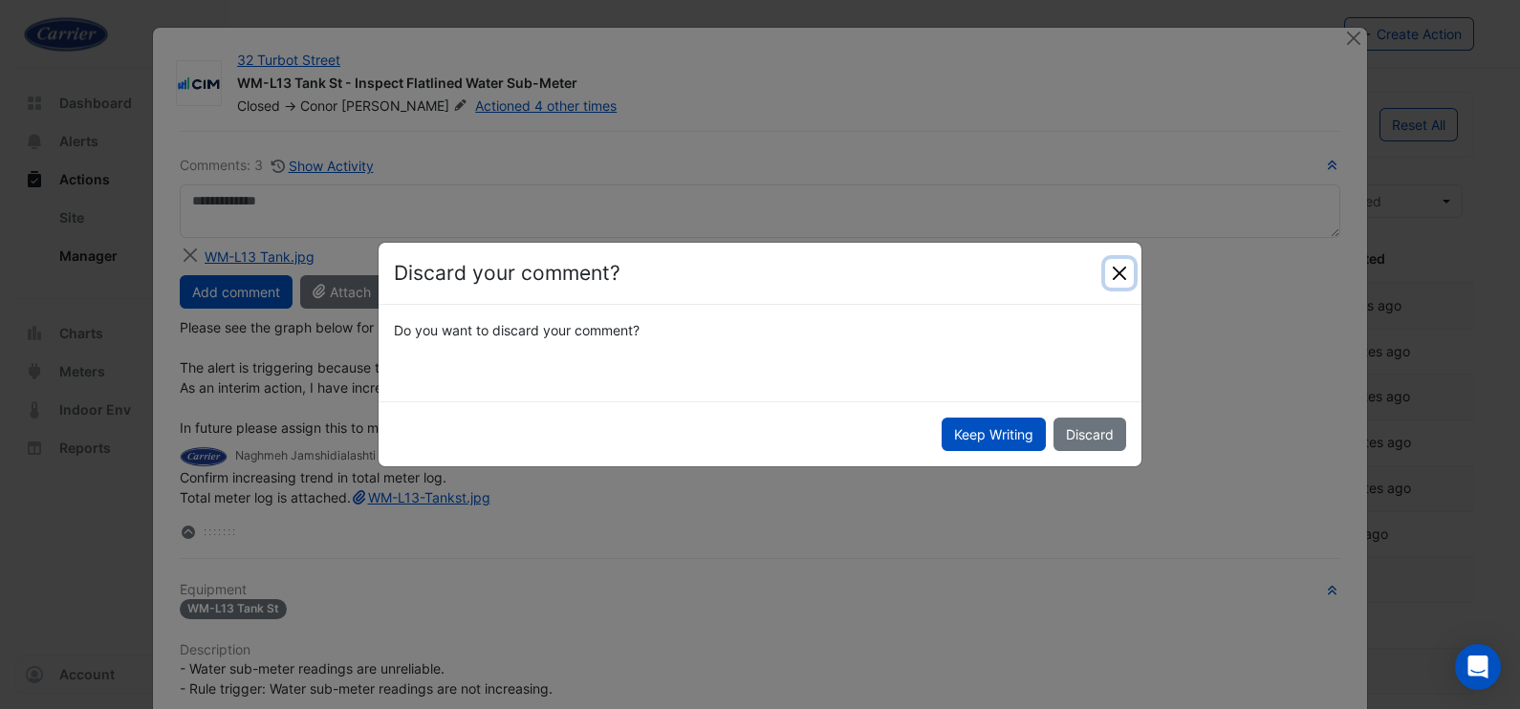
drag, startPoint x: 1122, startPoint y: 268, endPoint x: 1080, endPoint y: 282, distance: 43.5
click at [1119, 268] on button "Close" at bounding box center [1119, 273] width 29 height 29
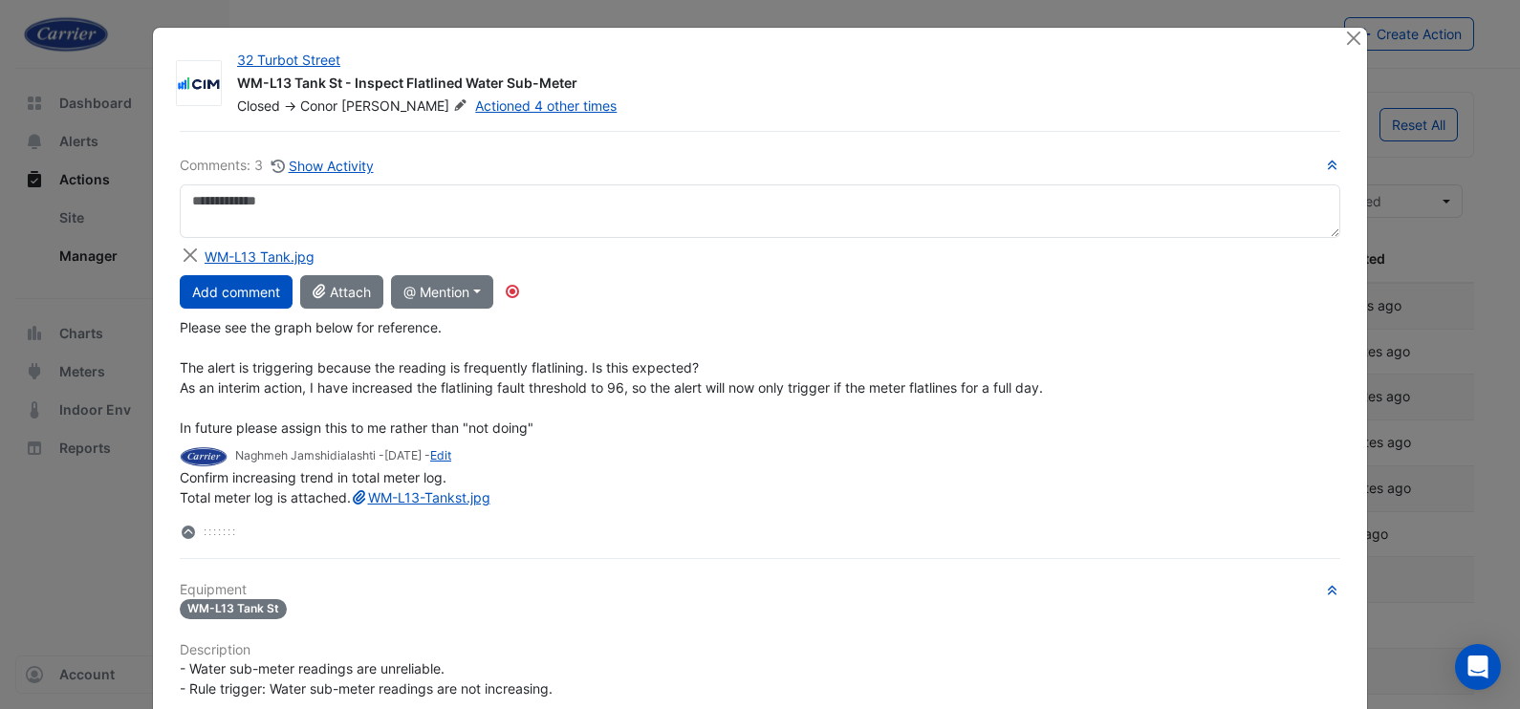
click at [555, 555] on div "Comments: 3 Show Activity CIM Conor Deane WM-L13 Tank.jpg Add comment Attach @ …" at bounding box center [760, 631] width 1184 height 1001
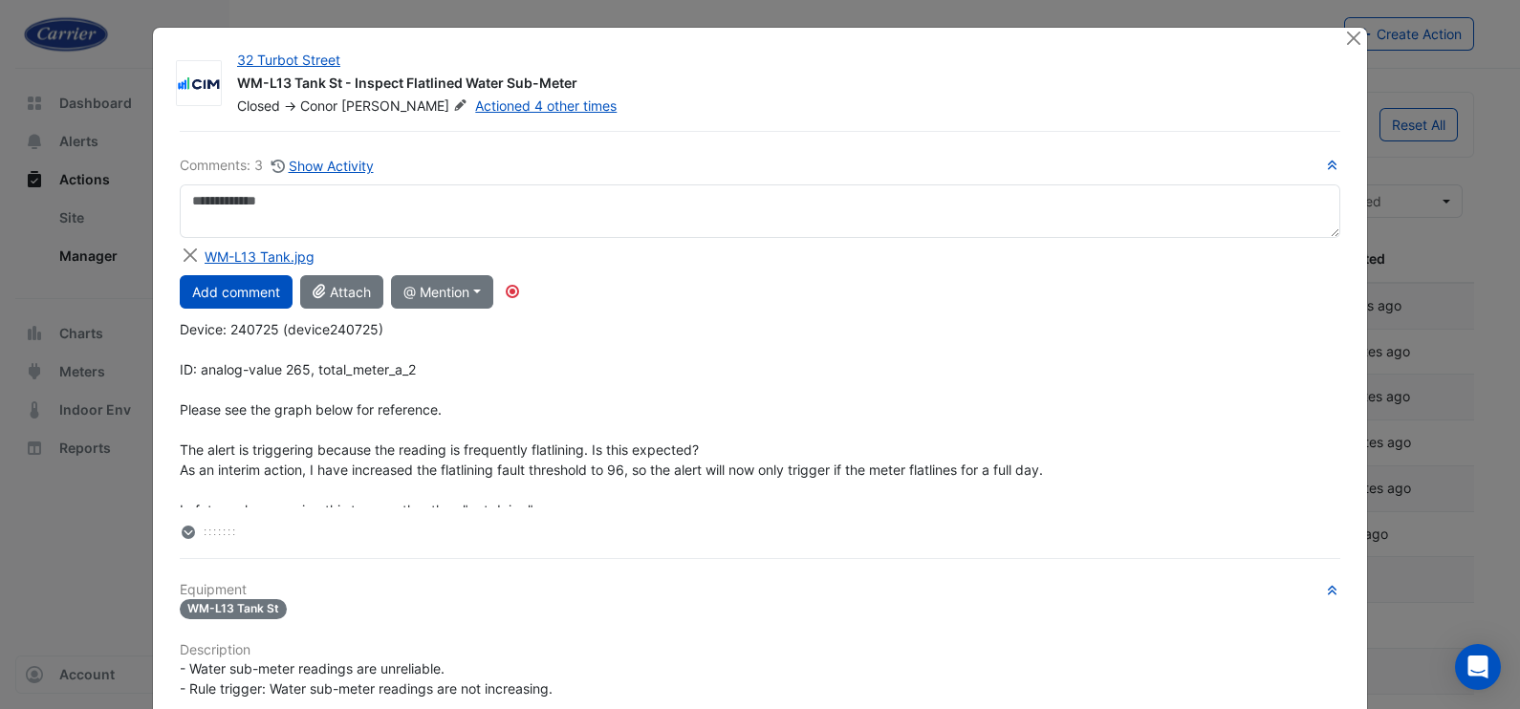
scroll to position [377, 0]
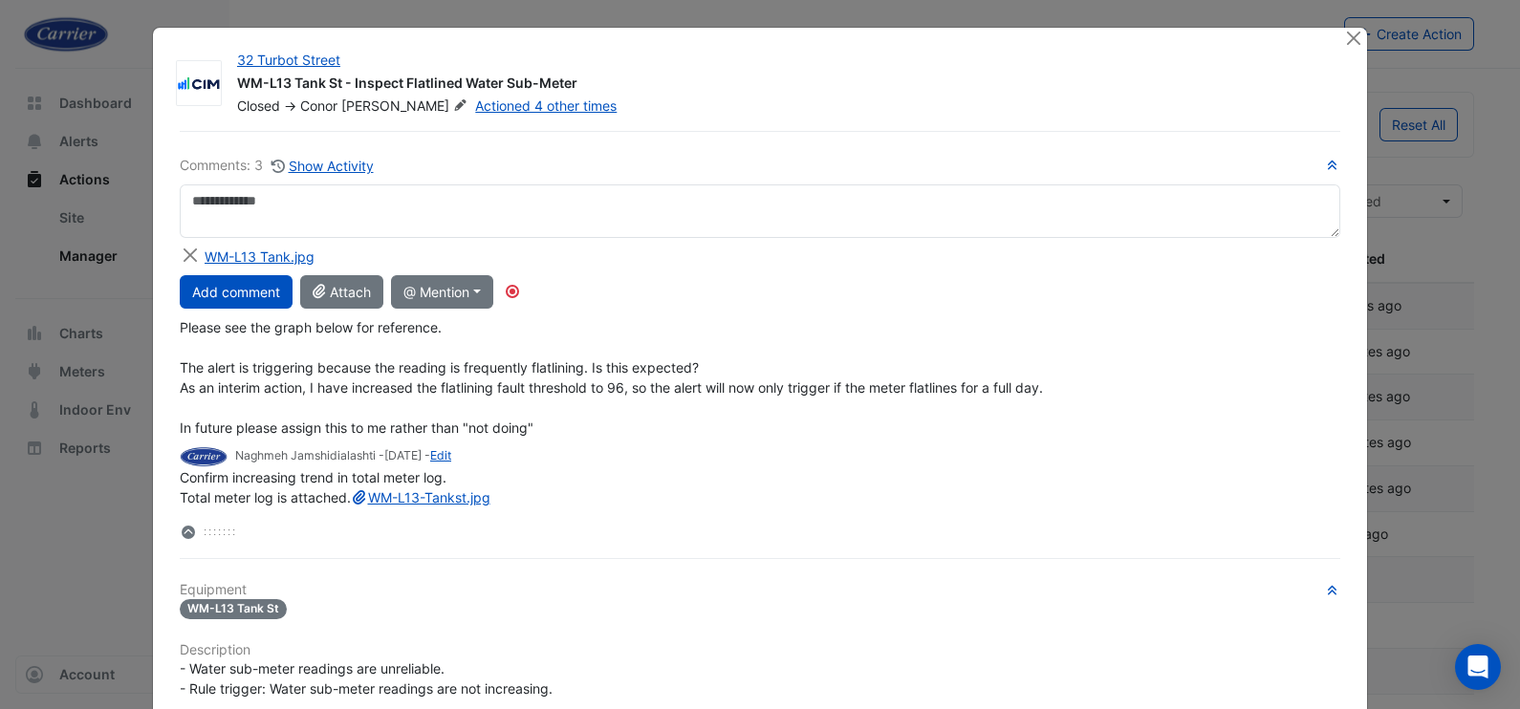
click at [286, 359] on span "Hi @Naghmeh Jamshidialashti , the point we are reading for this meter is below …" at bounding box center [611, 297] width 863 height 277
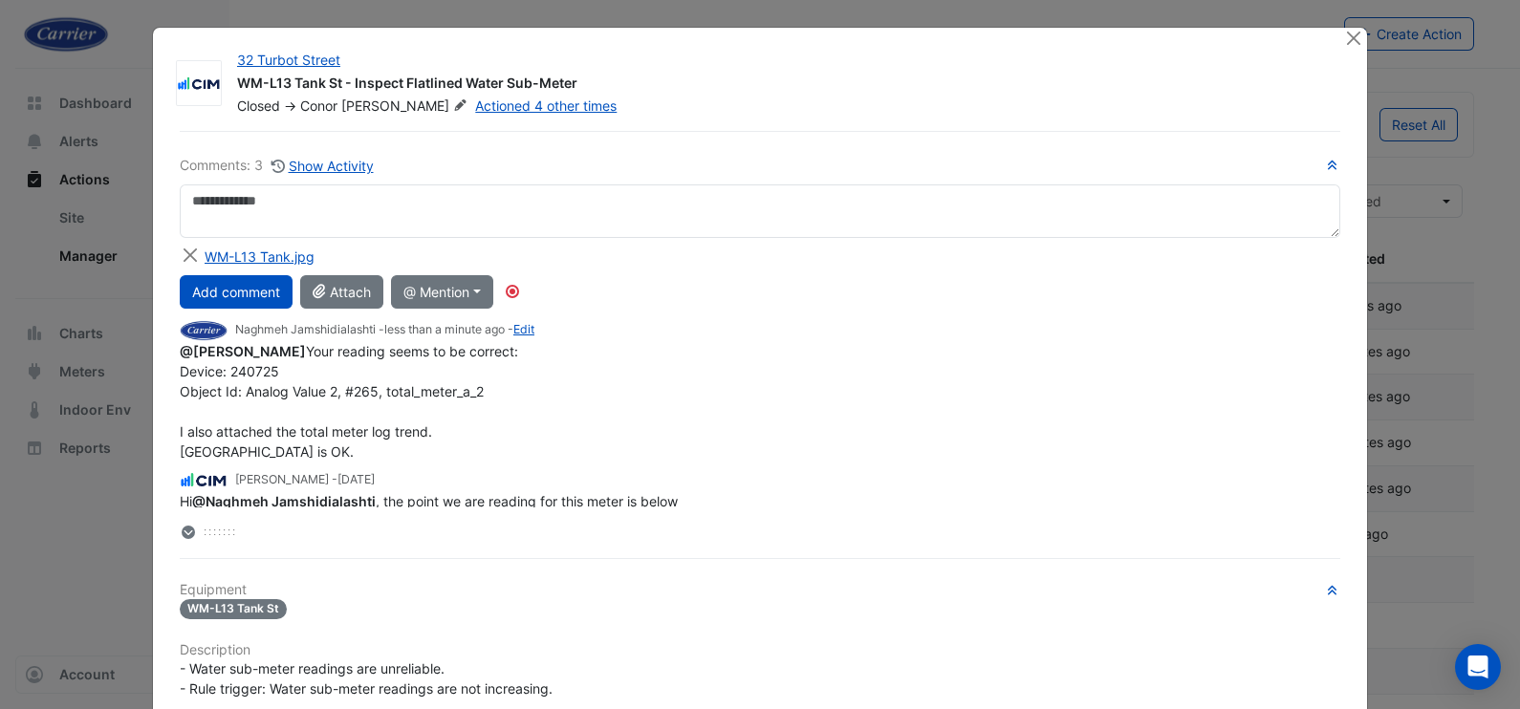
scroll to position [0, 0]
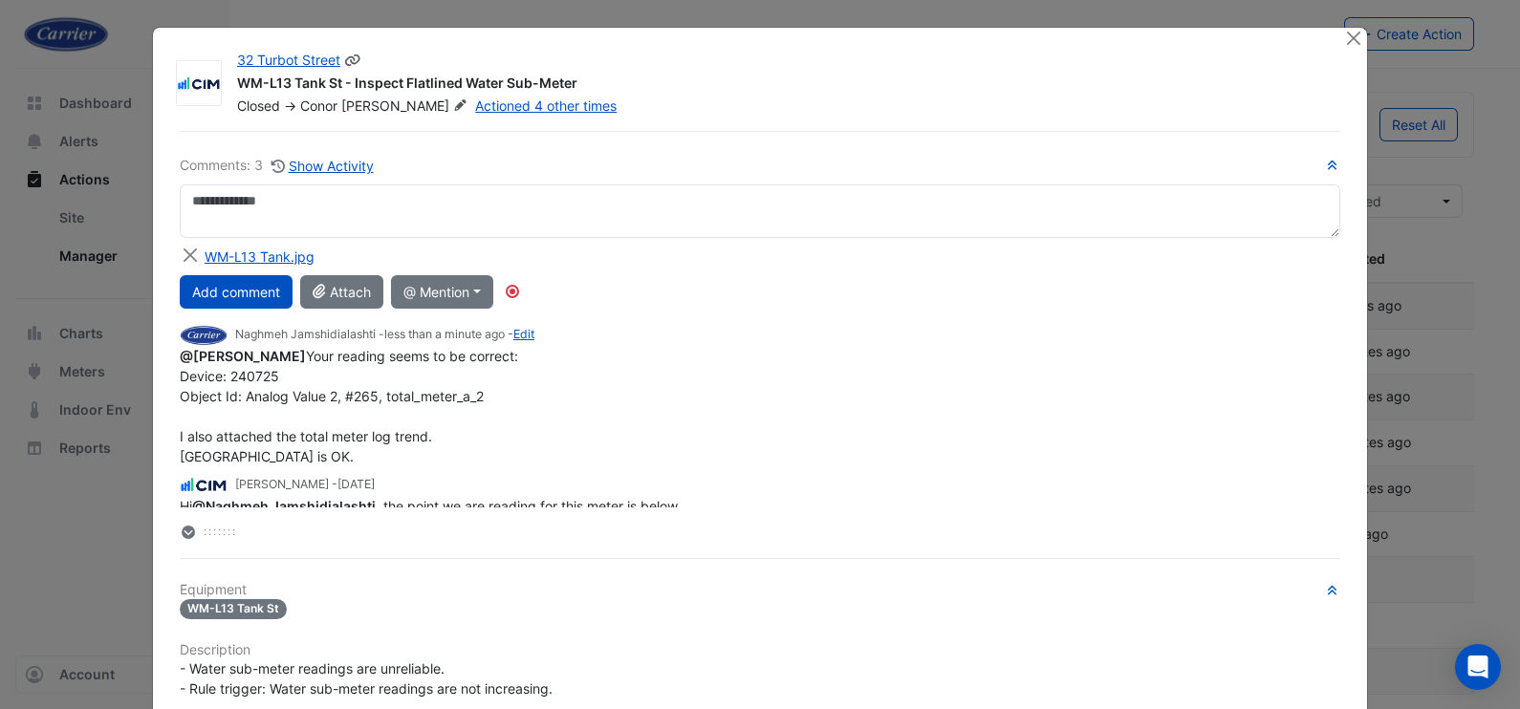
drag, startPoint x: 227, startPoint y: 76, endPoint x: 572, endPoint y: 79, distance: 345.2
click at [572, 79] on div "WM-L13 Tank St - Inspect Flatlined Water Sub-Meter" at bounding box center [779, 85] width 1084 height 23
copy div "WM-L13 Tank St - Inspect Flatlined Water Sub-Meter"
click at [860, 47] on div "32 Turbot Street WM-L13 Tank St - Inspect Flatlined Water Sub-Meter Closed -> C…" at bounding box center [791, 79] width 1130 height 73
click at [1347, 33] on button "Close" at bounding box center [1353, 38] width 20 height 20
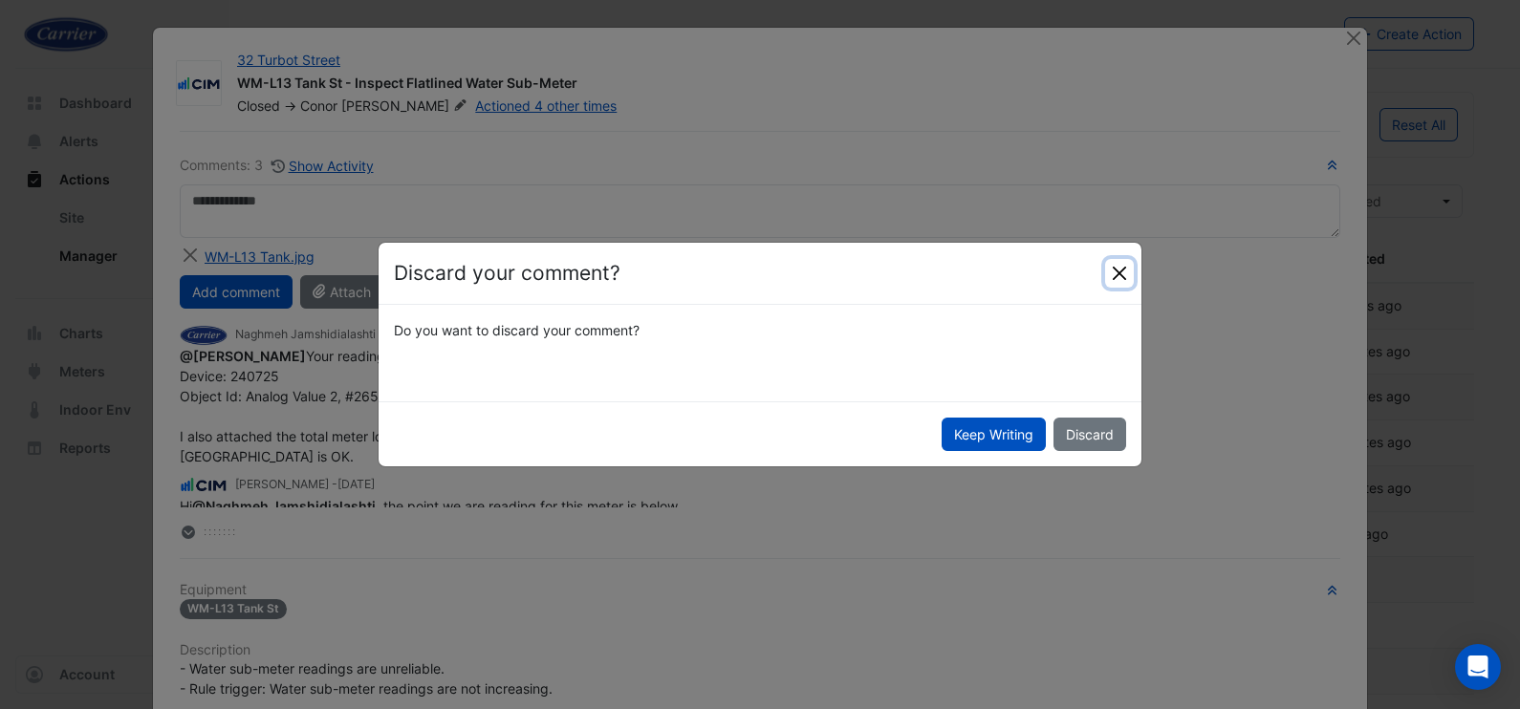
click at [1113, 273] on button "Close" at bounding box center [1119, 273] width 29 height 29
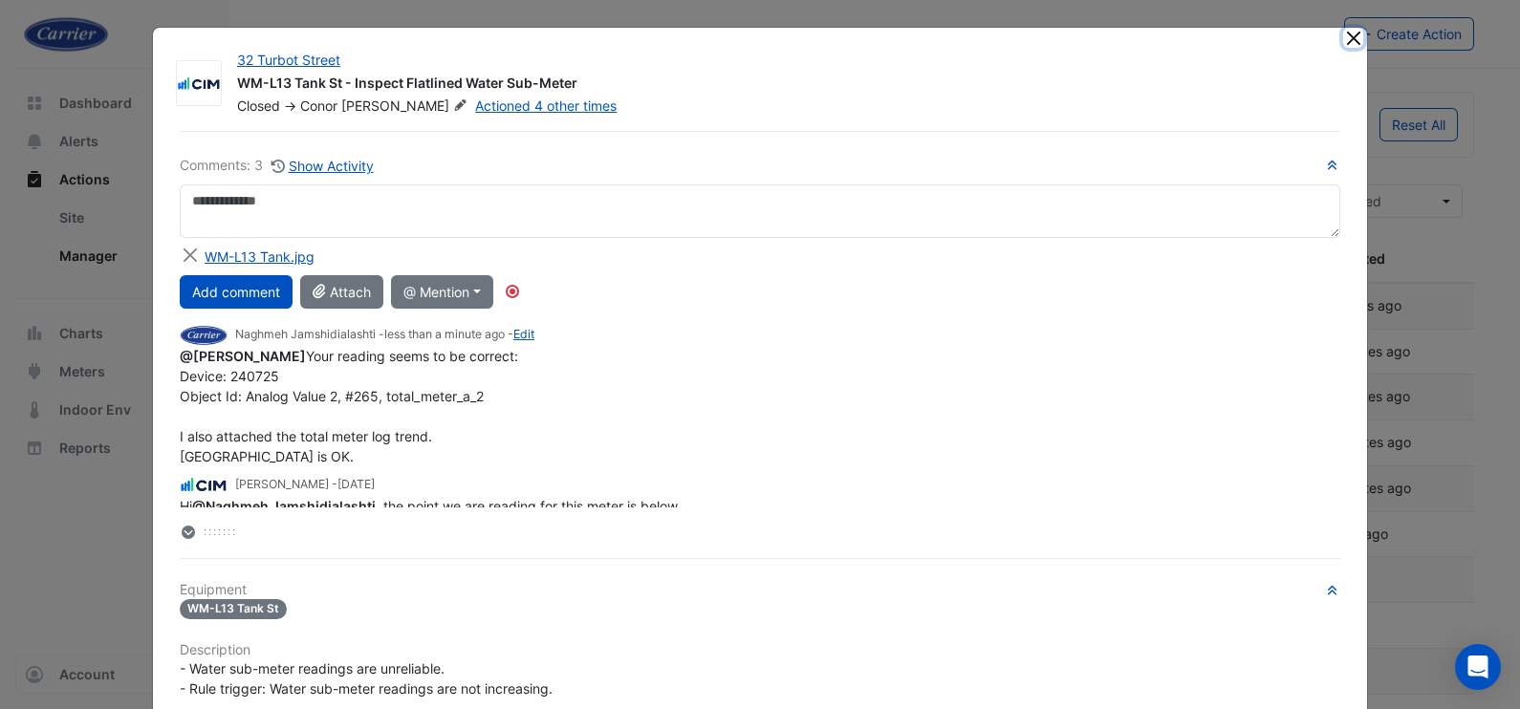
click at [1343, 39] on button "Close" at bounding box center [1353, 38] width 20 height 20
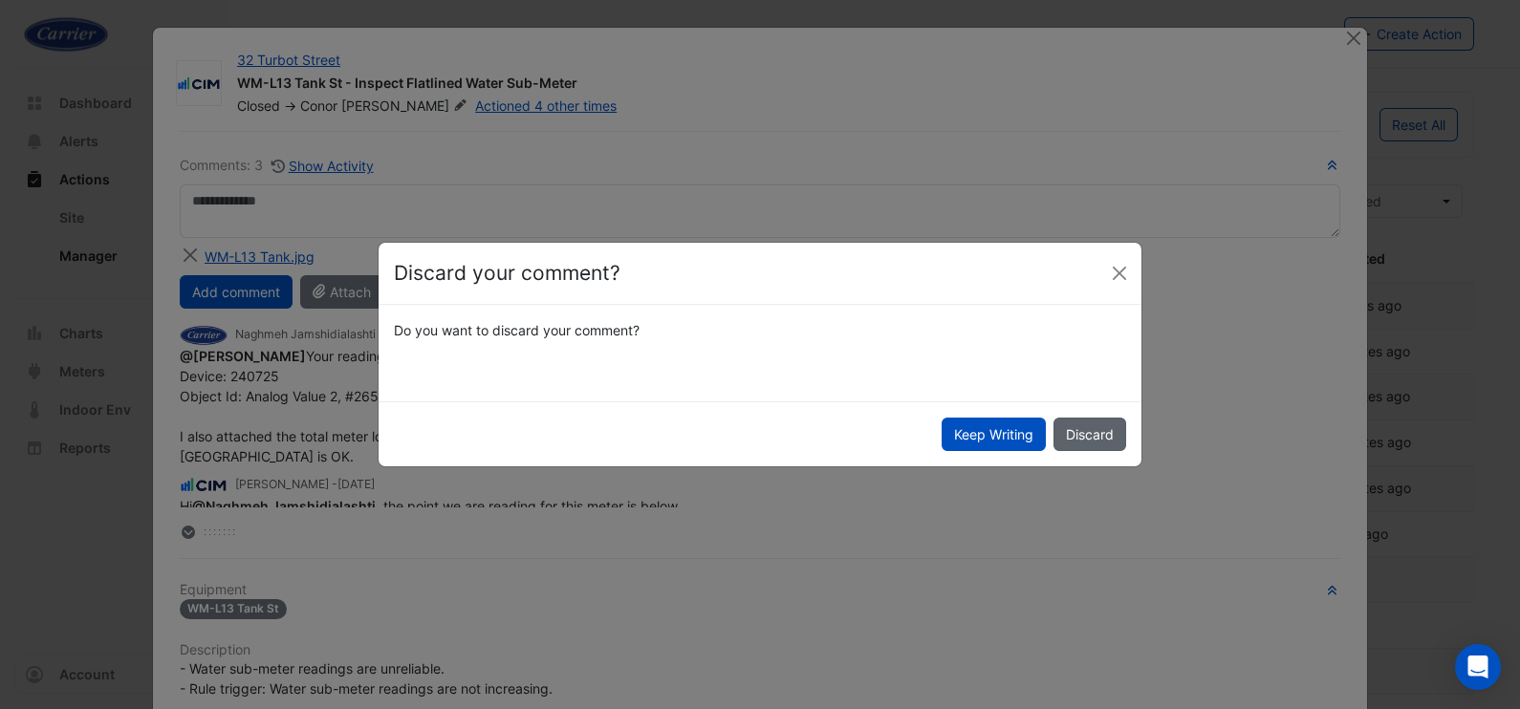
click at [1108, 430] on button "Discard" at bounding box center [1090, 434] width 73 height 33
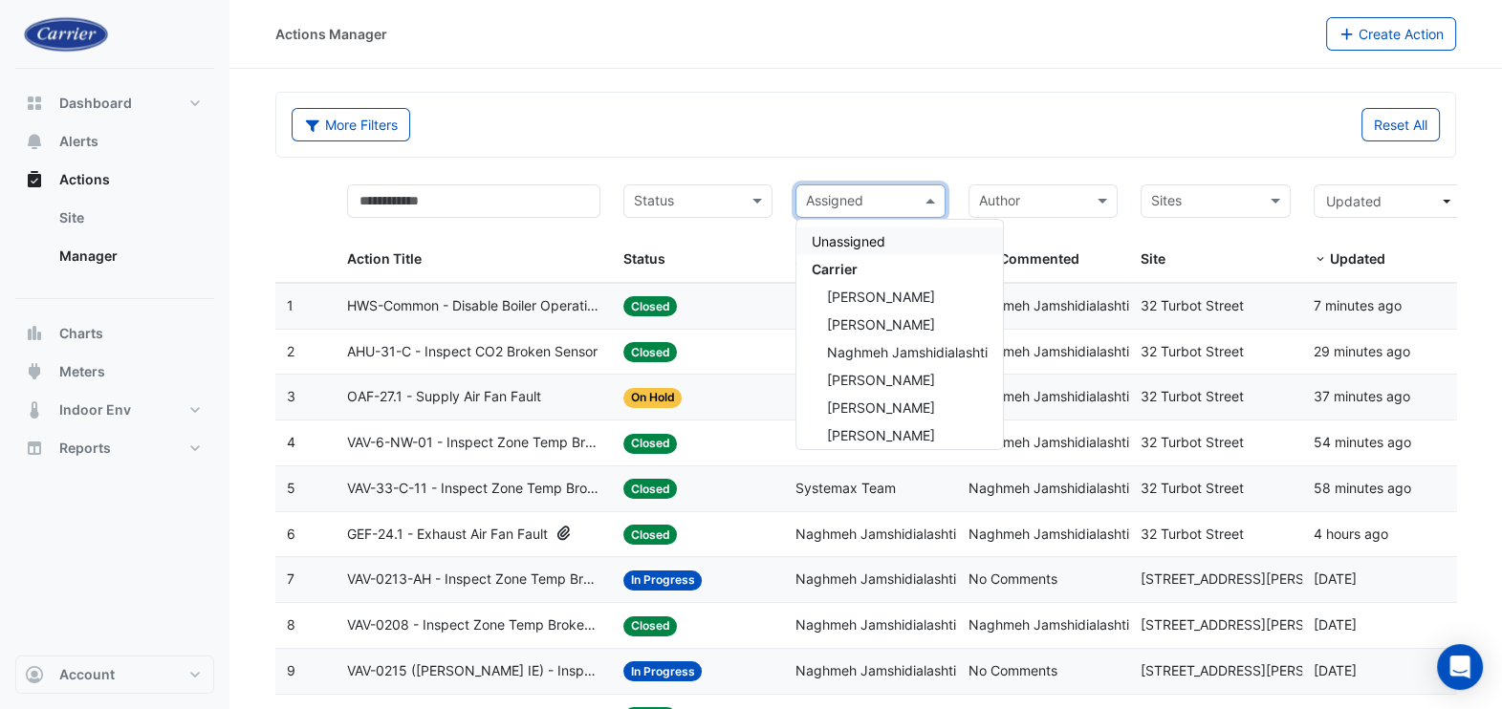
click at [932, 196] on span at bounding box center [933, 201] width 24 height 22
click at [883, 354] on span "Naghmeh Jamshidialashti" at bounding box center [907, 352] width 161 height 16
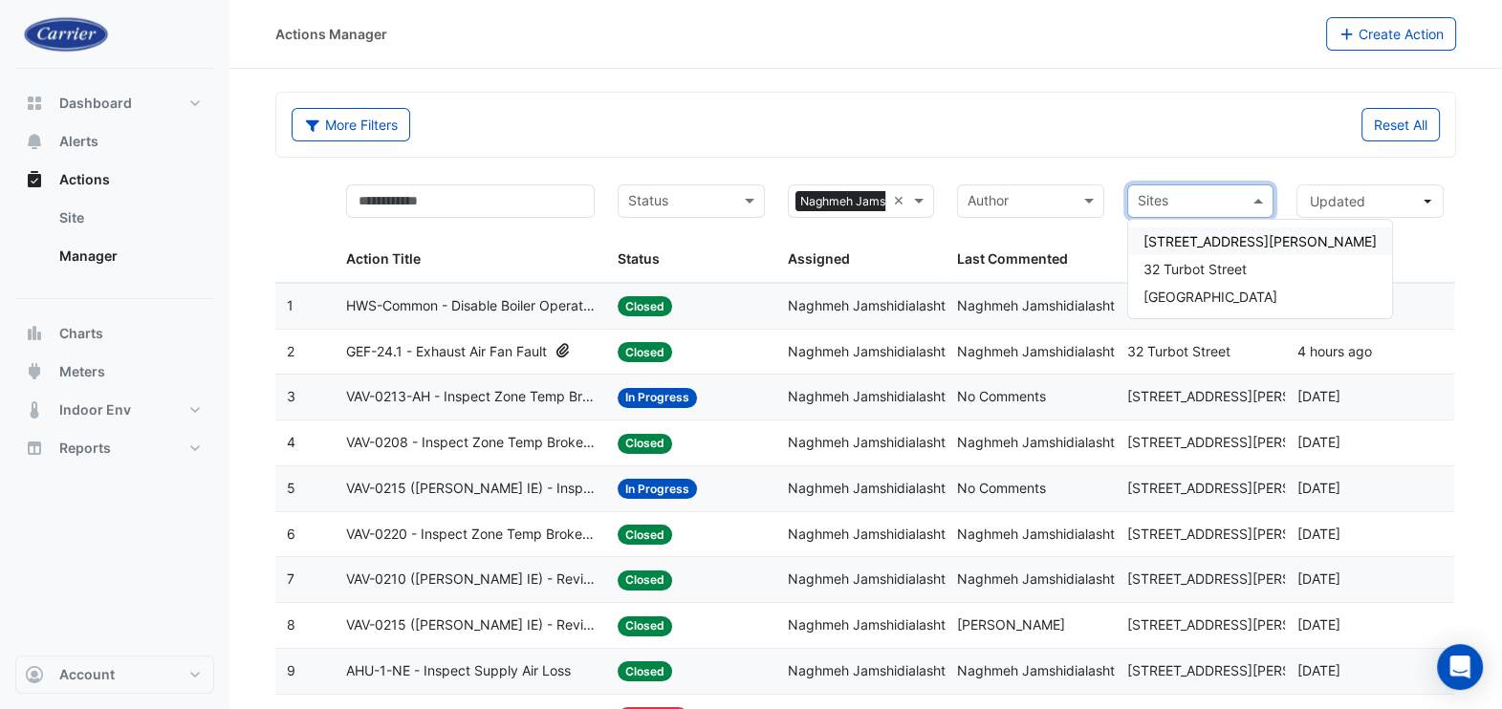
click at [1260, 197] on span at bounding box center [1261, 201] width 24 height 22
click at [1193, 268] on span "32 Turbot Street" at bounding box center [1195, 269] width 103 height 16
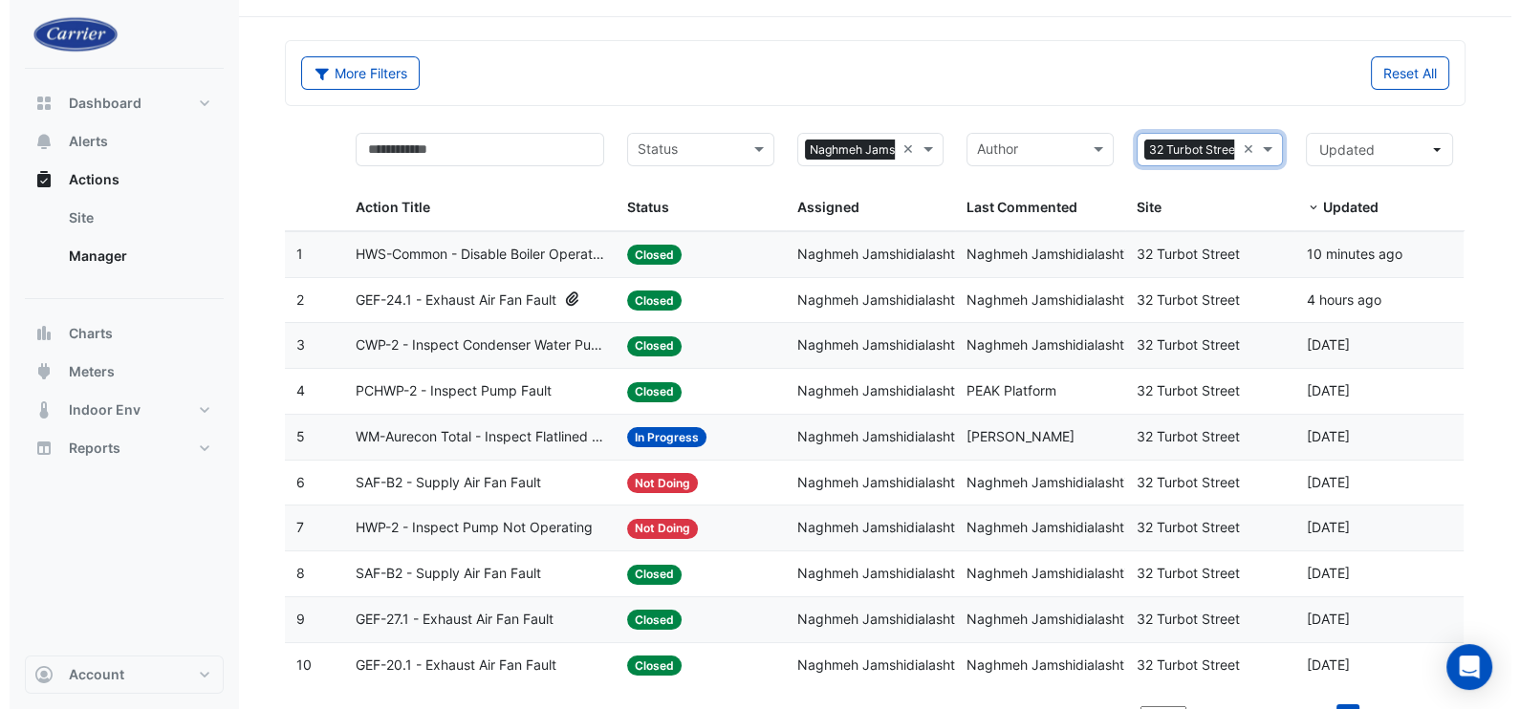
scroll to position [78, 0]
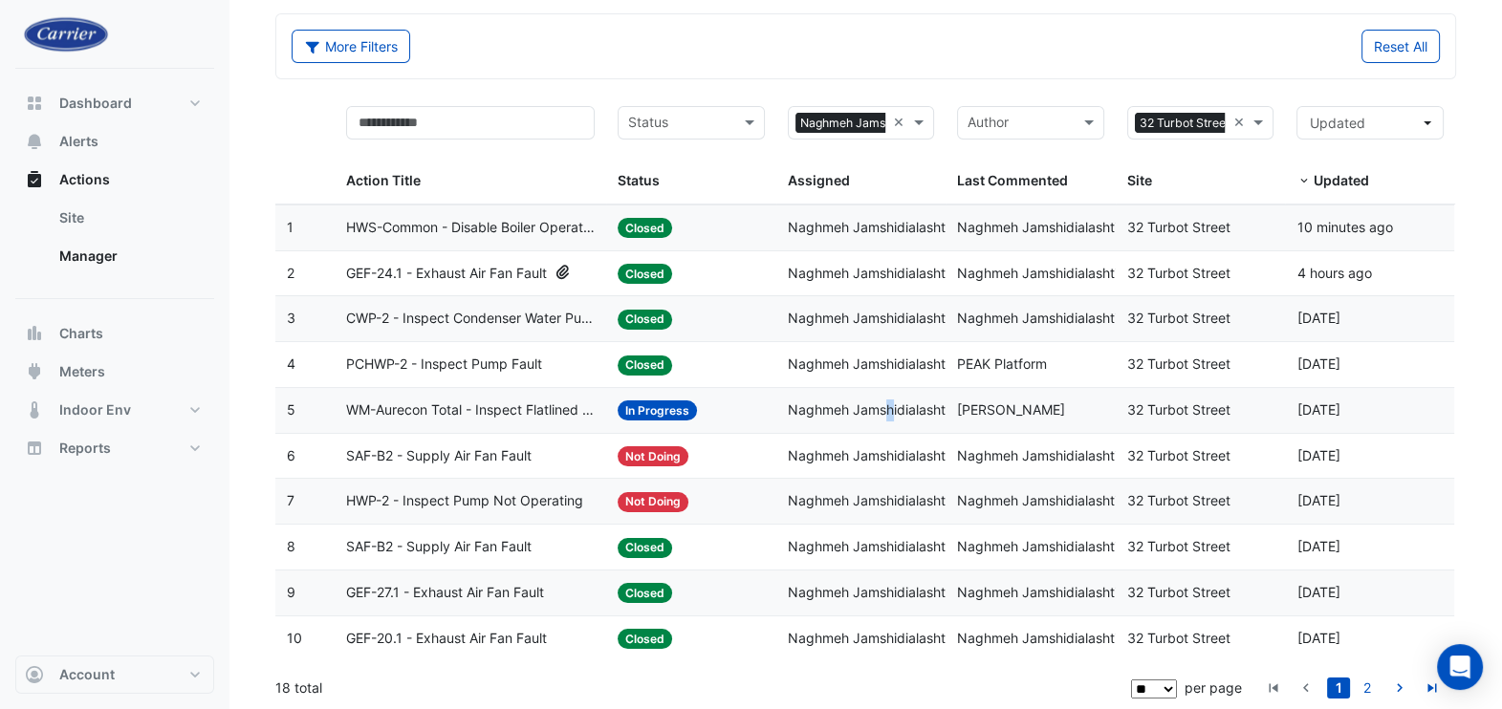
click at [837, 400] on div "Assigned: Naghmeh Jamshidialashti" at bounding box center [861, 411] width 147 height 22
drag, startPoint x: 837, startPoint y: 397, endPoint x: 985, endPoint y: 411, distance: 148.9
click at [985, 411] on span "[PERSON_NAME]" at bounding box center [1011, 410] width 108 height 16
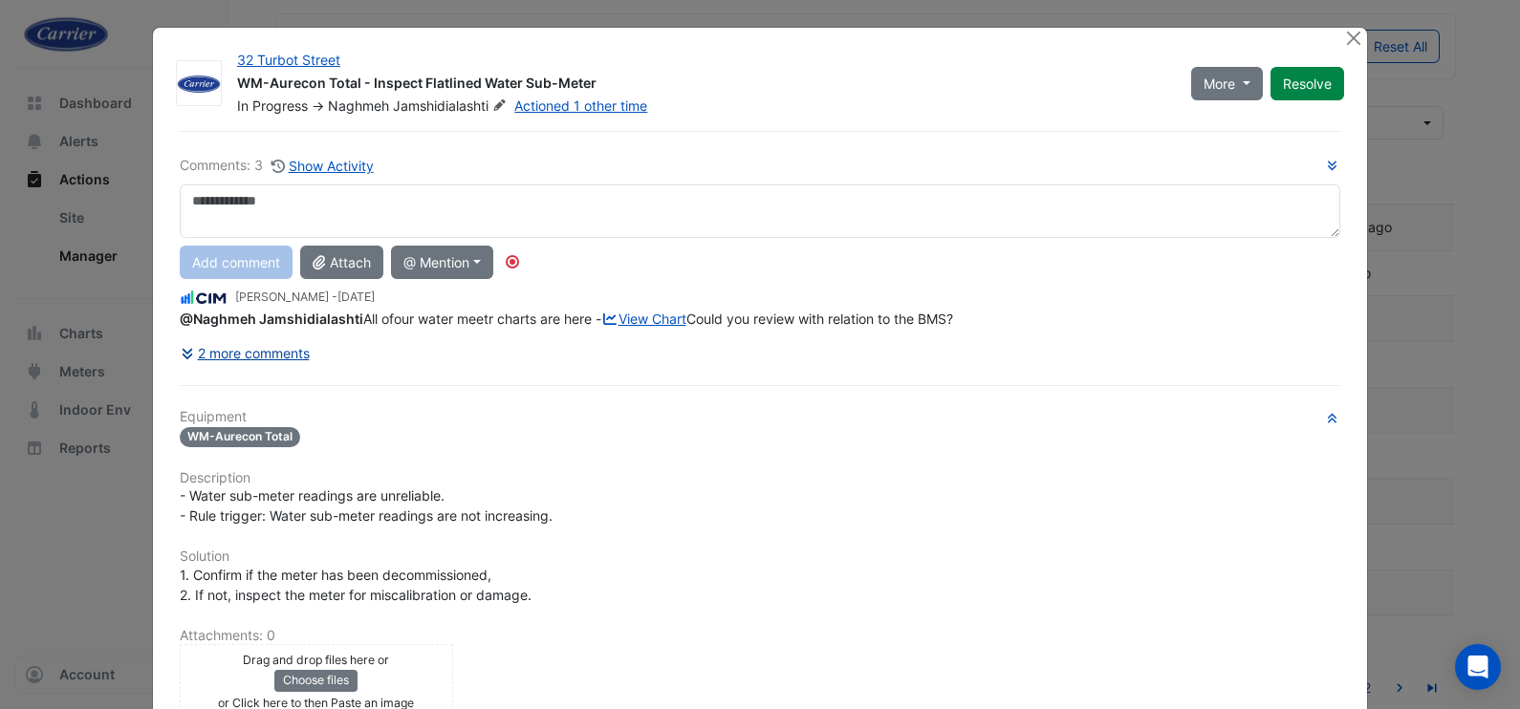
click at [266, 370] on button "2 more comments" at bounding box center [245, 353] width 131 height 33
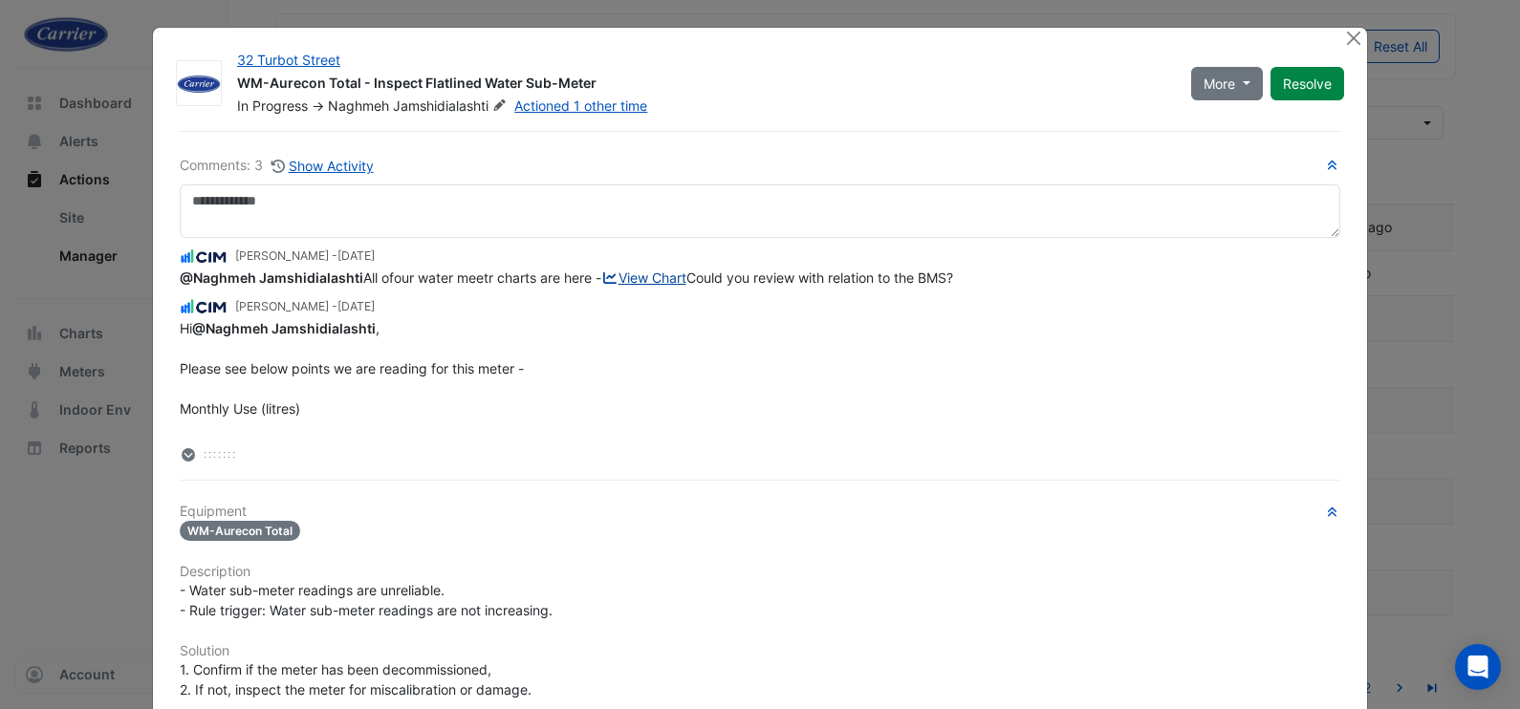
click at [650, 273] on link "View Chart" at bounding box center [643, 278] width 85 height 16
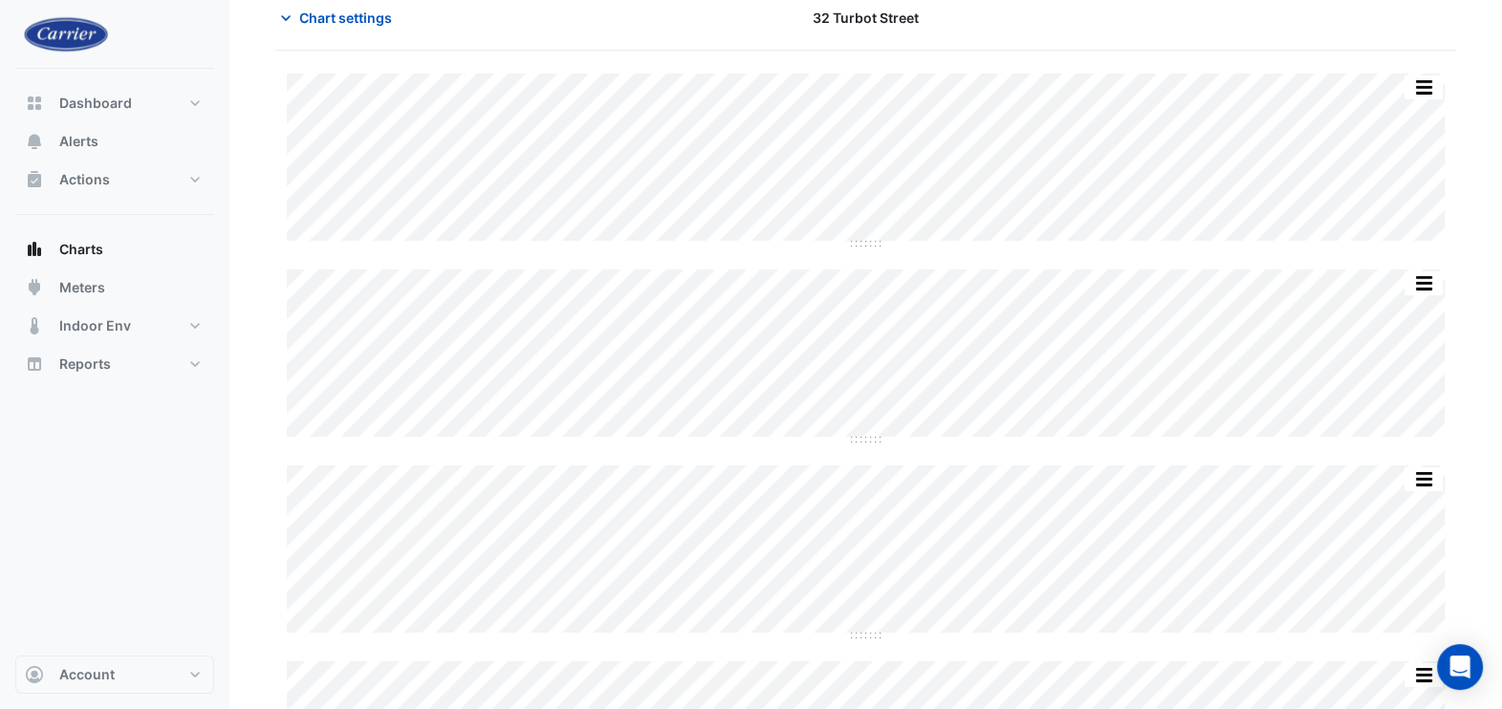
scroll to position [119, 0]
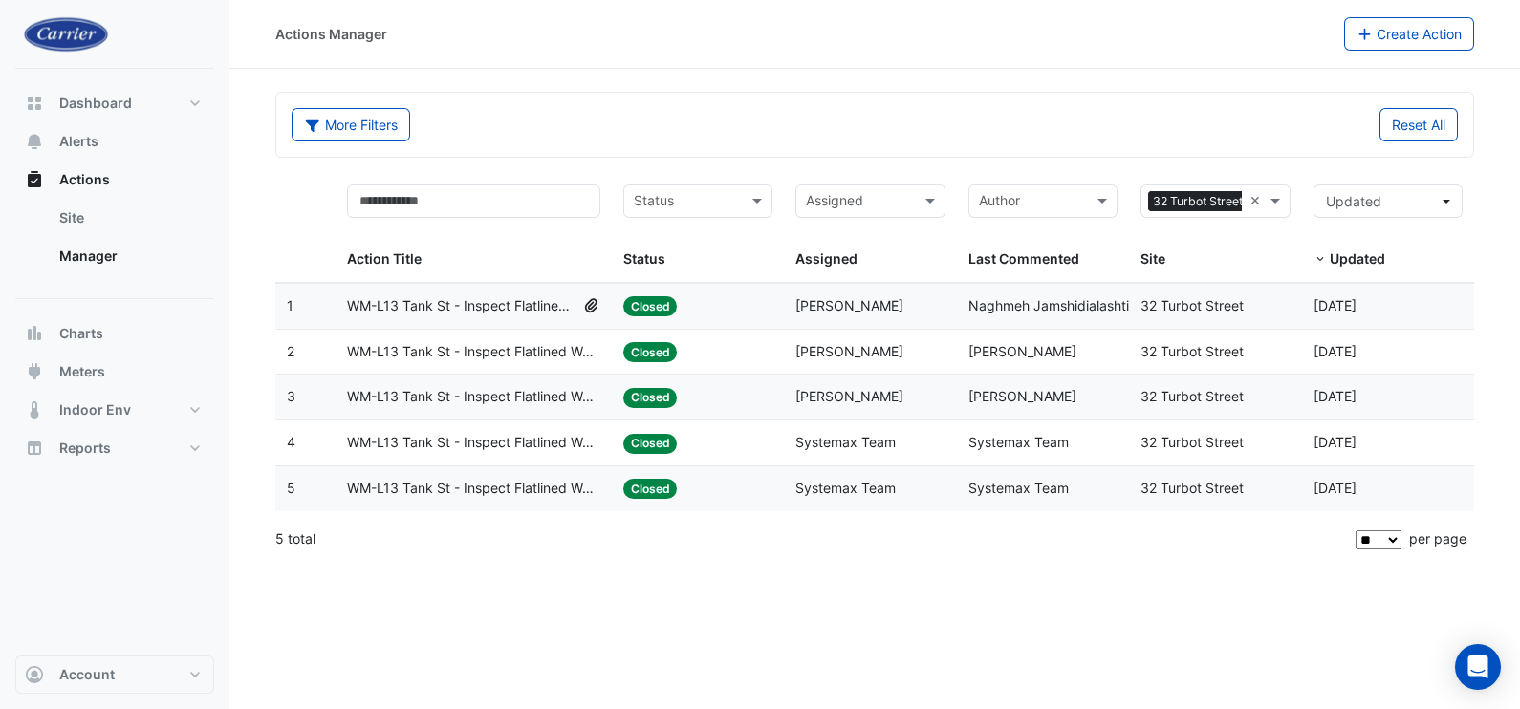
click at [498, 296] on span "WM-L13 Tank St - Inspect Flatlined Water Sub-Meter" at bounding box center [461, 306] width 229 height 22
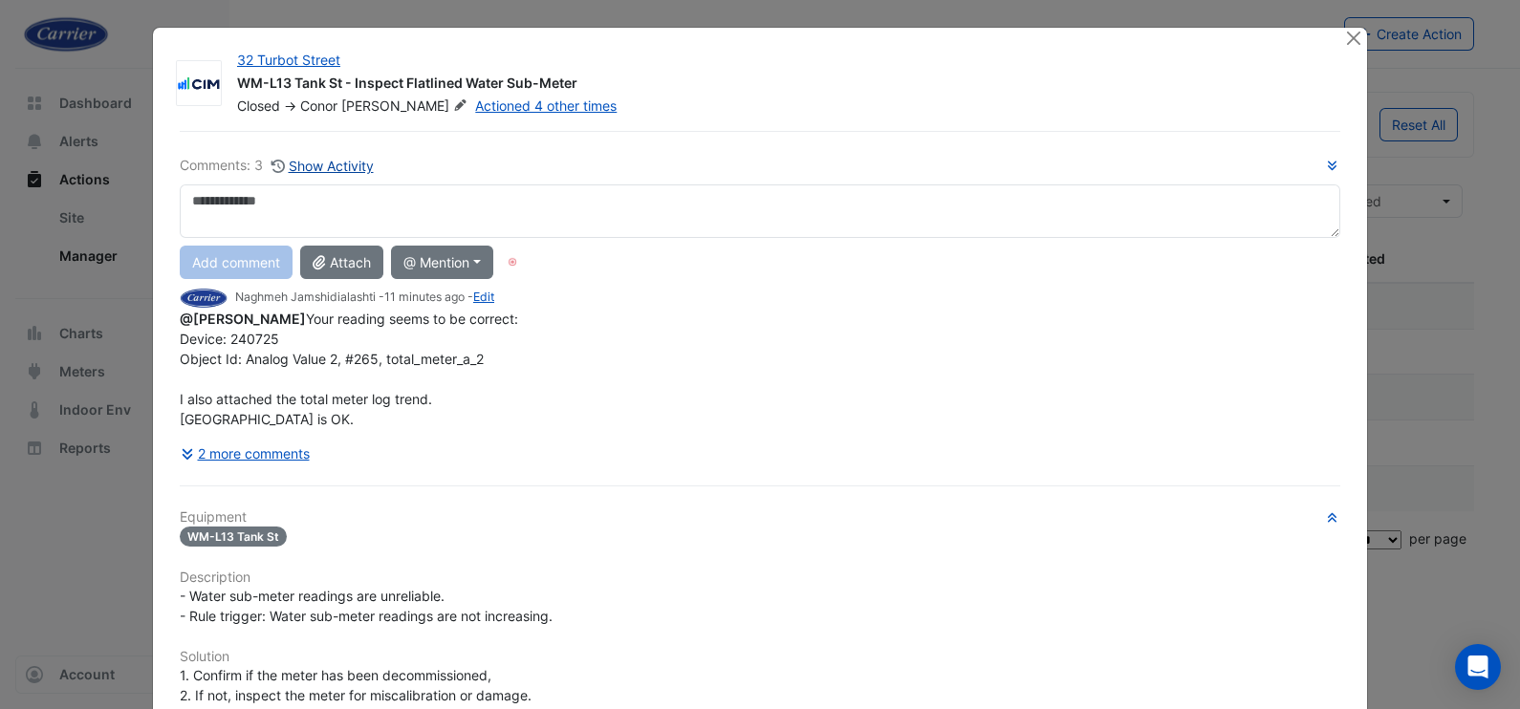
click at [338, 167] on button "Show Activity" at bounding box center [323, 166] width 104 height 22
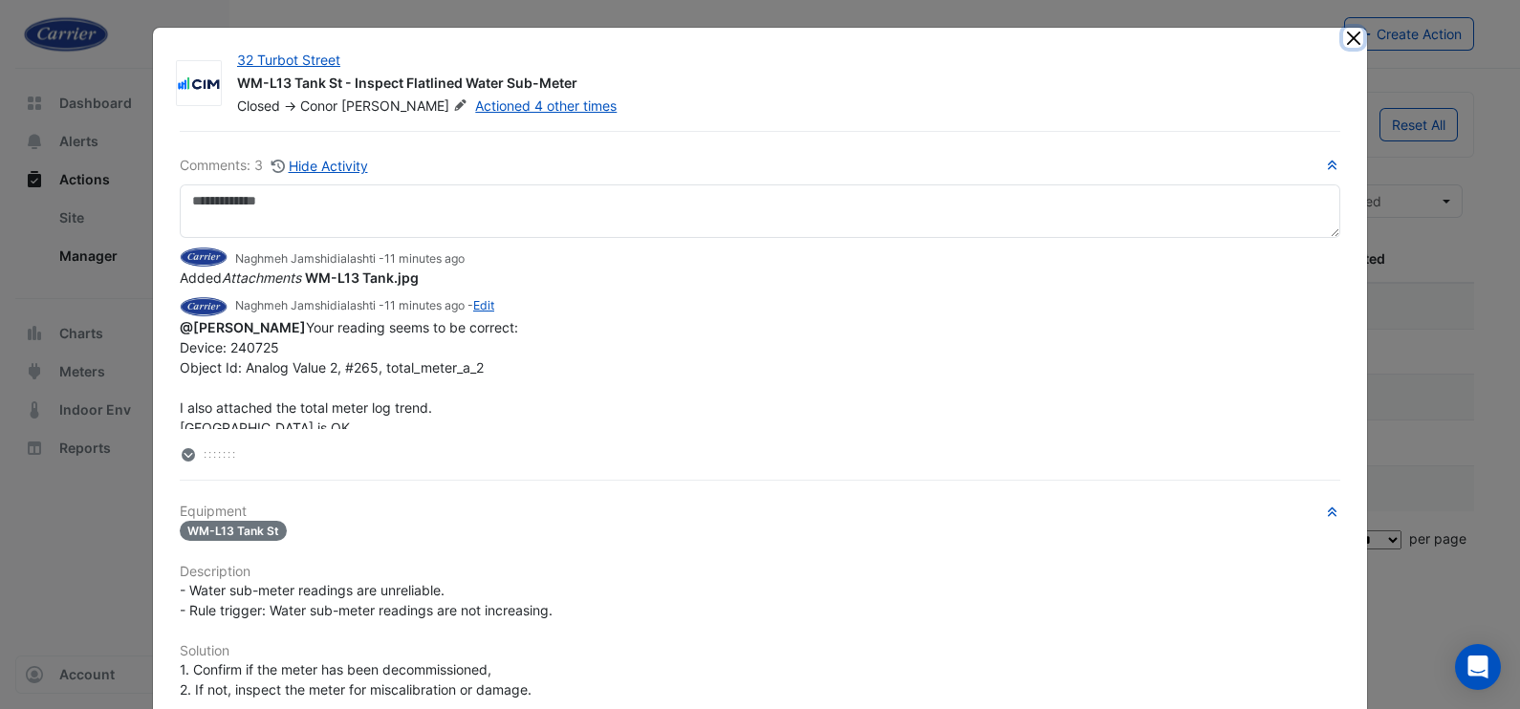
click at [1349, 36] on button "Close" at bounding box center [1353, 38] width 20 height 20
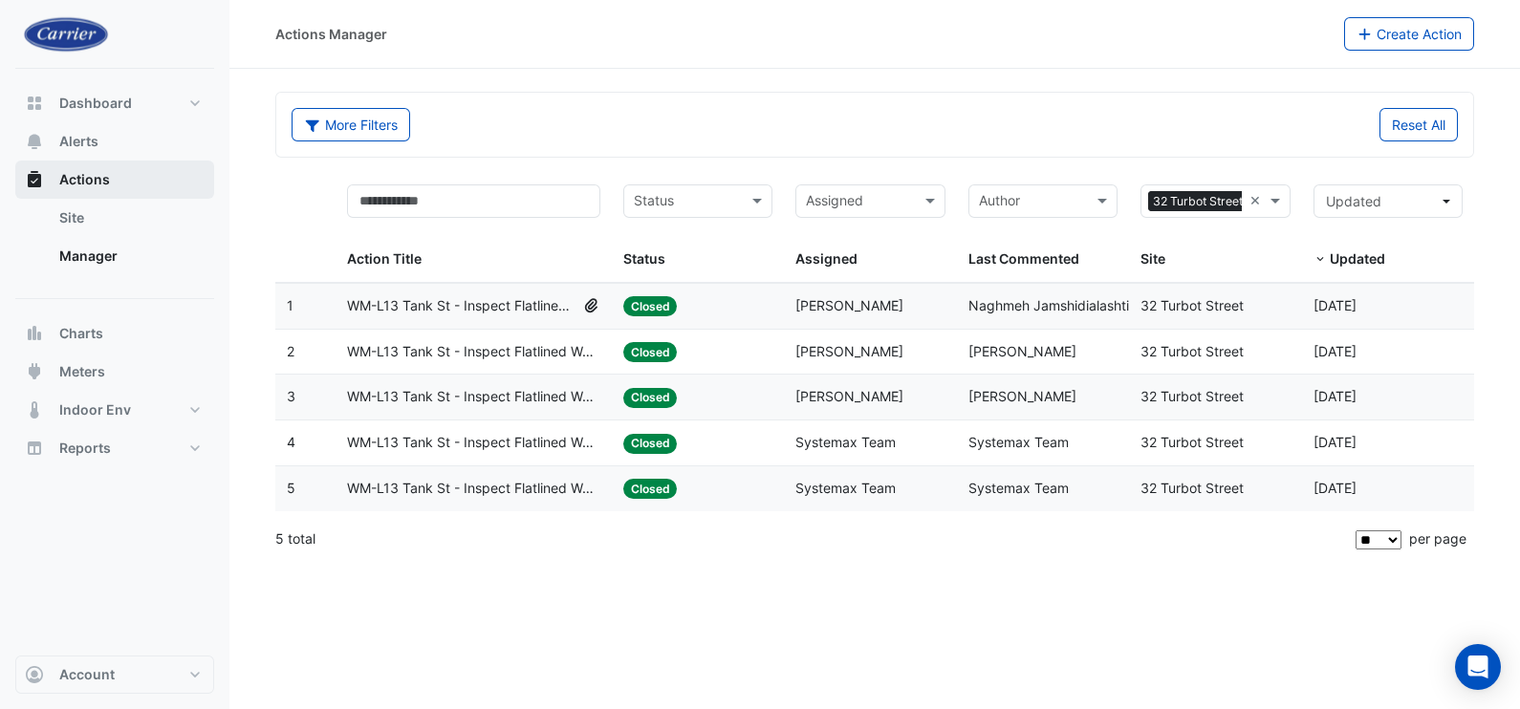
click at [78, 167] on button "Actions" at bounding box center [114, 180] width 199 height 38
